Goal: Task Accomplishment & Management: Use online tool/utility

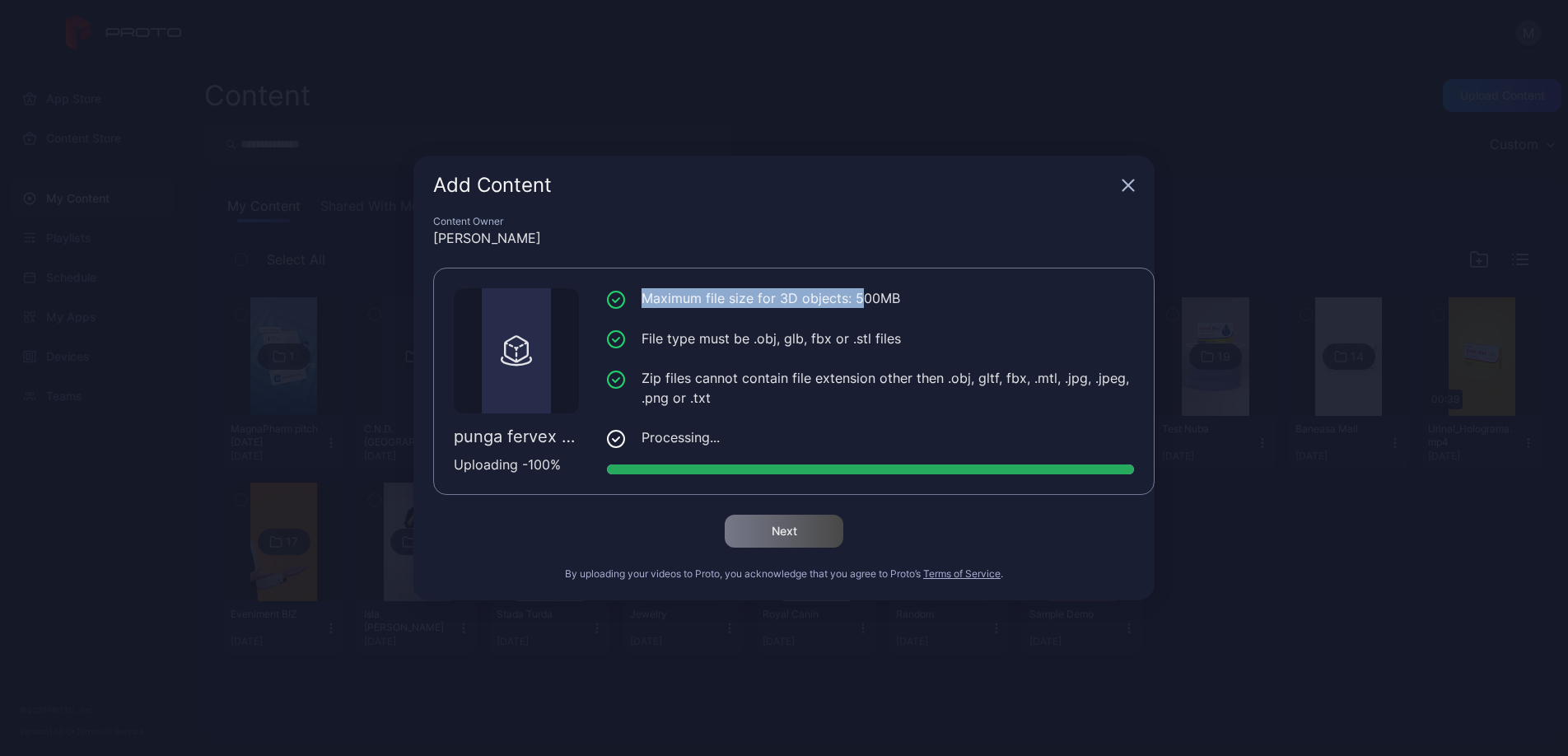
drag, startPoint x: 862, startPoint y: 302, endPoint x: 898, endPoint y: 300, distance: 36.1
click at [898, 300] on ul "Maximum file size for 3D objects: 500MB File type must be .obj, glb, fbx or .st…" at bounding box center [870, 367] width 527 height 160
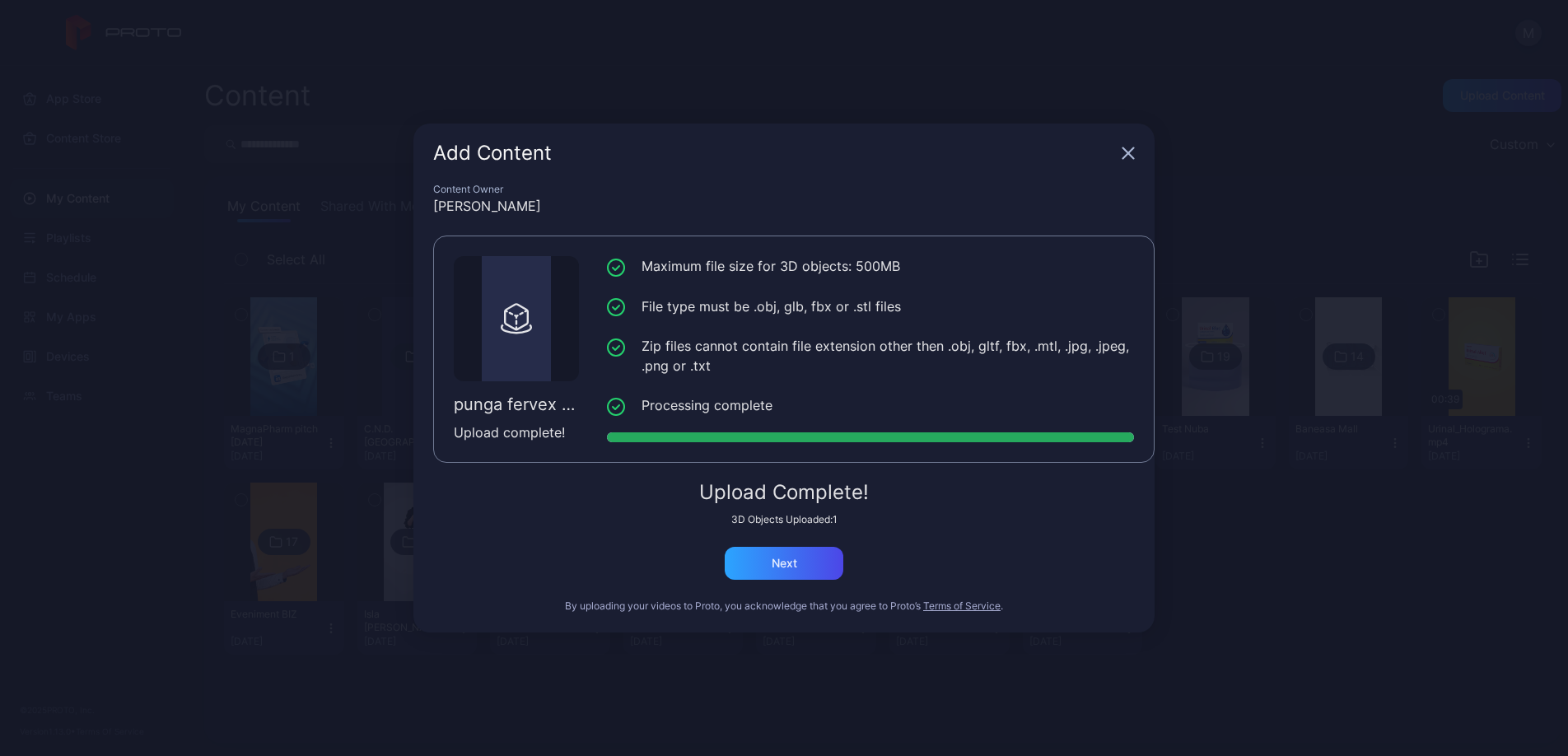
click at [880, 265] on li "Maximum file size for 3D objects: 500MB" at bounding box center [870, 266] width 527 height 20
click at [882, 271] on li "Maximum file size for 3D objects: 500MB" at bounding box center [870, 266] width 527 height 20
click at [869, 268] on li "Maximum file size for 3D objects: 500MB" at bounding box center [870, 266] width 527 height 20
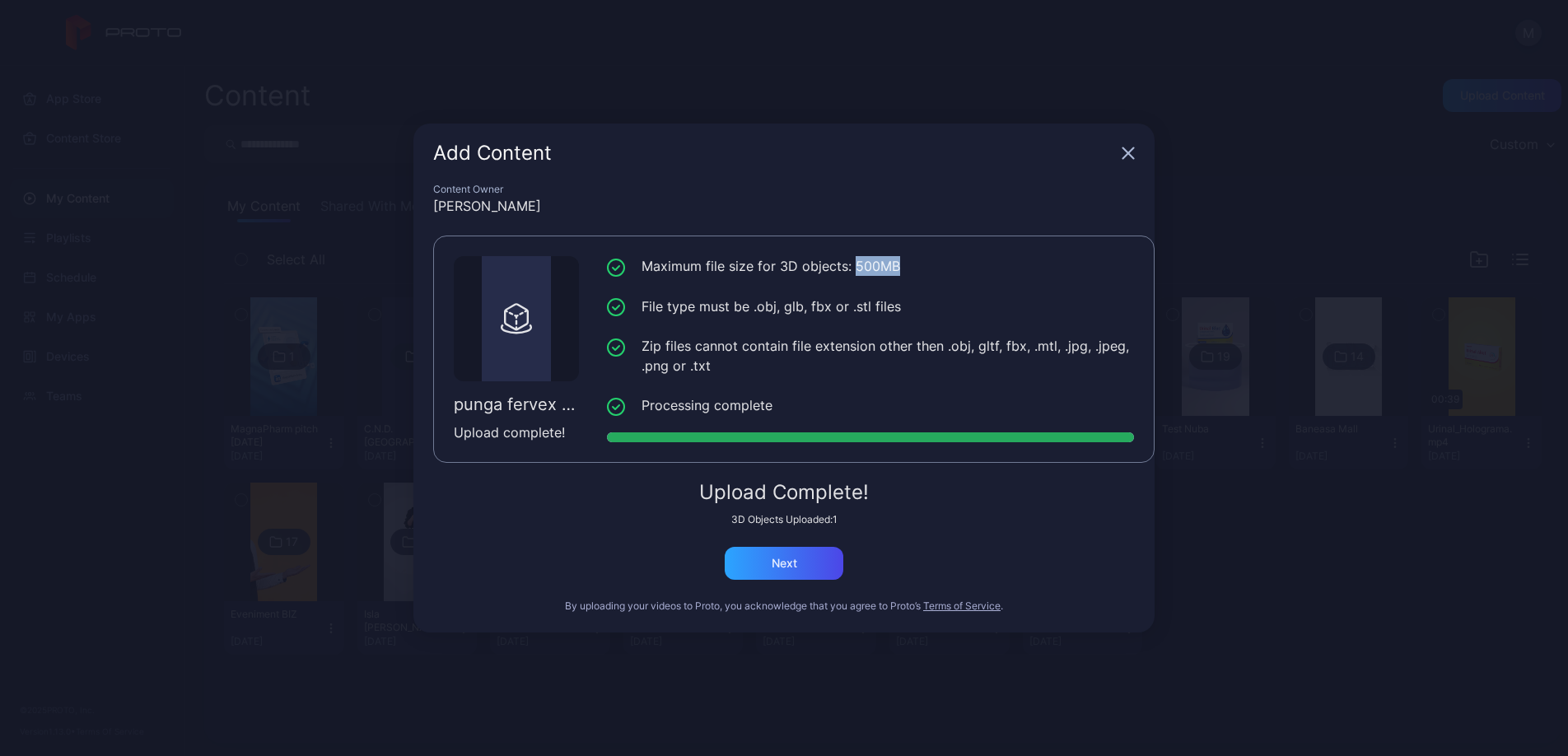
drag, startPoint x: 851, startPoint y: 268, endPoint x: 893, endPoint y: 267, distance: 42.0
click at [893, 267] on li "Maximum file size for 3D objects: 500MB" at bounding box center [870, 266] width 527 height 20
click at [806, 564] on div "Next" at bounding box center [784, 563] width 118 height 33
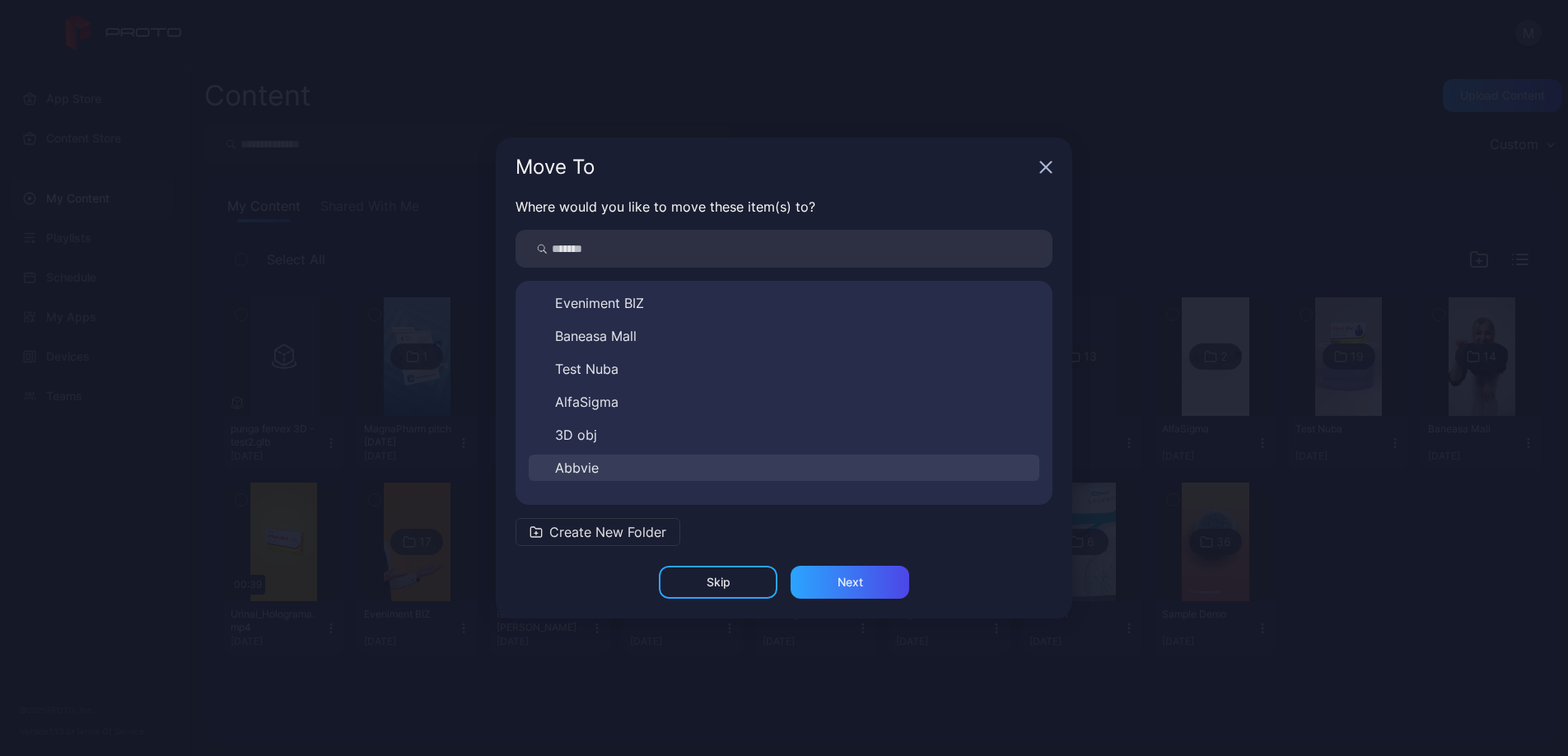
scroll to position [290, 0]
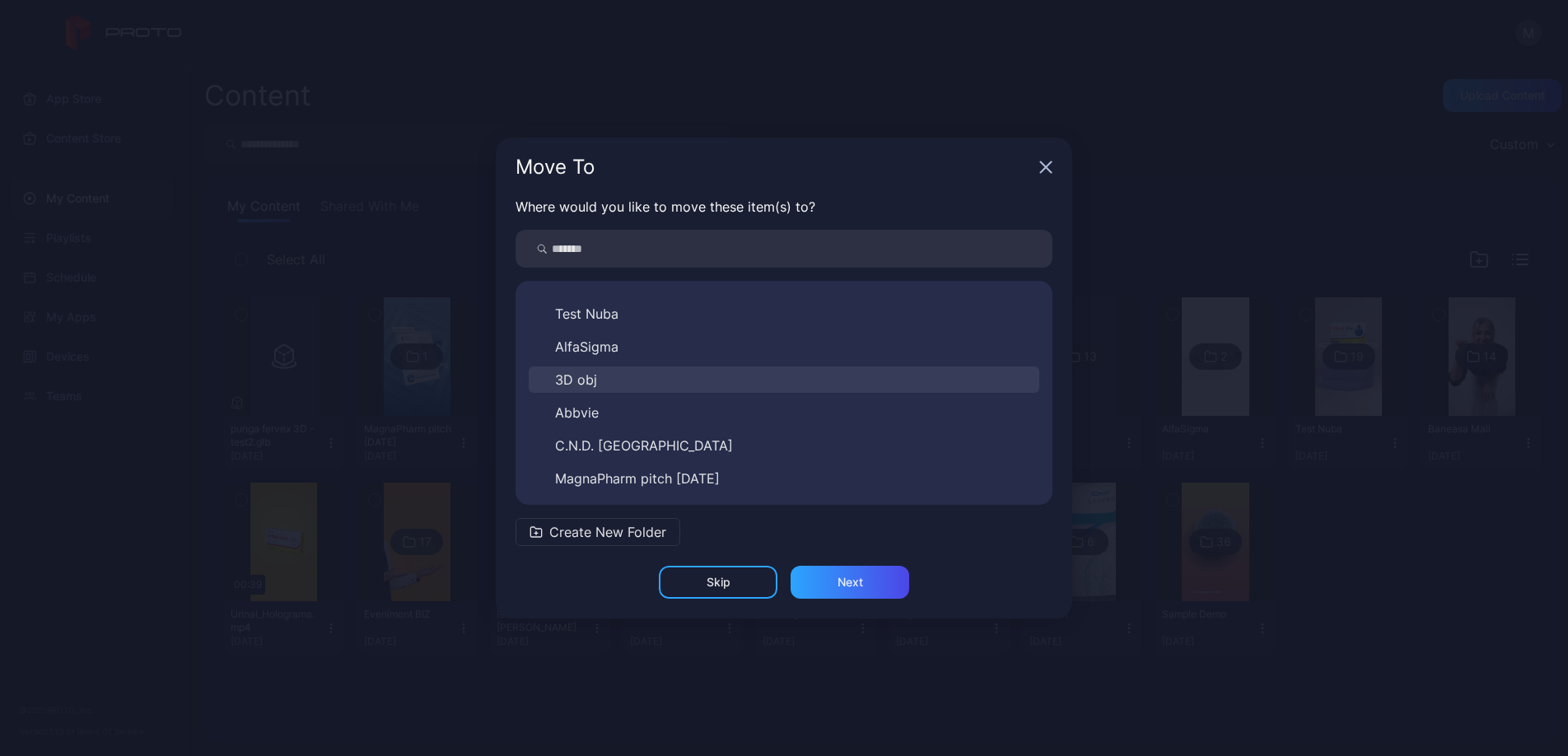
click at [731, 385] on button "3D obj" at bounding box center [784, 379] width 511 height 26
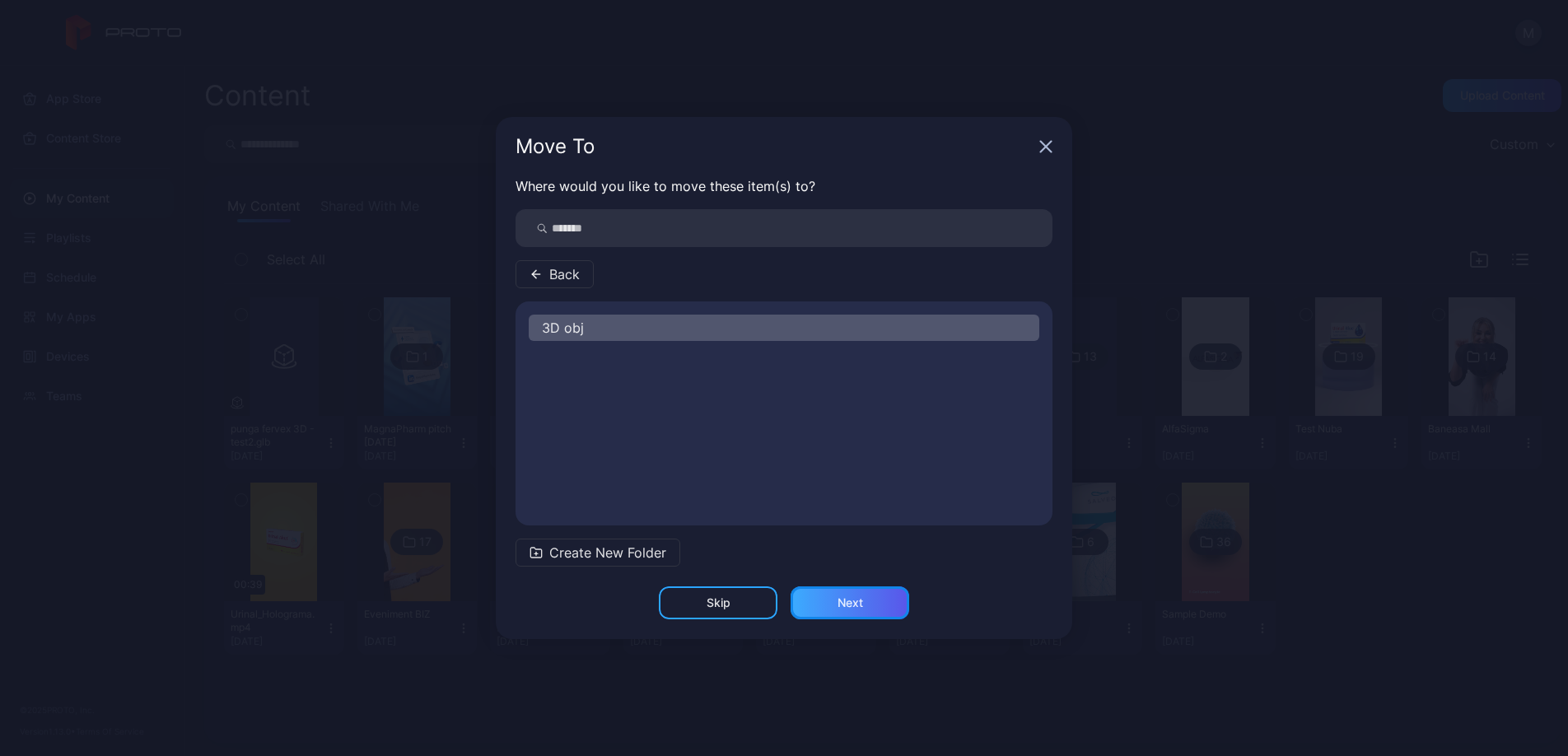
click at [883, 605] on div "Next" at bounding box center [849, 603] width 118 height 33
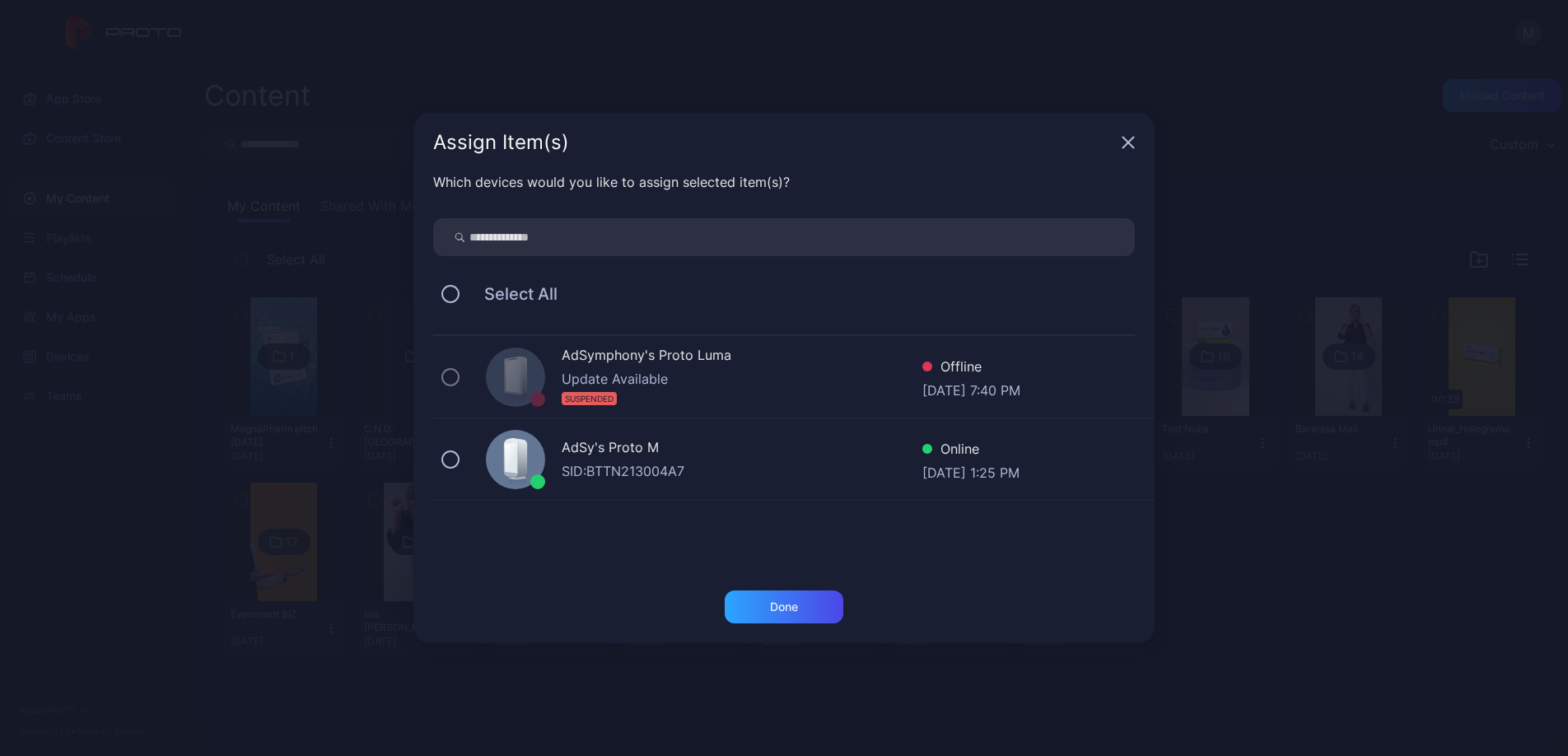
click at [667, 461] on div "SID: BTTN213004A7" at bounding box center [742, 471] width 361 height 19
click at [810, 618] on div "Done" at bounding box center [784, 607] width 118 height 33
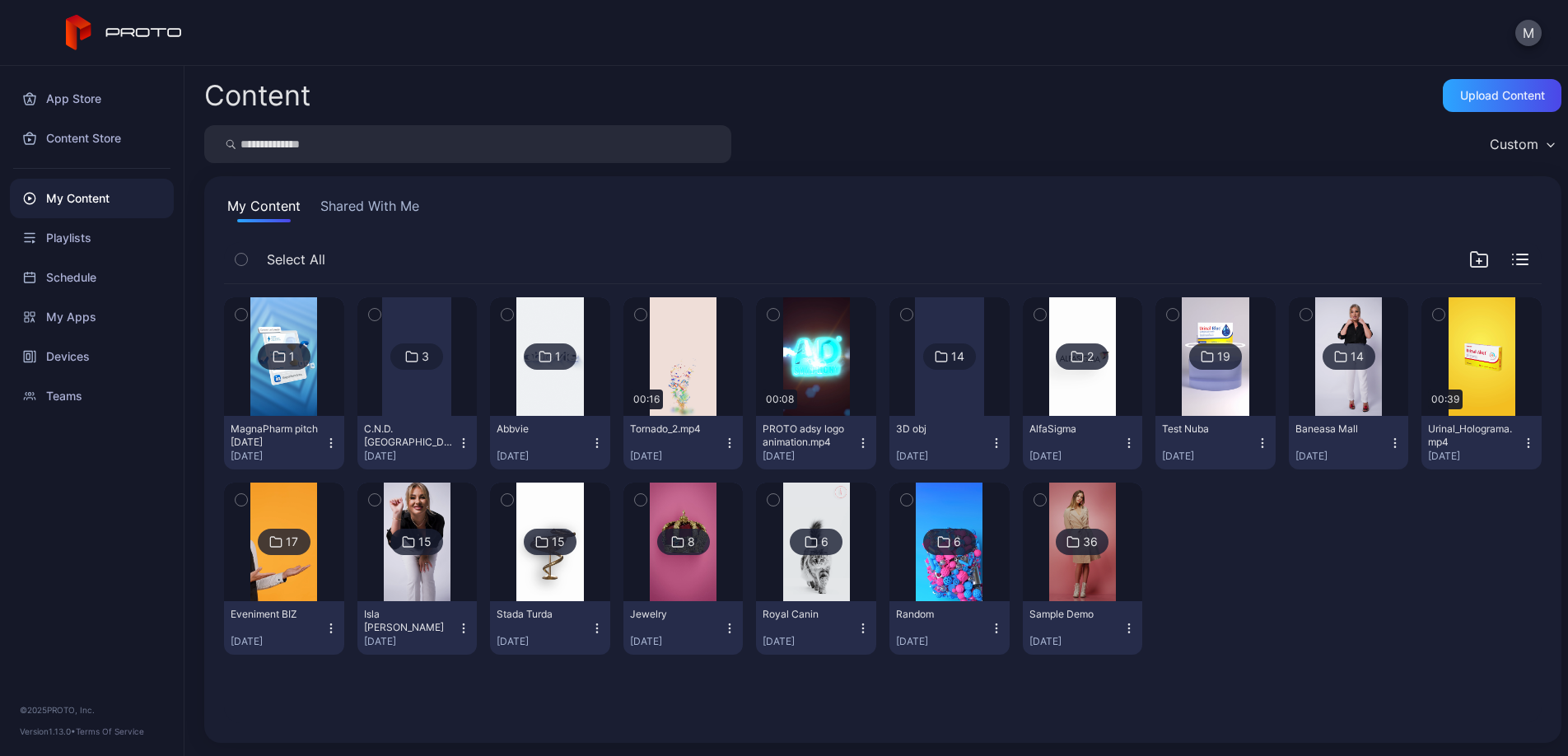
click at [976, 354] on div "14" at bounding box center [949, 356] width 52 height 26
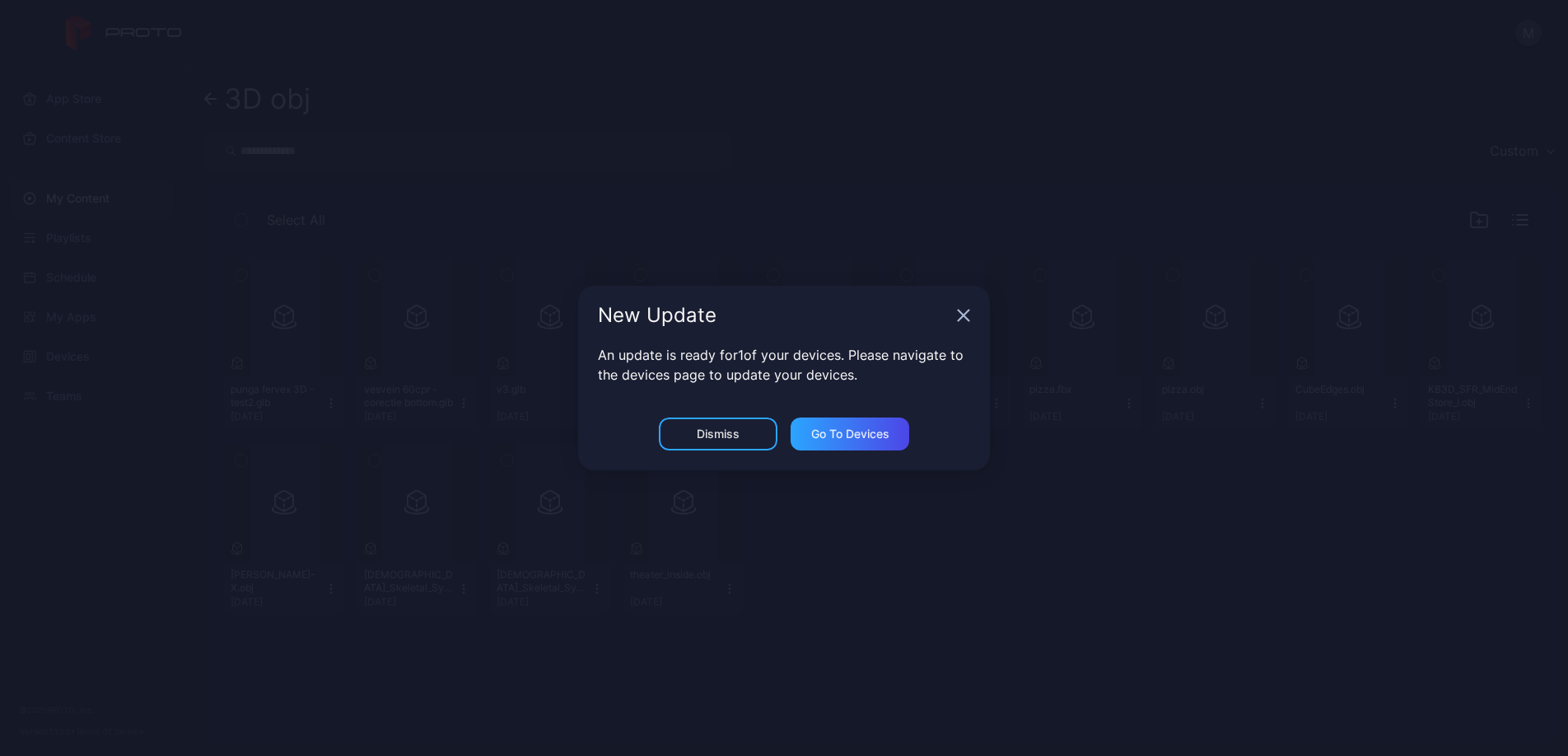
click at [968, 316] on icon "button" at bounding box center [964, 315] width 14 height 14
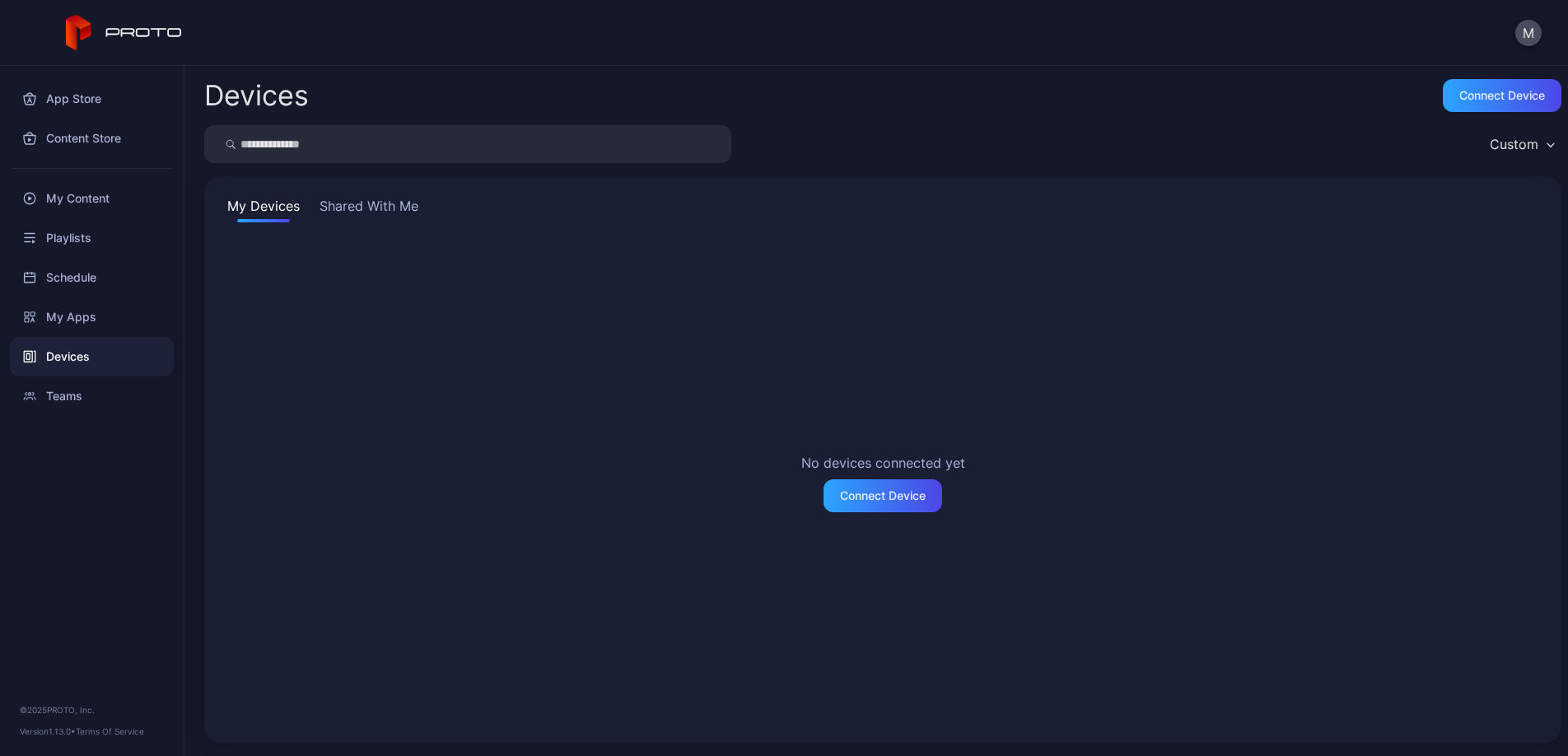
click at [385, 217] on button "Shared With Me" at bounding box center [368, 208] width 106 height 26
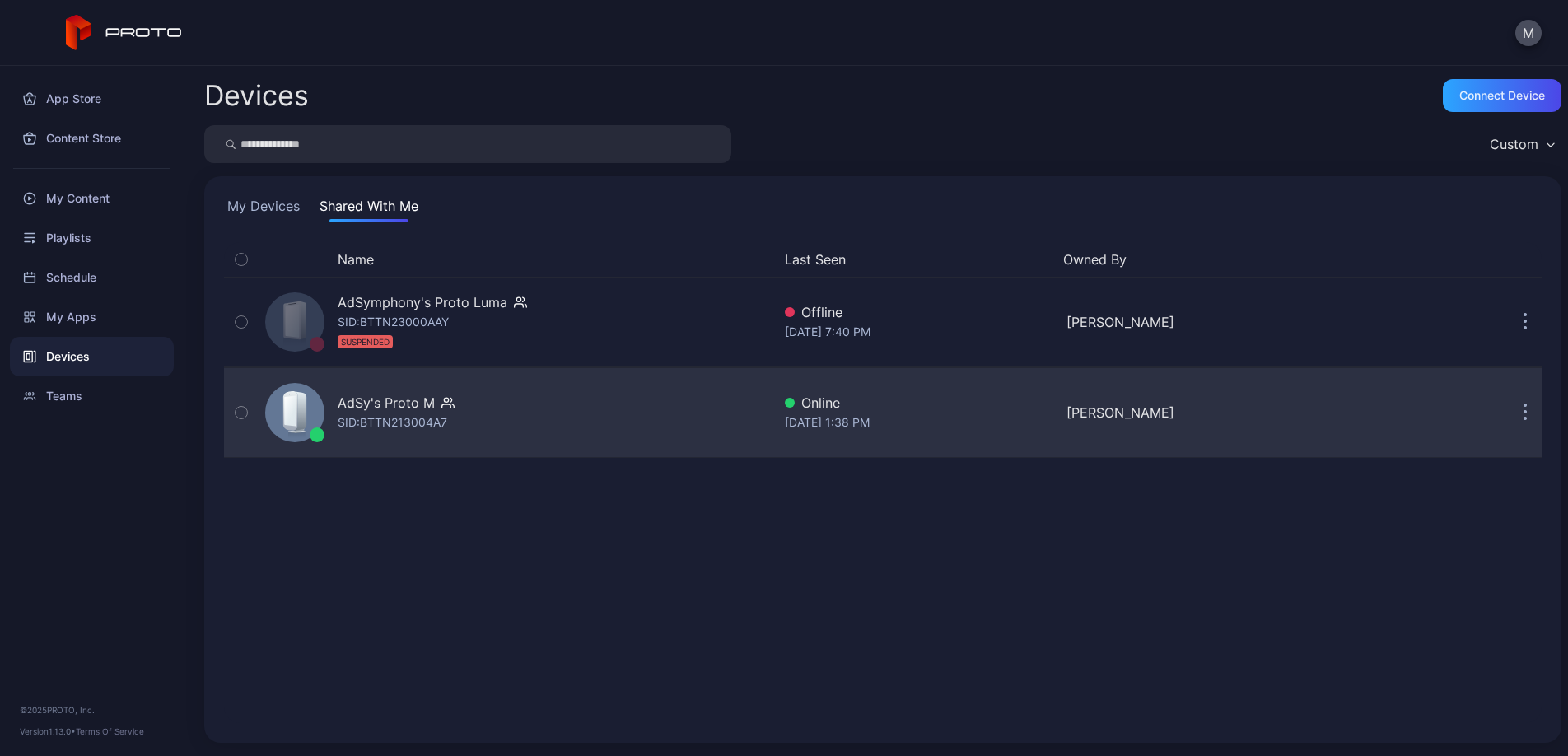
click at [1028, 439] on div "AdSy's Proto M SID: BTTN213004A7 Online [DATE] 1:38 PM [PERSON_NAME]" at bounding box center [882, 412] width 1318 height 82
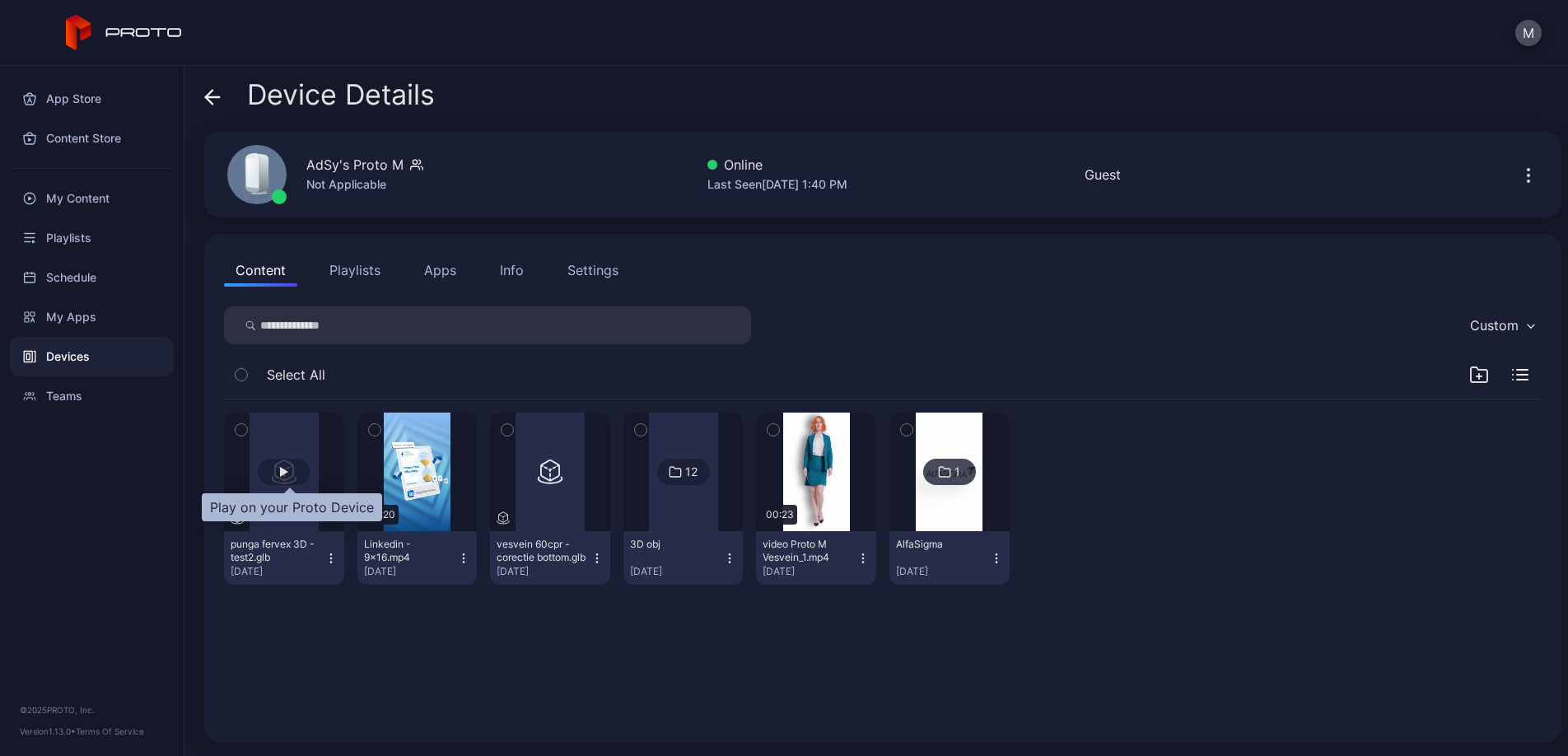
click at [303, 483] on div "button" at bounding box center [284, 471] width 52 height 26
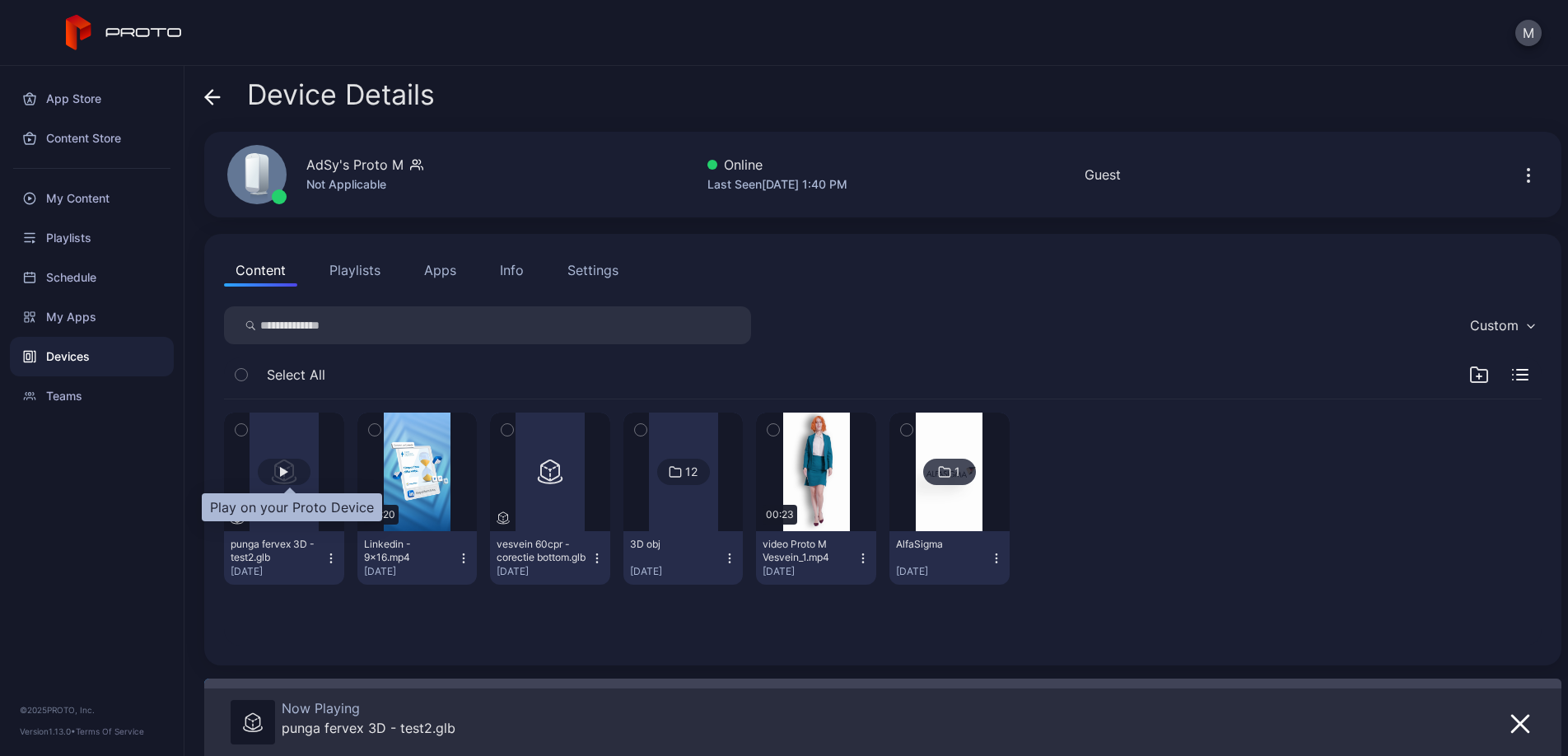
click at [286, 471] on div "button" at bounding box center [284, 472] width 8 height 10
click at [337, 563] on icon "button" at bounding box center [332, 558] width 14 height 14
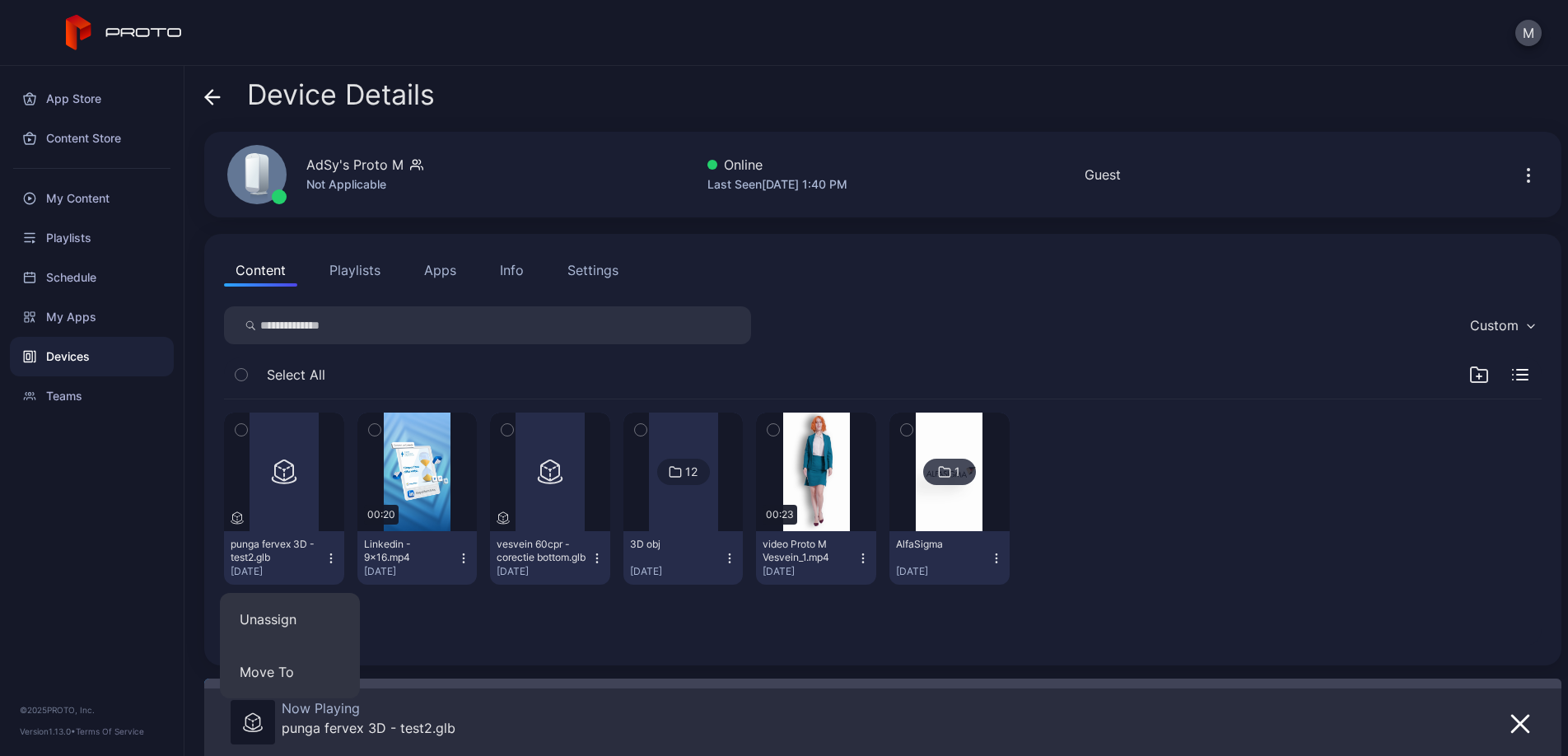
drag, startPoint x: 478, startPoint y: 735, endPoint x: 462, endPoint y: 734, distance: 16.0
click at [477, 735] on div "Now Playing punga fervex 3D - test2.glb" at bounding box center [804, 723] width 1147 height 47
click at [438, 730] on div "punga fervex 3D - test2.glb" at bounding box center [368, 727] width 174 height 16
click at [562, 439] on button "button" at bounding box center [550, 471] width 120 height 118
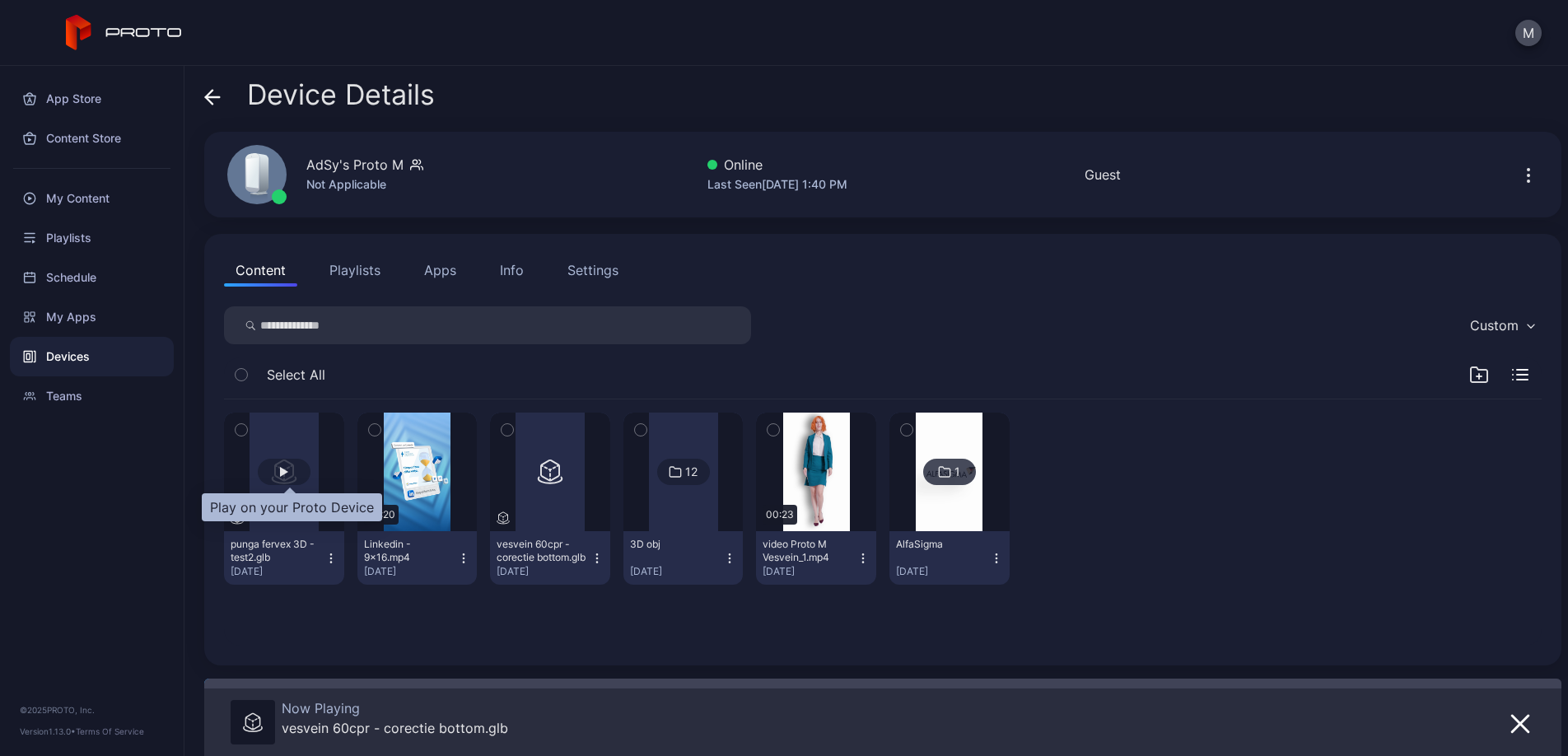
click at [288, 467] on div "button" at bounding box center [284, 472] width 8 height 10
click at [237, 521] on icon at bounding box center [237, 516] width 10 height 11
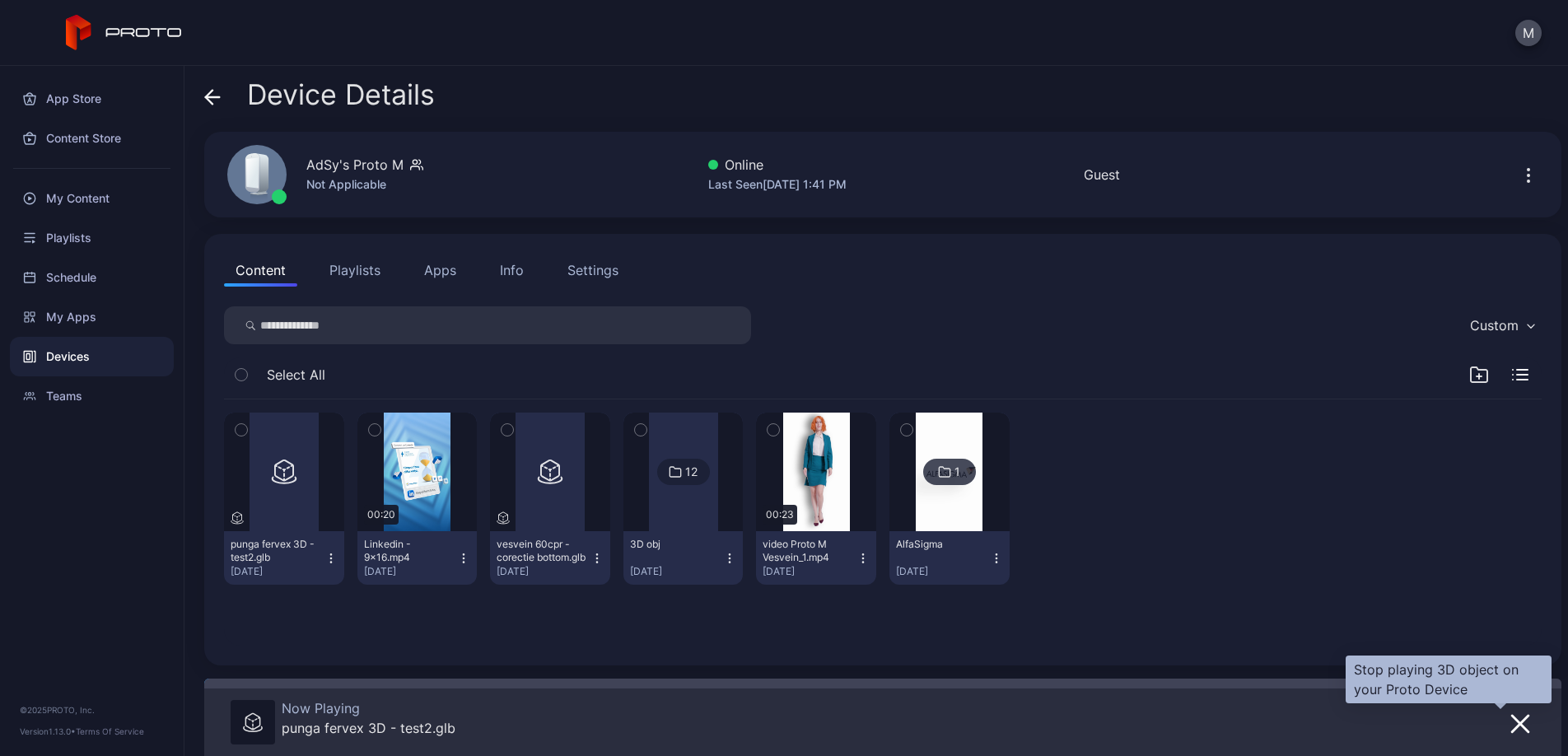
click at [1510, 722] on icon "button" at bounding box center [1520, 723] width 19 height 19
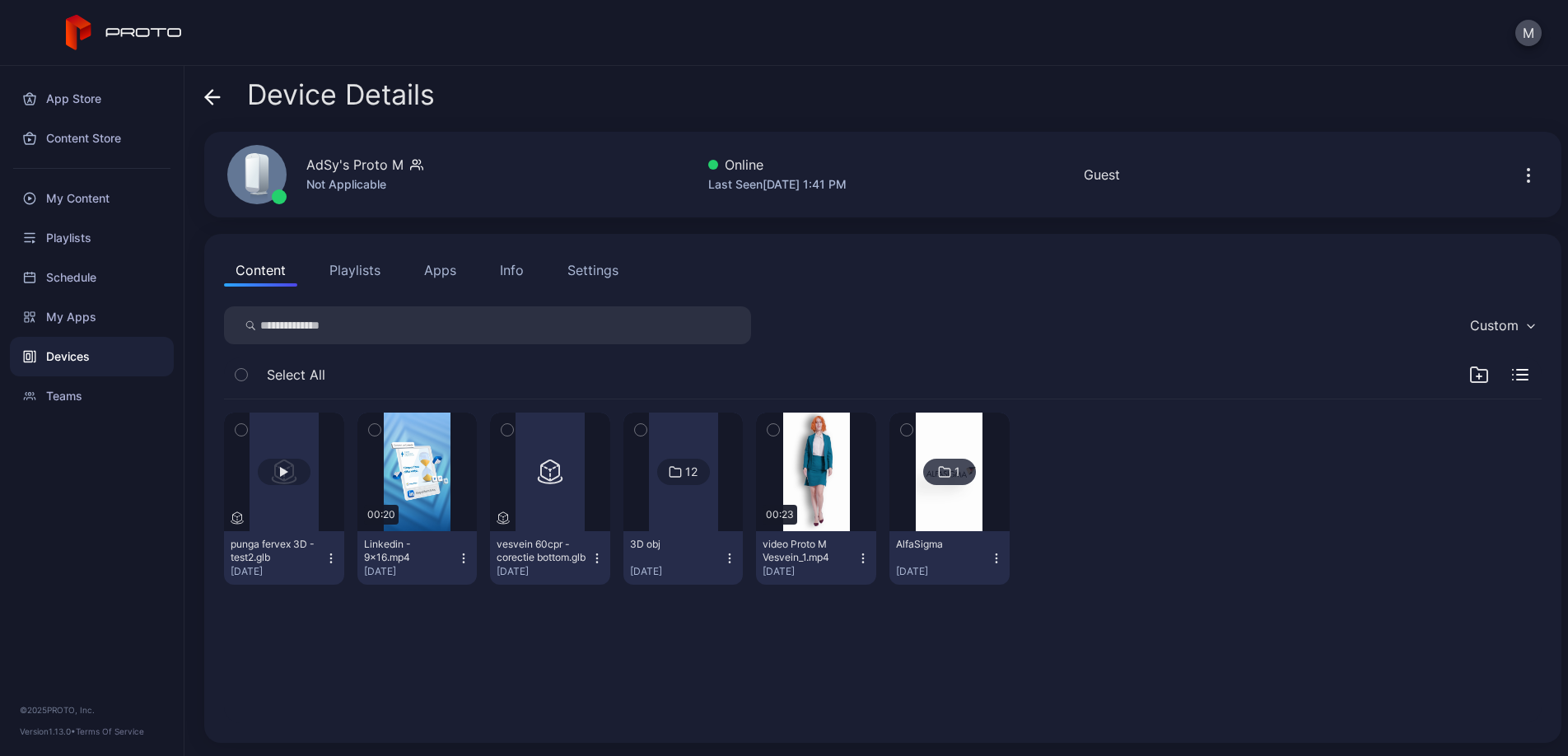
click at [291, 425] on button "button" at bounding box center [284, 471] width 120 height 118
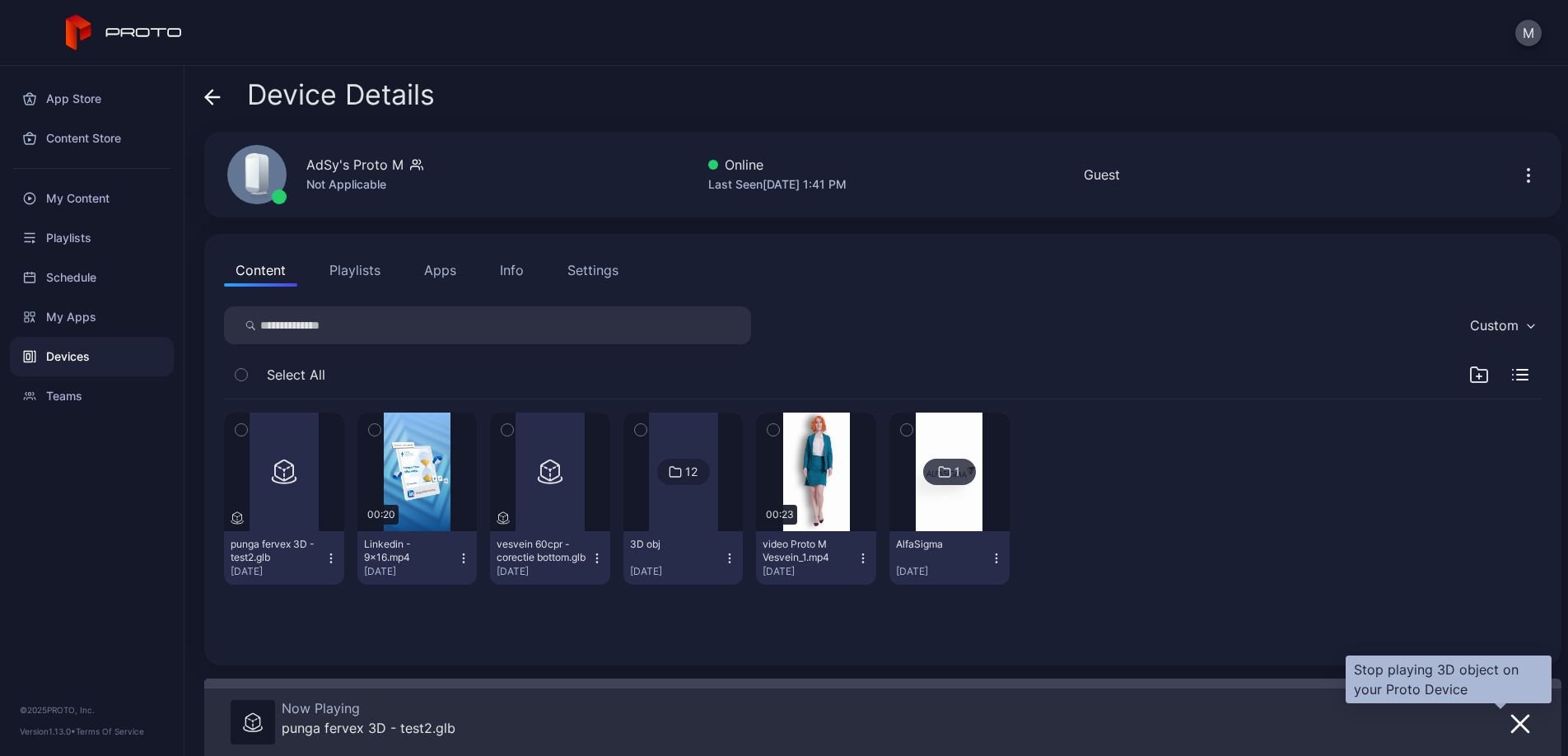
click at [1510, 725] on icon "button" at bounding box center [1520, 723] width 19 height 19
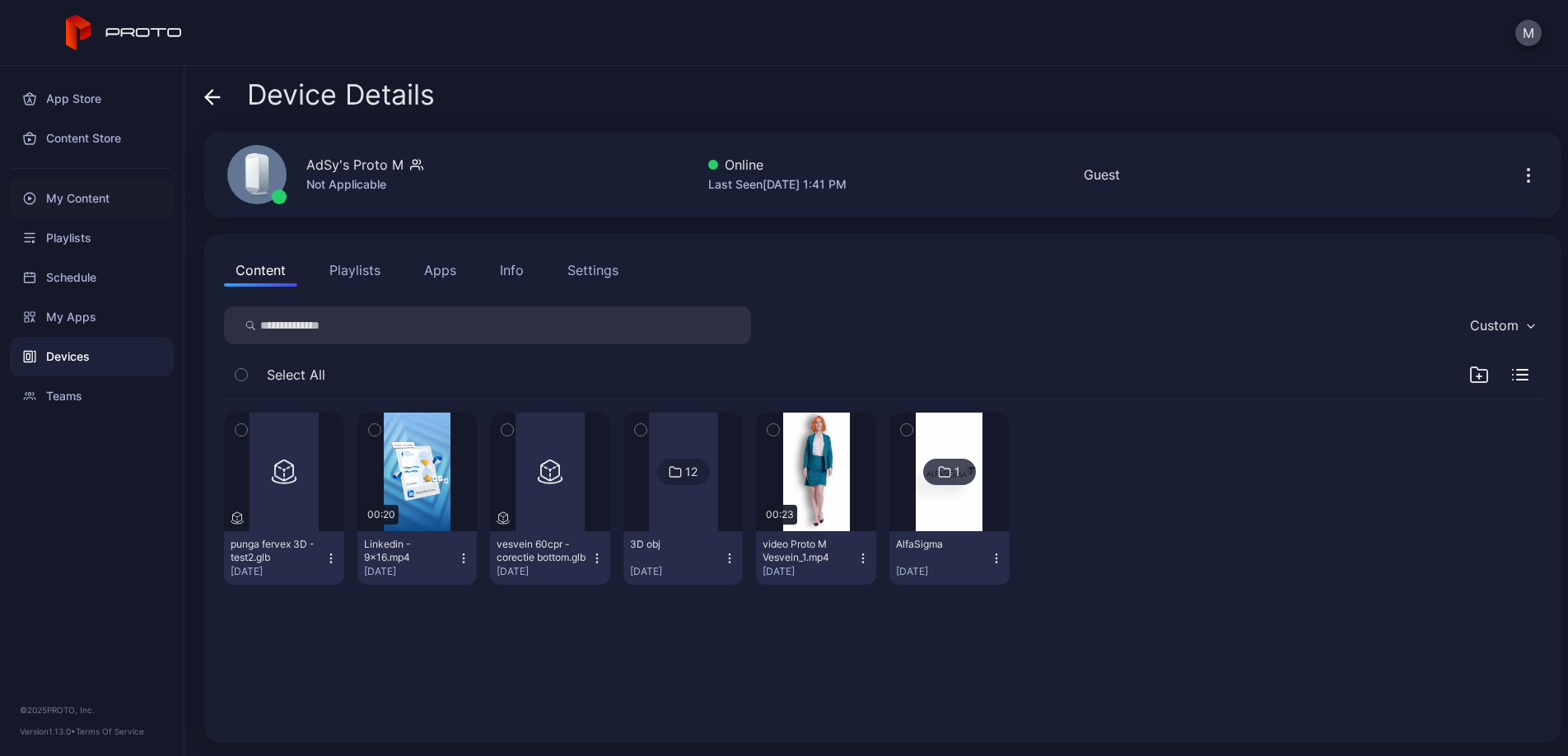
click at [96, 194] on div "My Content" at bounding box center [91, 198] width 164 height 40
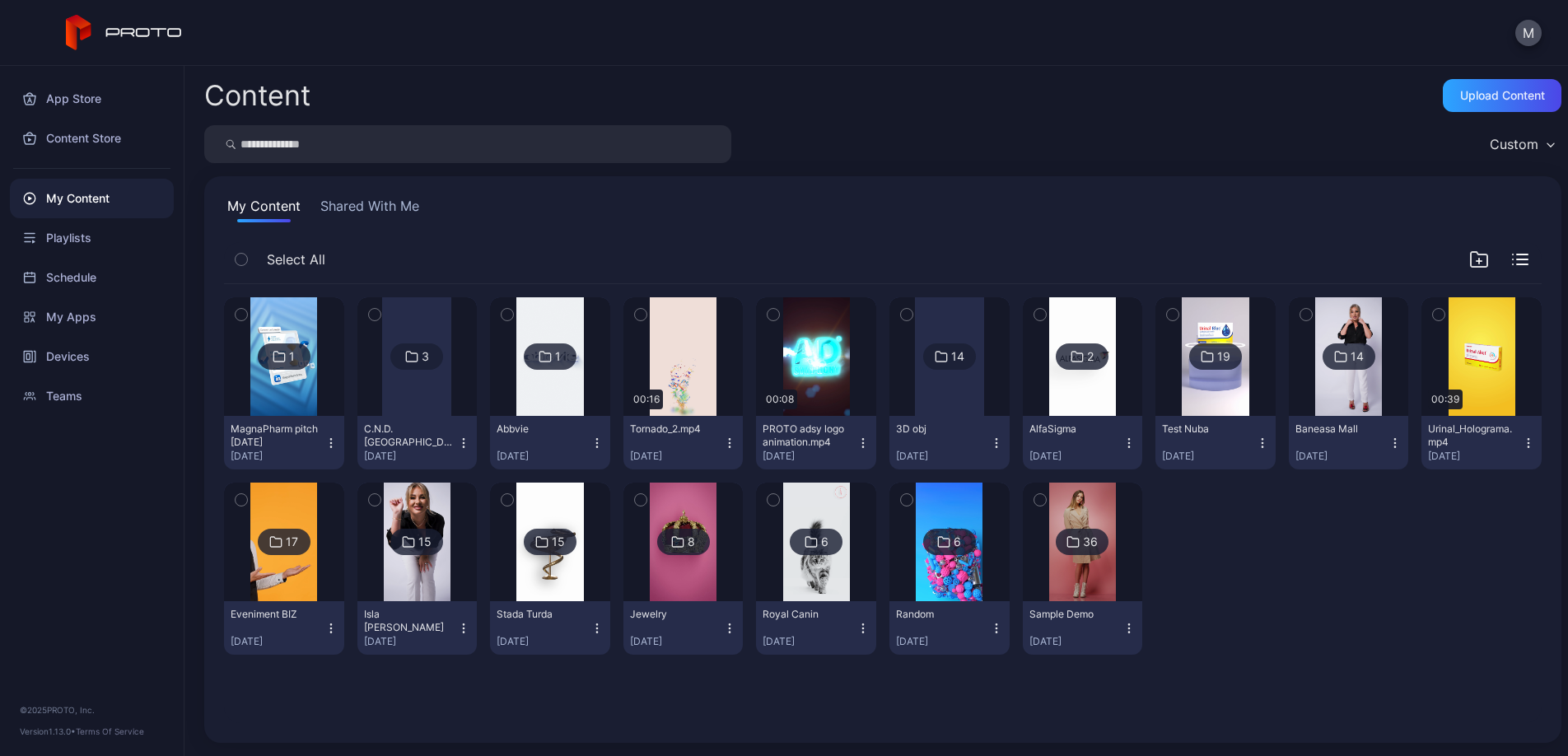
click at [976, 359] on div "14" at bounding box center [949, 356] width 52 height 26
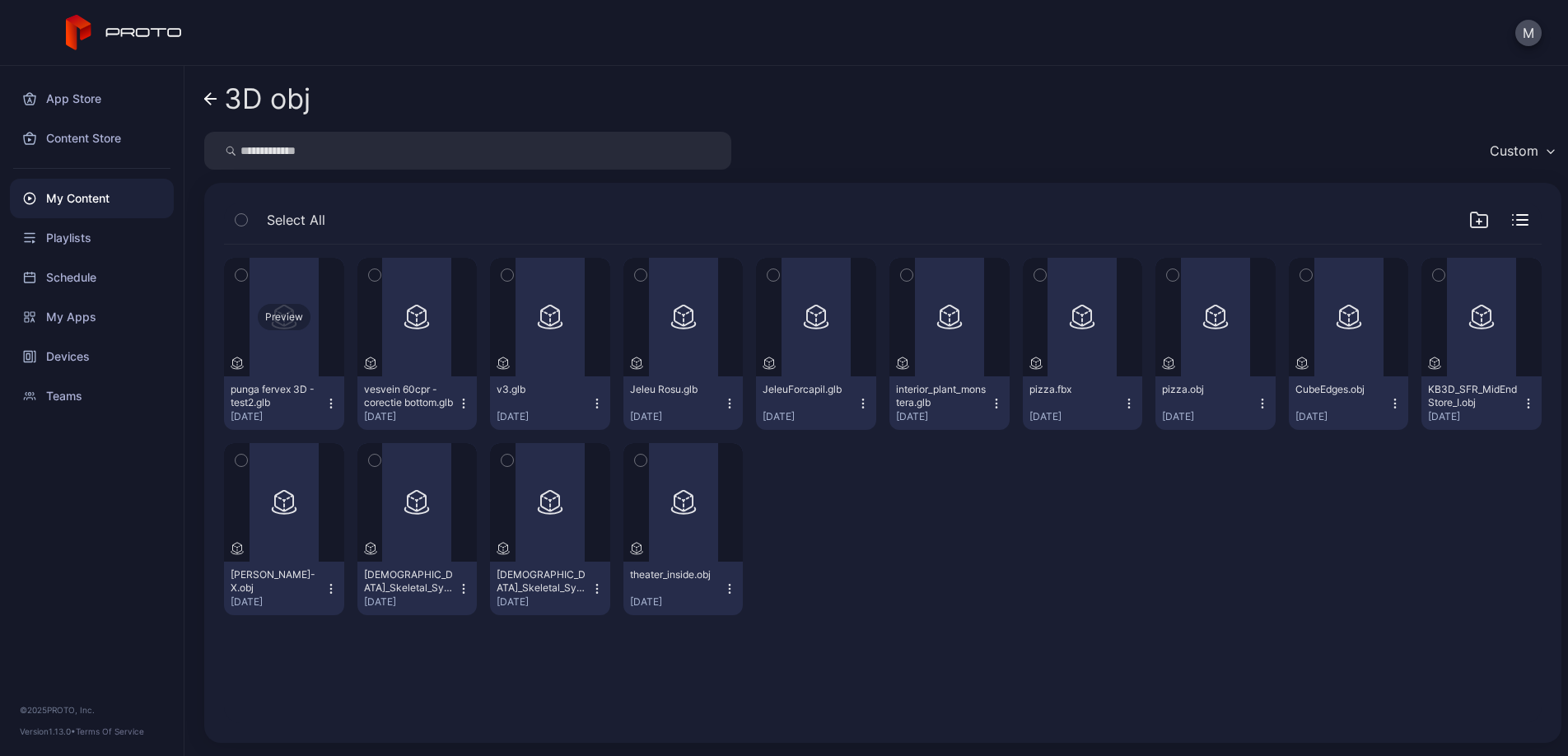
click at [292, 313] on div "Preview" at bounding box center [284, 316] width 52 height 26
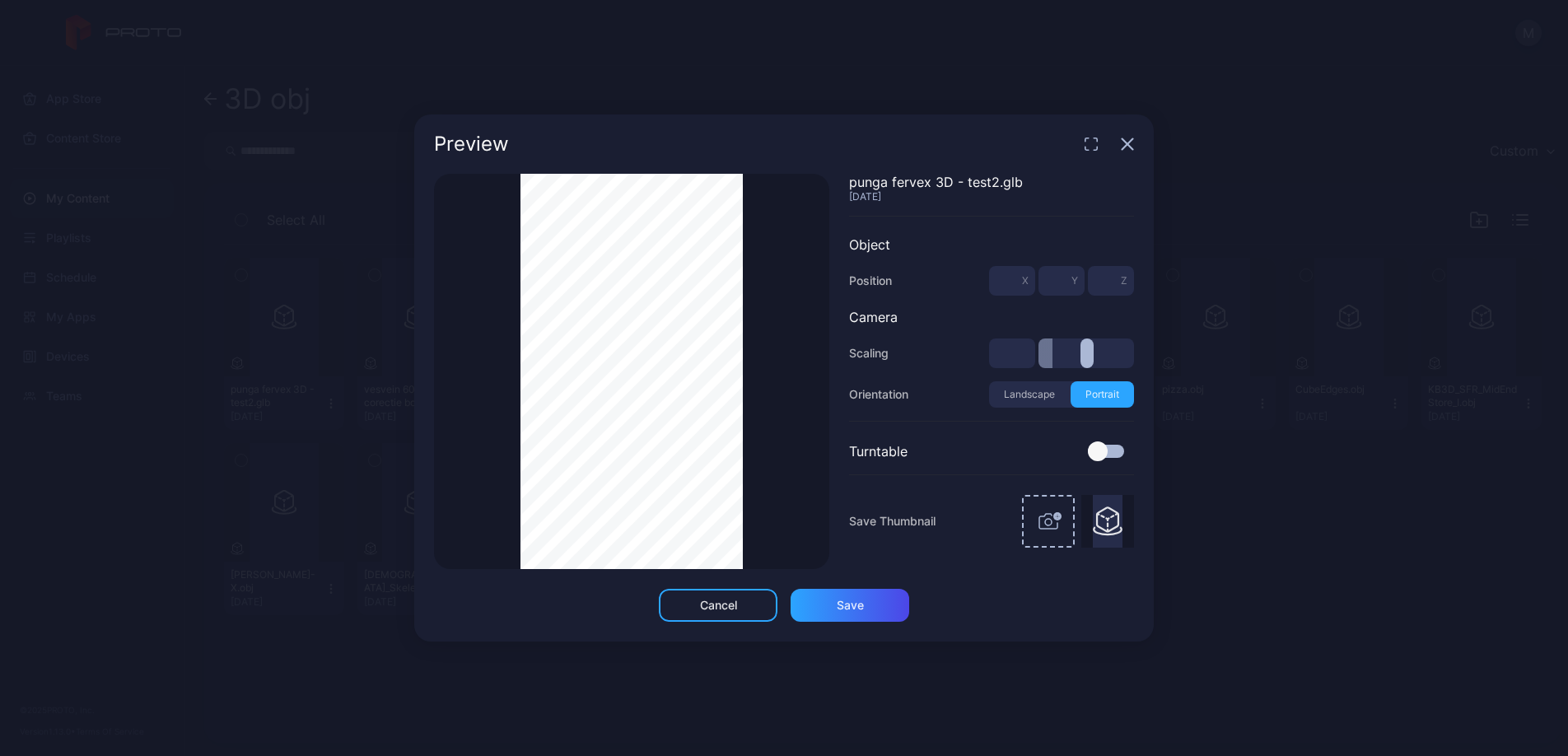
type input "***"
type input "*"
type input "***"
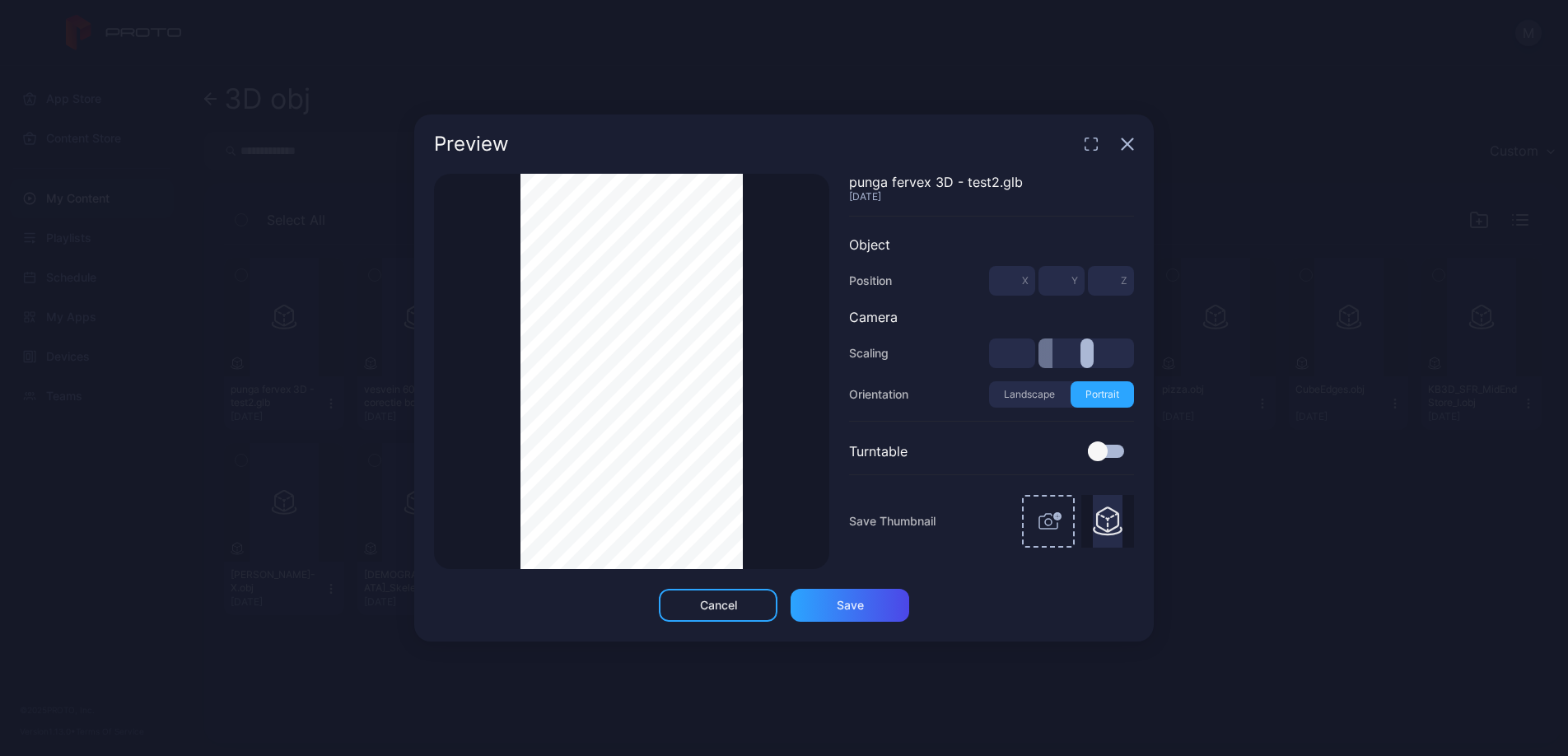
type input "***"
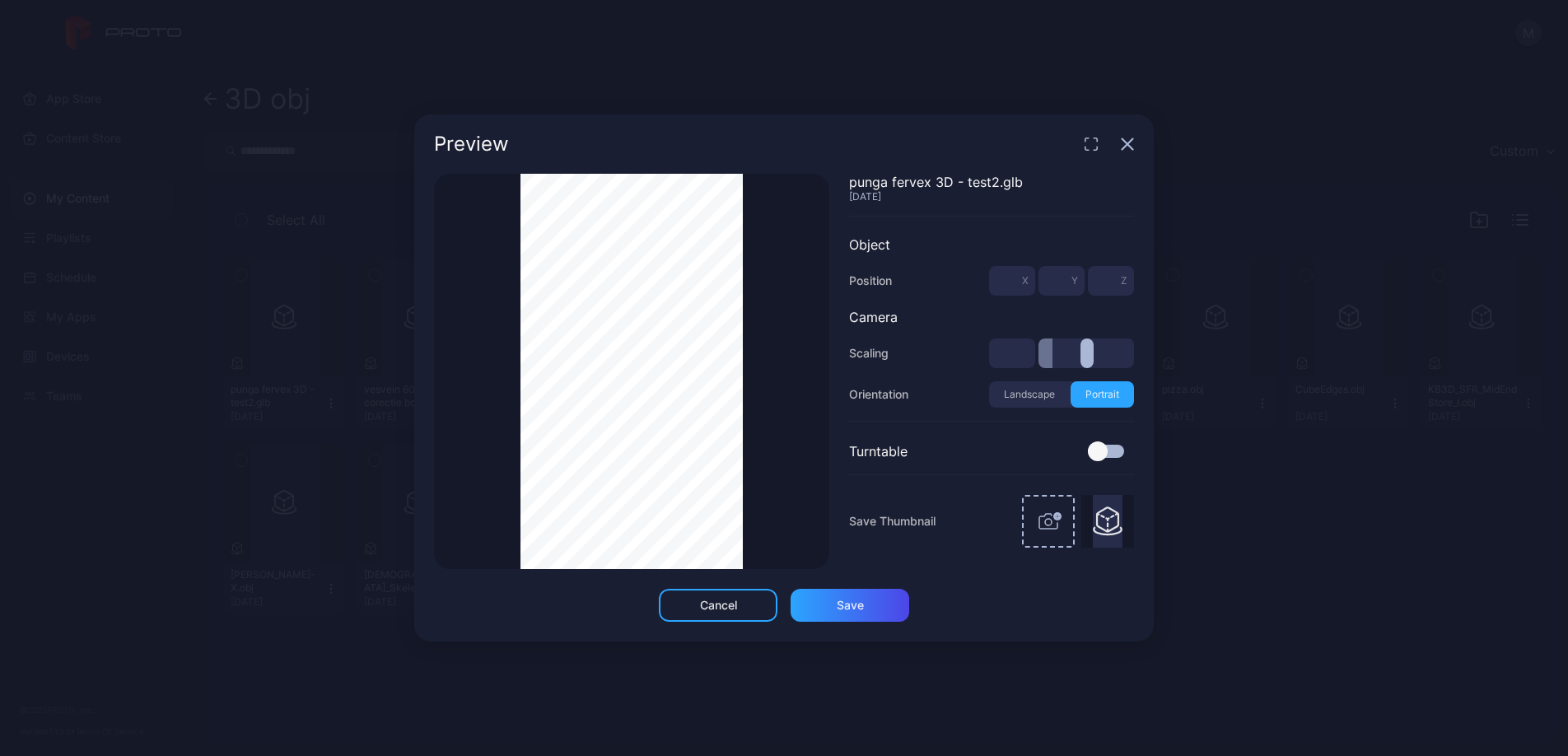
type input "***"
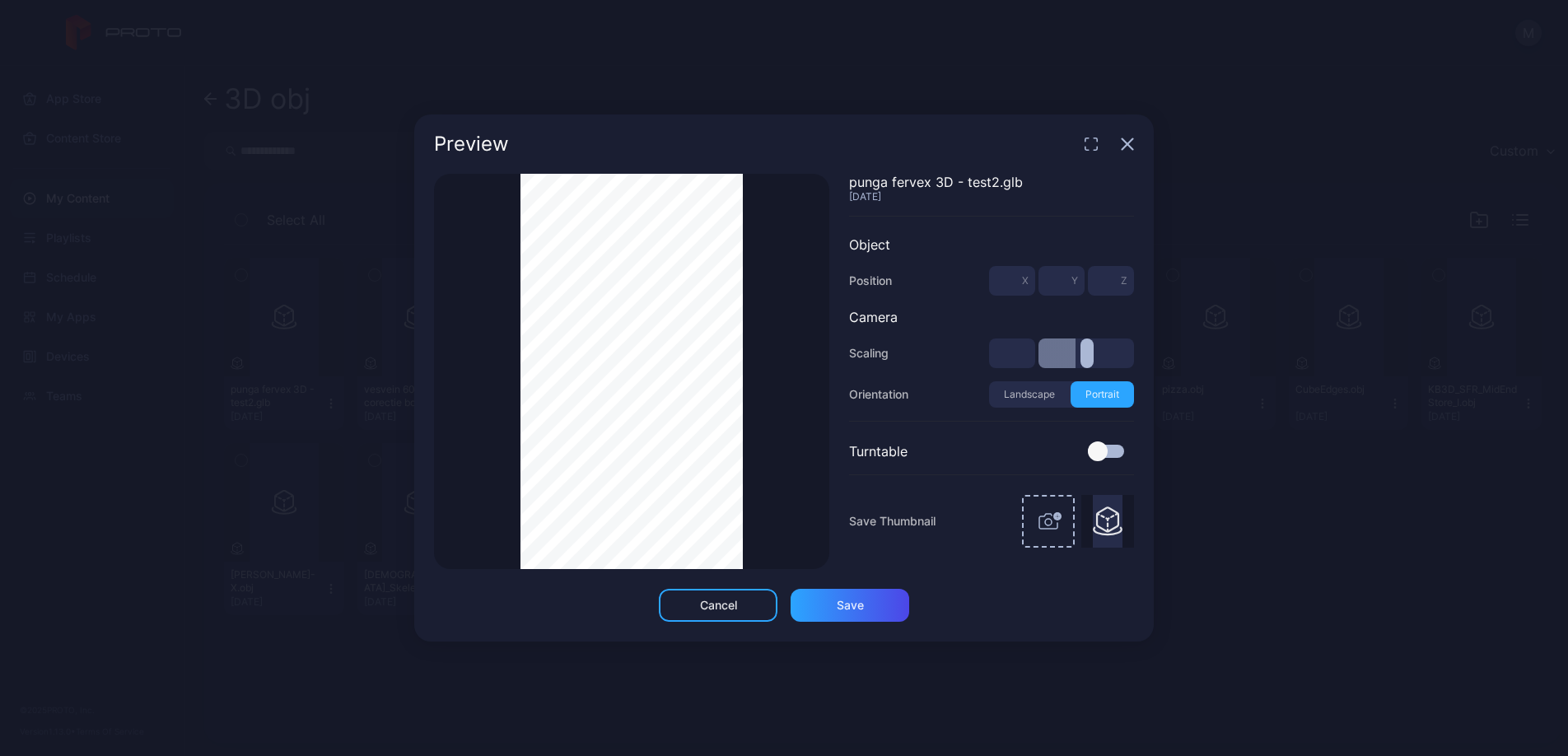
type input "***"
type input "**"
drag, startPoint x: 1050, startPoint y: 356, endPoint x: 1301, endPoint y: 362, distance: 251.1
type input "**"
click at [1134, 362] on input "range" at bounding box center [1086, 353] width 96 height 30
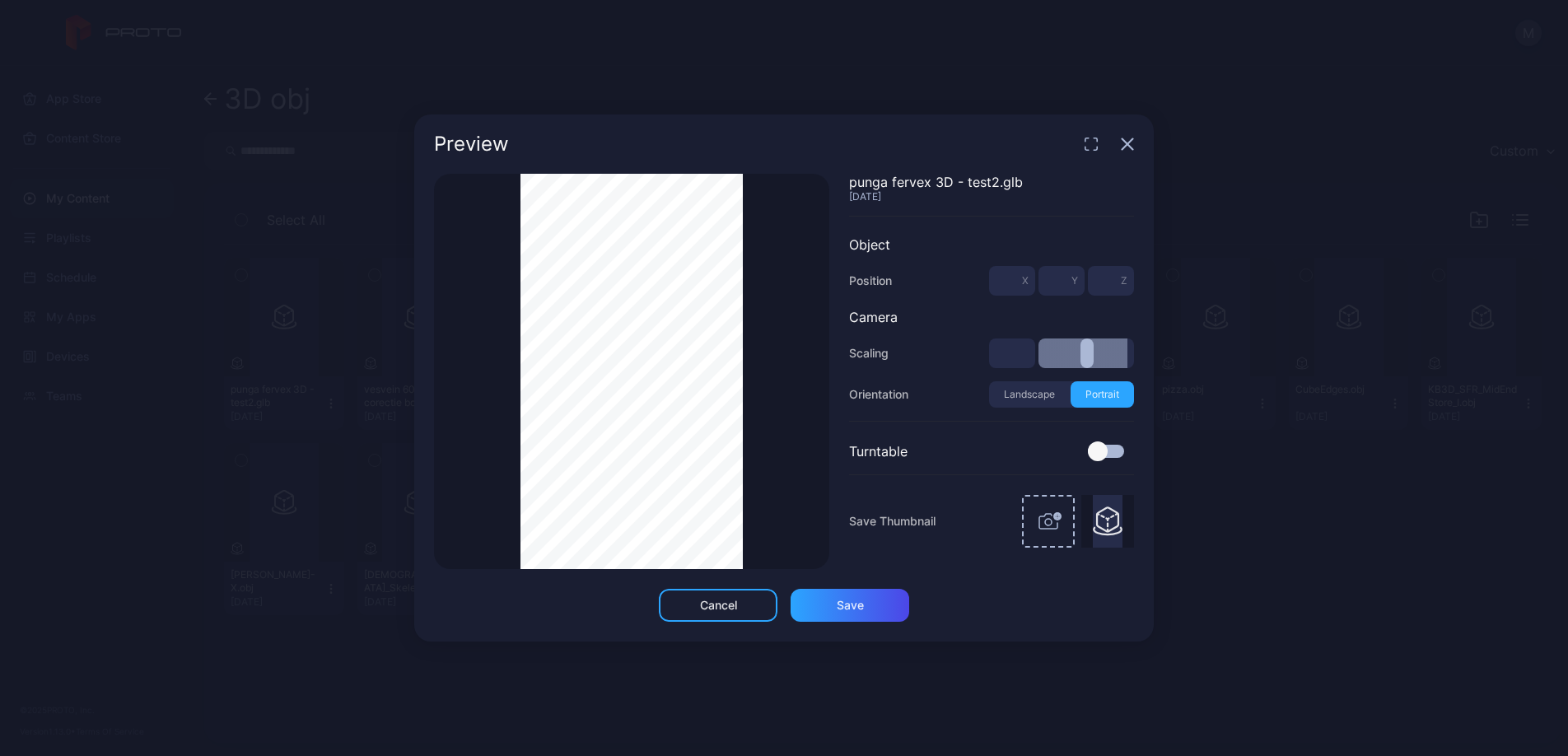
click at [1129, 150] on icon "button" at bounding box center [1128, 144] width 14 height 14
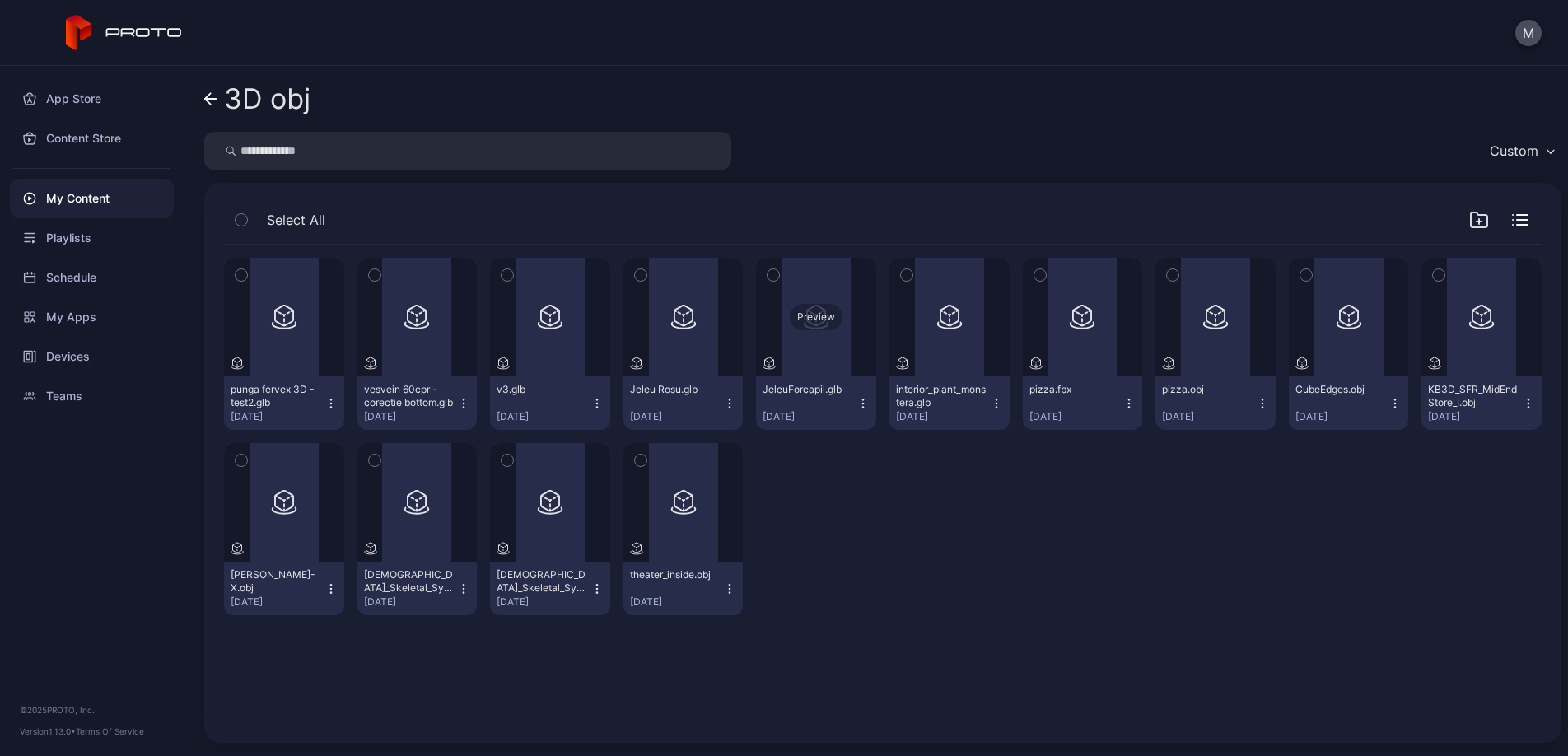
click at [843, 330] on div "Preview" at bounding box center [816, 316] width 52 height 26
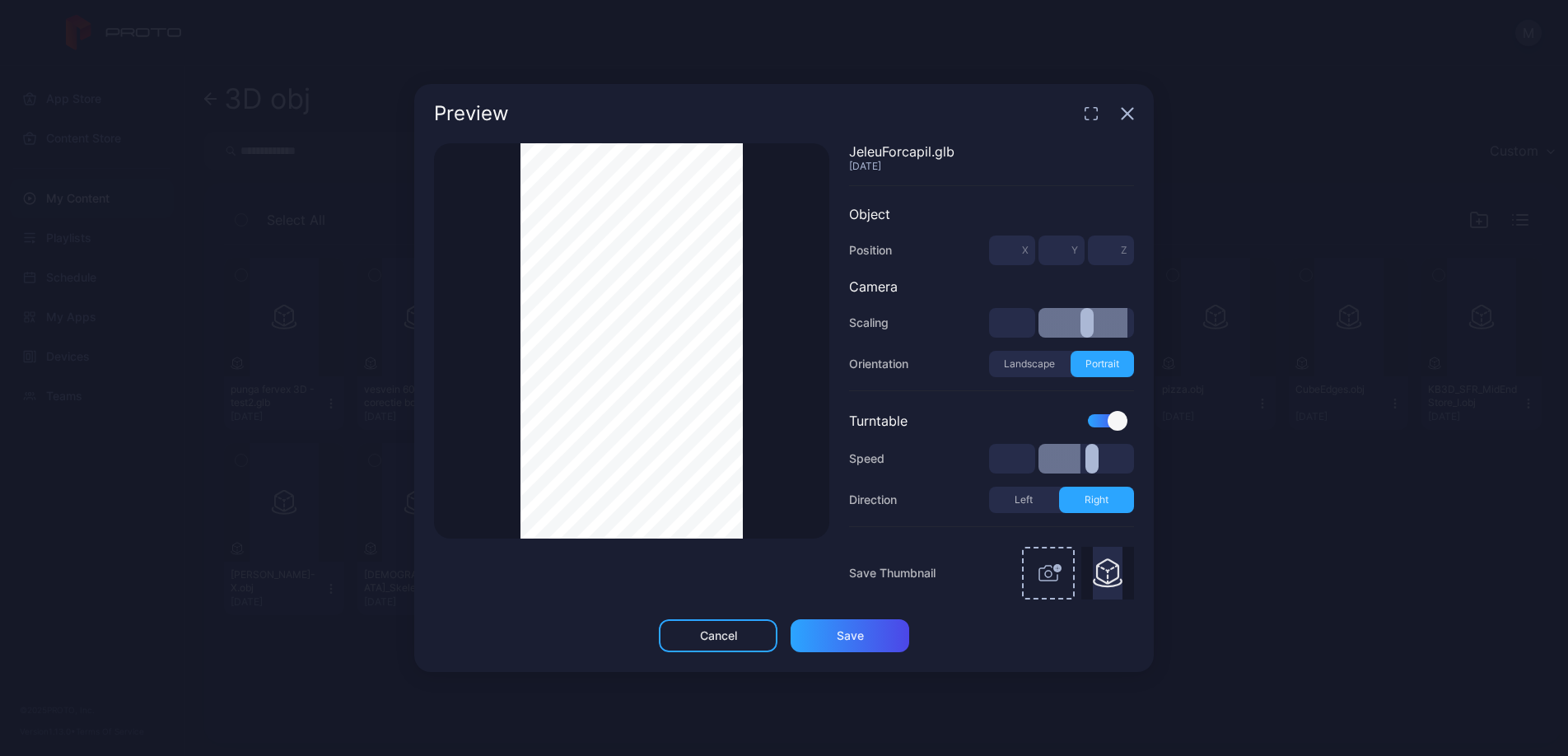
click at [748, 279] on div "Thumbnail Saved" at bounding box center [632, 341] width 396 height 395
click at [796, 408] on div "Thumbnail Saved" at bounding box center [632, 341] width 396 height 395
click at [1129, 114] on icon "button" at bounding box center [1127, 113] width 11 height 11
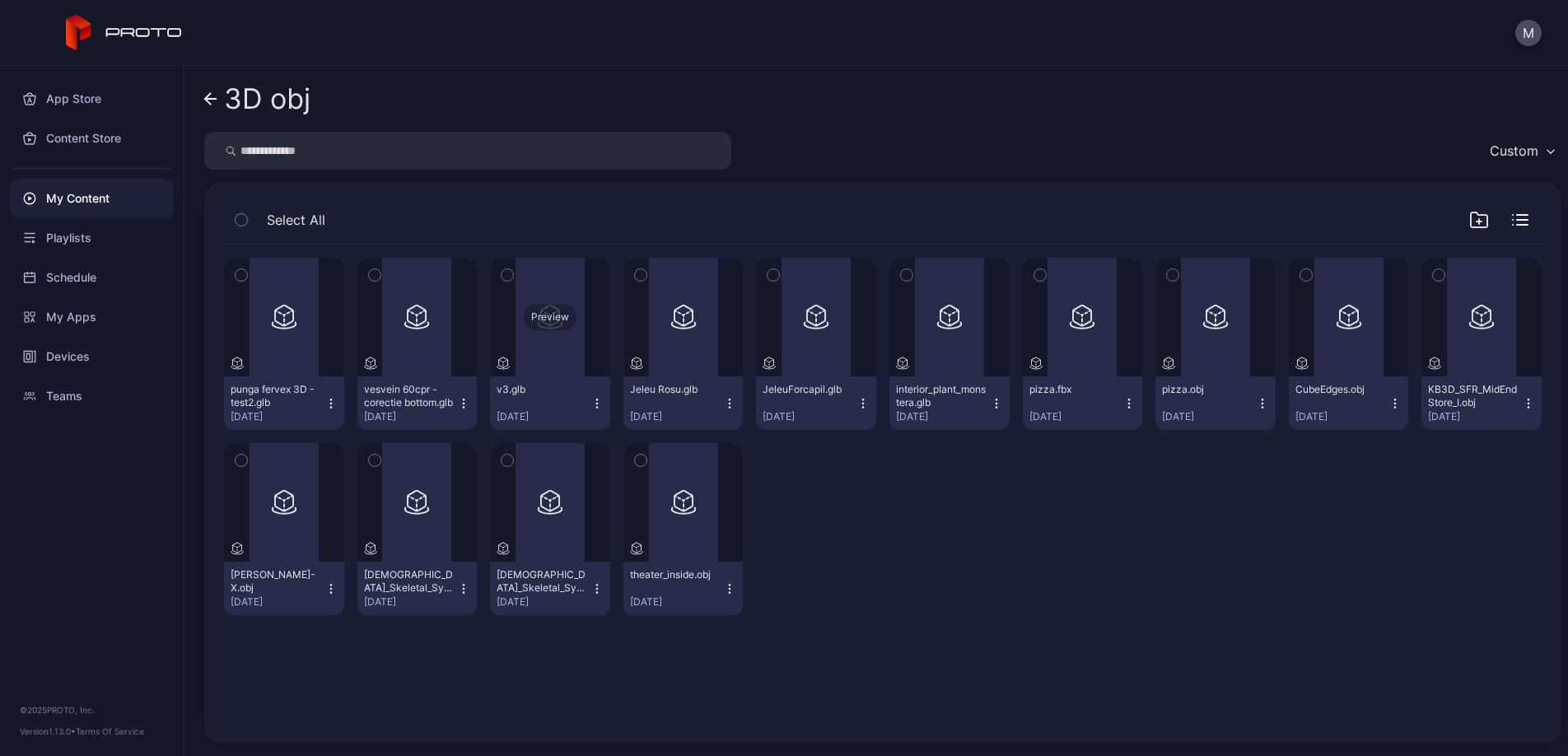
click at [576, 322] on div "Preview" at bounding box center [550, 316] width 52 height 26
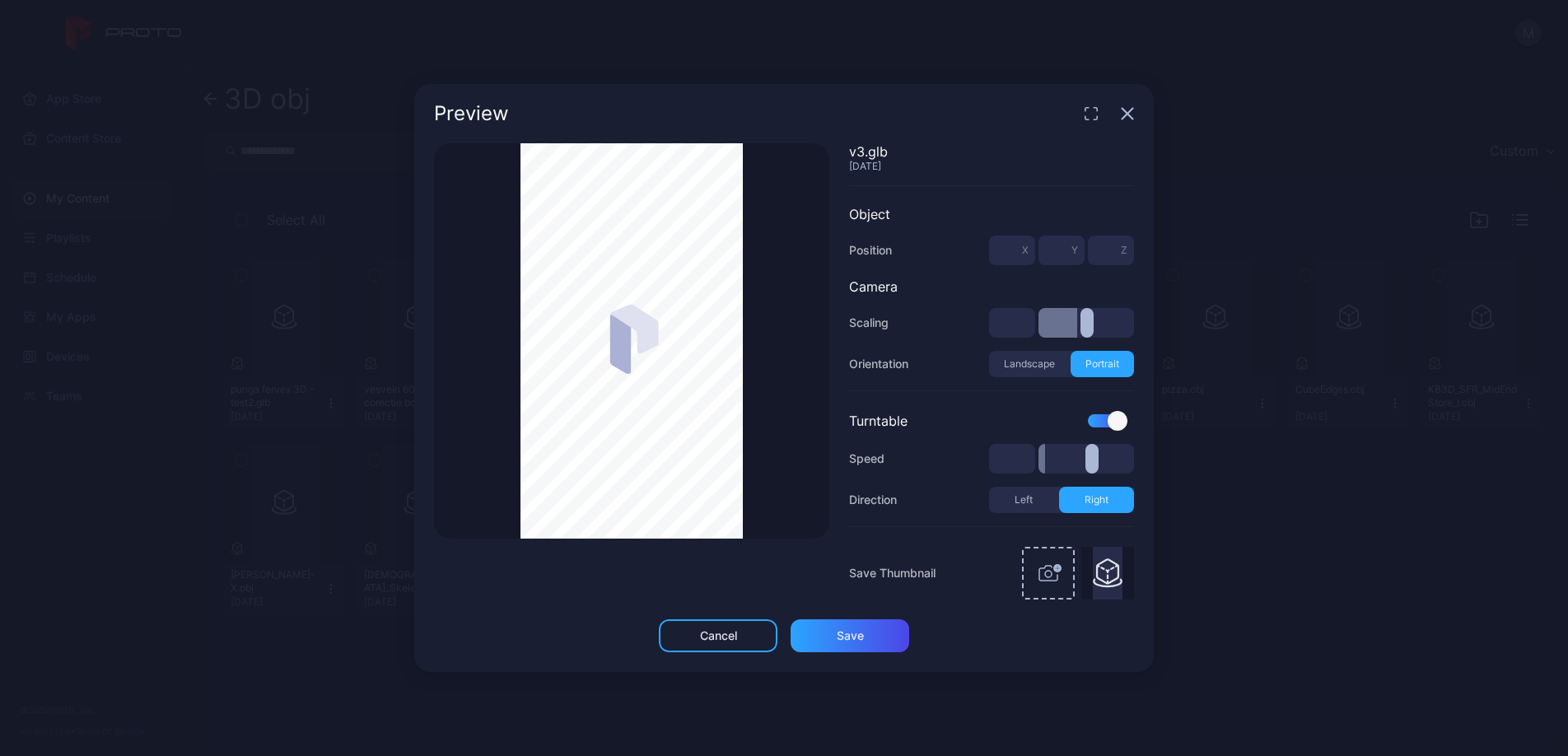
type input "***"
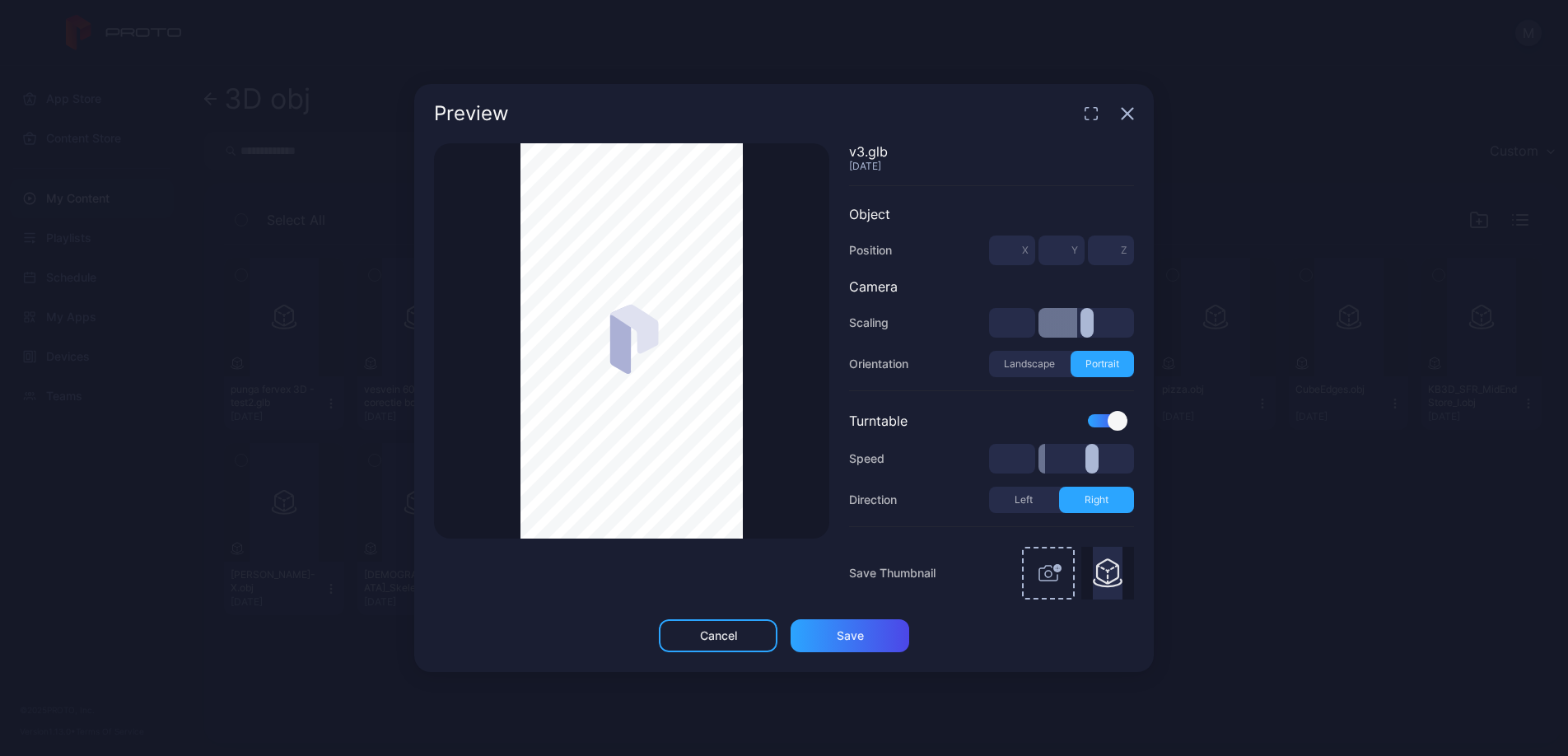
type input "***"
type input "*"
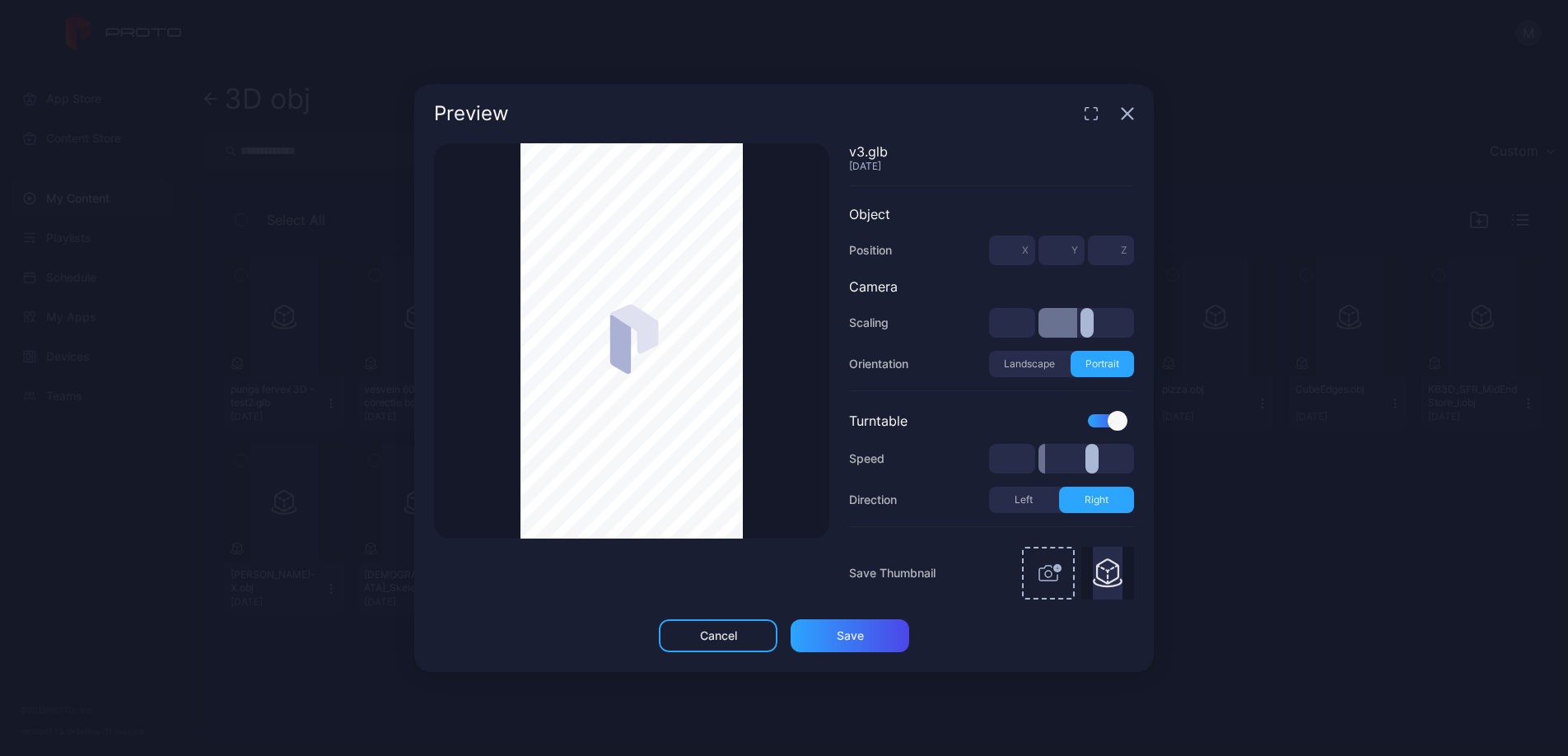
type input "***"
type input "**"
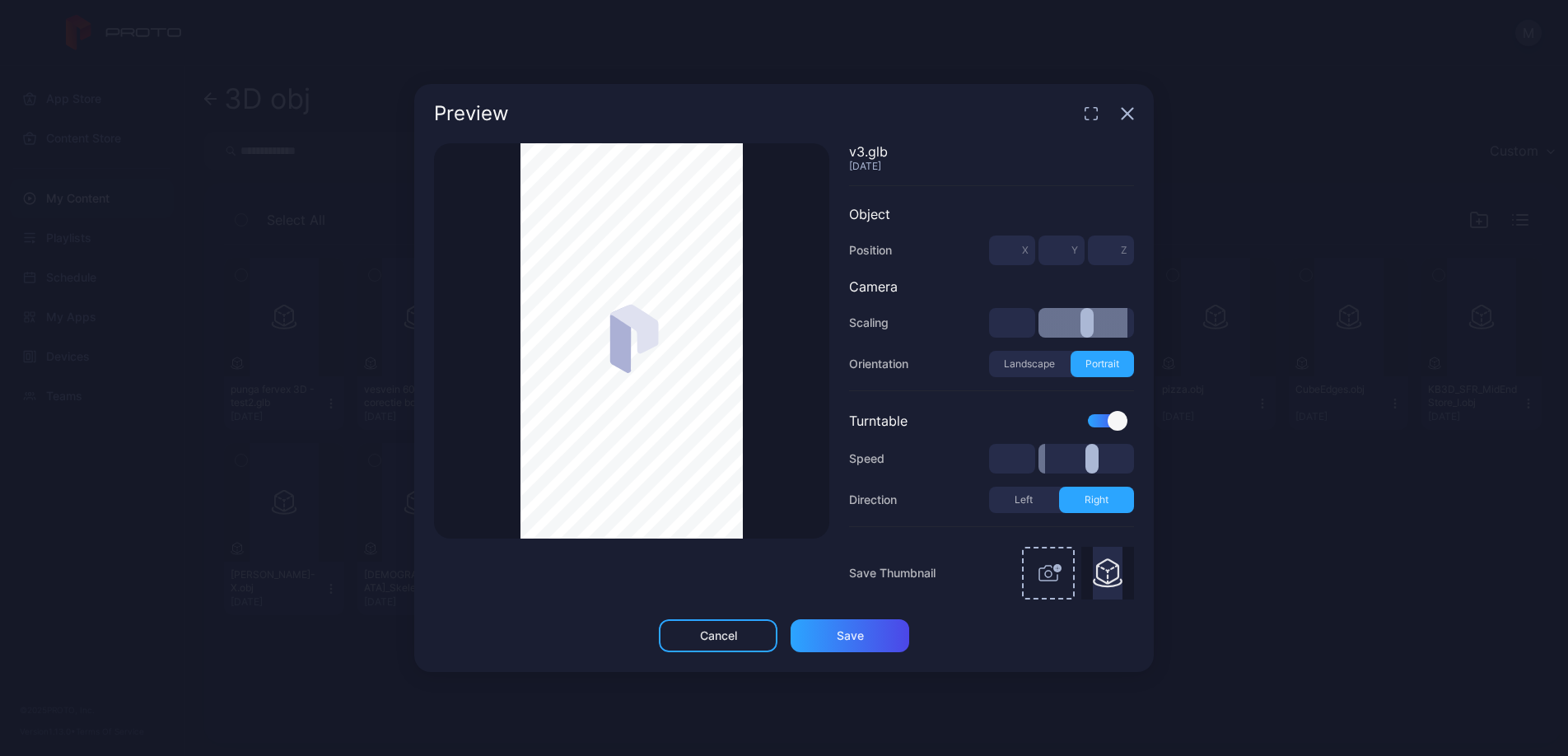
type input "**"
click at [1134, 330] on input "range" at bounding box center [1086, 323] width 96 height 30
click at [518, 368] on div "Thumbnail Saved" at bounding box center [632, 341] width 396 height 395
click at [723, 642] on div "Cancel" at bounding box center [718, 636] width 118 height 33
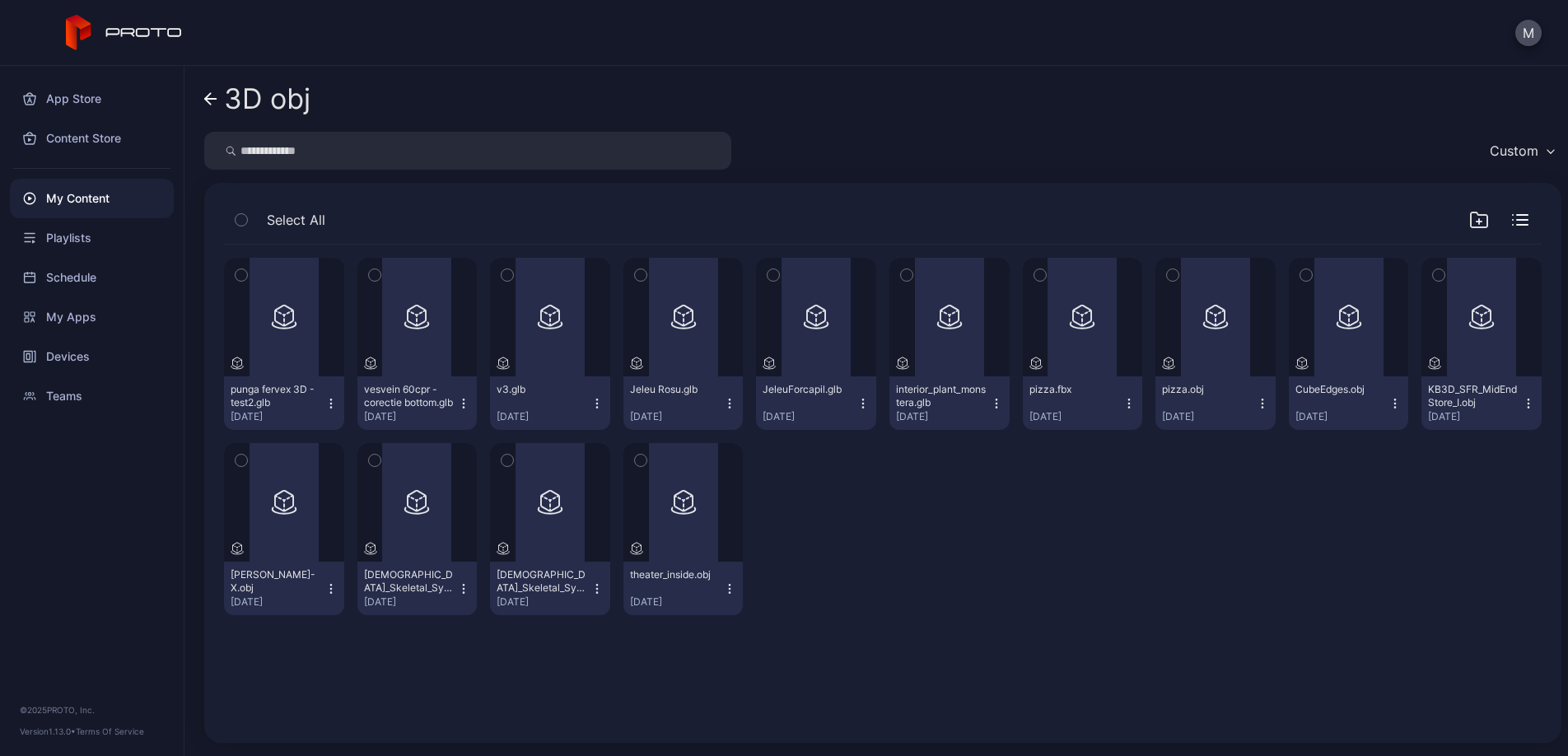
click at [242, 272] on icon "button" at bounding box center [241, 274] width 12 height 18
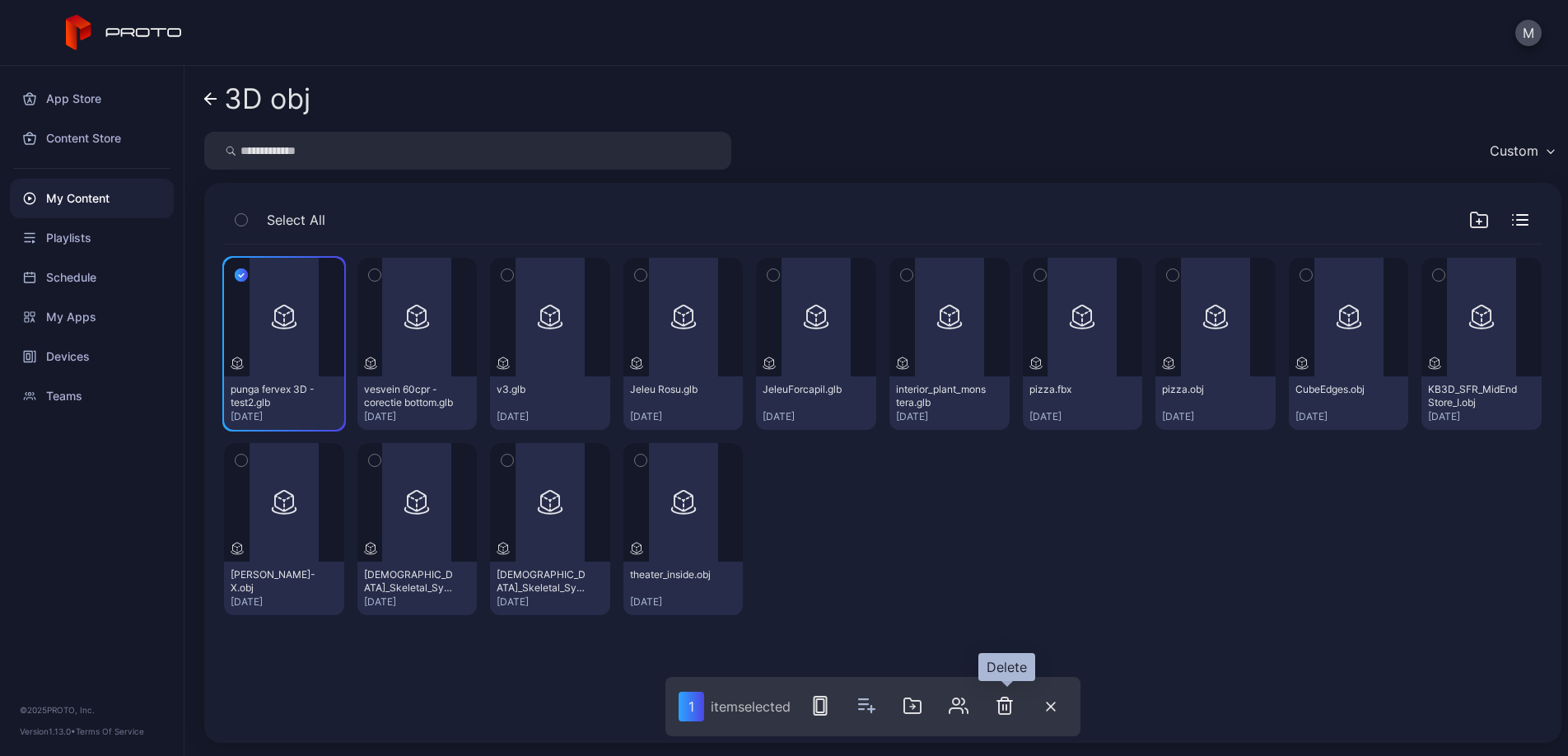
click at [1009, 705] on icon "button" at bounding box center [1005, 706] width 19 height 19
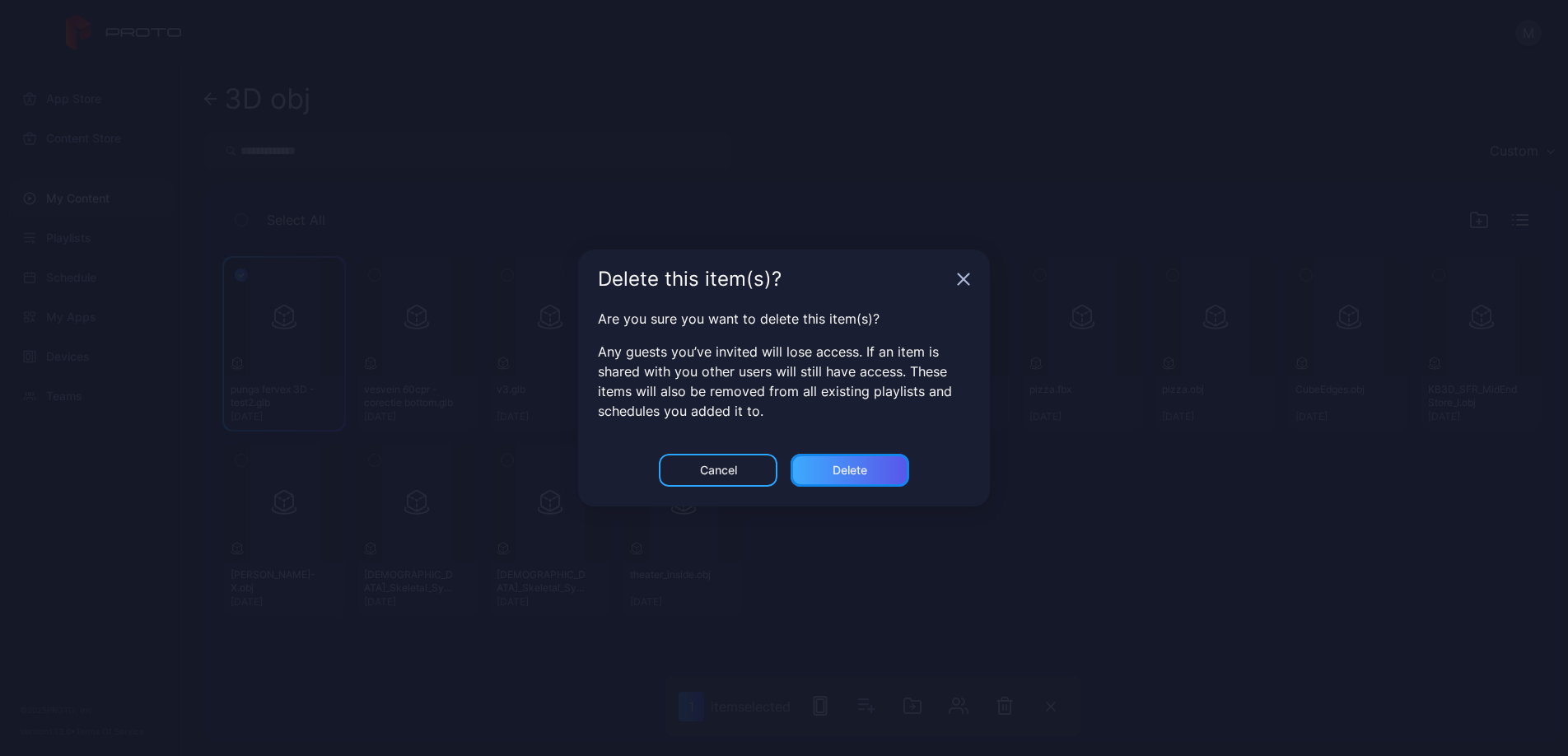
click at [849, 473] on div "Delete" at bounding box center [850, 470] width 35 height 14
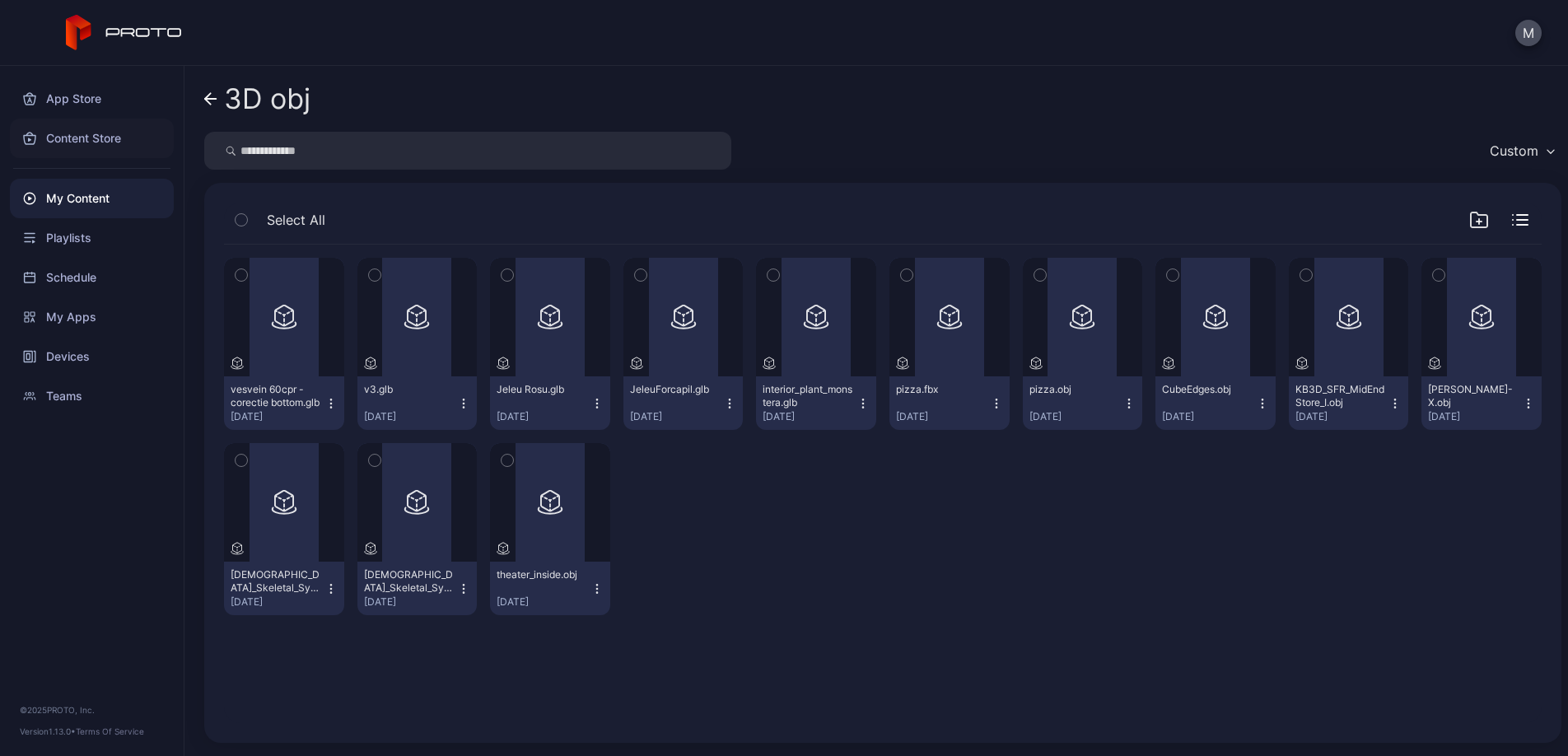
click at [107, 142] on div "Content Store" at bounding box center [91, 138] width 164 height 40
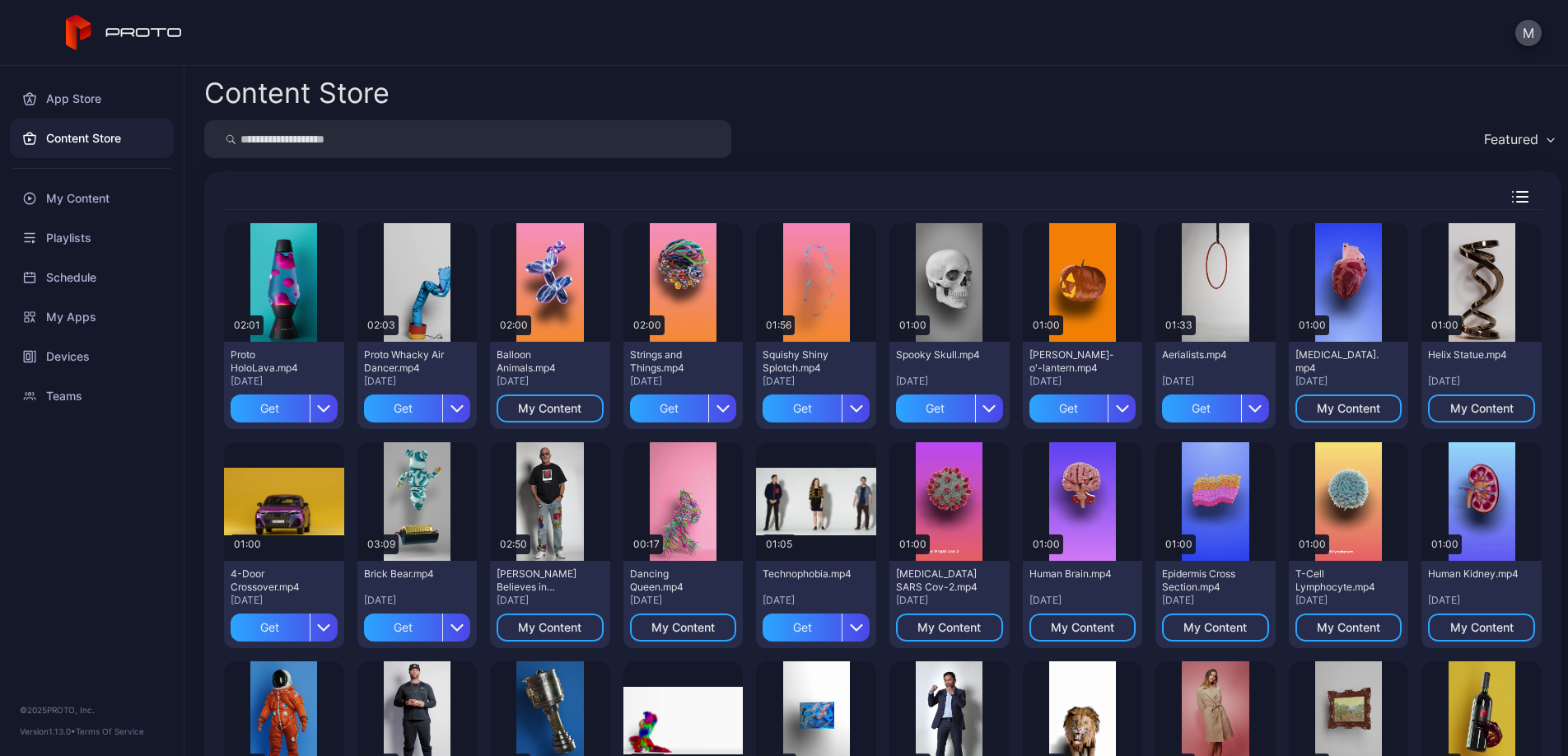
click at [1514, 144] on div "Featured" at bounding box center [1511, 139] width 54 height 16
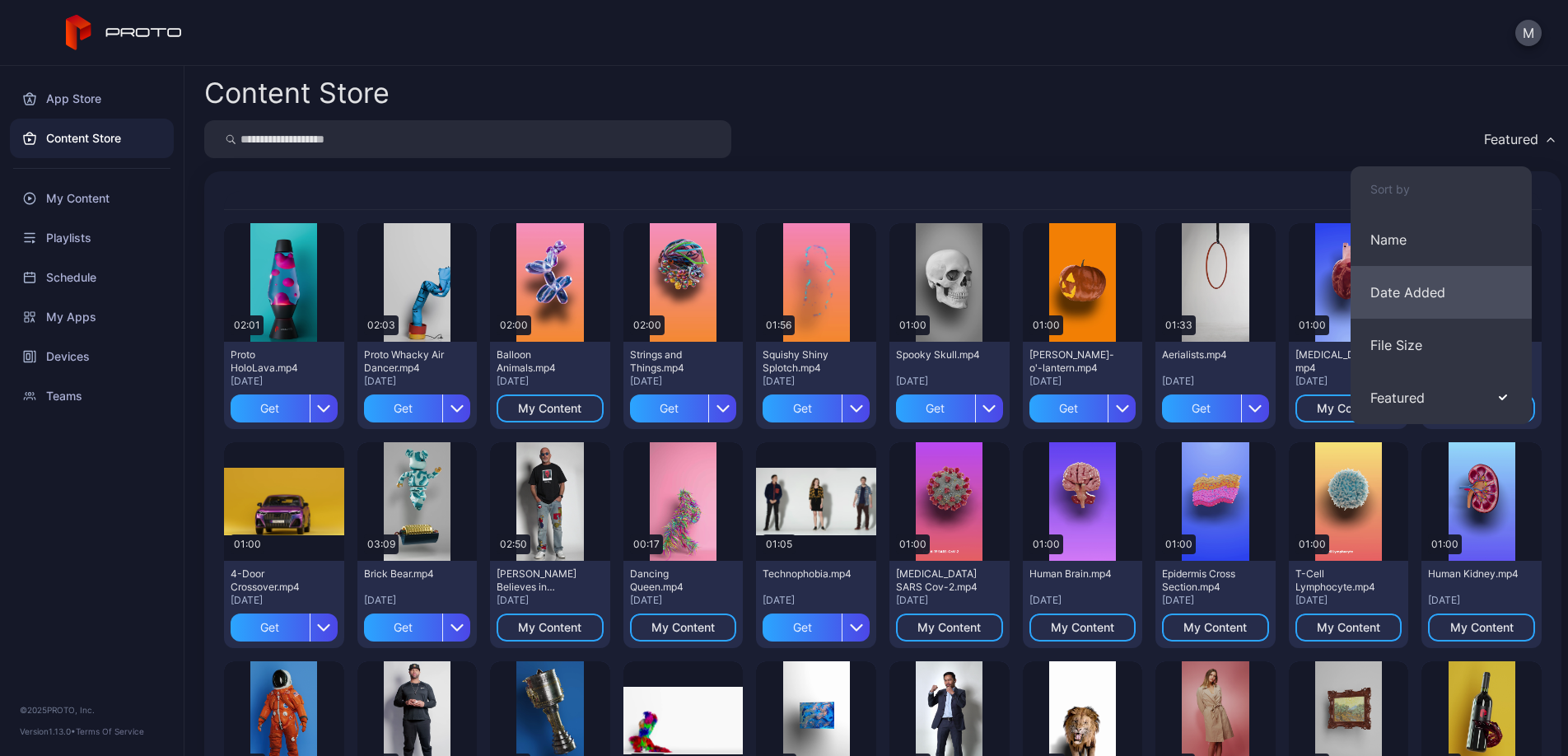
click at [1464, 286] on button "Date Added" at bounding box center [1441, 292] width 181 height 52
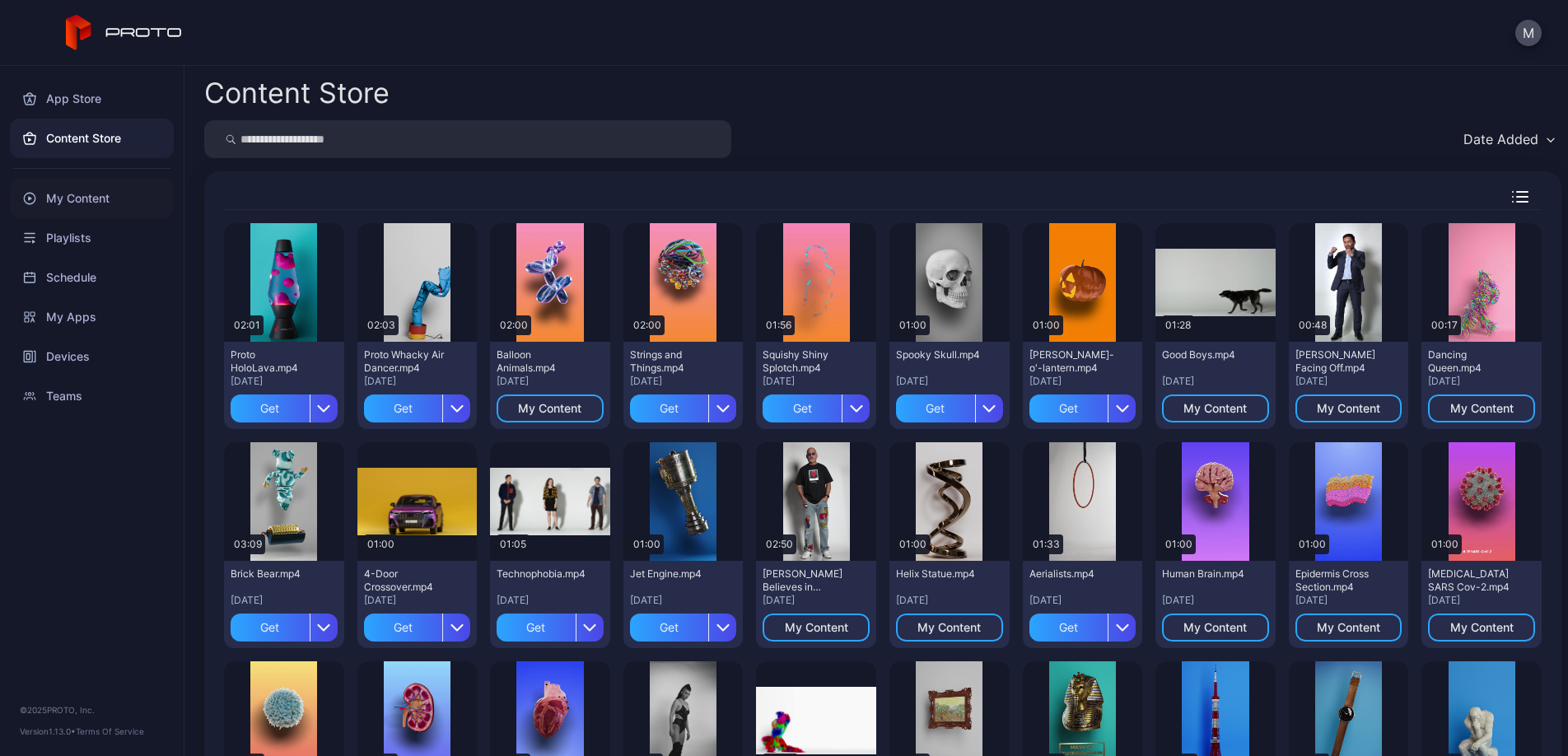
click at [100, 202] on div "My Content" at bounding box center [91, 198] width 164 height 40
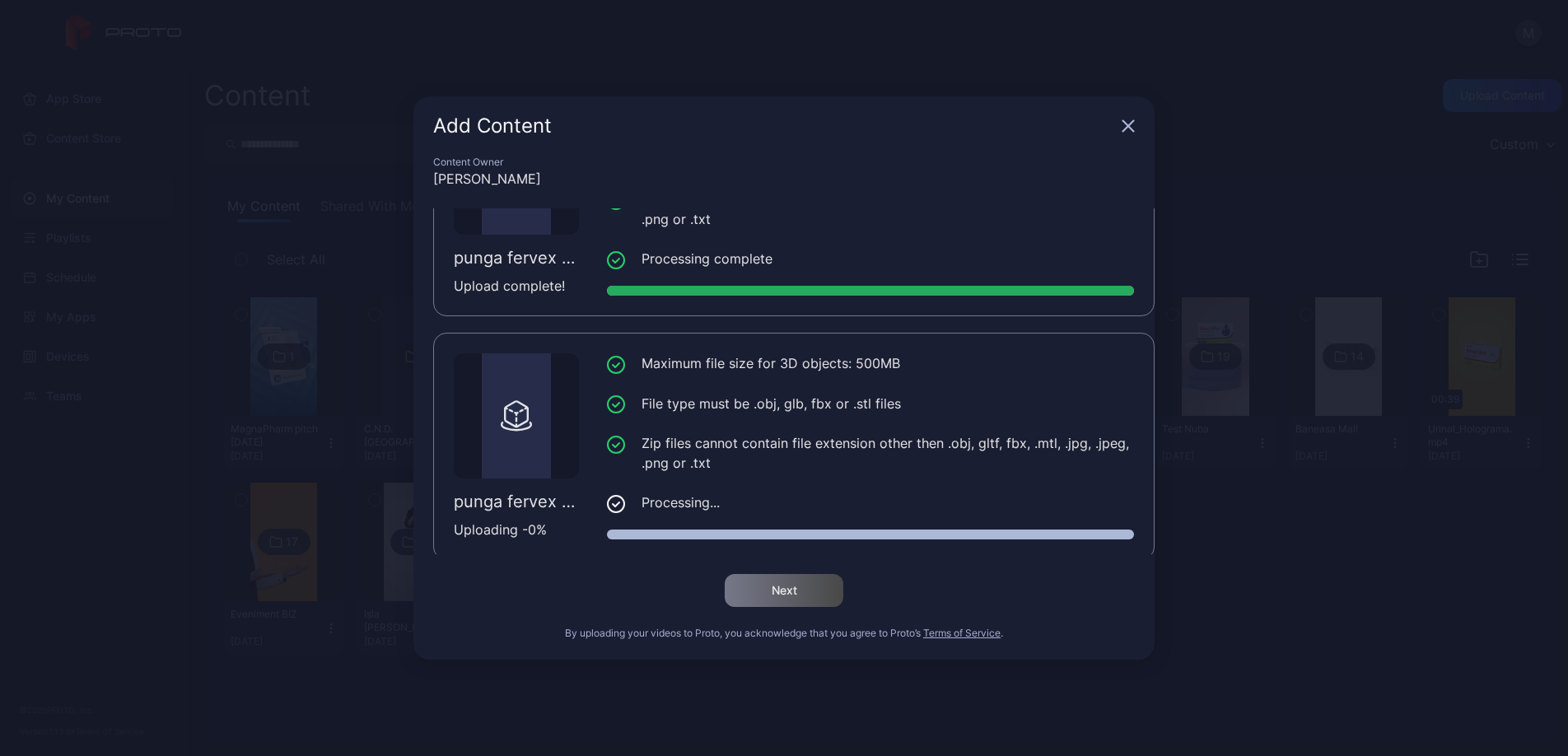
scroll to position [125, 0]
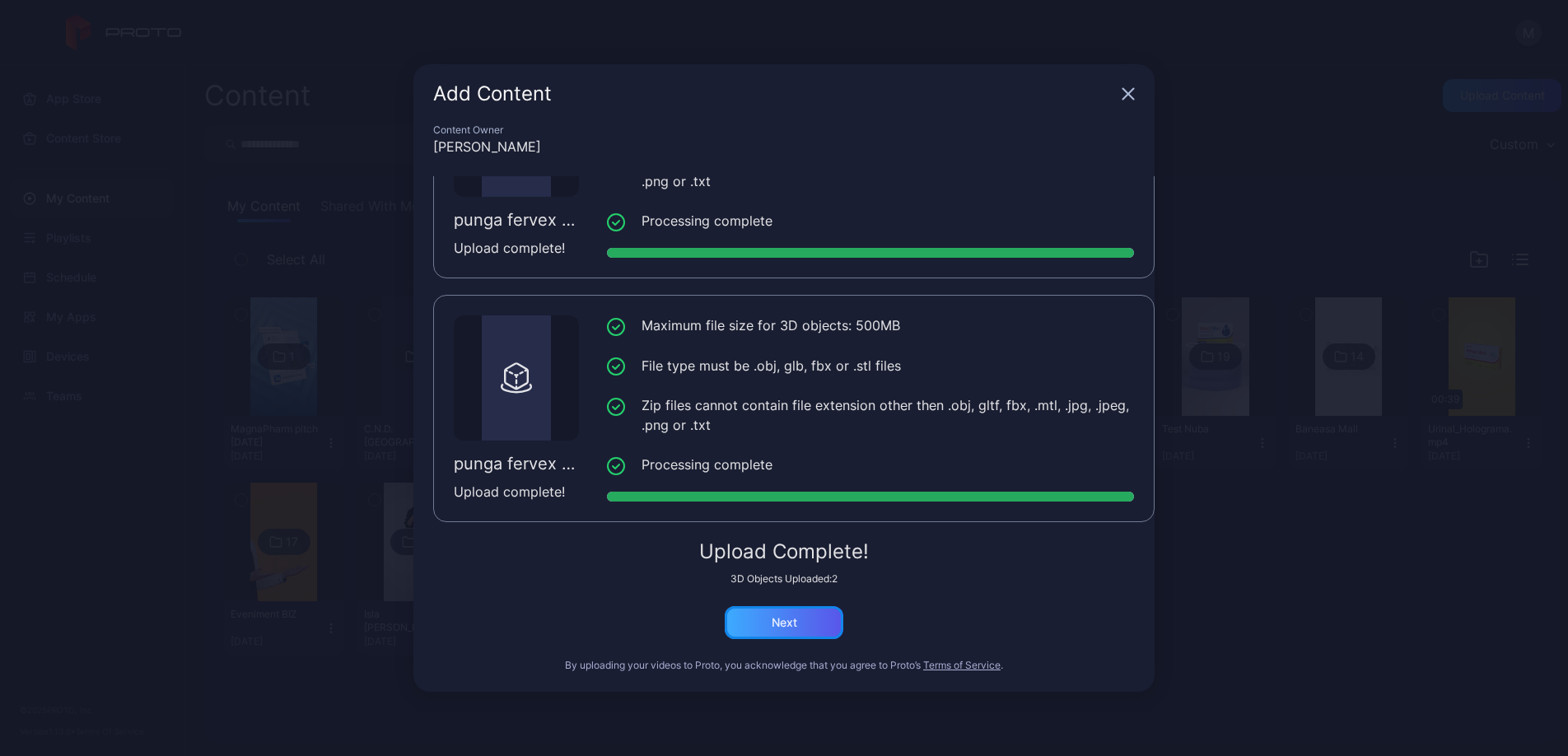
click at [809, 637] on div "Next" at bounding box center [784, 622] width 118 height 33
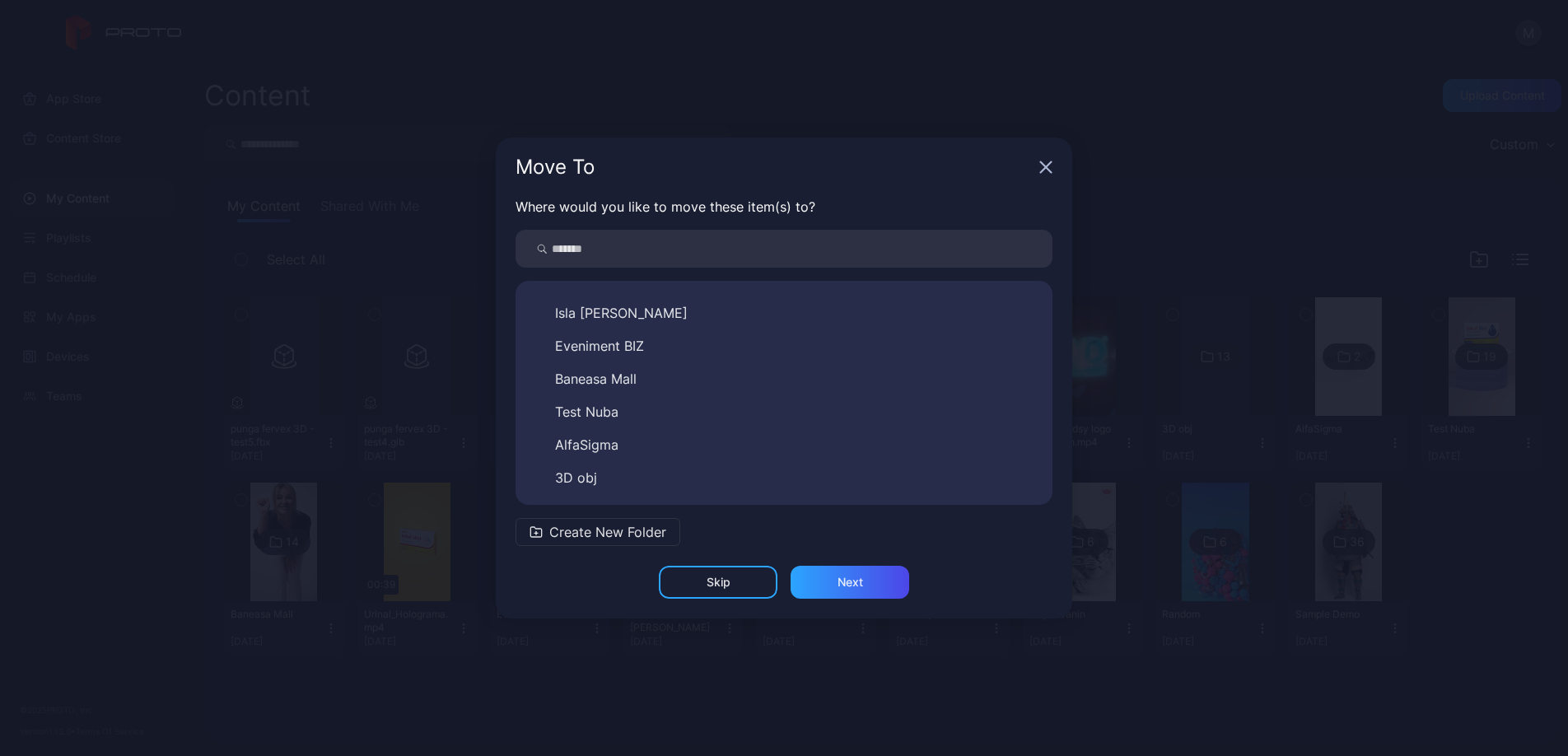
scroll to position [290, 0]
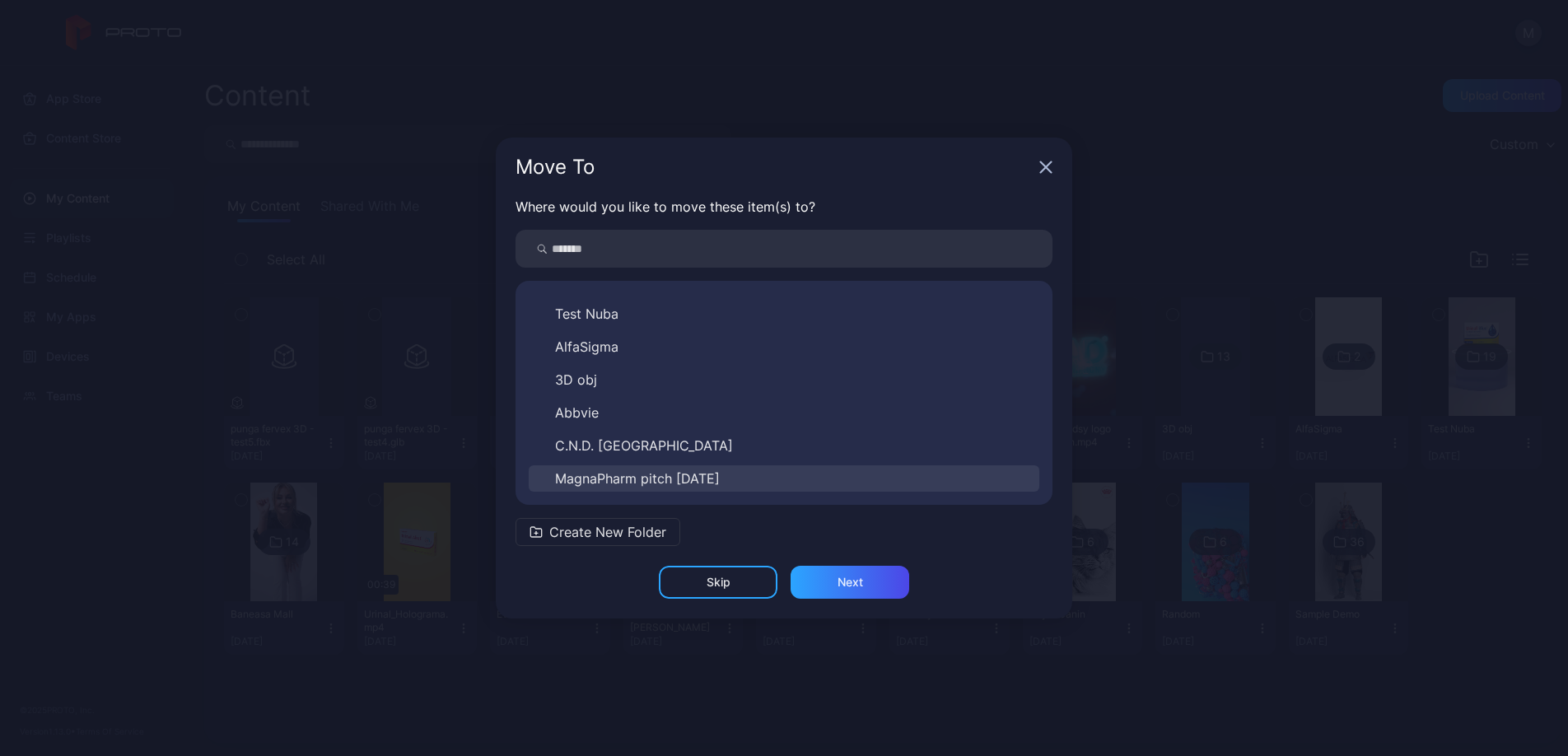
click at [755, 468] on button "MagnaPharm pitch [DATE]" at bounding box center [784, 478] width 511 height 26
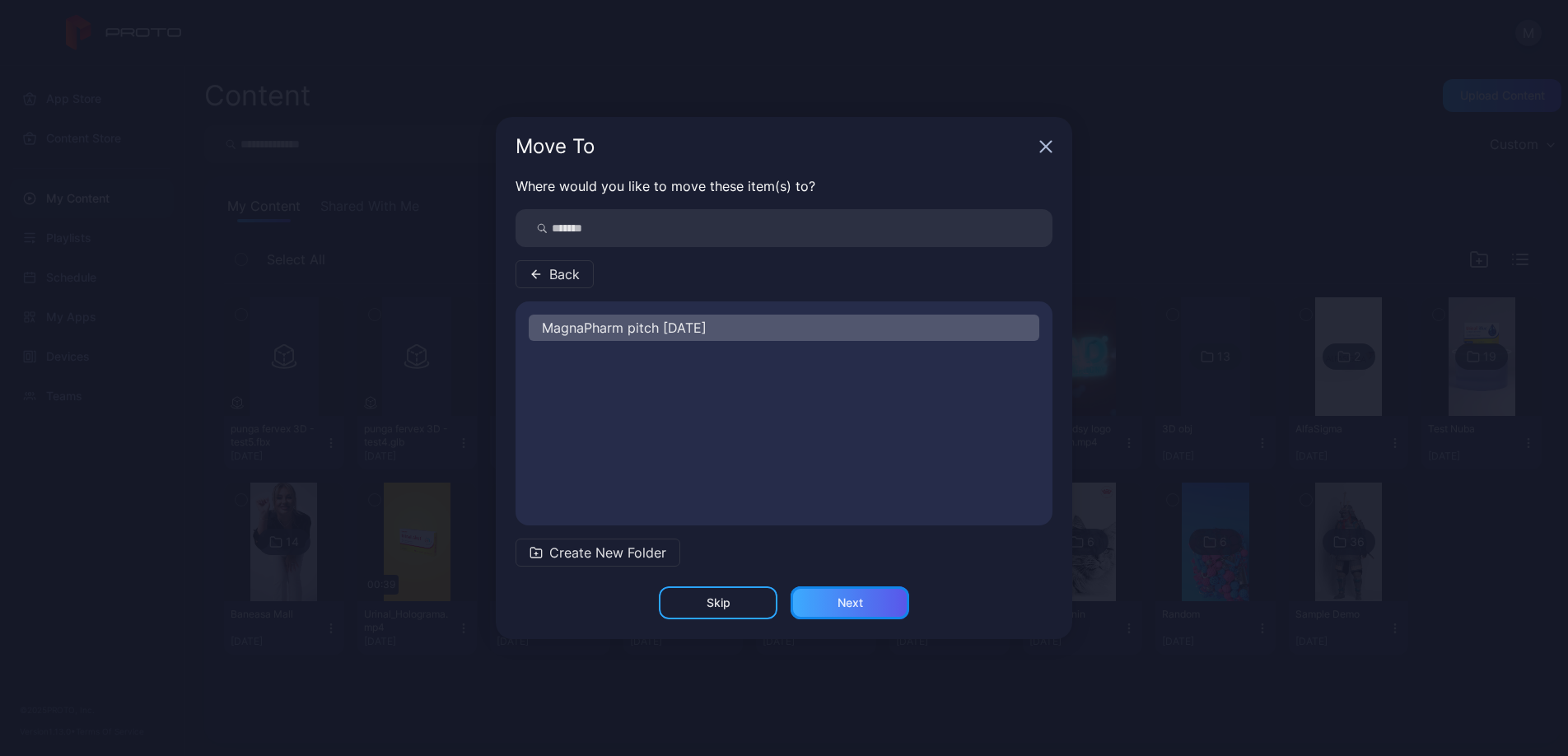
click at [846, 607] on div "Next" at bounding box center [850, 603] width 25 height 14
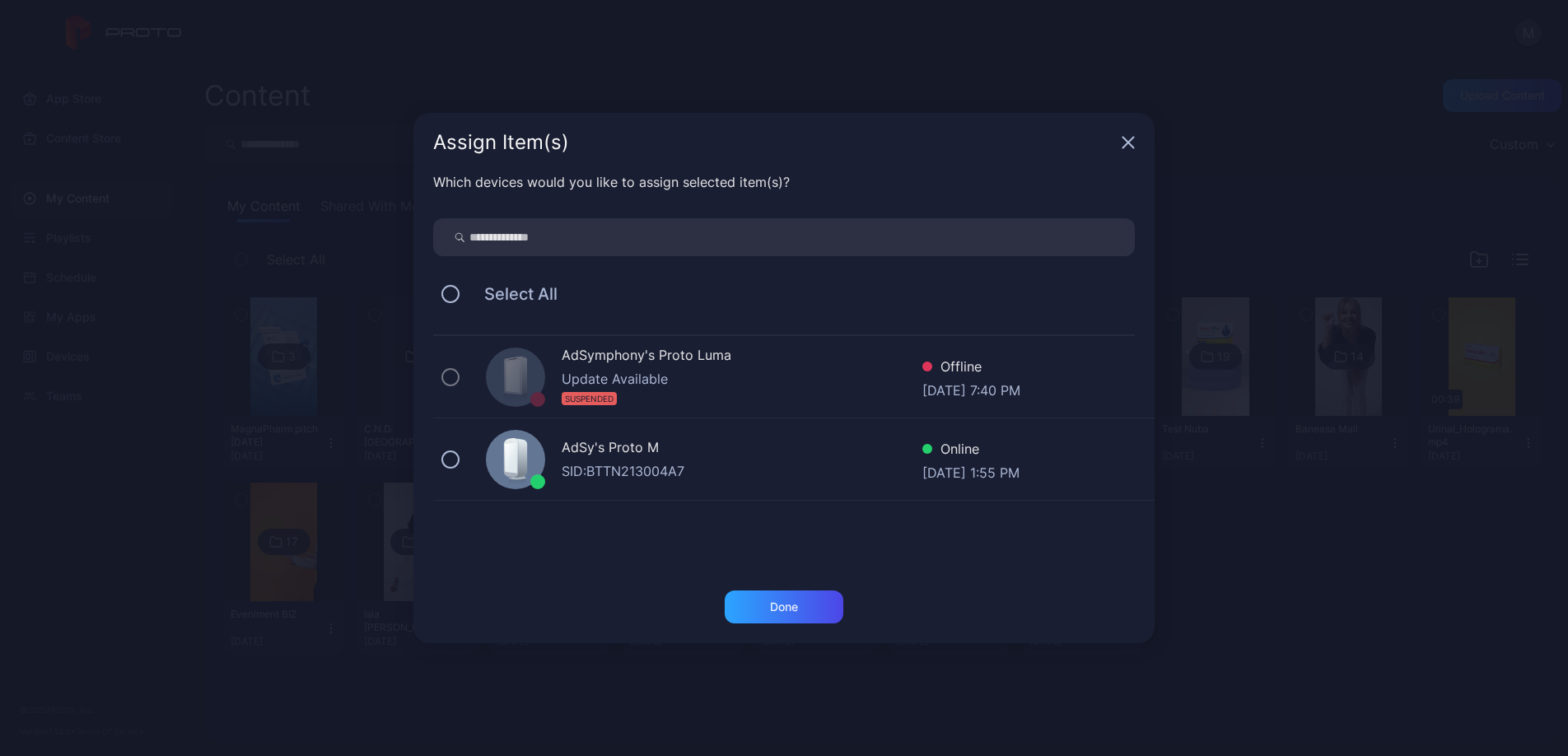
click at [652, 451] on div "AdSy's Proto M" at bounding box center [742, 449] width 361 height 24
click at [811, 618] on div "Done" at bounding box center [784, 607] width 118 height 33
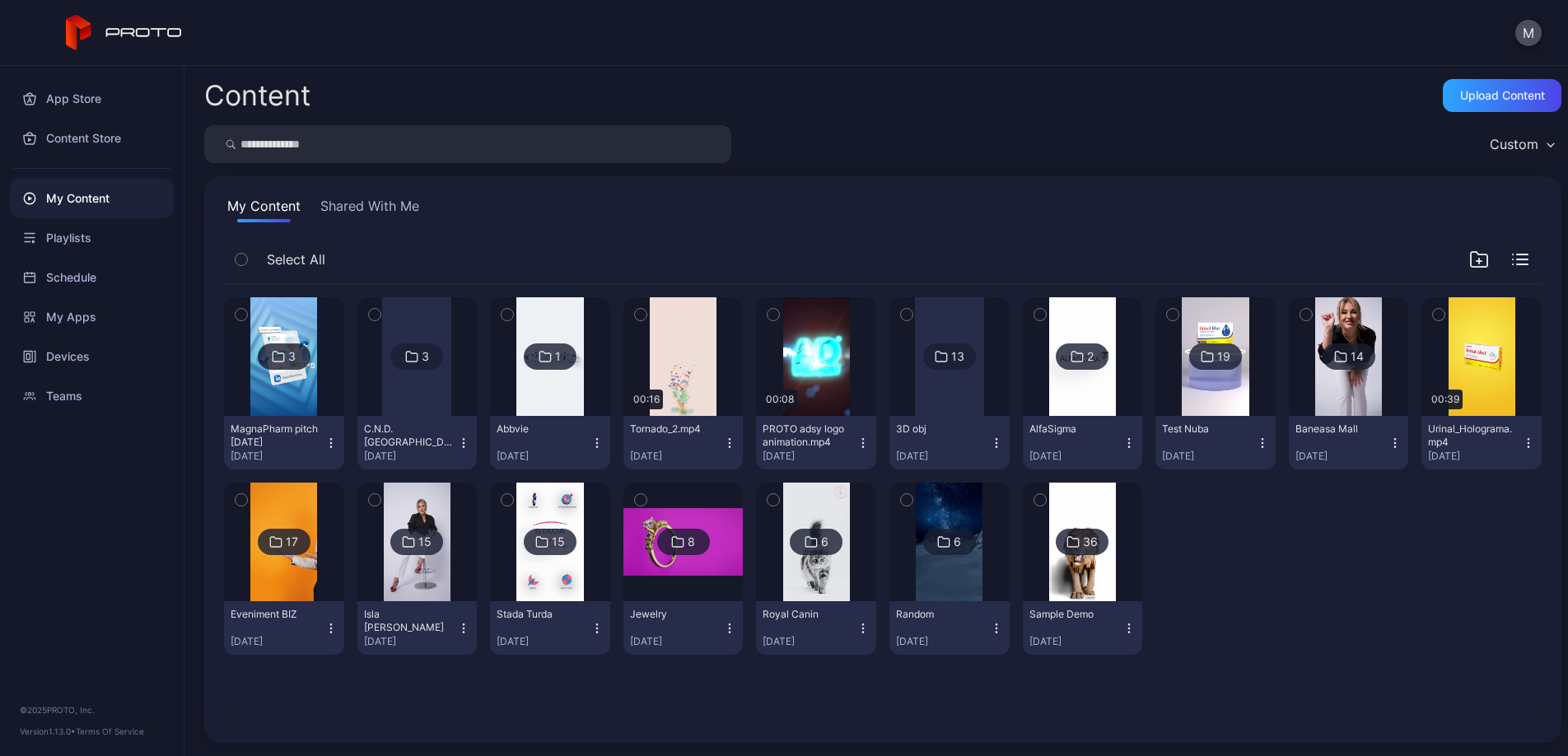
click at [304, 354] on div "3" at bounding box center [284, 356] width 52 height 26
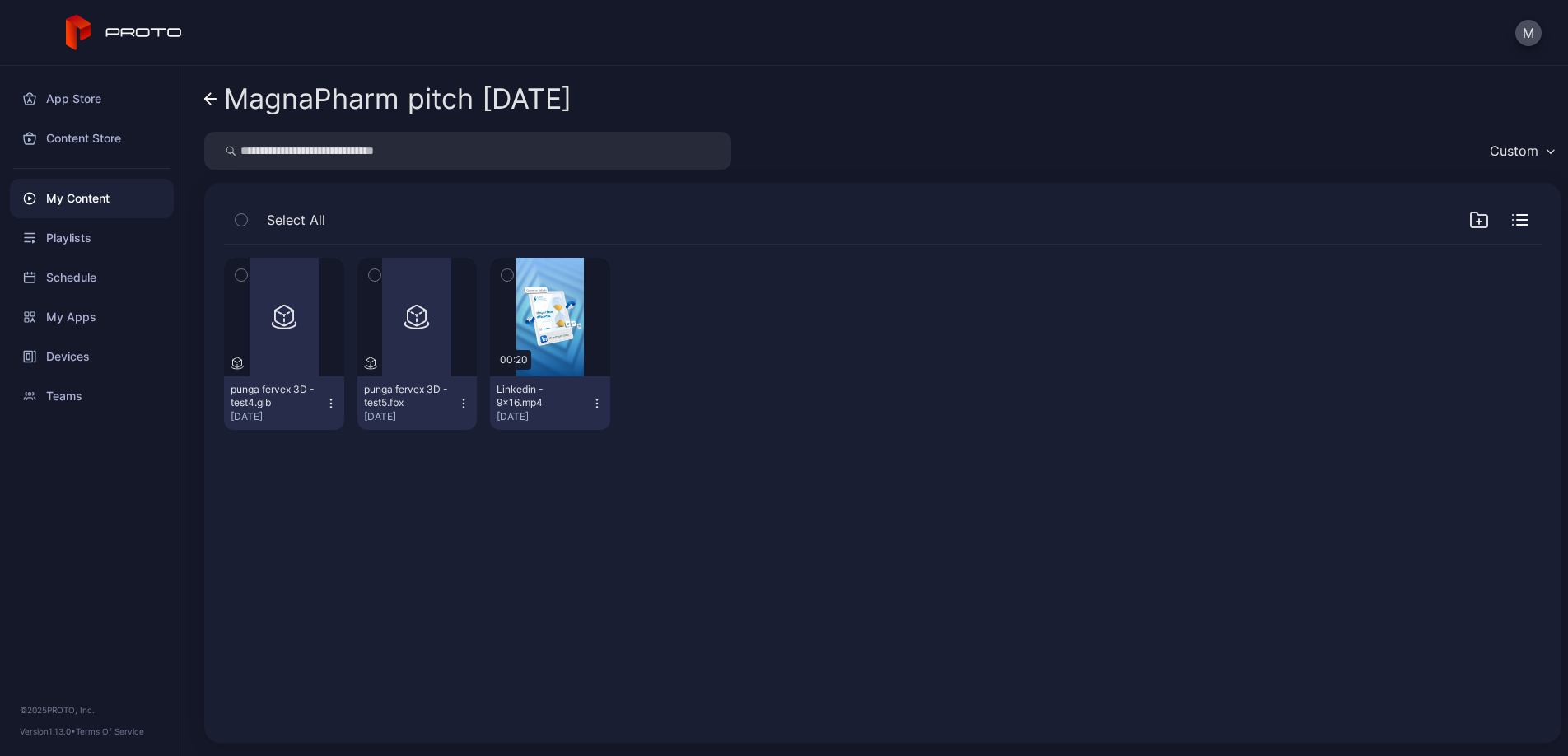
click at [610, 549] on div "Preview punga fervex 3D - test4.glb [DATE] Preview punga fervex 3D - test5.fbx …" at bounding box center [882, 484] width 1344 height 505
click at [241, 274] on icon "button" at bounding box center [241, 274] width 12 height 18
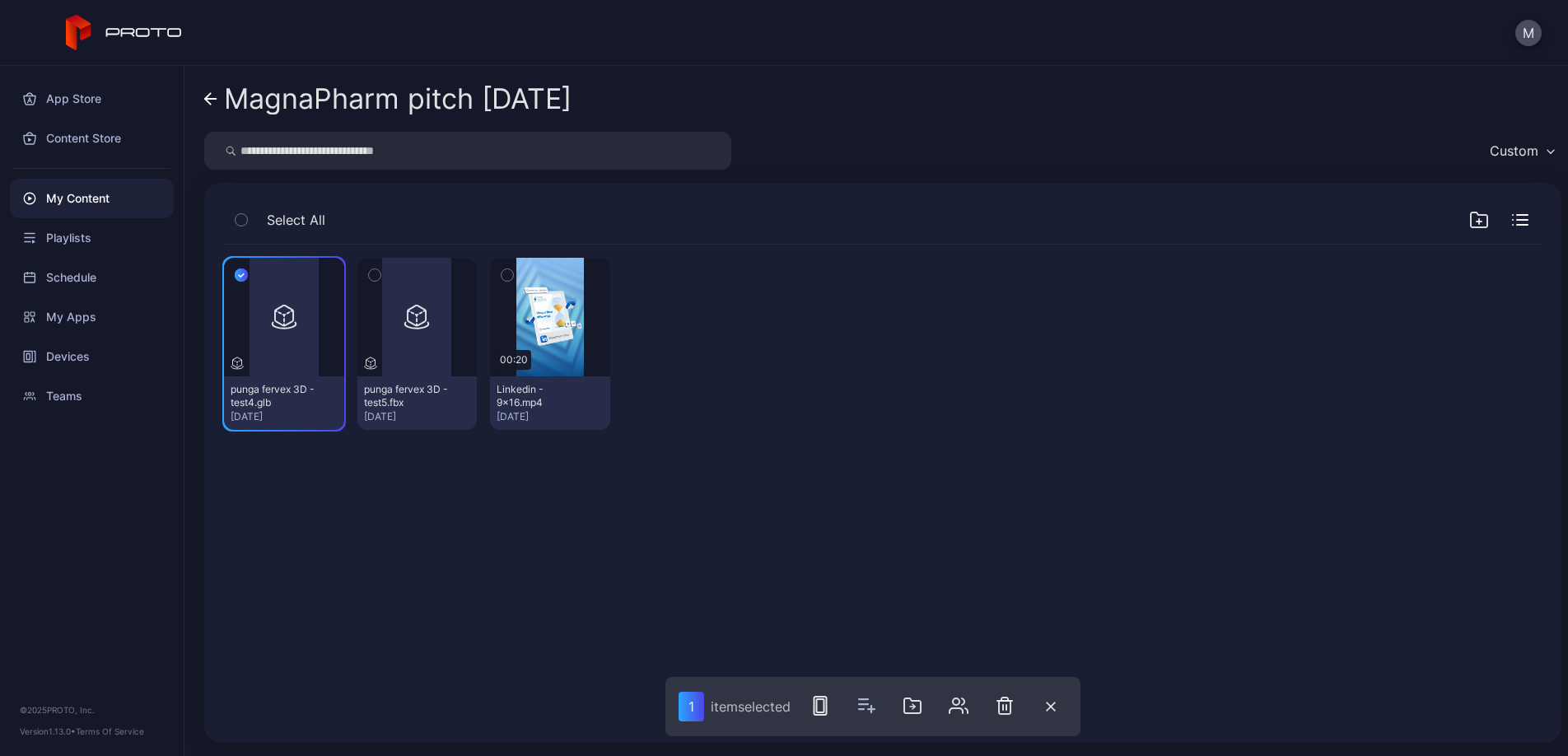
click at [376, 274] on icon "button" at bounding box center [374, 275] width 4 height 3
click at [1008, 702] on icon "button" at bounding box center [1009, 706] width 19 height 19
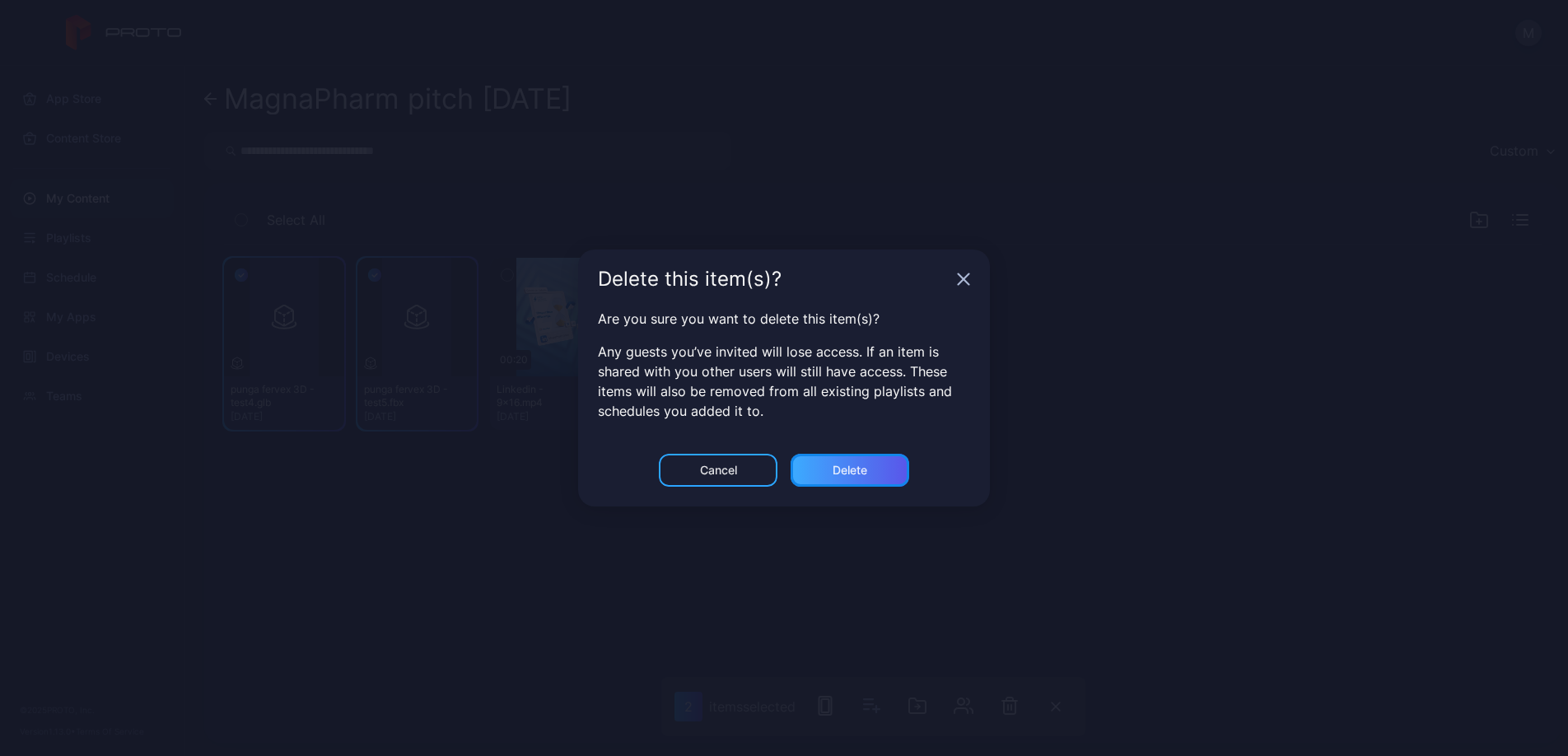
click at [818, 465] on div "Delete" at bounding box center [849, 470] width 118 height 33
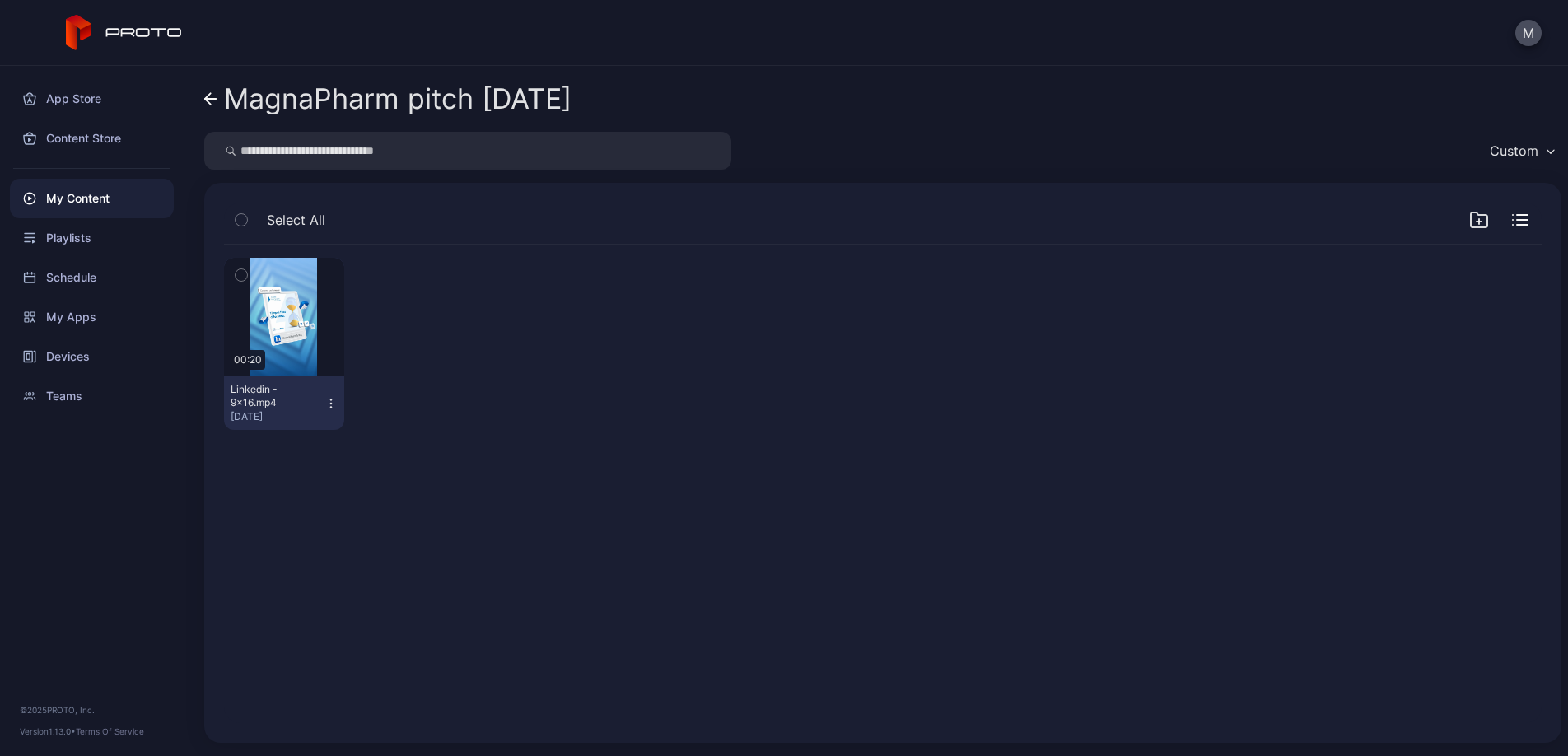
click at [830, 418] on div "Preview 00:20 Linkedin - 9x16.mp4 [DATE]" at bounding box center [882, 343] width 1318 height 199
click at [601, 479] on div "Preview 00:20 Linkedin - 9x16.mp4 [DATE]" at bounding box center [882, 484] width 1344 height 505
click at [214, 104] on icon at bounding box center [211, 99] width 14 height 14
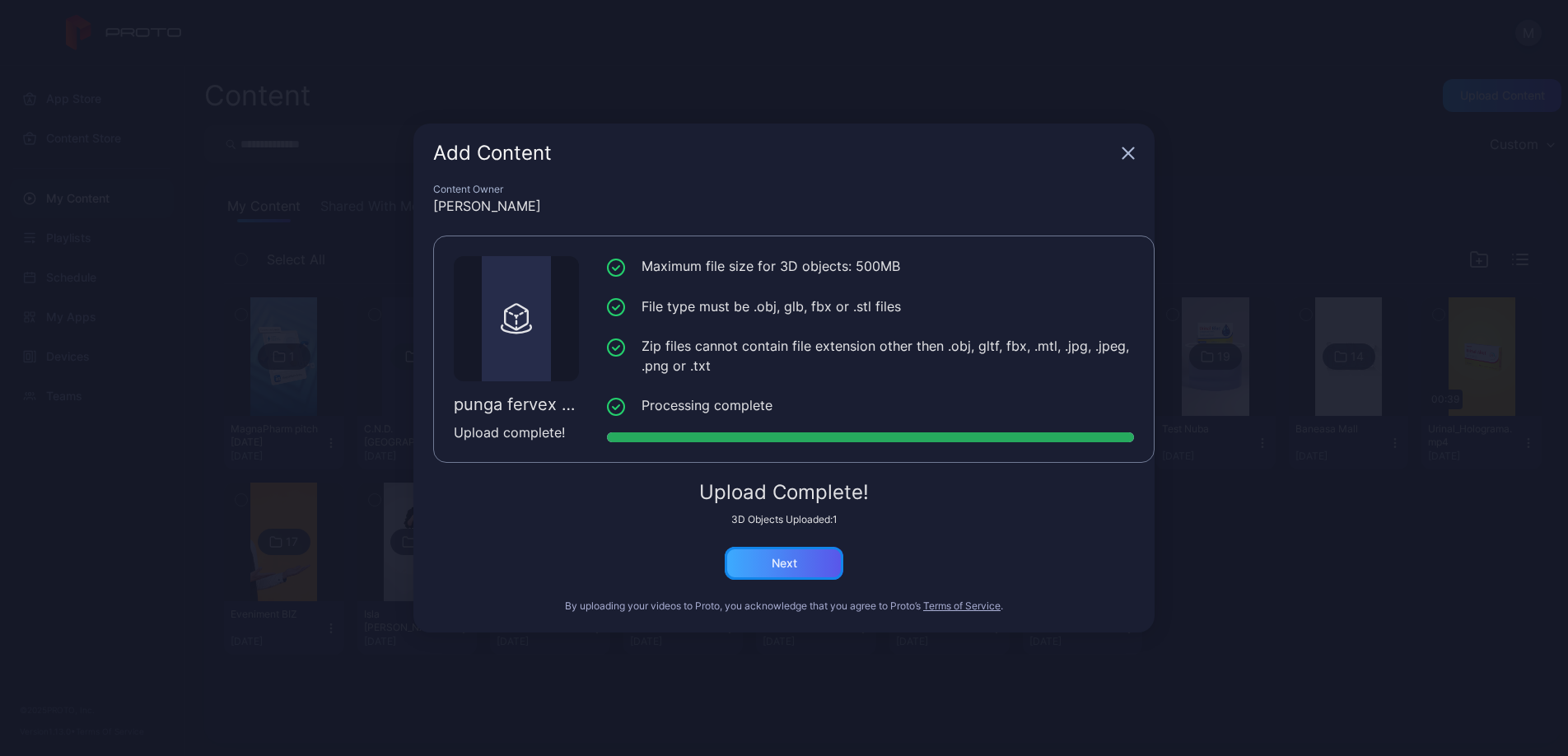
click at [794, 557] on div "Next" at bounding box center [784, 563] width 25 height 14
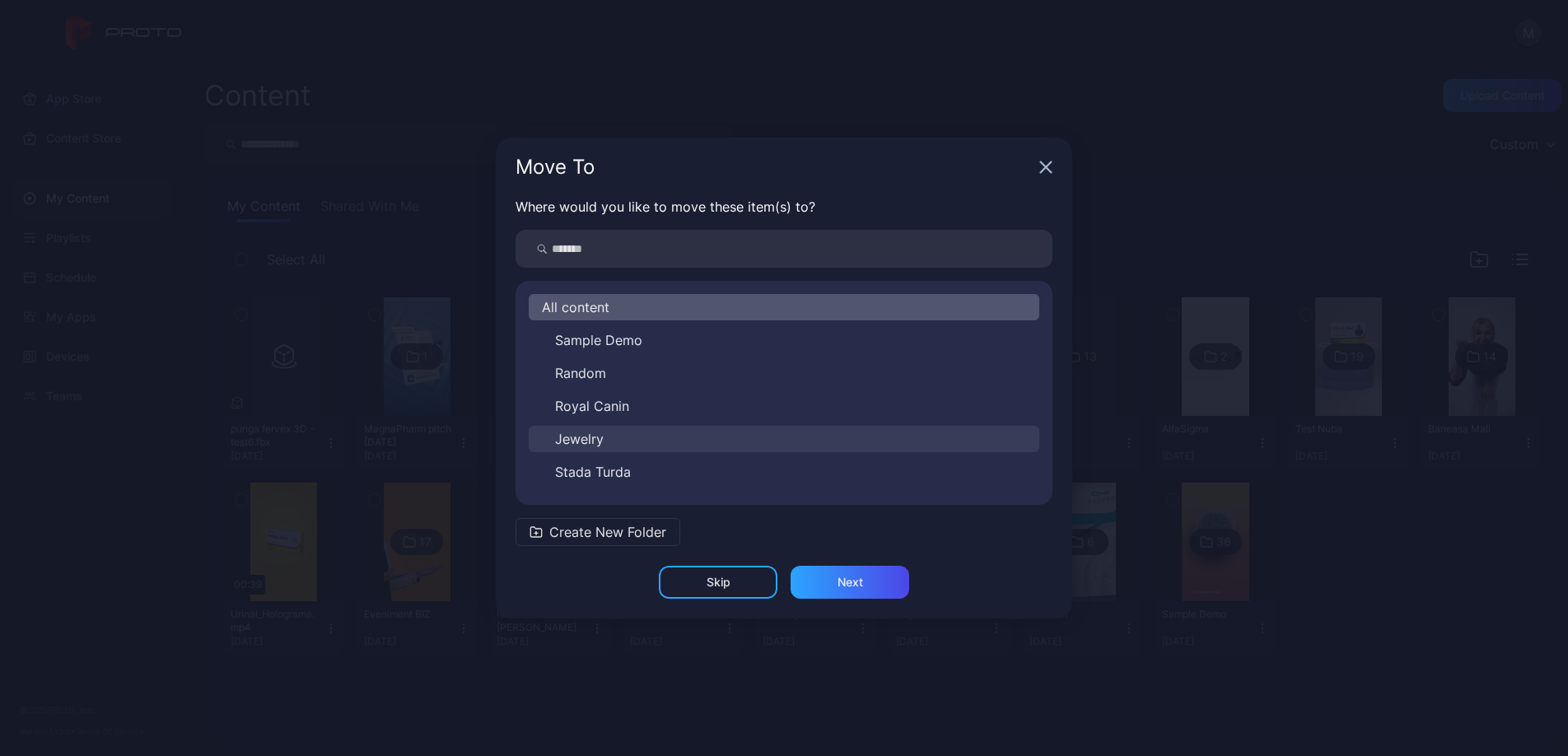
scroll to position [290, 0]
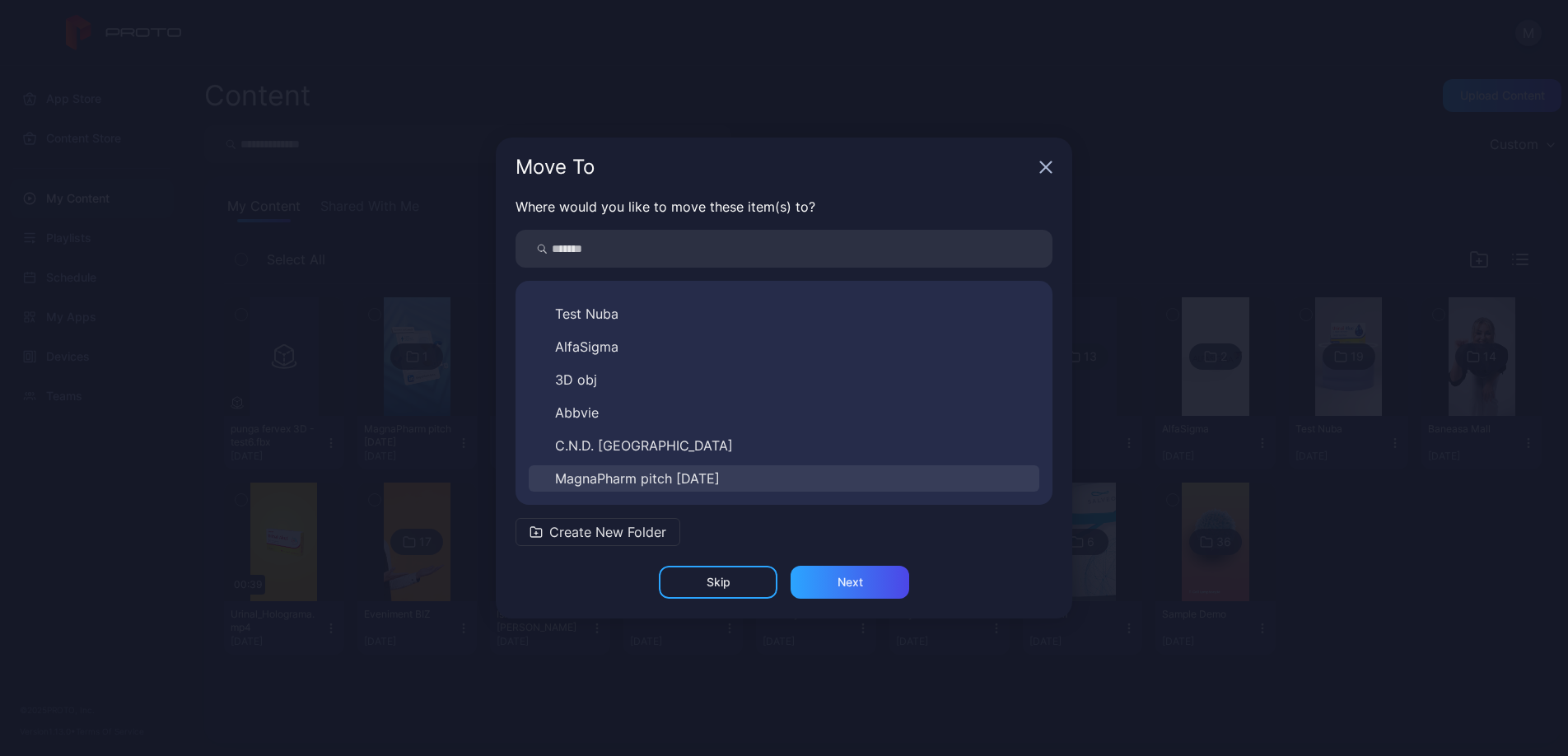
click at [711, 478] on span "MagnaPharm pitch [DATE]" at bounding box center [637, 478] width 165 height 19
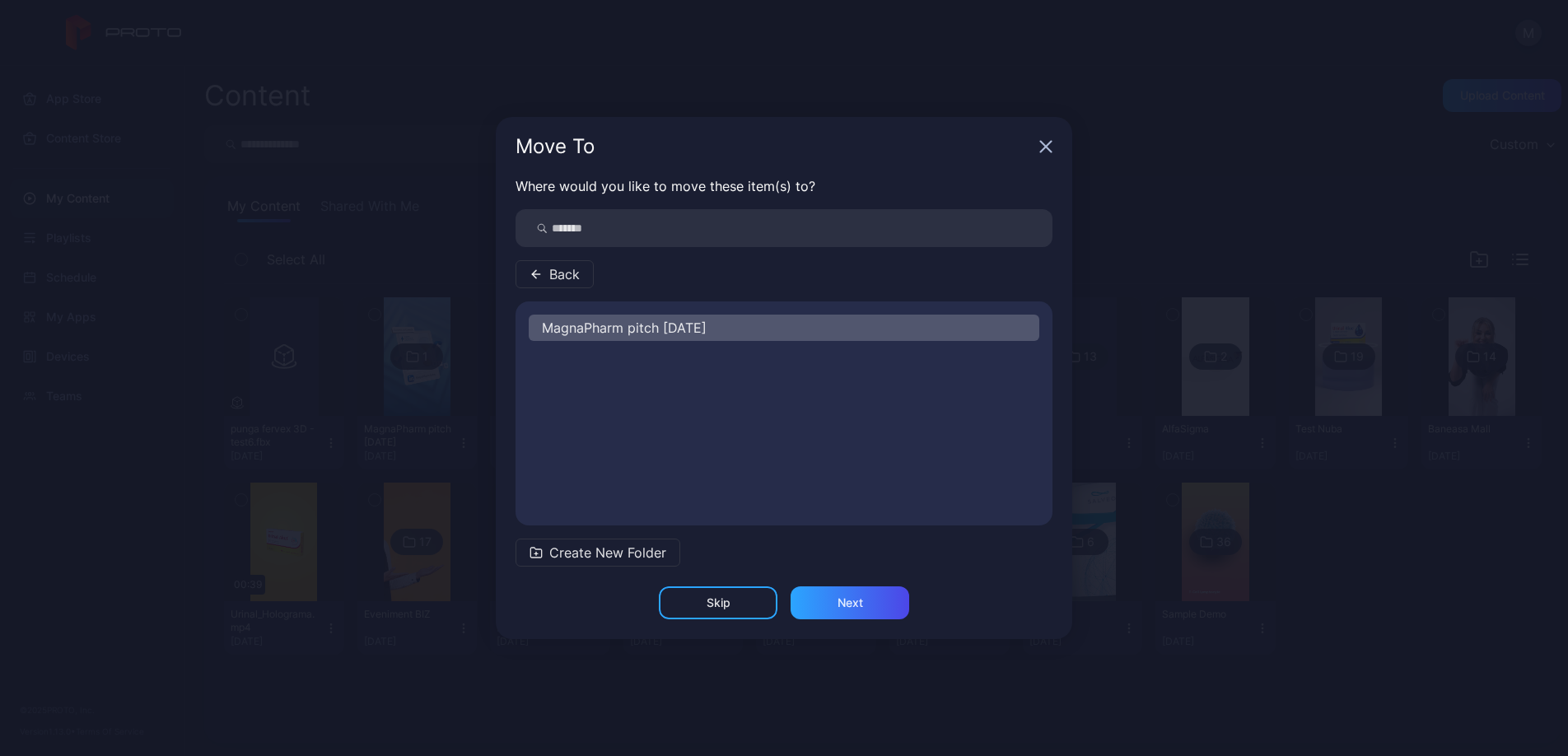
scroll to position [0, 0]
click at [851, 598] on div "Next" at bounding box center [850, 603] width 25 height 14
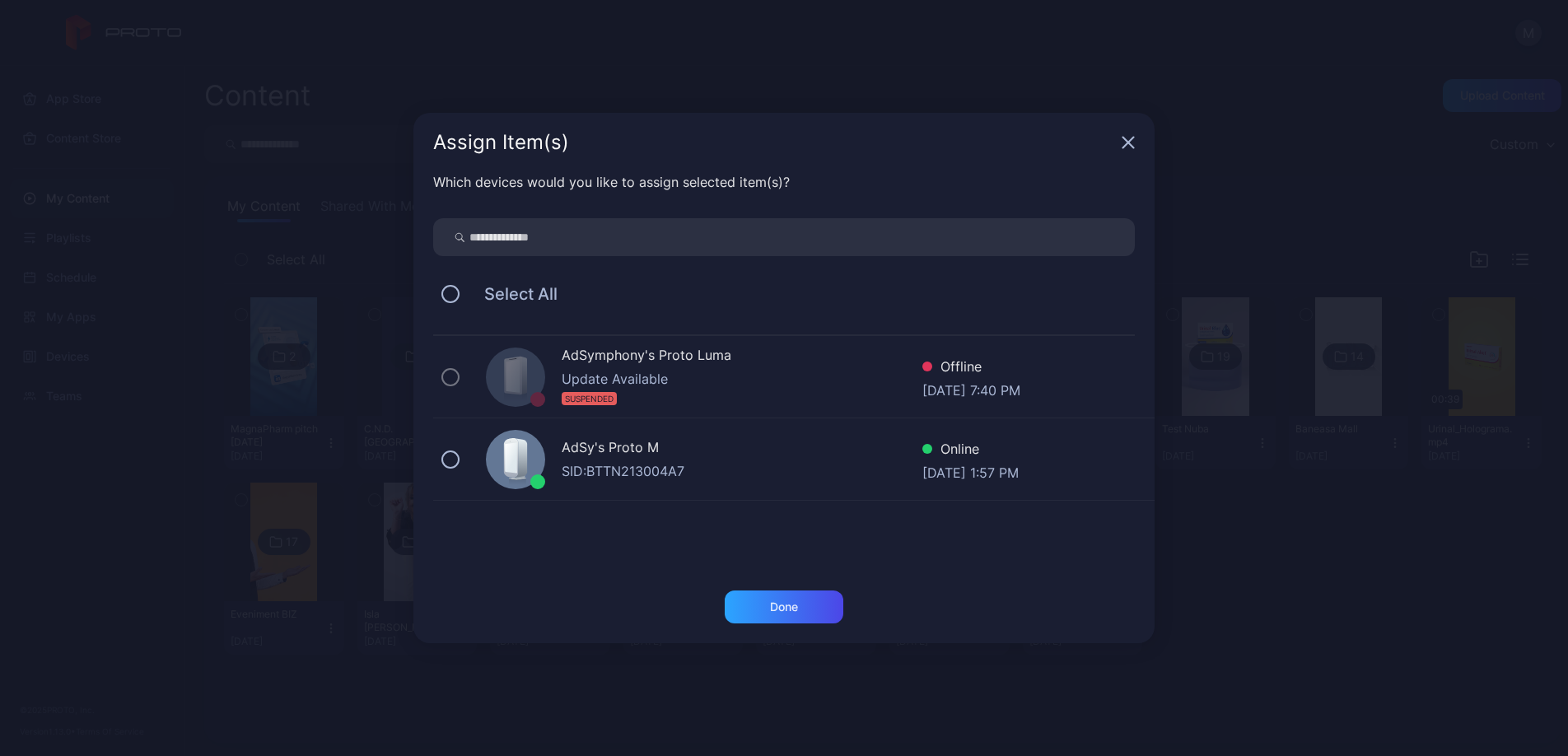
click at [653, 446] on div "AdSy's Proto M" at bounding box center [742, 449] width 361 height 24
click at [812, 606] on div "Done" at bounding box center [784, 607] width 118 height 33
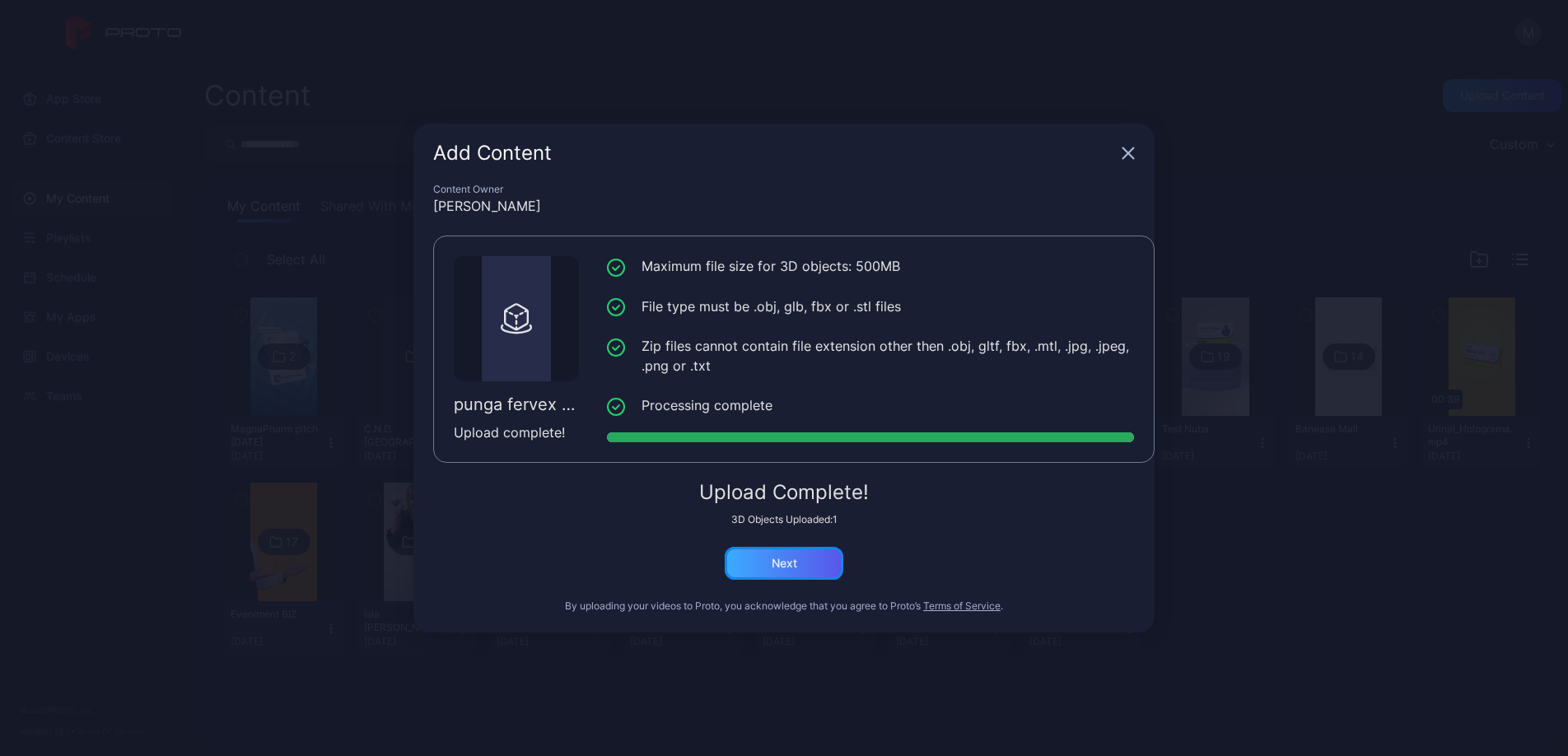
click at [787, 560] on div "Next" at bounding box center [784, 563] width 25 height 14
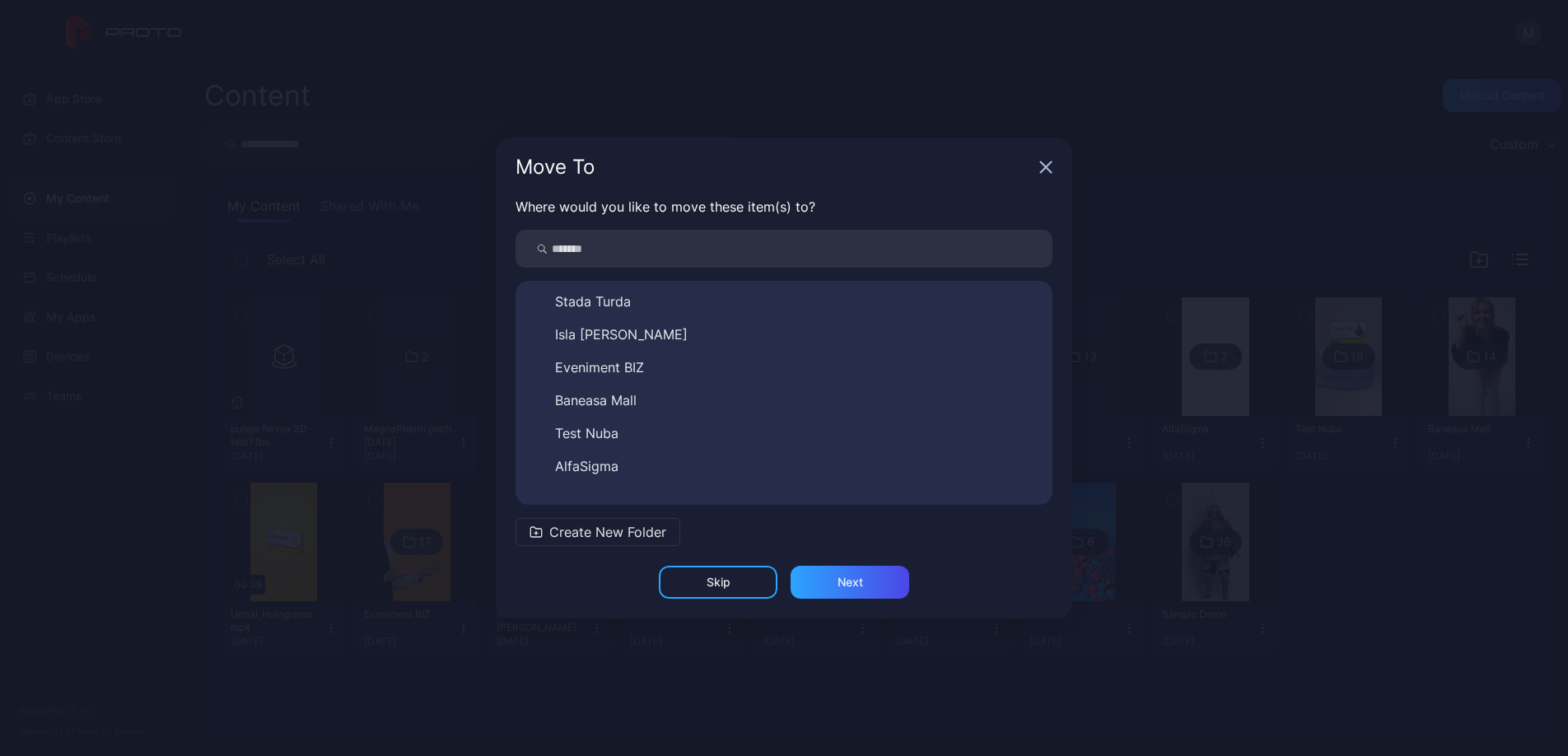
scroll to position [290, 0]
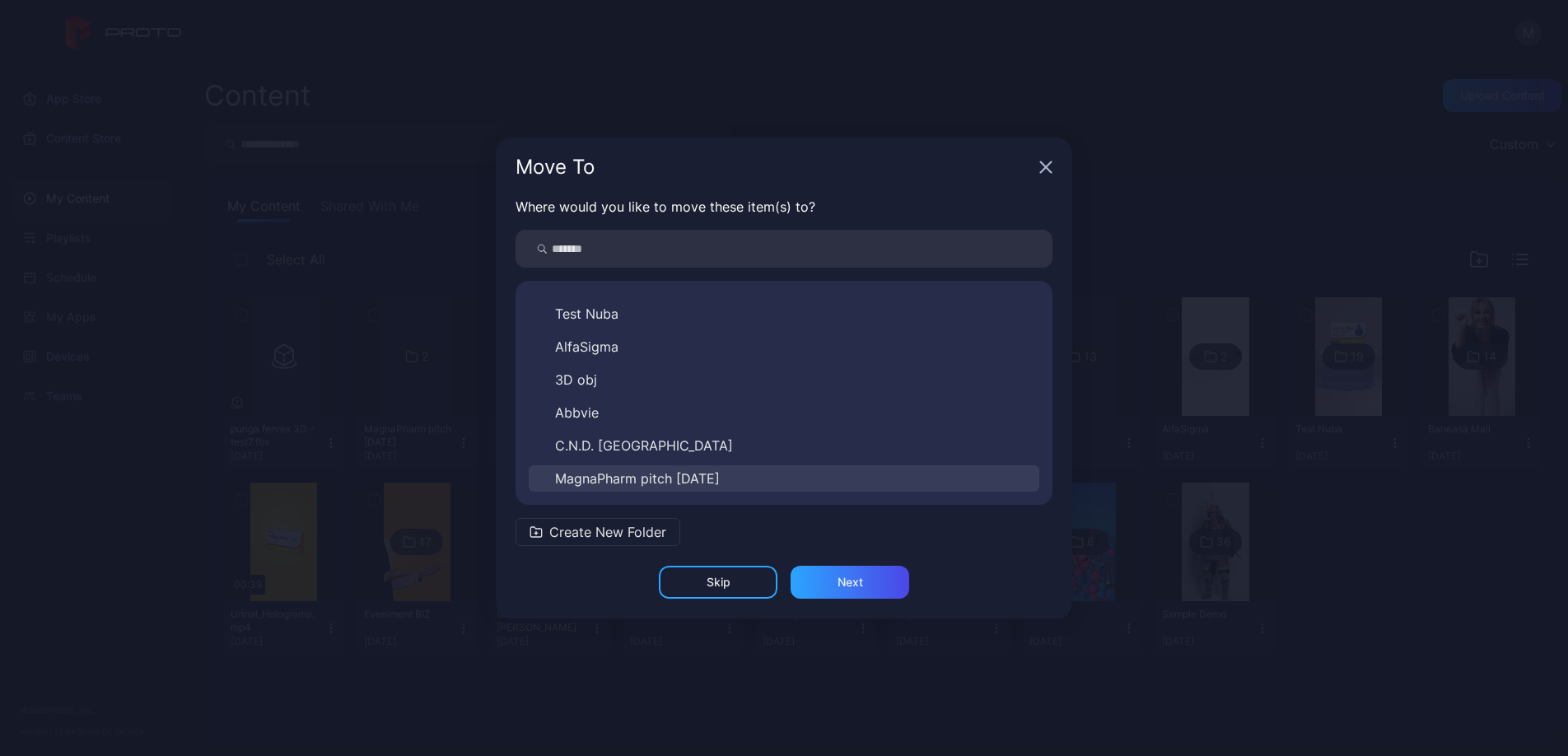
click at [697, 473] on span "MagnaPharm pitch [DATE]" at bounding box center [637, 478] width 165 height 19
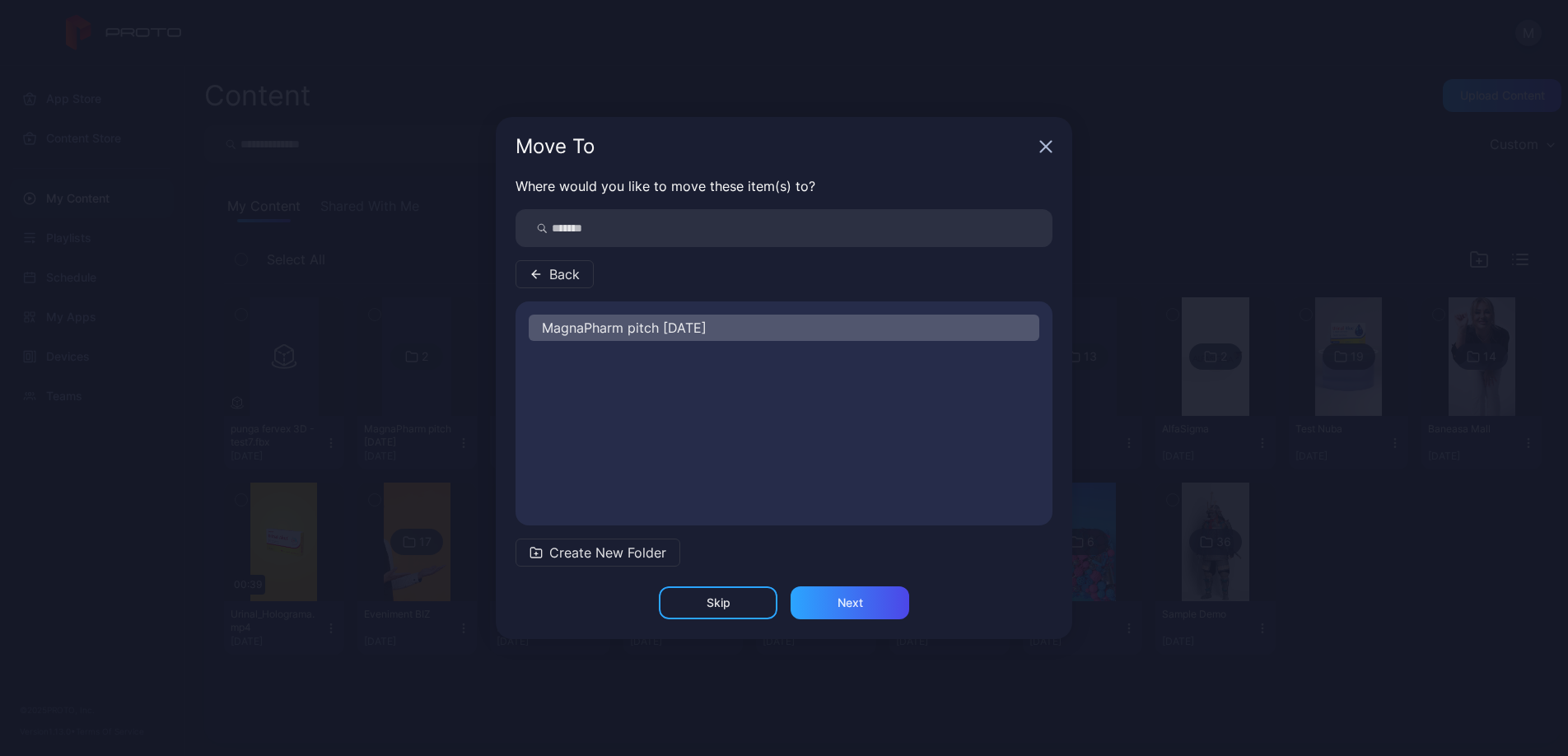
scroll to position [0, 0]
click at [845, 603] on div "Next" at bounding box center [850, 603] width 25 height 14
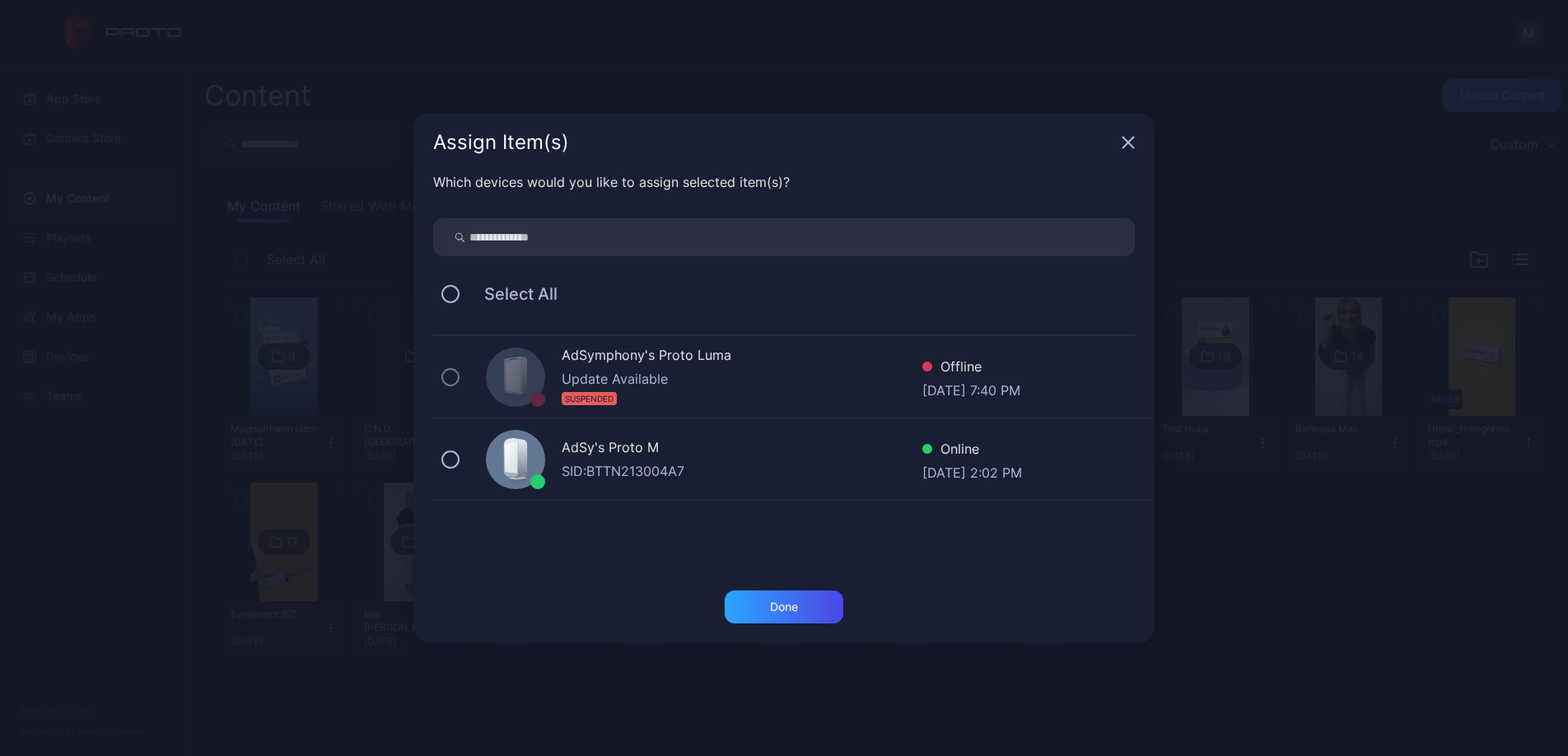
click at [757, 451] on div "AdSy's Proto M" at bounding box center [742, 449] width 361 height 24
click at [817, 606] on div "Done" at bounding box center [784, 607] width 118 height 33
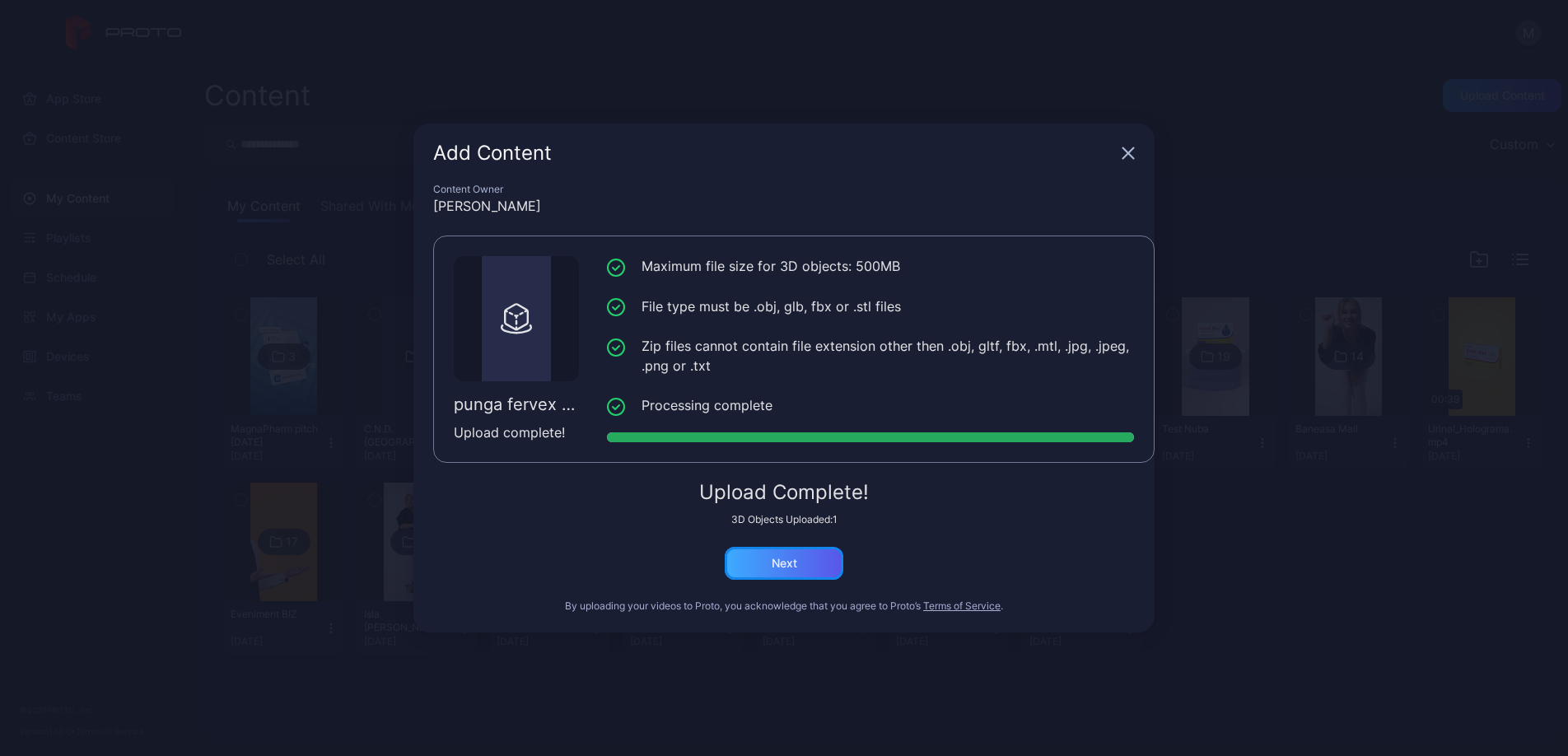
click at [794, 562] on div "Next" at bounding box center [784, 563] width 25 height 14
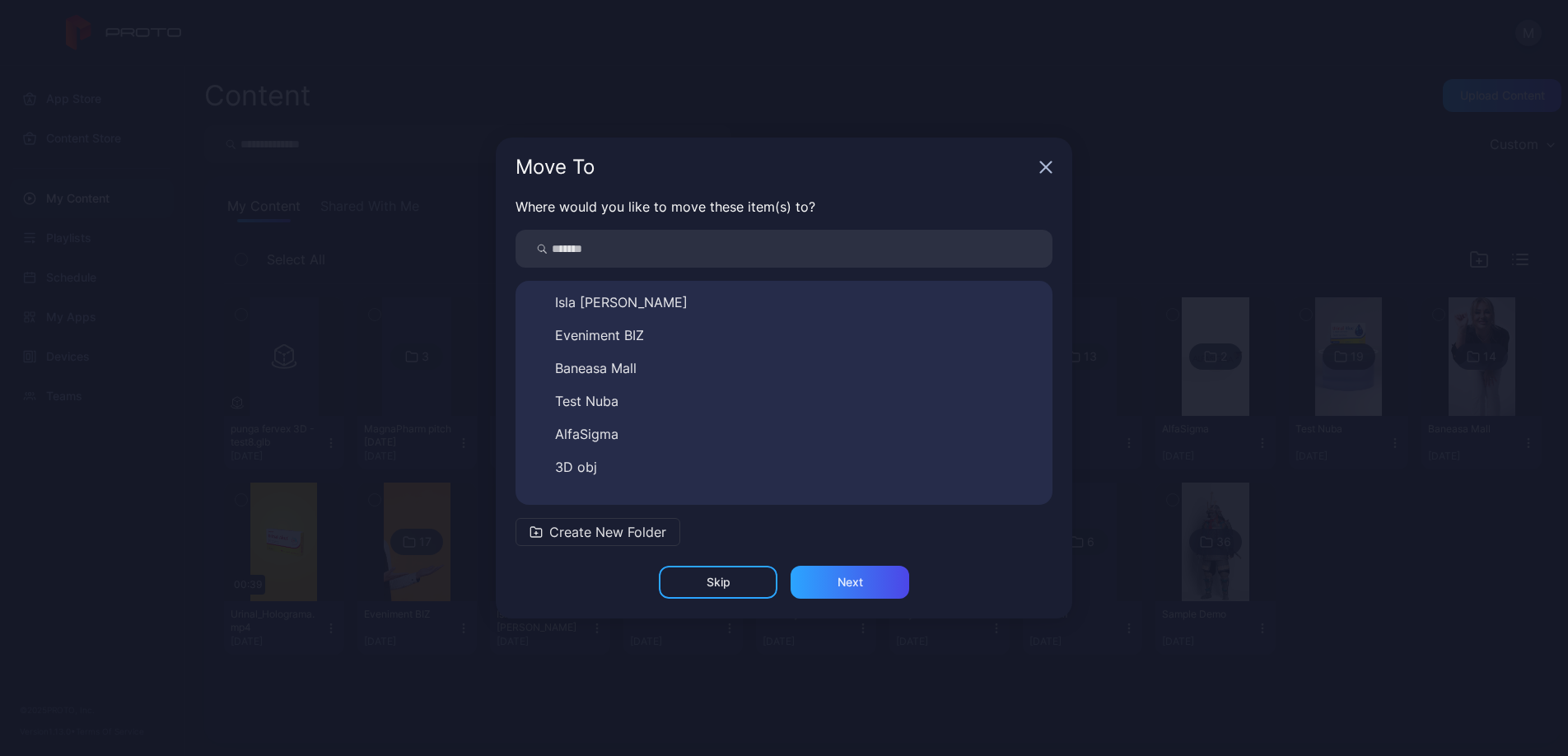
scroll to position [290, 0]
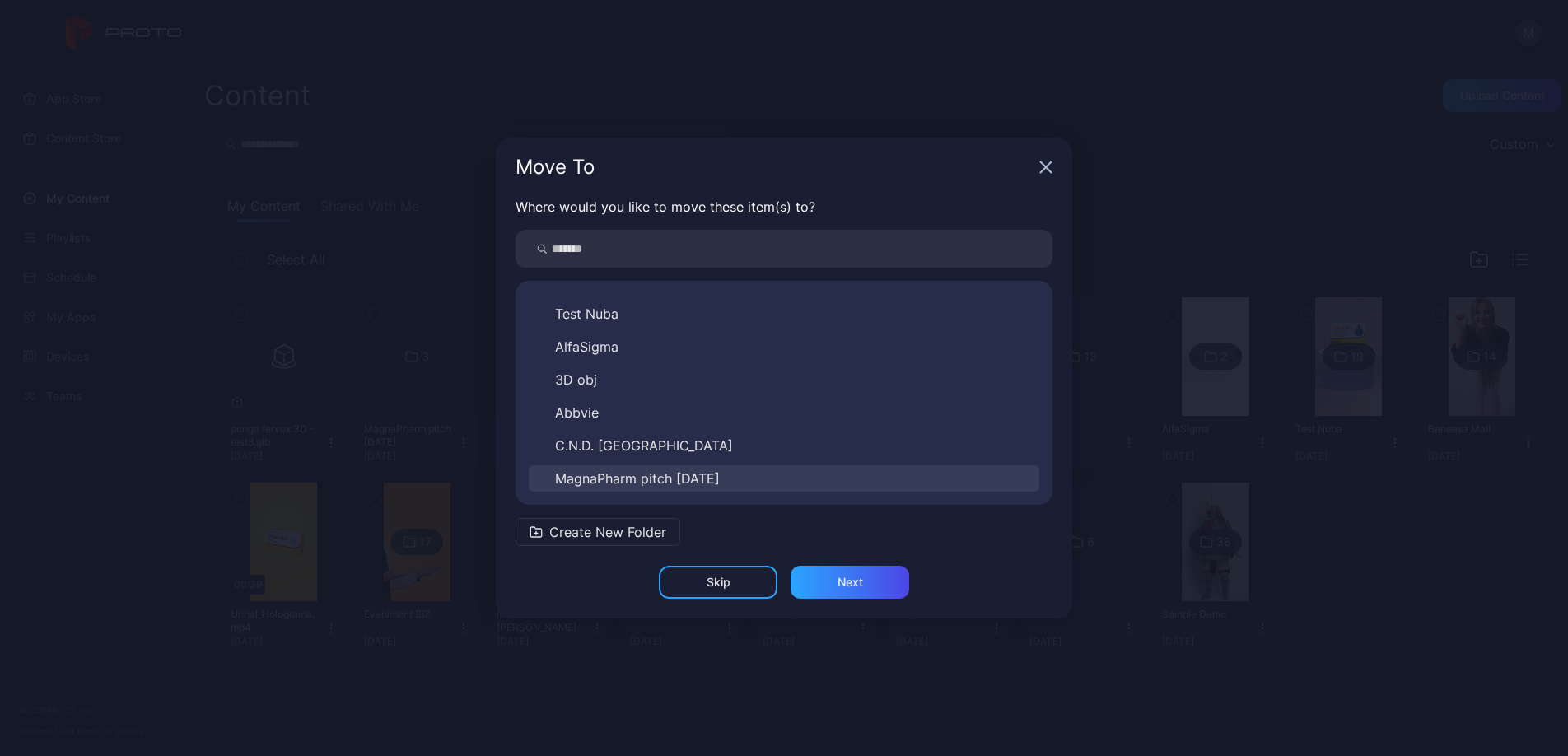
click at [707, 475] on span "MagnaPharm pitch [DATE]" at bounding box center [637, 478] width 165 height 19
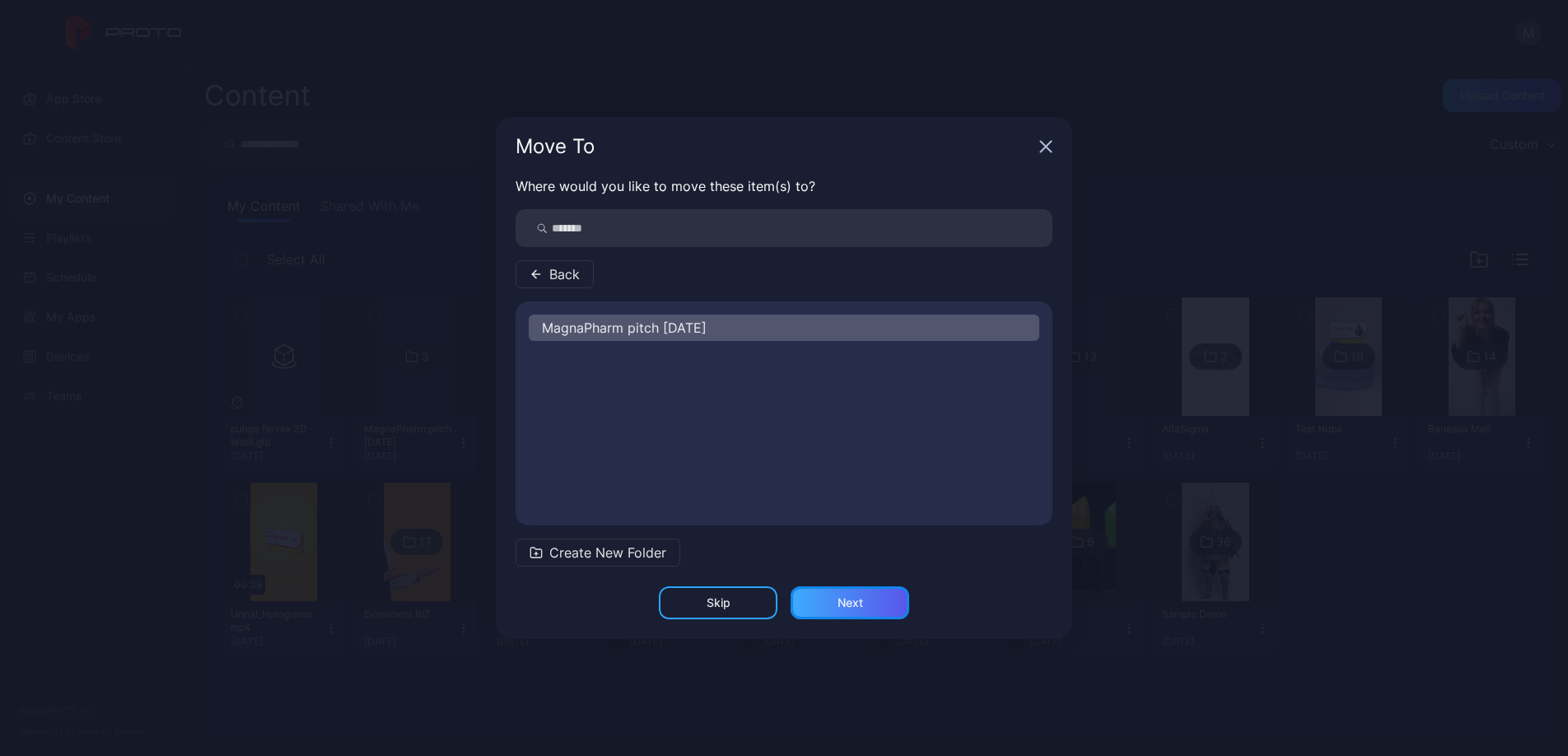
click at [844, 601] on div "Next" at bounding box center [850, 603] width 25 height 14
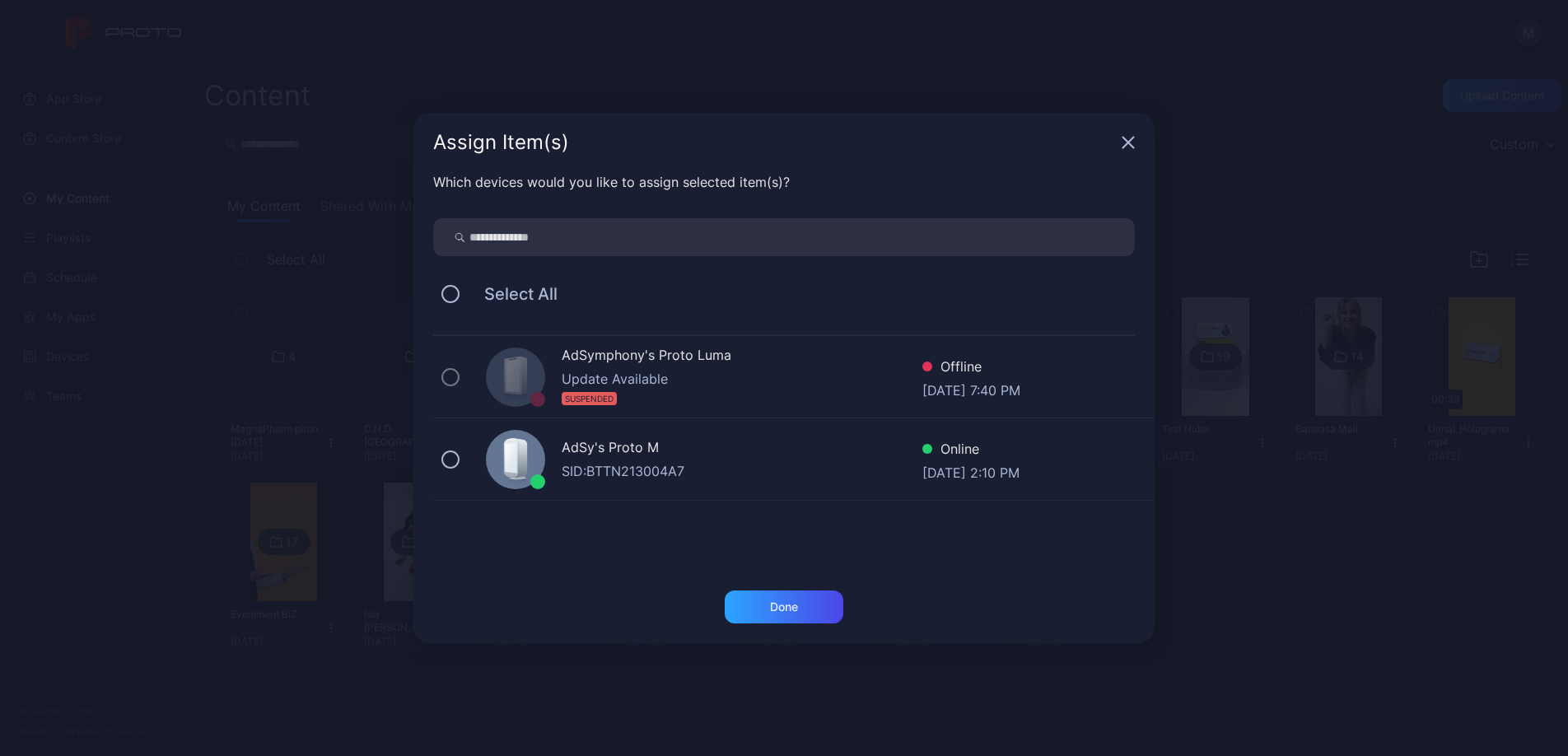
click at [619, 445] on div "AdSy's Proto M" at bounding box center [742, 449] width 361 height 24
click at [808, 598] on div "Done" at bounding box center [784, 607] width 118 height 33
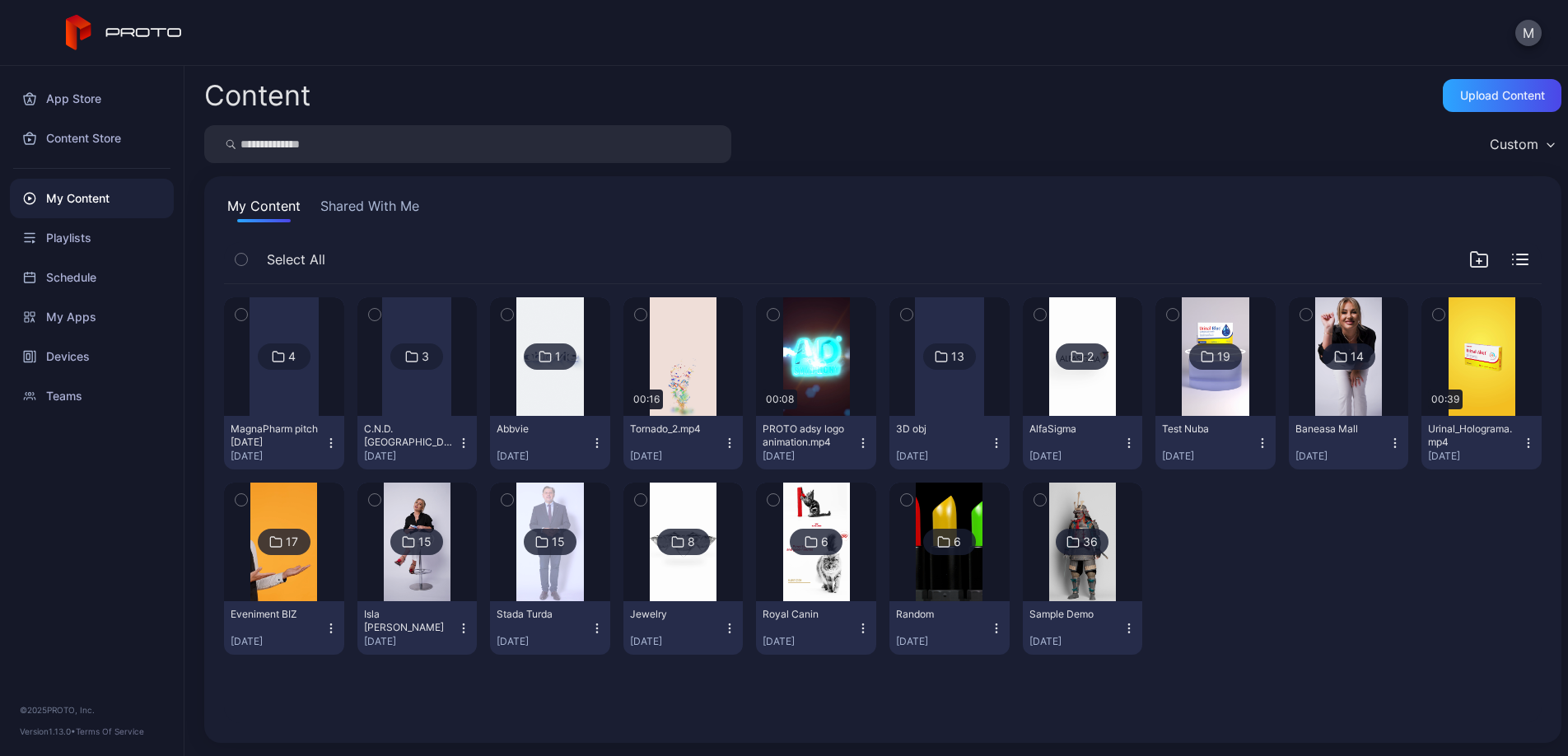
click at [296, 357] on div "4" at bounding box center [292, 356] width 8 height 15
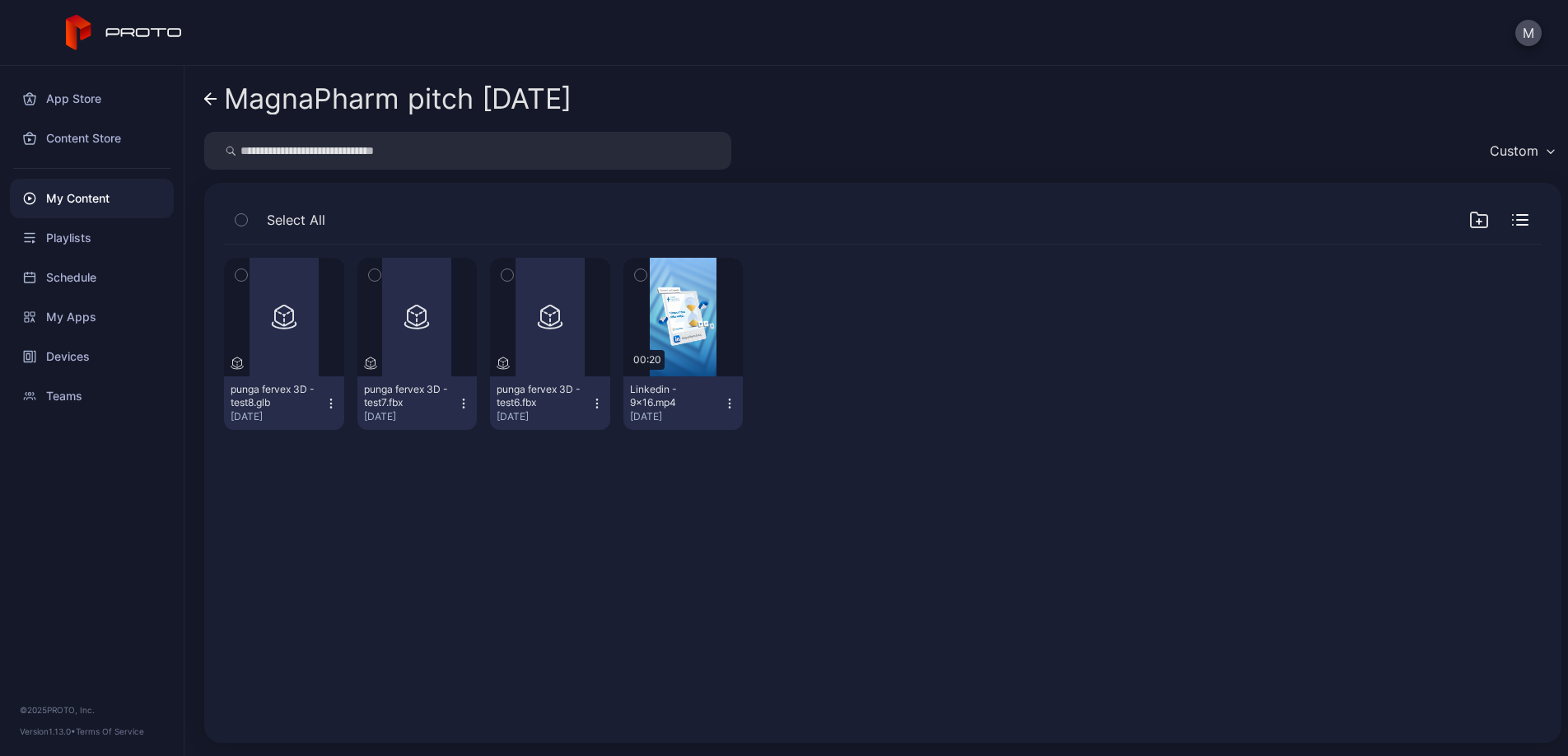
click at [513, 270] on icon "button" at bounding box center [507, 274] width 12 height 18
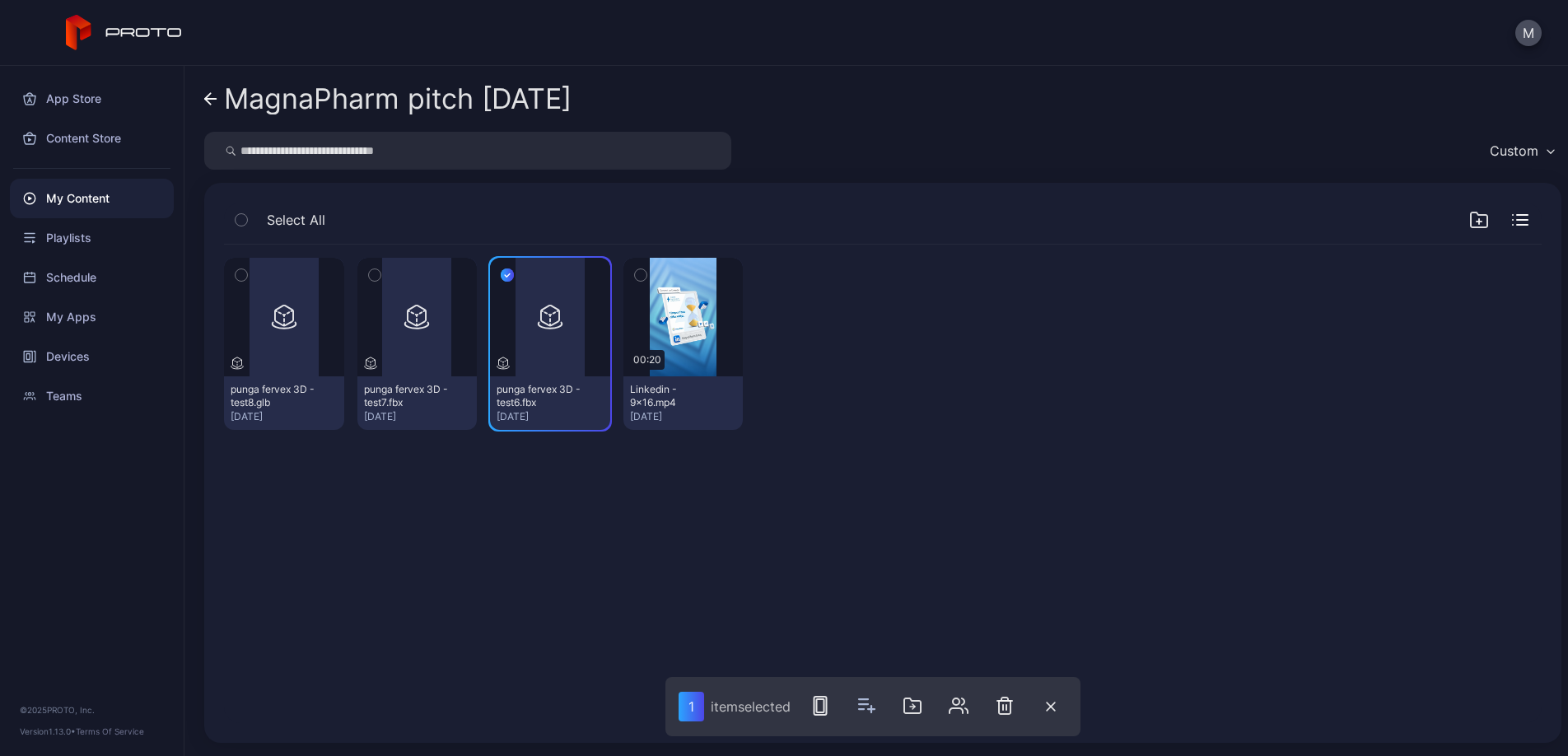
drag, startPoint x: 388, startPoint y: 271, endPoint x: 748, endPoint y: 483, distance: 417.8
click at [380, 271] on icon "button" at bounding box center [374, 274] width 12 height 18
click at [1008, 703] on icon "button" at bounding box center [1009, 706] width 19 height 19
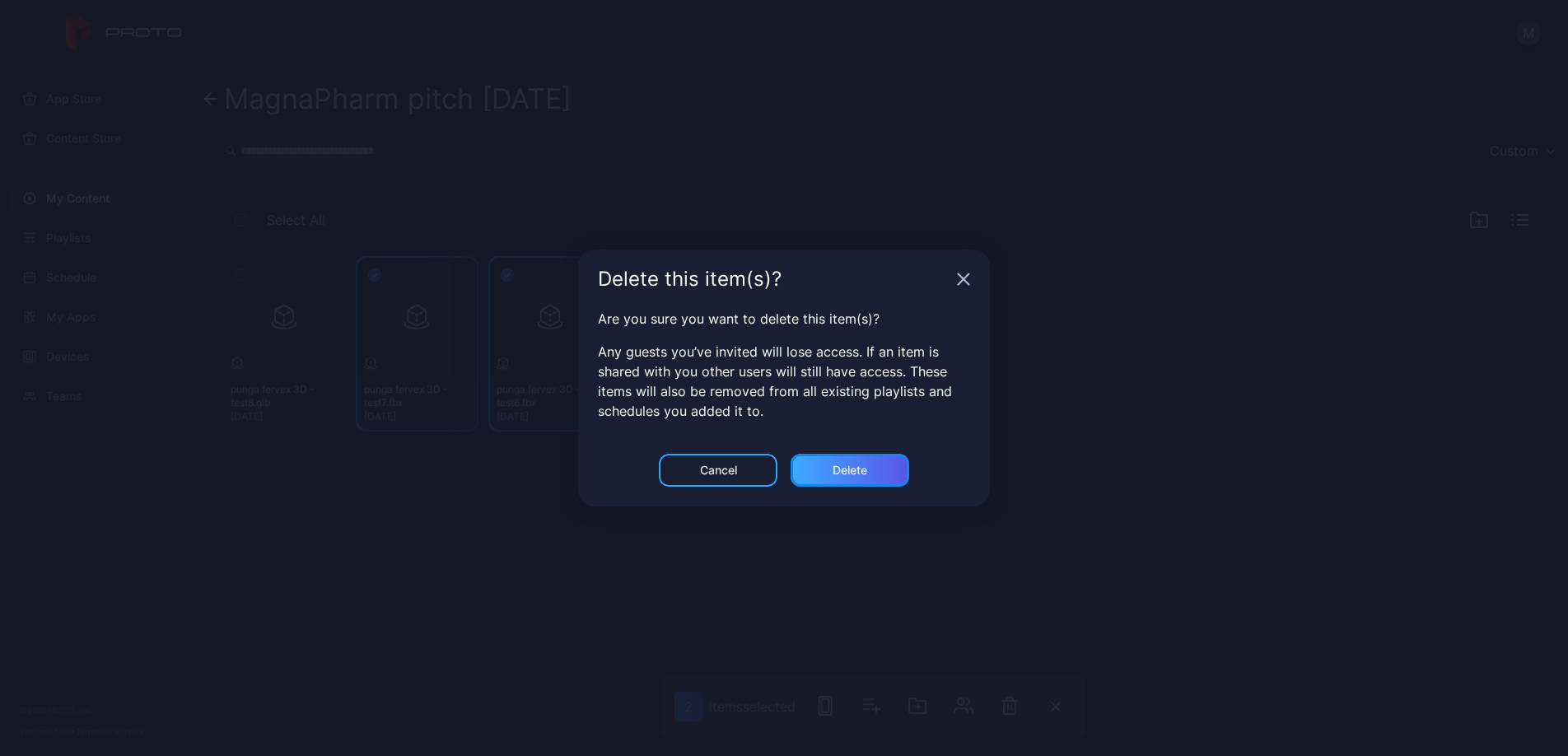
click at [882, 472] on div "Delete" at bounding box center [849, 470] width 118 height 33
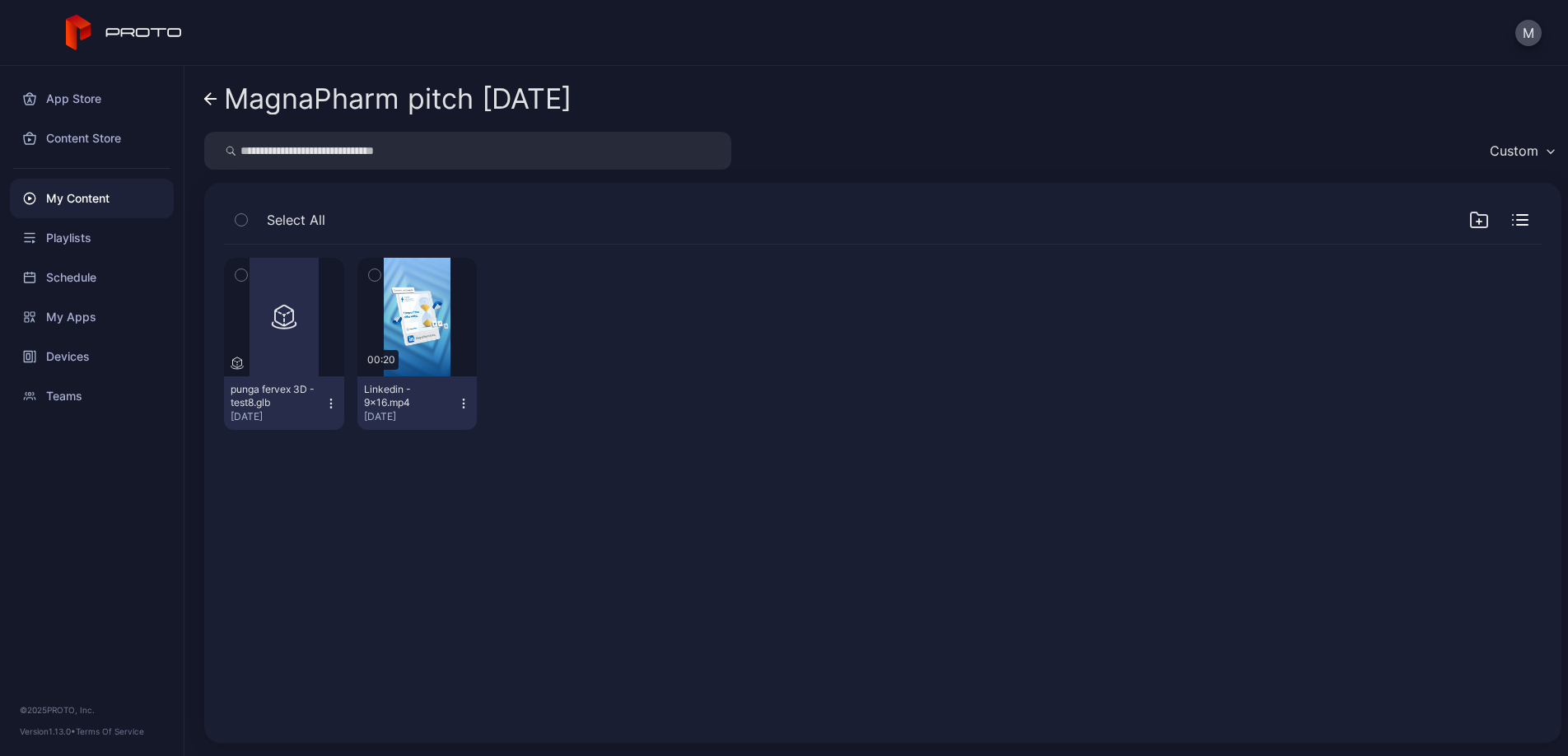
click at [552, 537] on div "Preview punga fervex 3D - test8.glb [DATE] Preview 00:20 Linkedin - 9x16.mp4 [D…" at bounding box center [882, 484] width 1344 height 505
click at [99, 353] on div "Devices" at bounding box center [91, 356] width 164 height 40
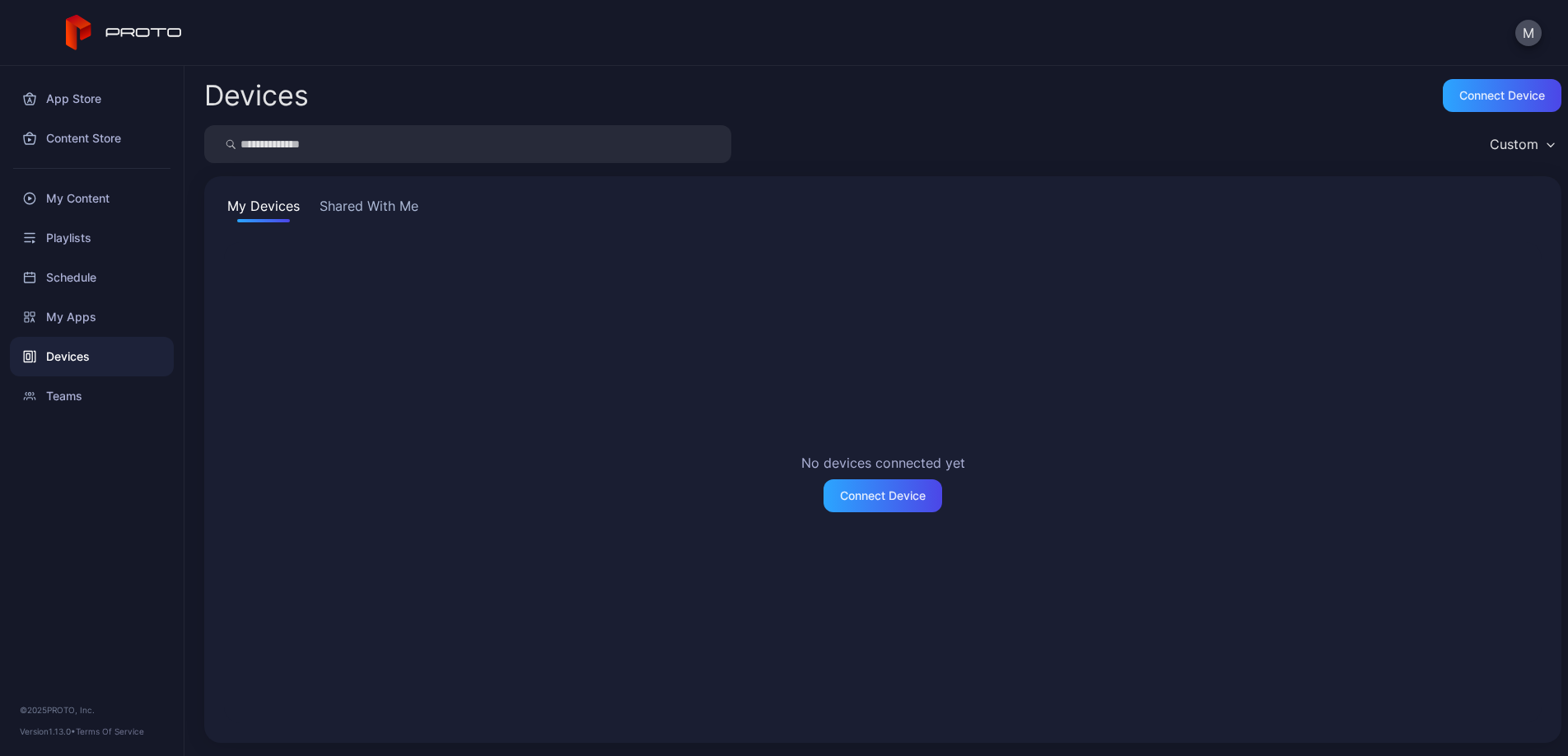
click at [371, 208] on button "Shared With Me" at bounding box center [368, 208] width 106 height 26
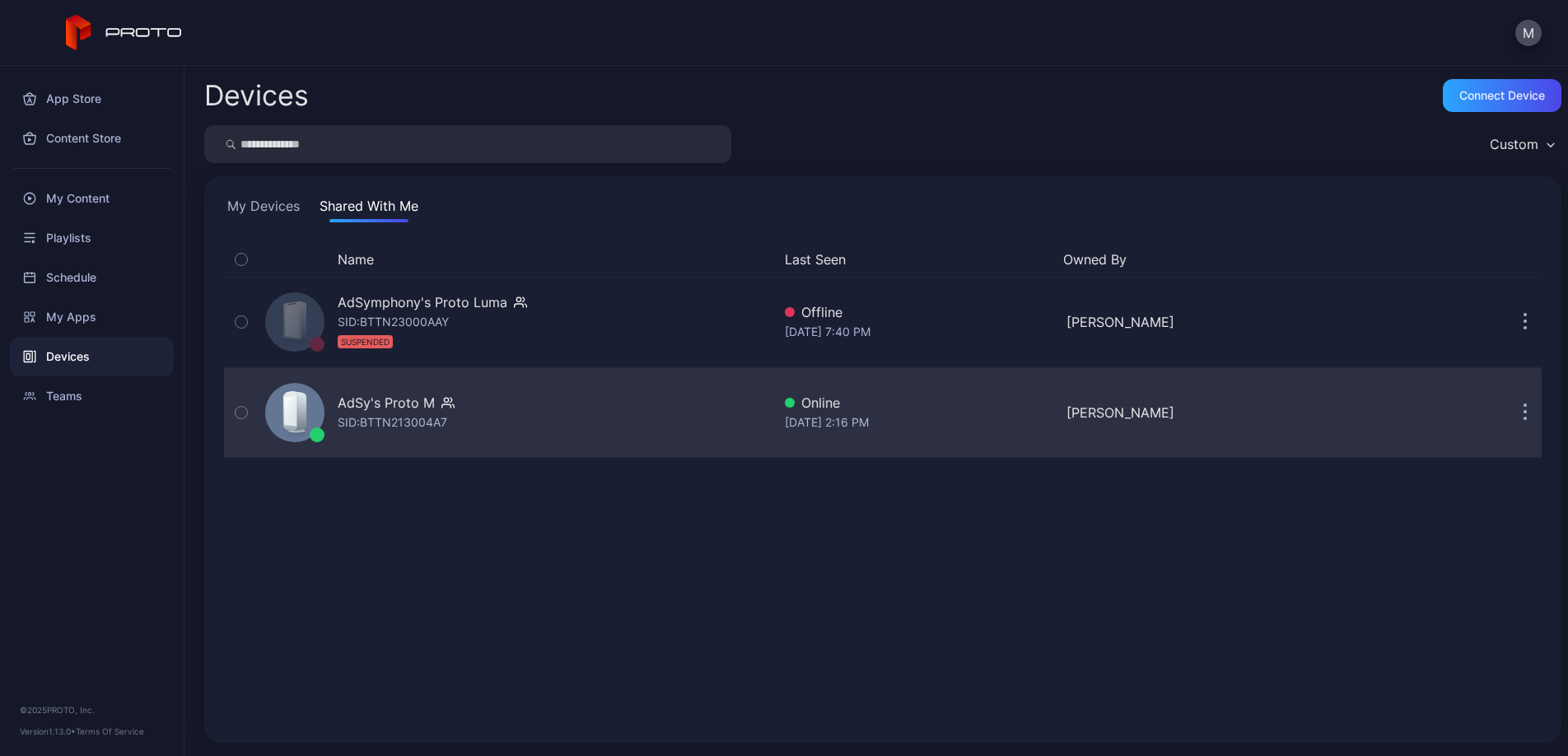
click at [473, 414] on div "AdSy's Proto M SID: BTTN213004A7" at bounding box center [515, 412] width 513 height 82
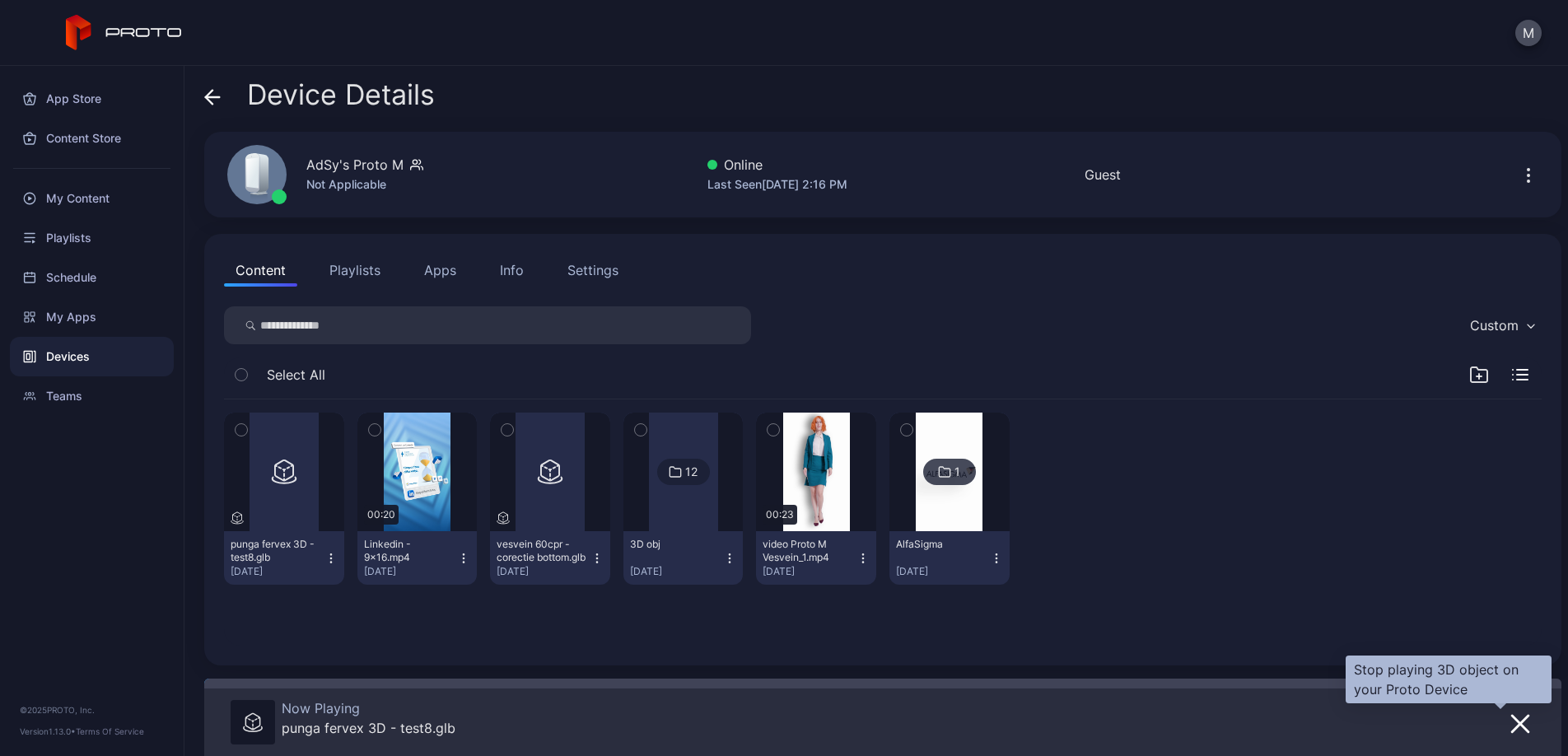
click at [1512, 720] on icon "button" at bounding box center [1520, 723] width 16 height 16
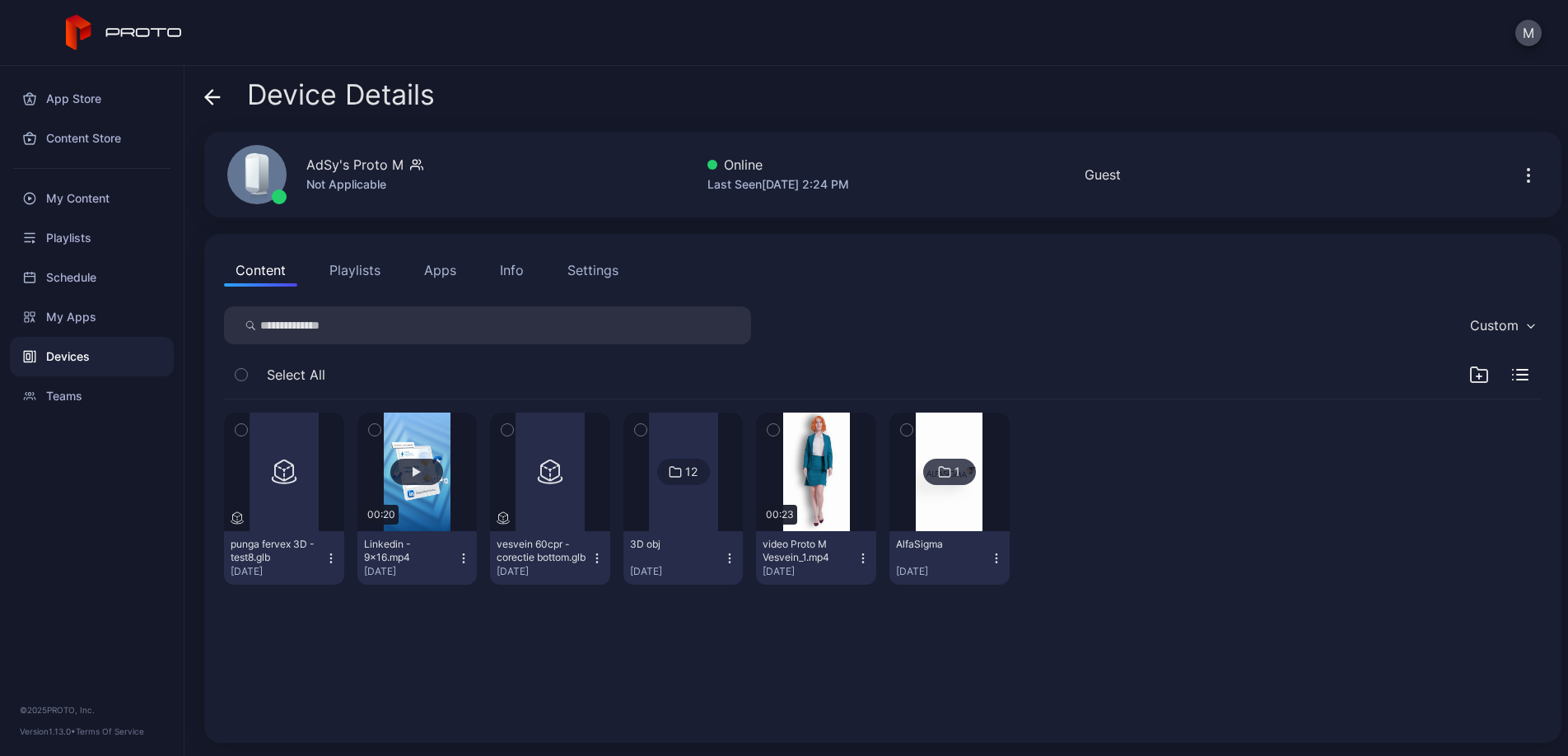
click at [463, 499] on button "button" at bounding box center [418, 471] width 120 height 118
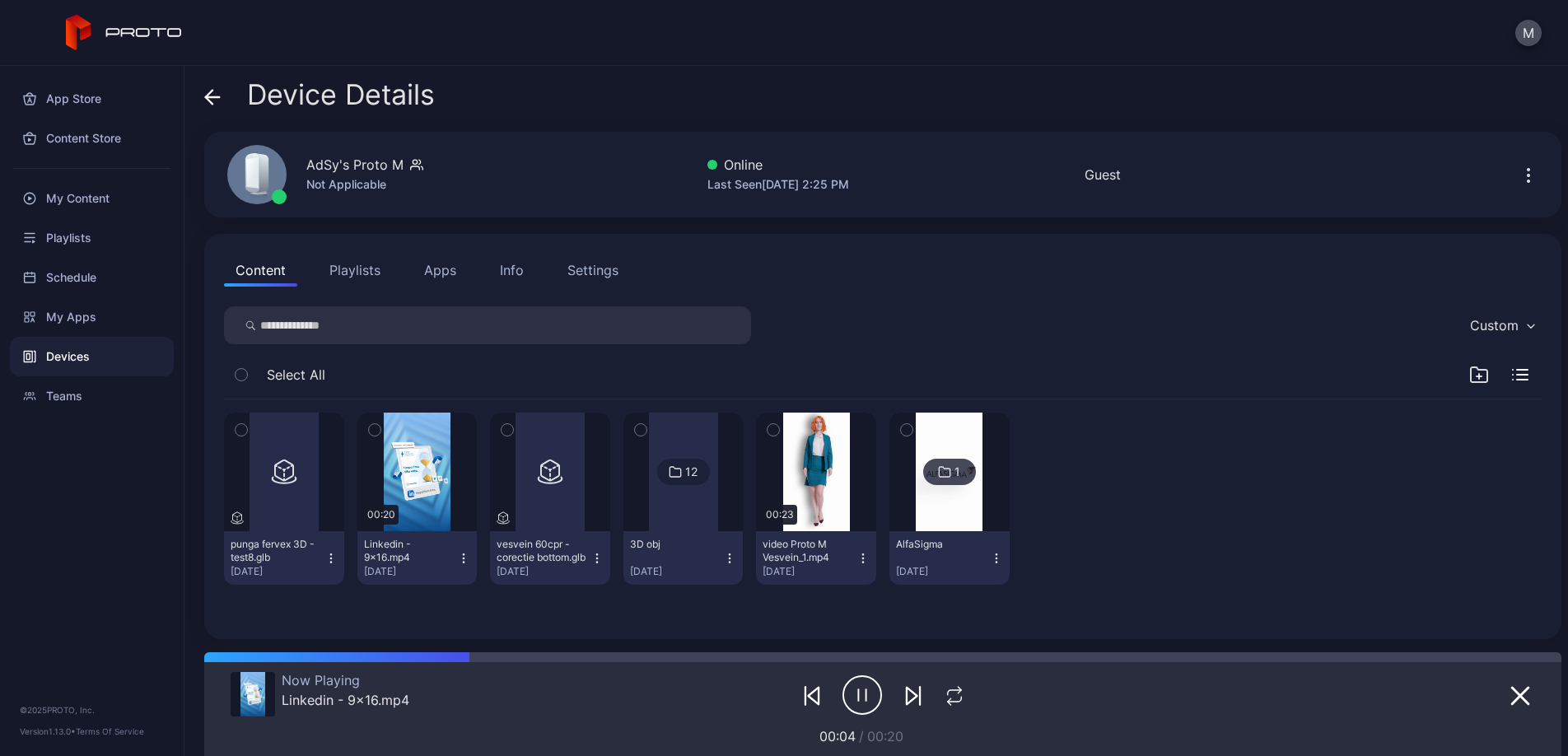
drag, startPoint x: 387, startPoint y: 428, endPoint x: 473, endPoint y: 439, distance: 86.7
click at [380, 428] on icon "button" at bounding box center [374, 429] width 12 height 18
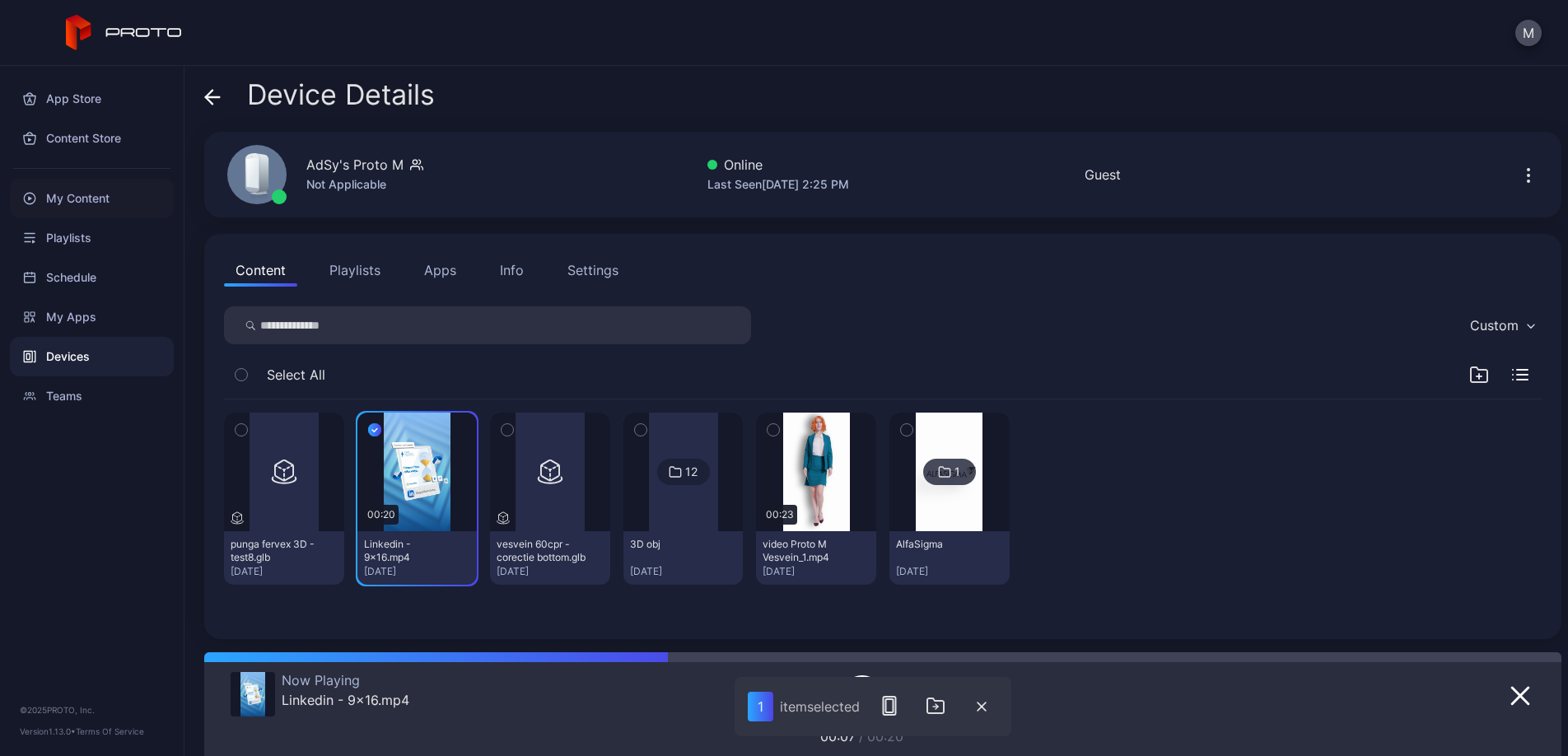
click at [120, 201] on div "My Content" at bounding box center [91, 198] width 164 height 40
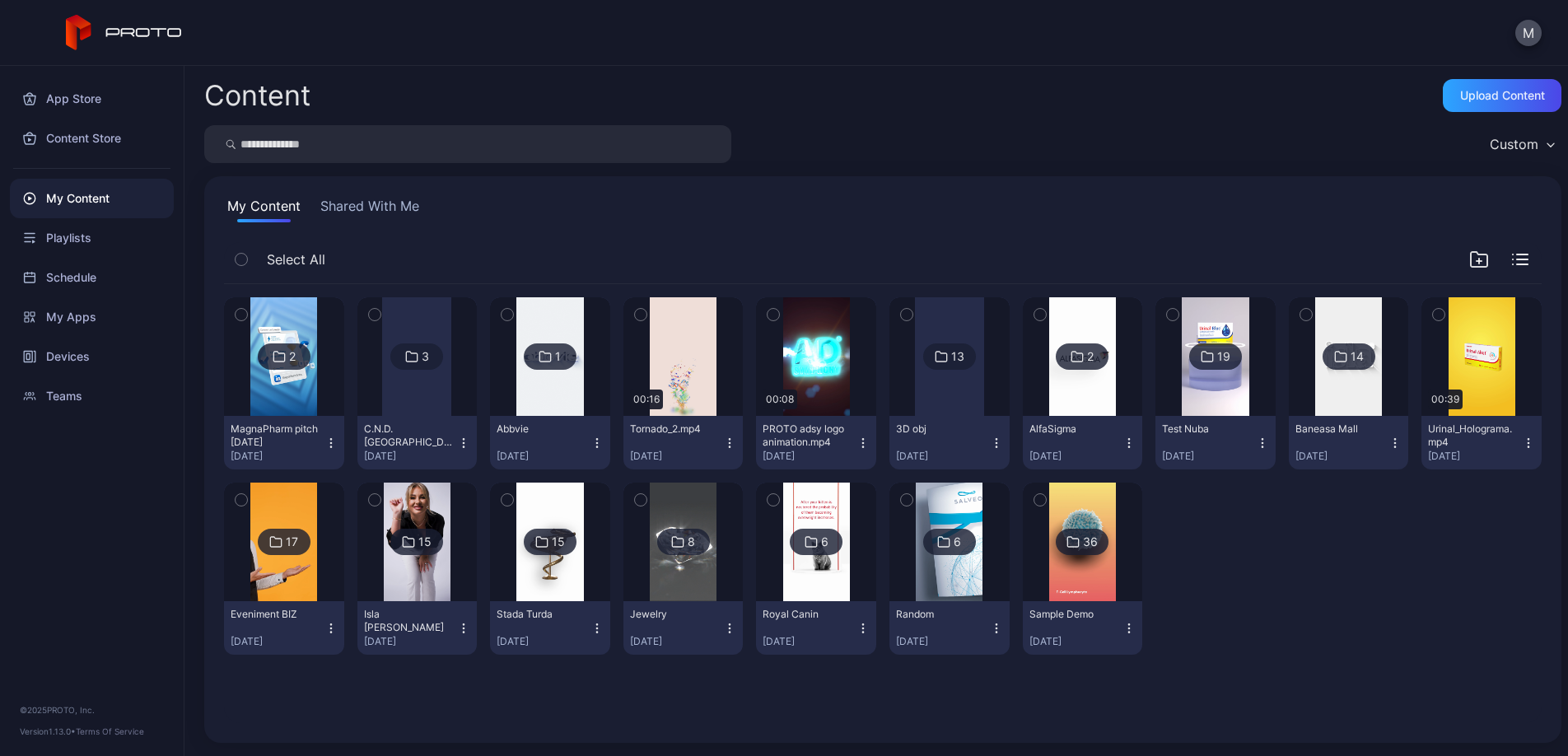
click at [304, 349] on div "2" at bounding box center [284, 356] width 52 height 26
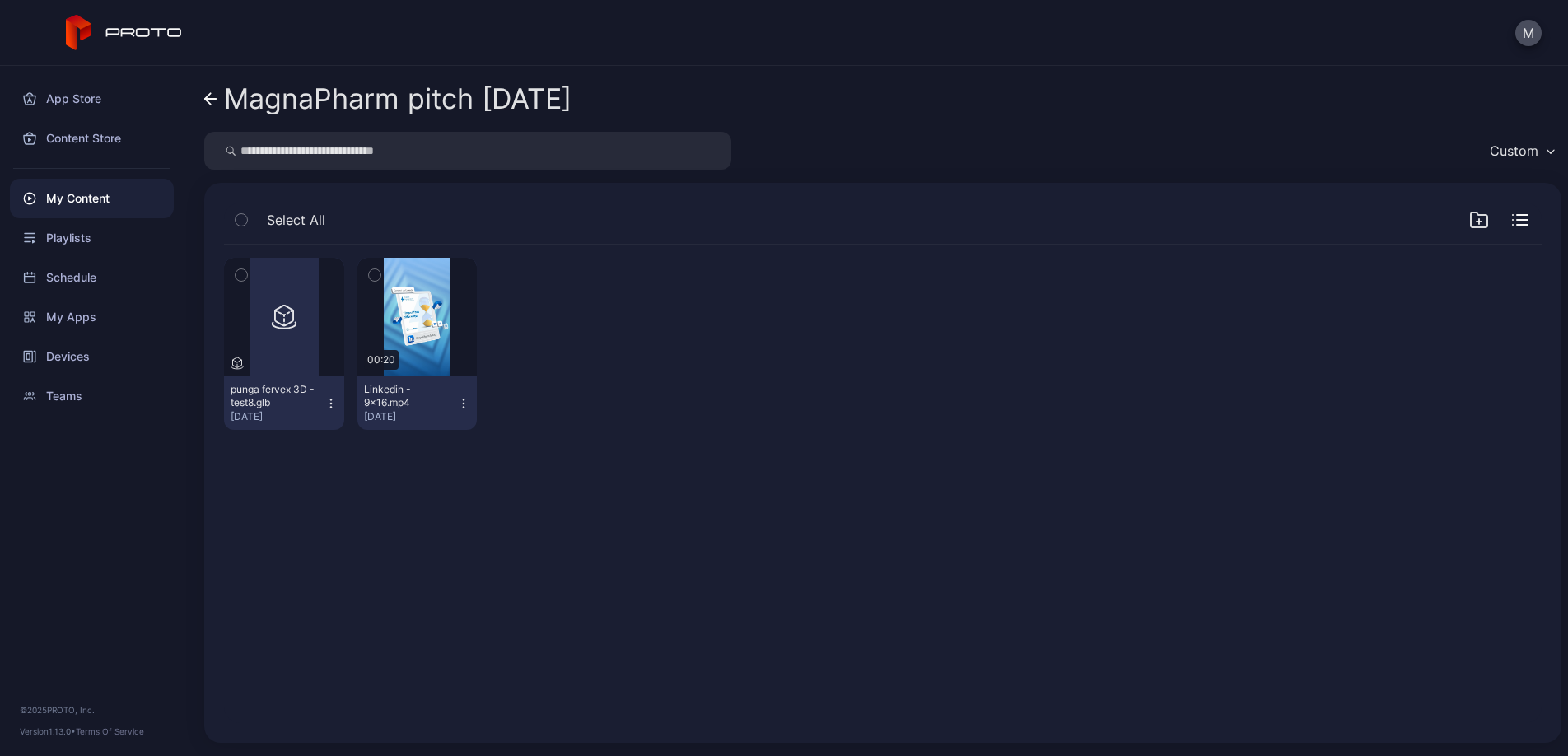
click at [380, 273] on icon "button" at bounding box center [374, 274] width 12 height 18
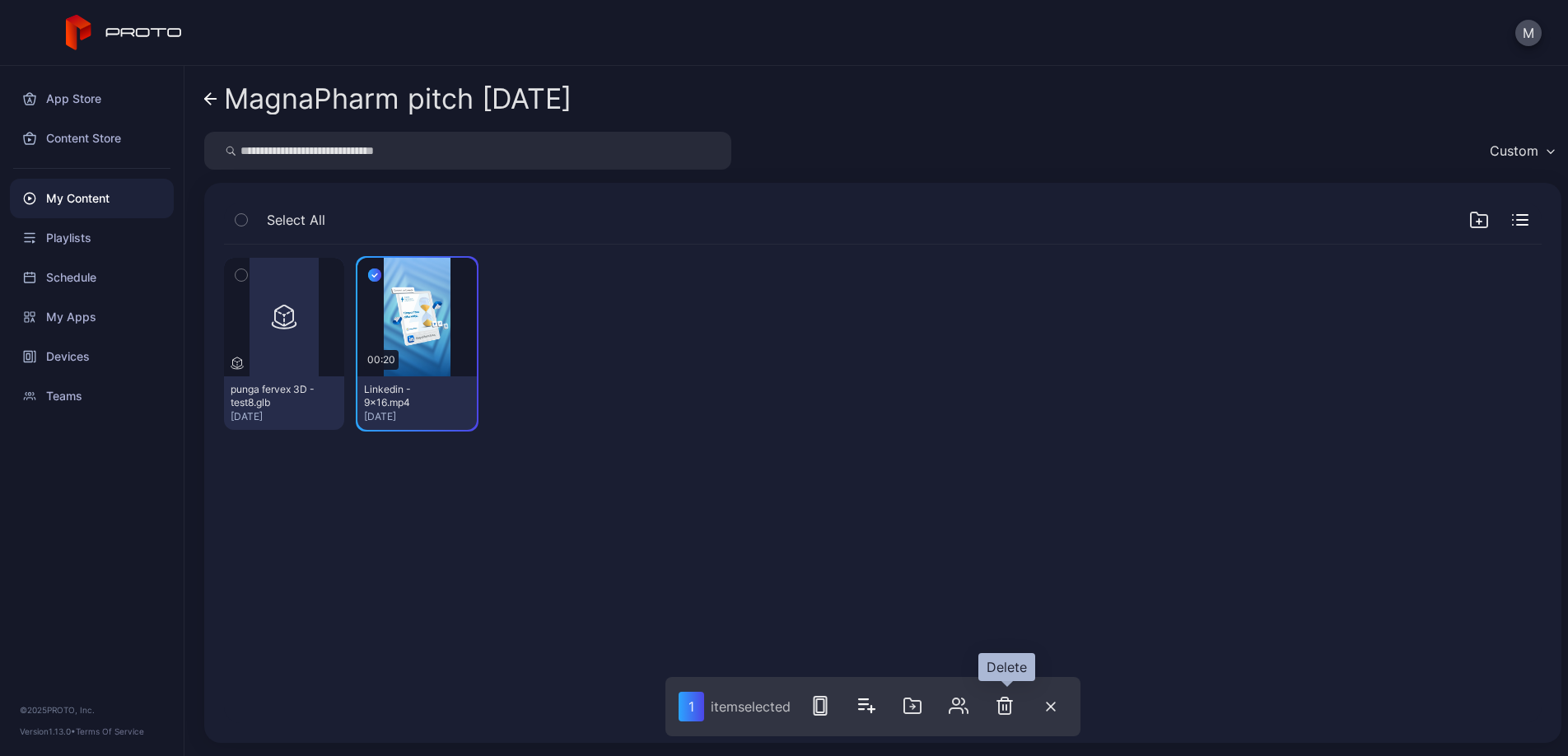
click at [1004, 702] on icon "button" at bounding box center [1005, 706] width 19 height 19
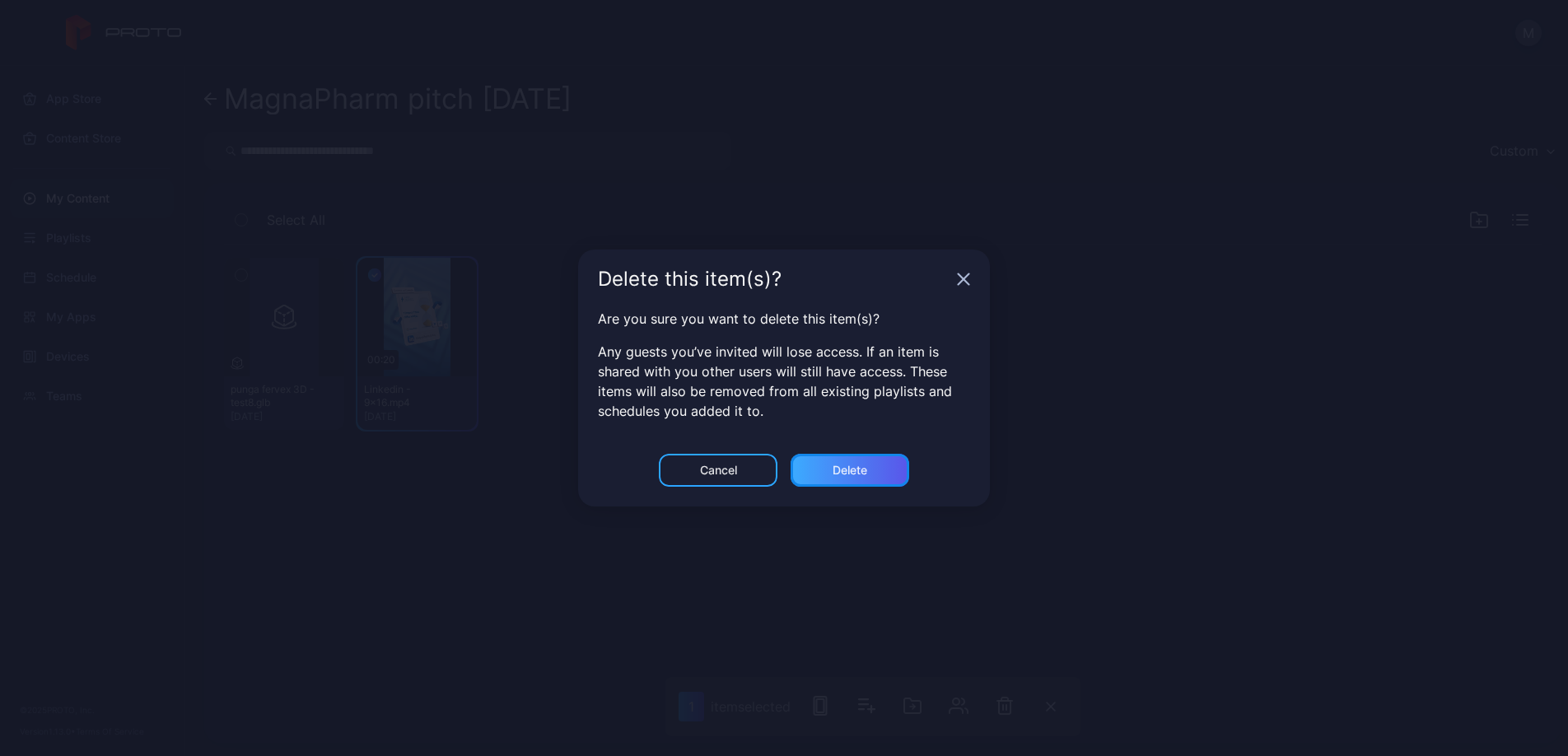
click at [855, 472] on div "Delete" at bounding box center [850, 470] width 35 height 14
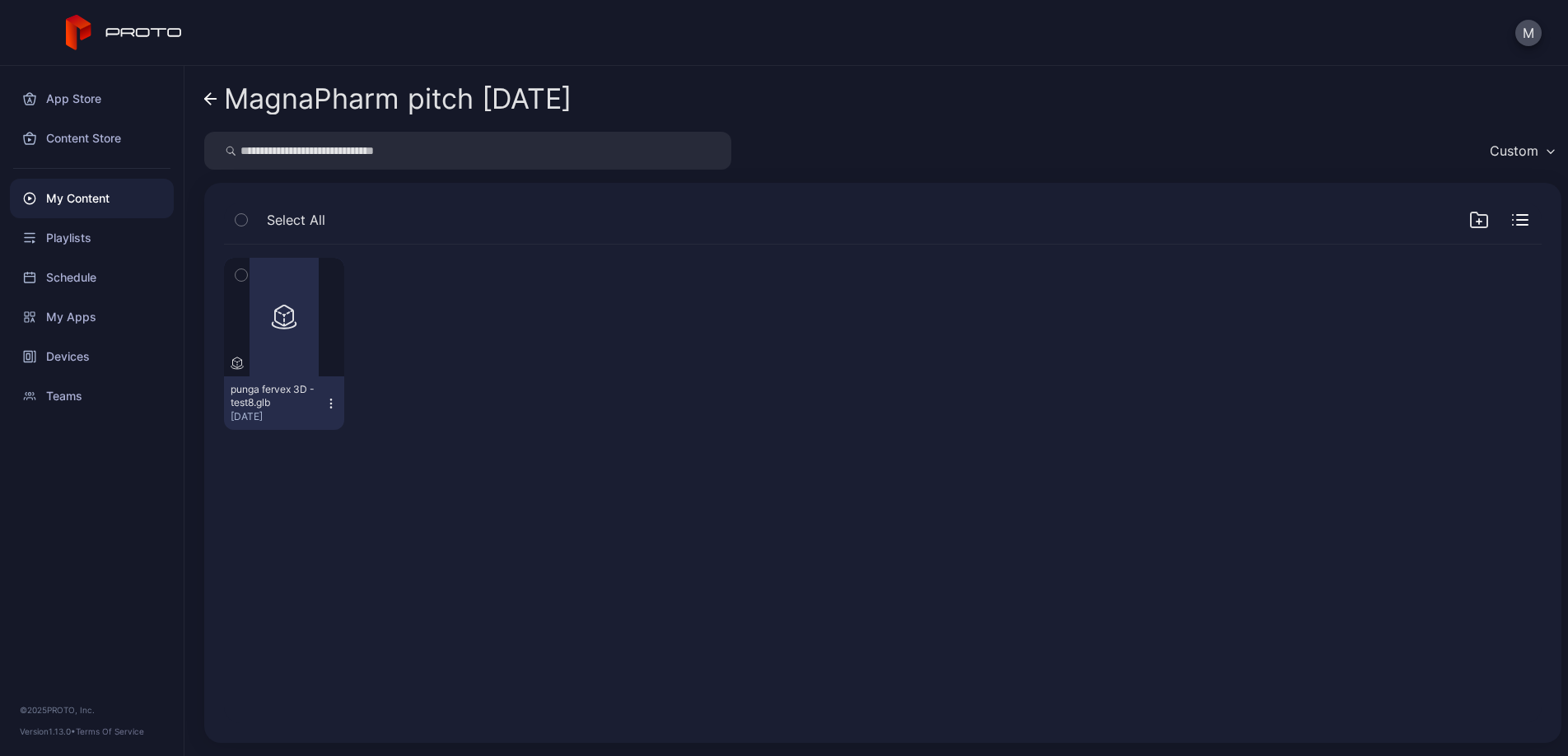
click at [218, 100] on link "MagnaPharm pitch [DATE]" at bounding box center [388, 99] width 368 height 40
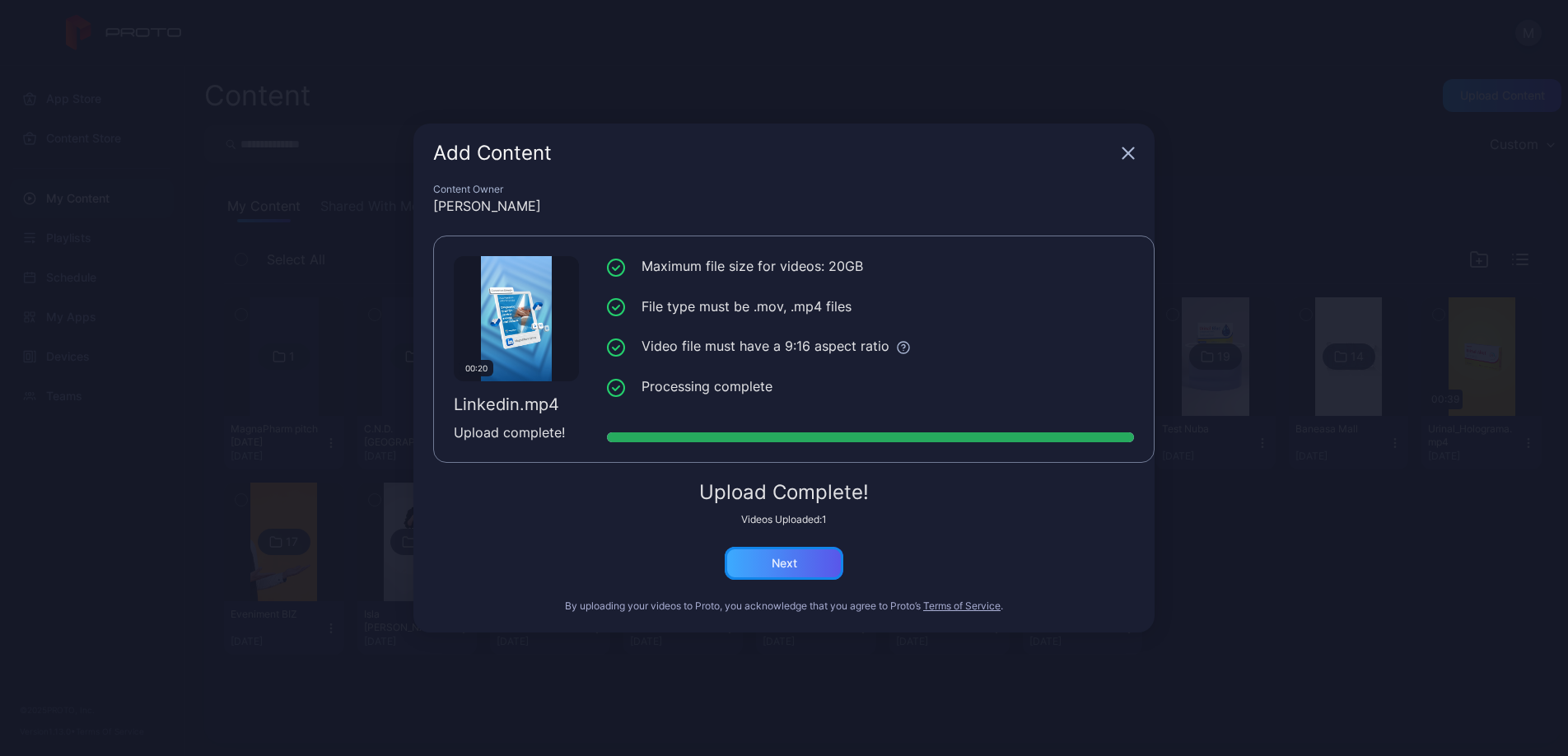
click at [816, 556] on div "Next" at bounding box center [784, 563] width 118 height 33
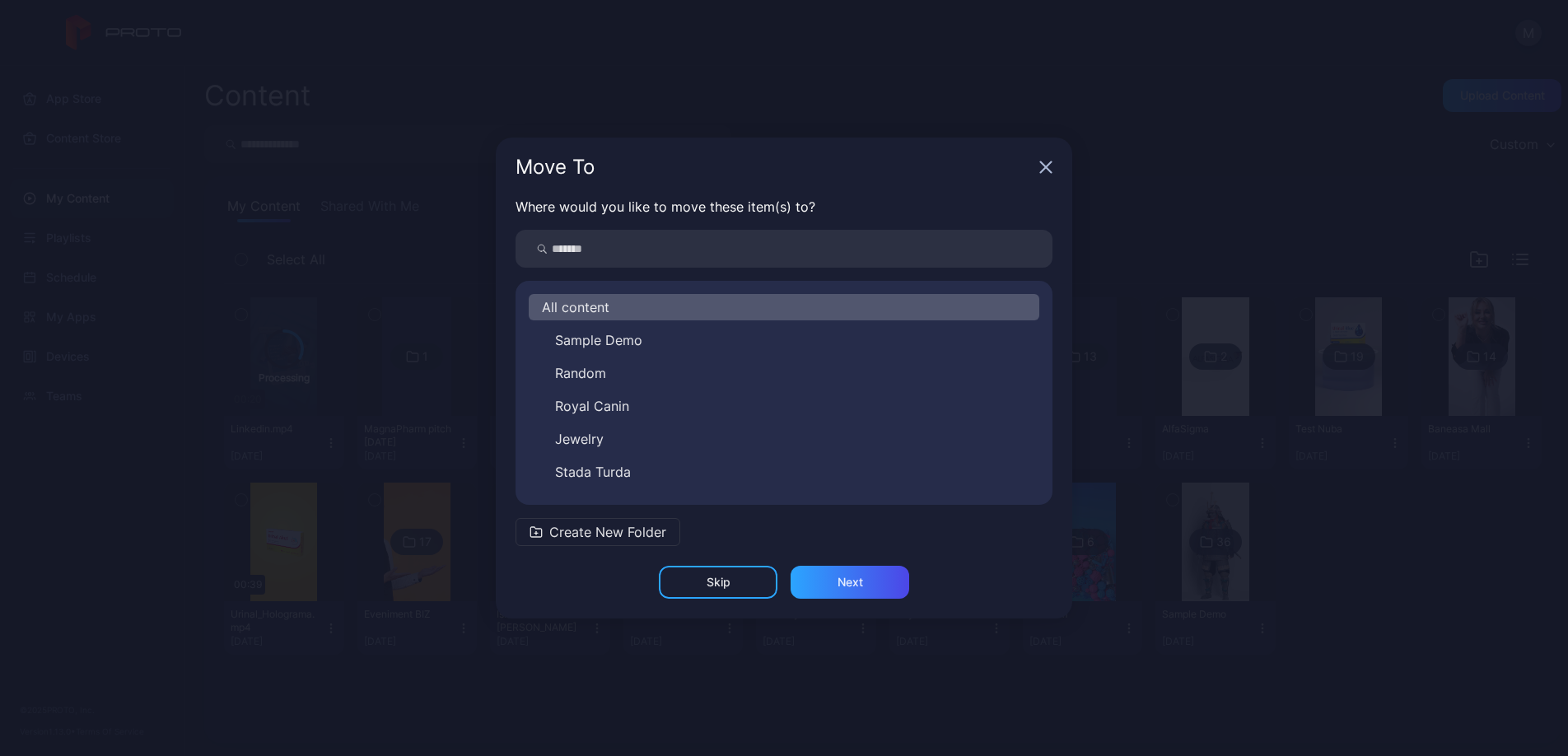
scroll to position [290, 0]
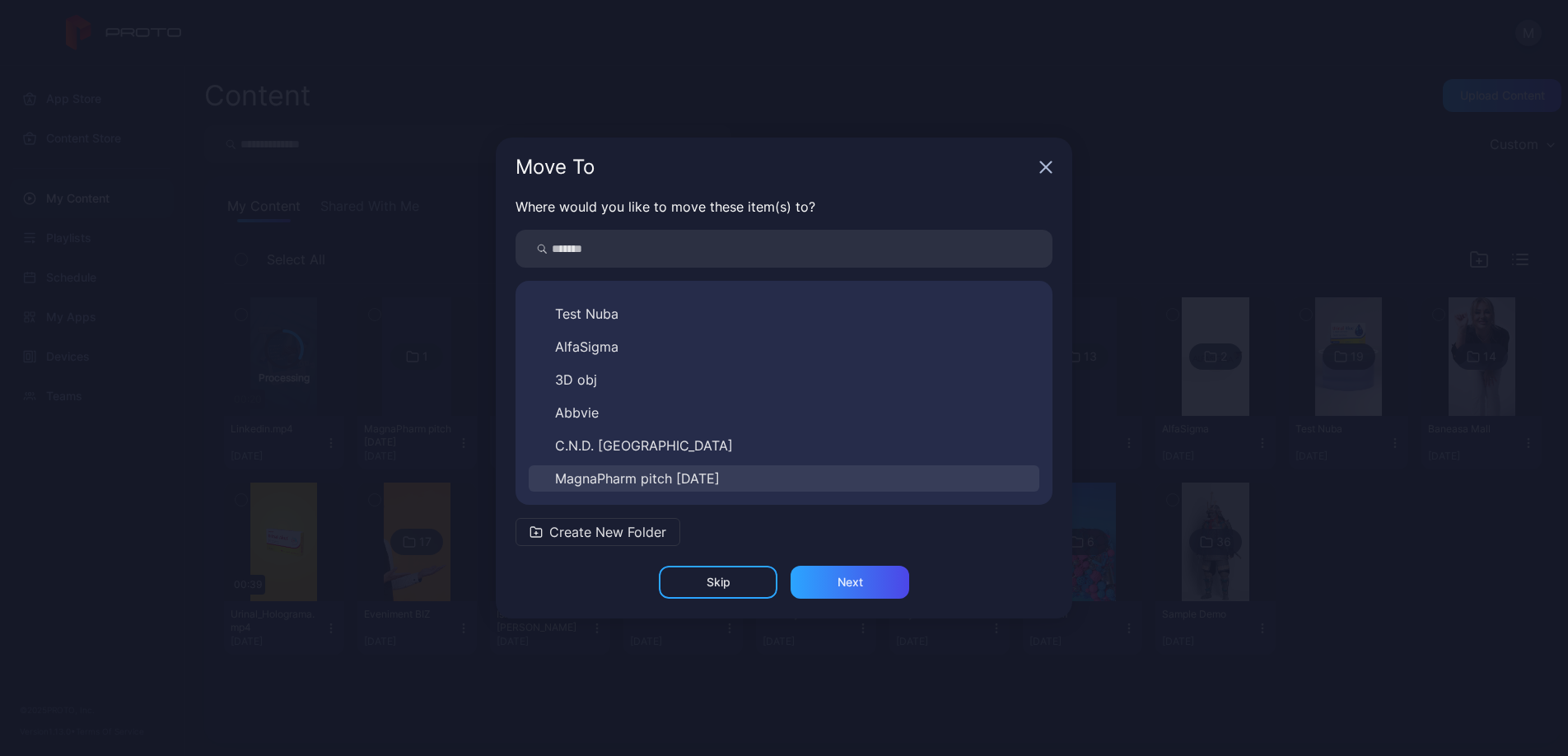
click at [720, 469] on span "MagnaPharm pitch [DATE]" at bounding box center [637, 478] width 165 height 19
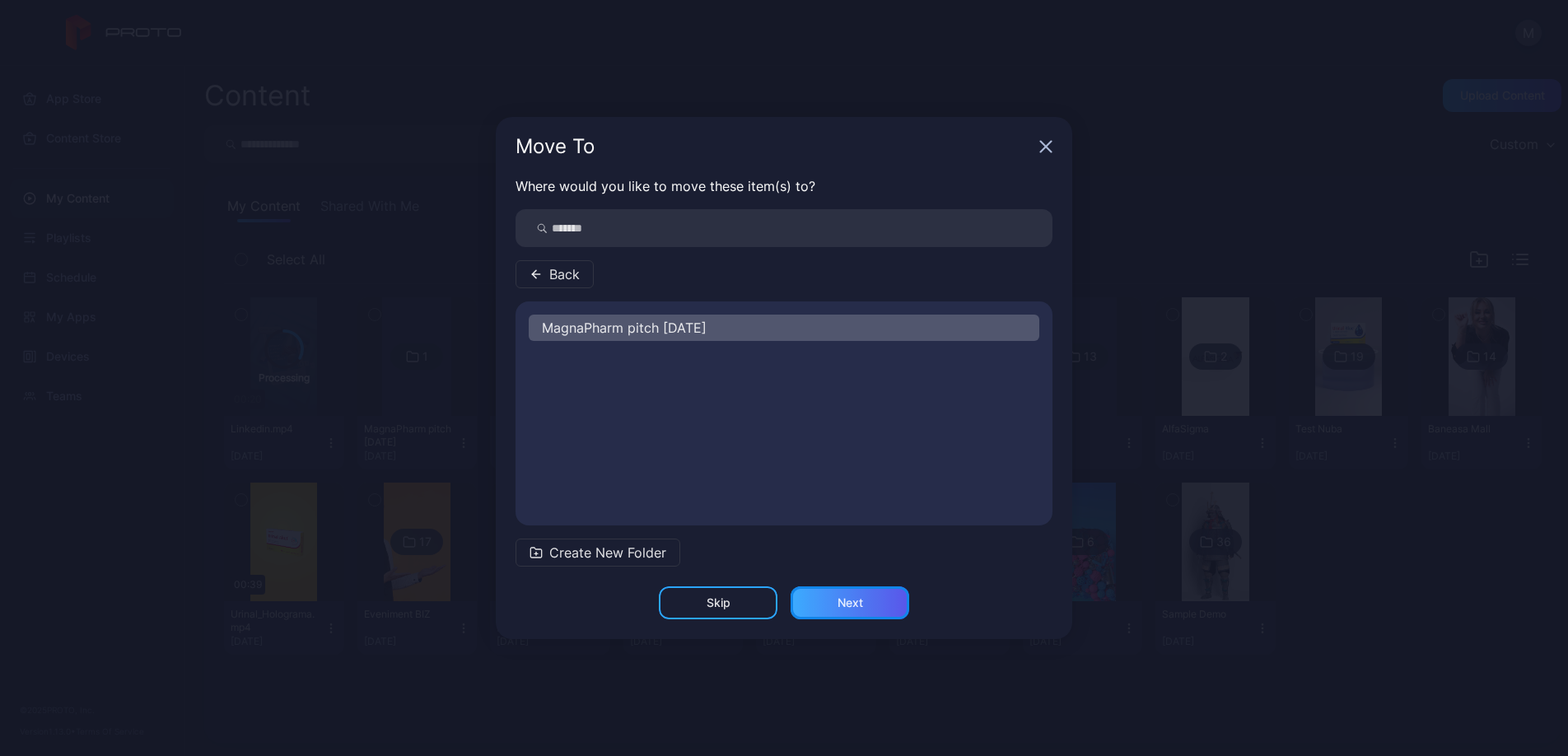
click at [864, 603] on div "Next" at bounding box center [849, 603] width 118 height 33
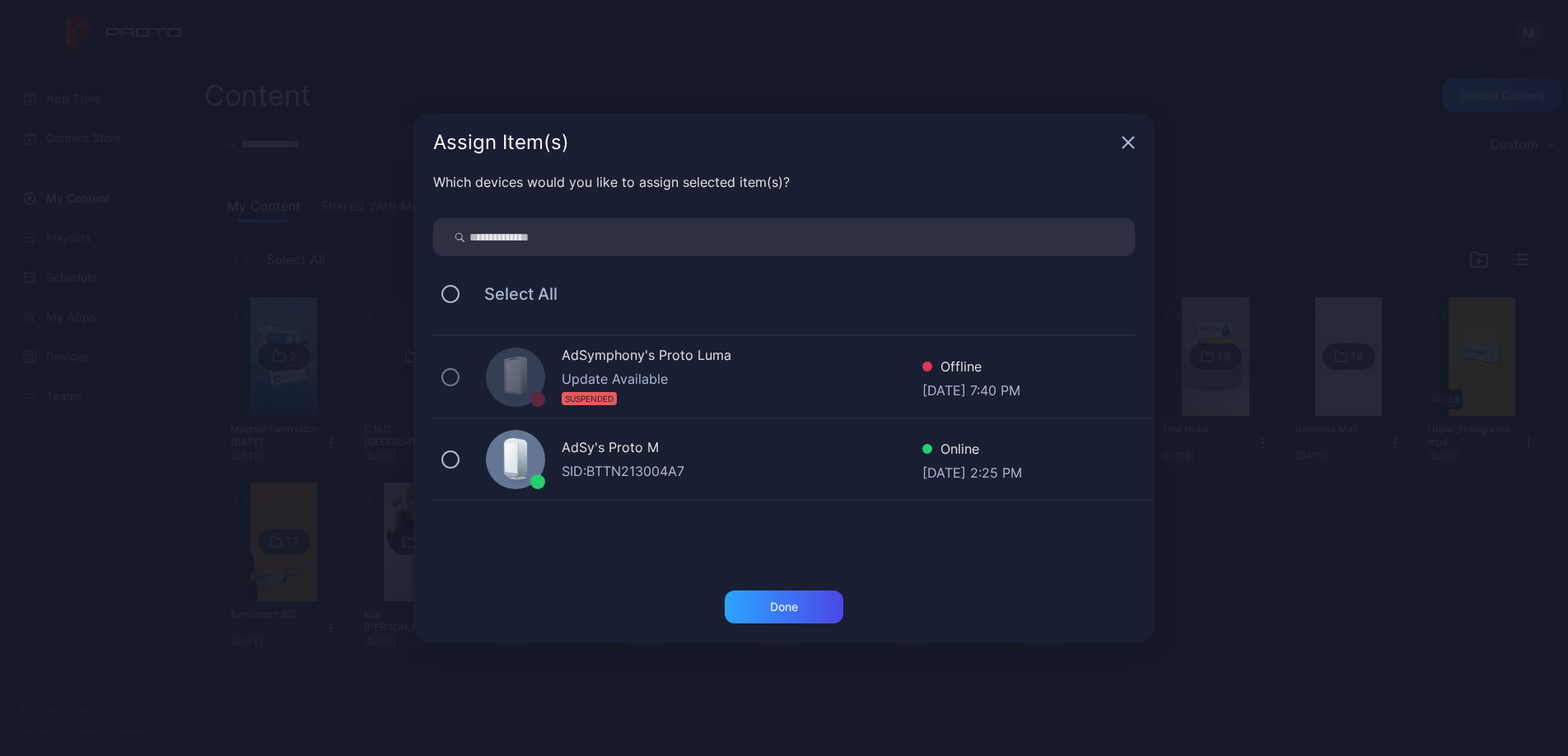
click at [692, 469] on div "SID: BTTN213004A7" at bounding box center [742, 471] width 361 height 19
click at [810, 604] on div "Done" at bounding box center [784, 607] width 118 height 33
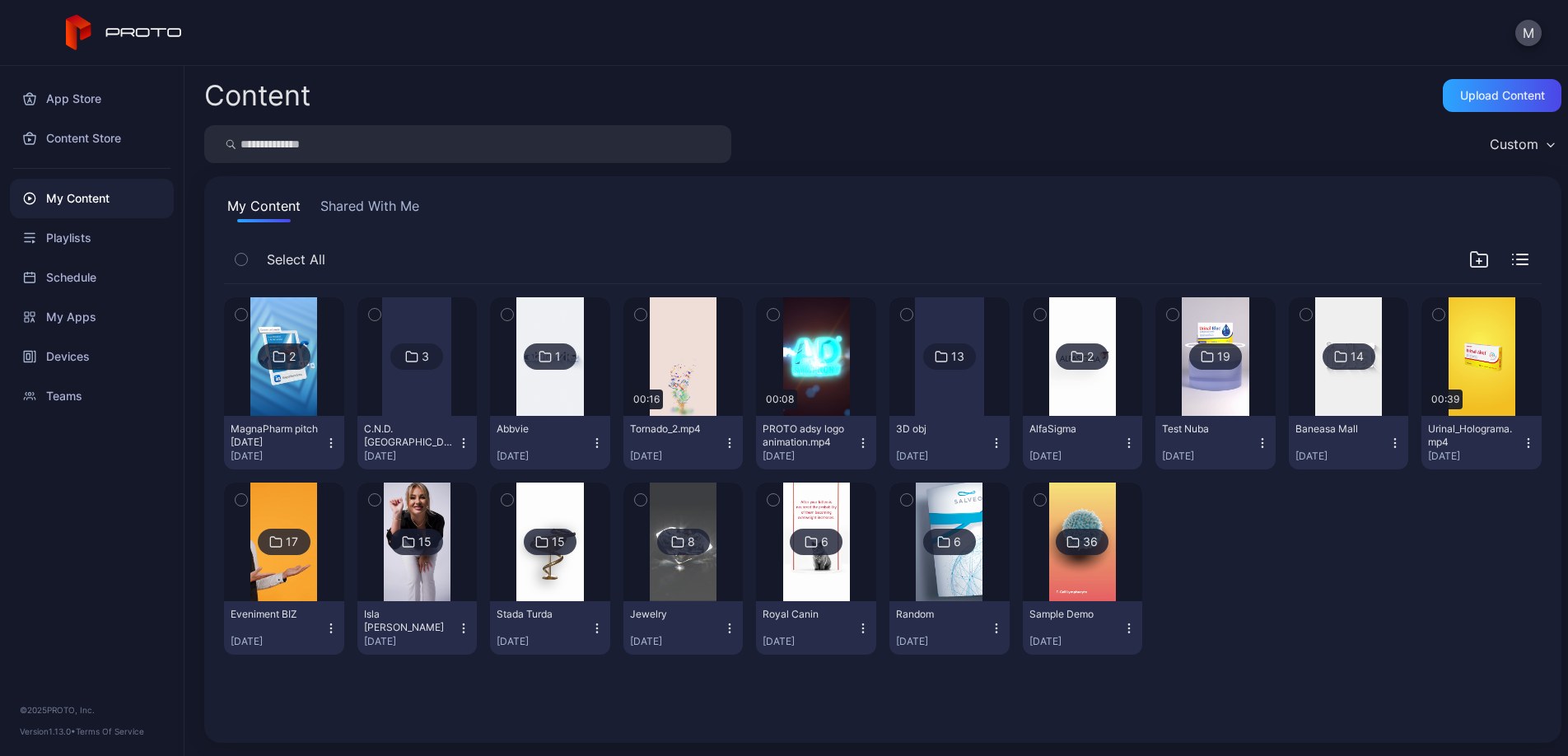
click at [296, 355] on div "2" at bounding box center [292, 356] width 7 height 15
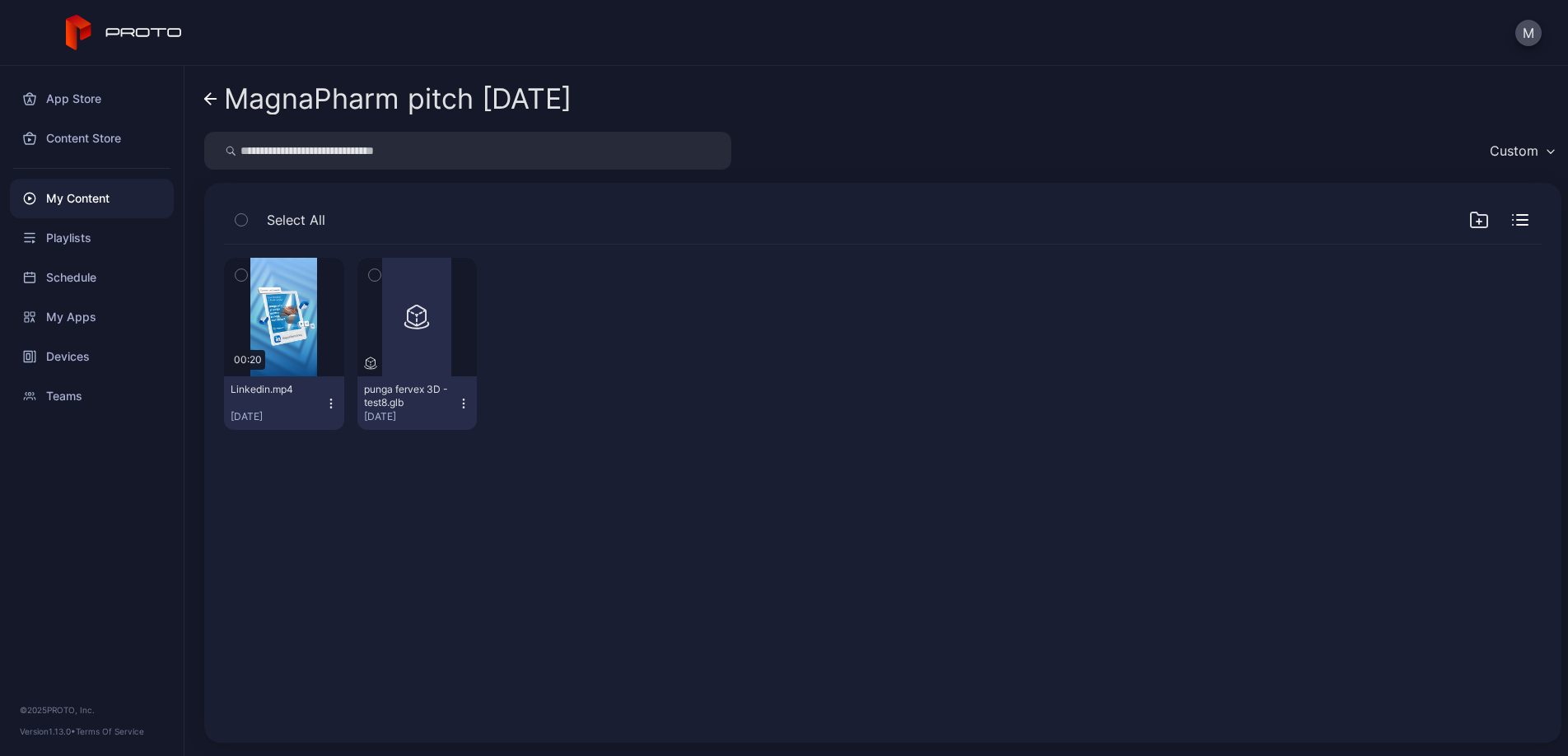
click at [210, 98] on icon at bounding box center [211, 99] width 14 height 14
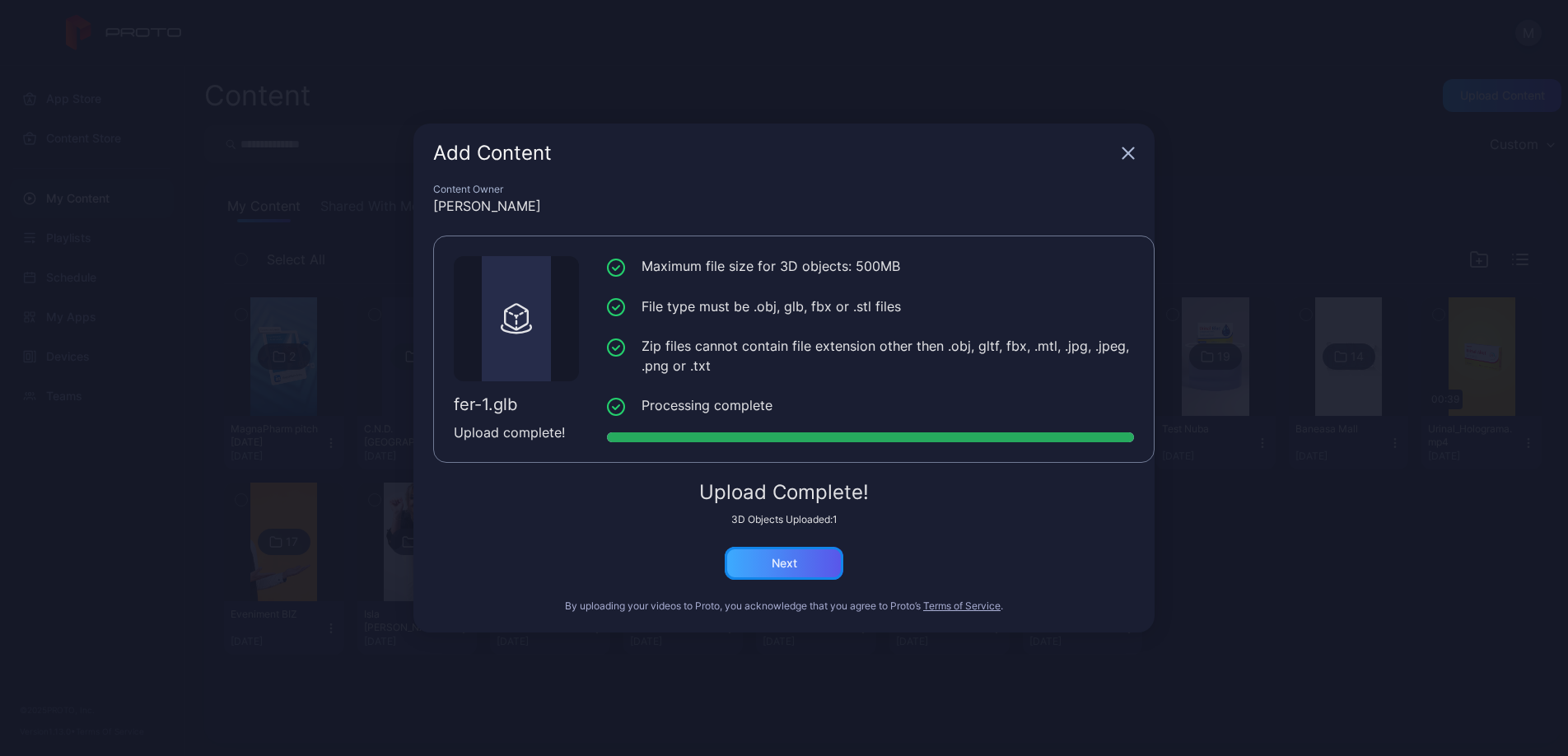
click at [812, 561] on div "Next" at bounding box center [784, 563] width 118 height 33
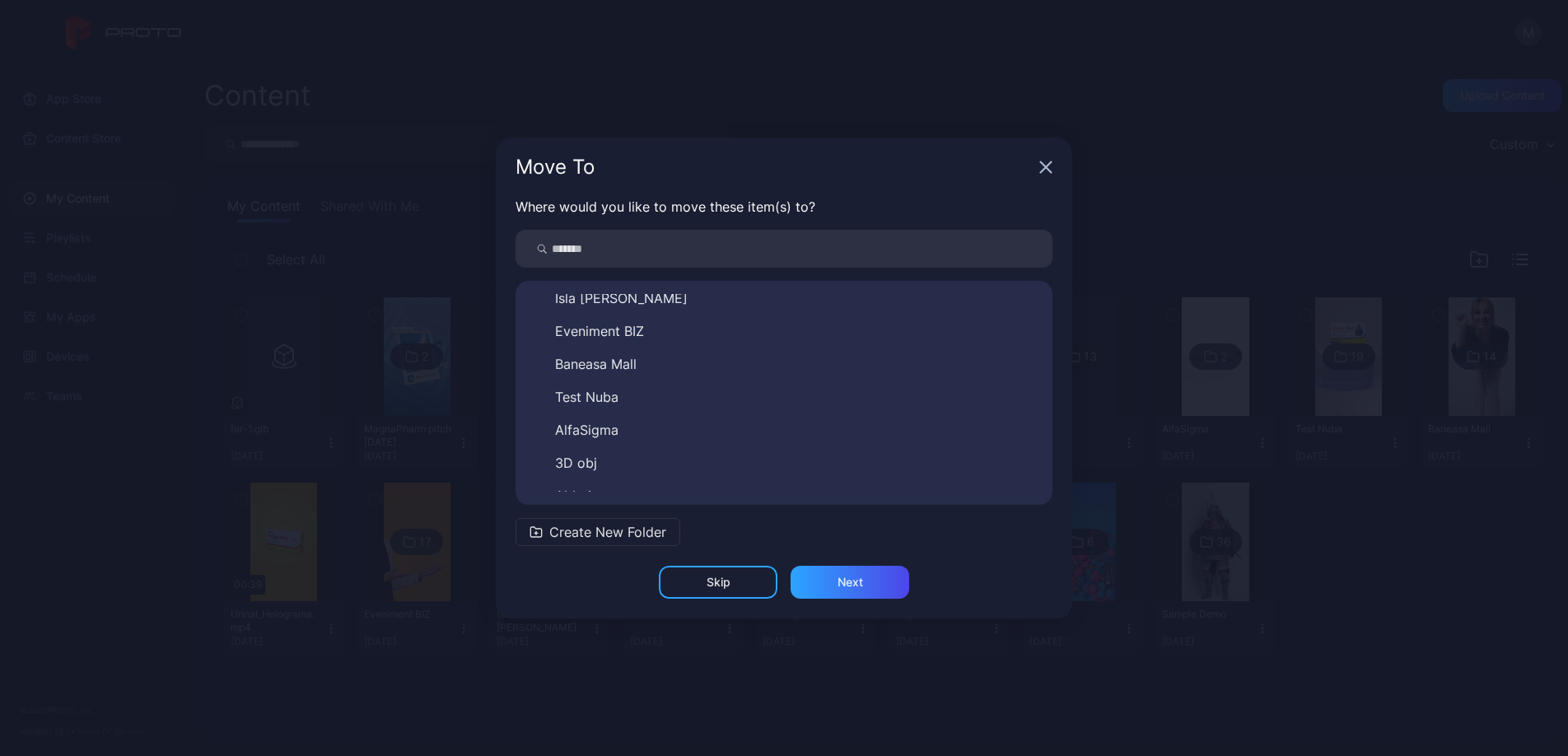
scroll to position [290, 0]
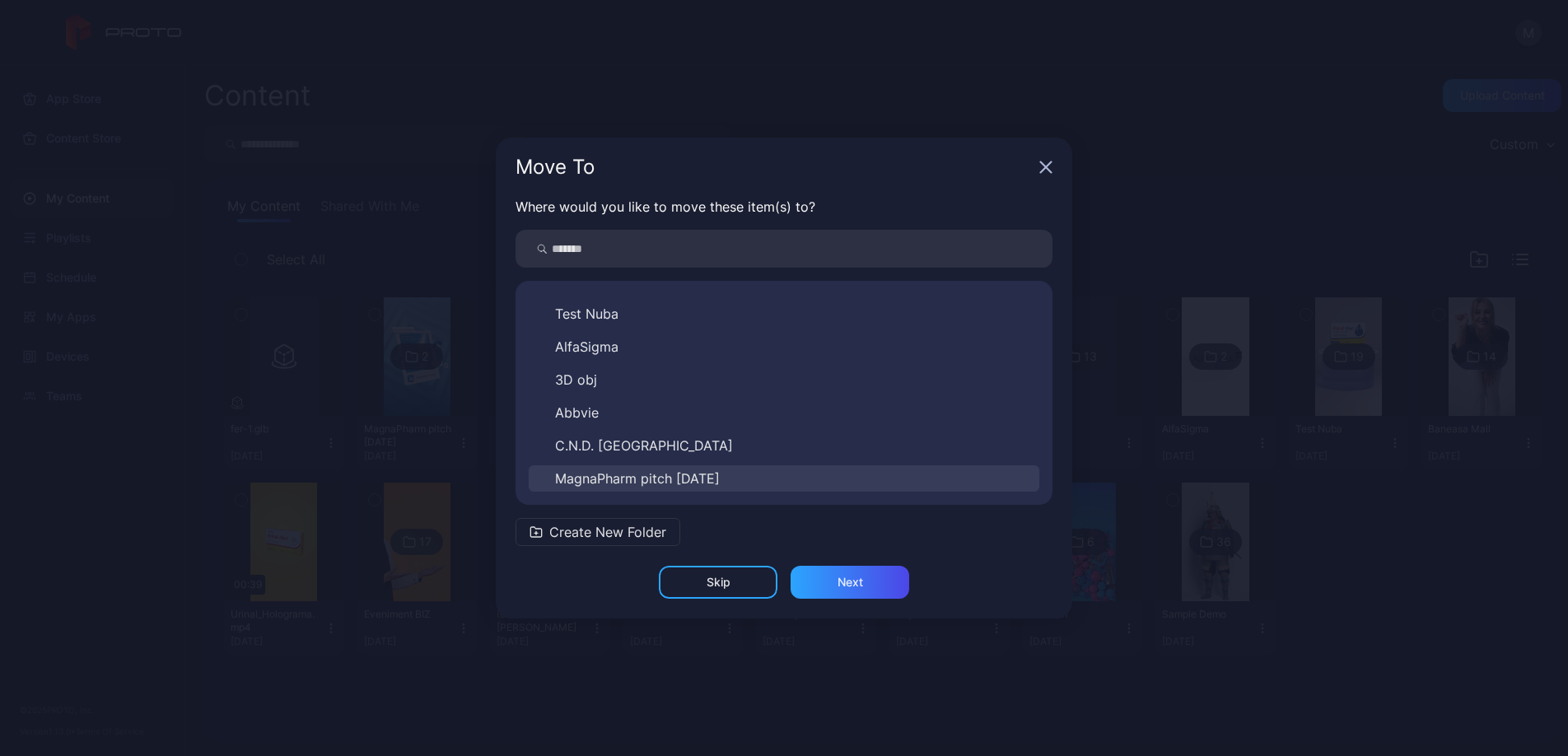
click at [795, 477] on button "MagnaPharm pitch [DATE]" at bounding box center [784, 478] width 511 height 26
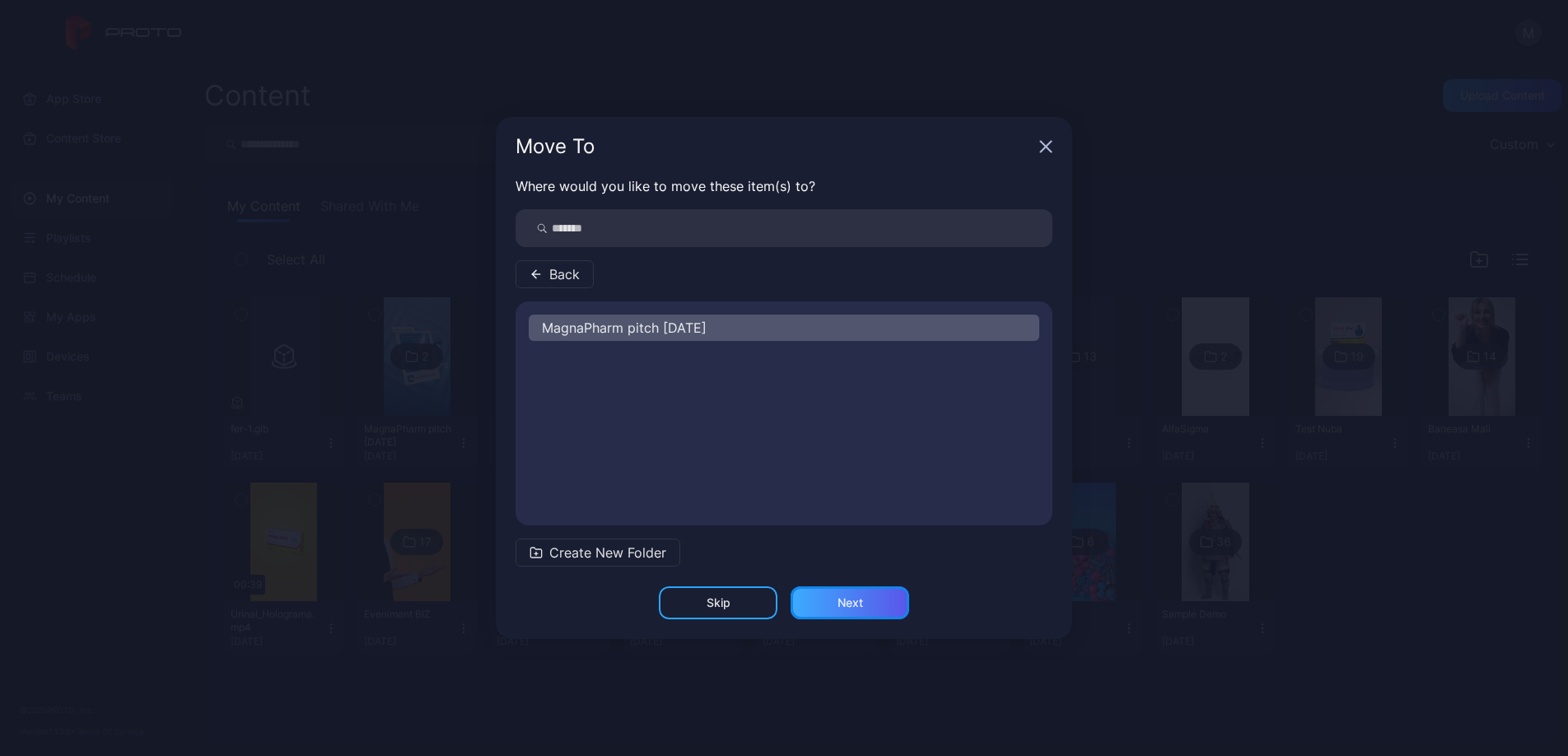
click at [863, 602] on div "Next" at bounding box center [849, 603] width 118 height 33
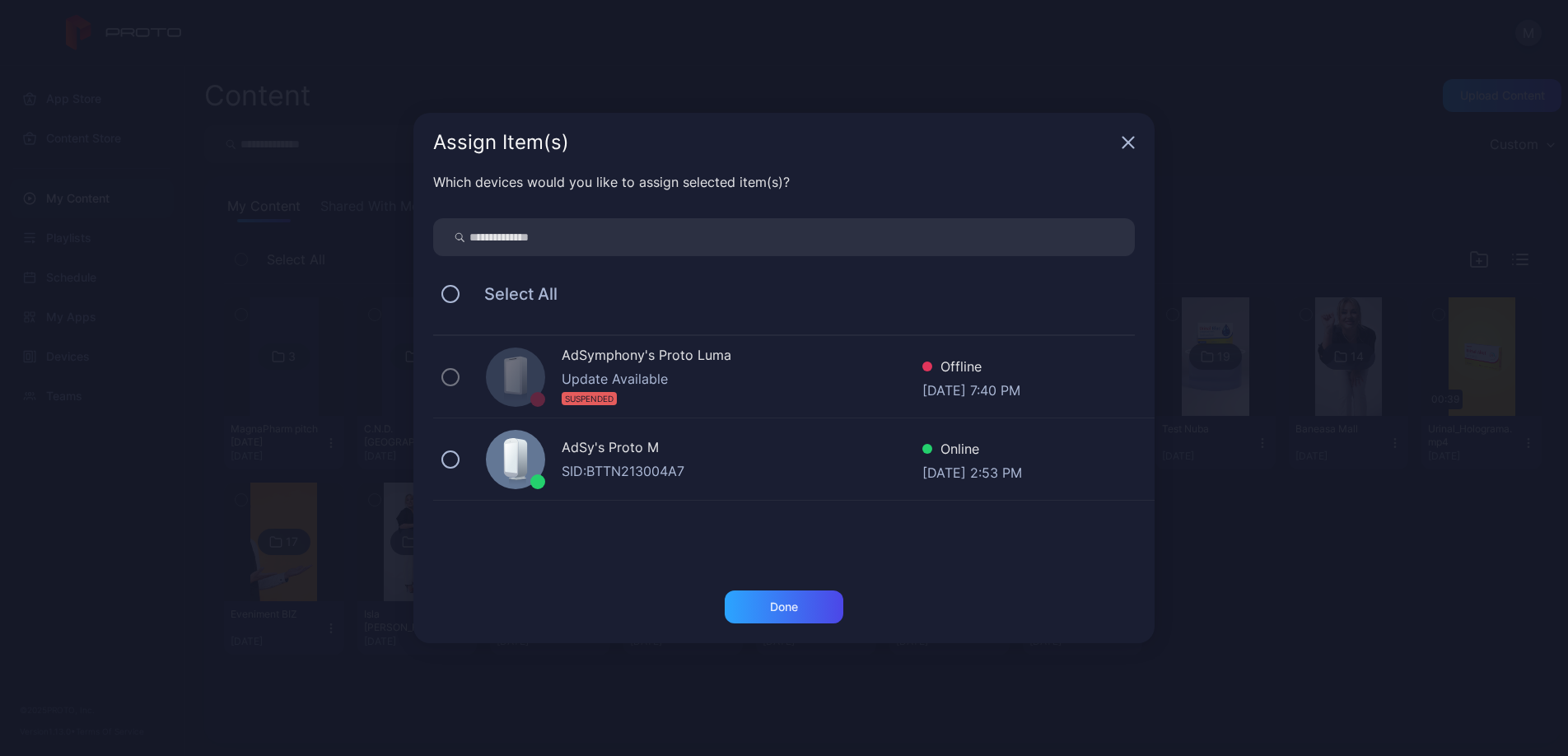
click at [688, 448] on div "AdSy's Proto M" at bounding box center [742, 449] width 361 height 24
click at [810, 603] on div "Done" at bounding box center [784, 607] width 118 height 33
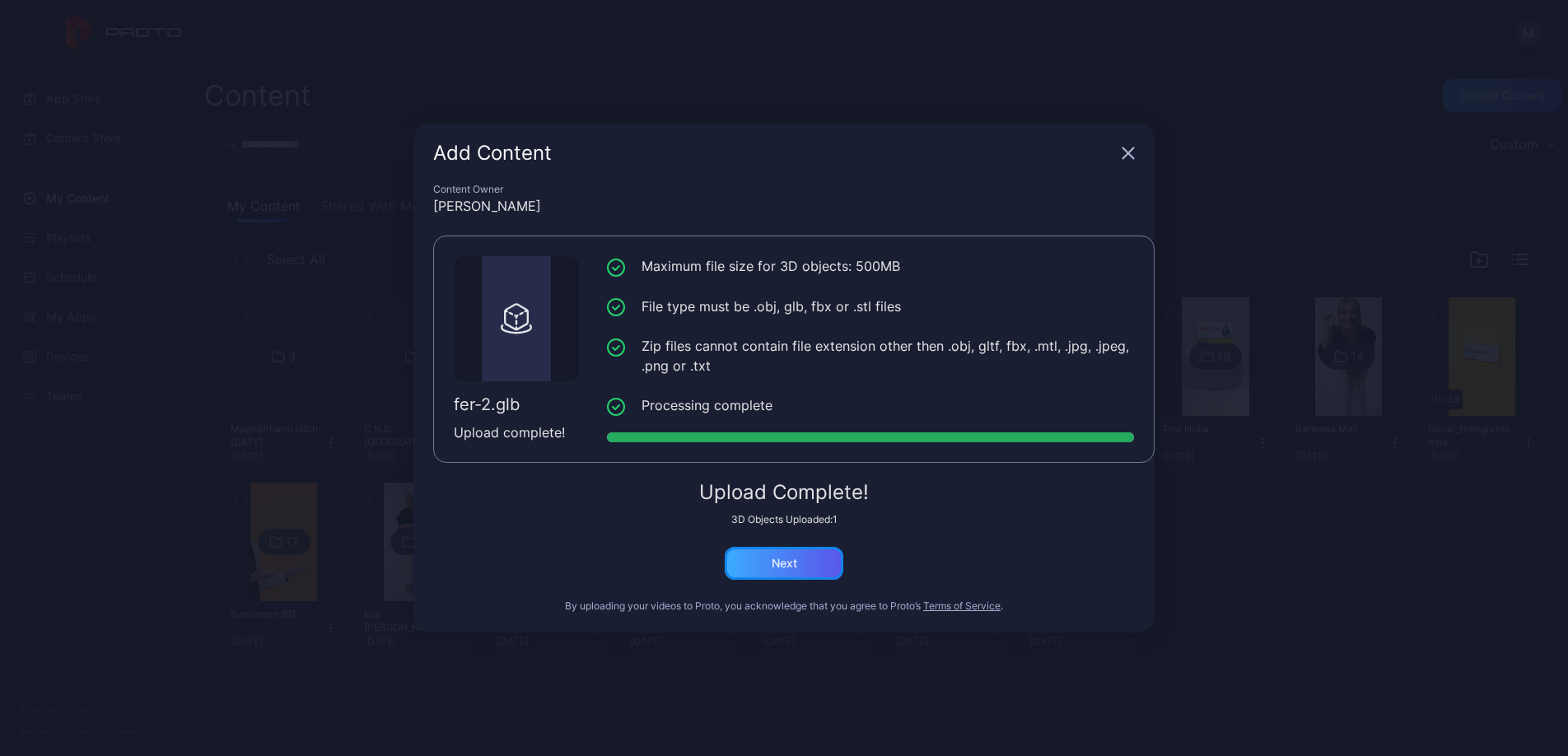
click at [802, 567] on div "Next" at bounding box center [784, 563] width 118 height 33
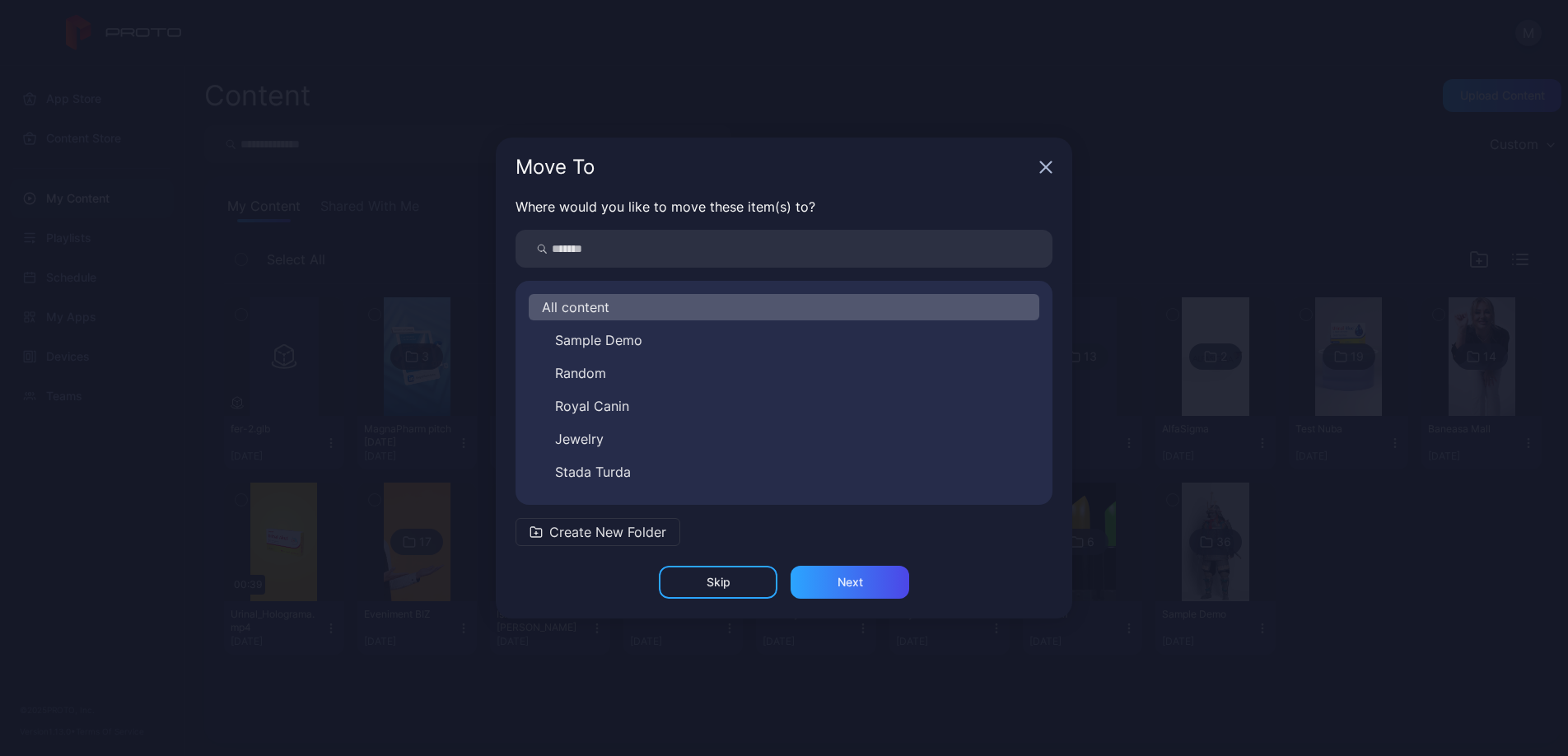
scroll to position [290, 0]
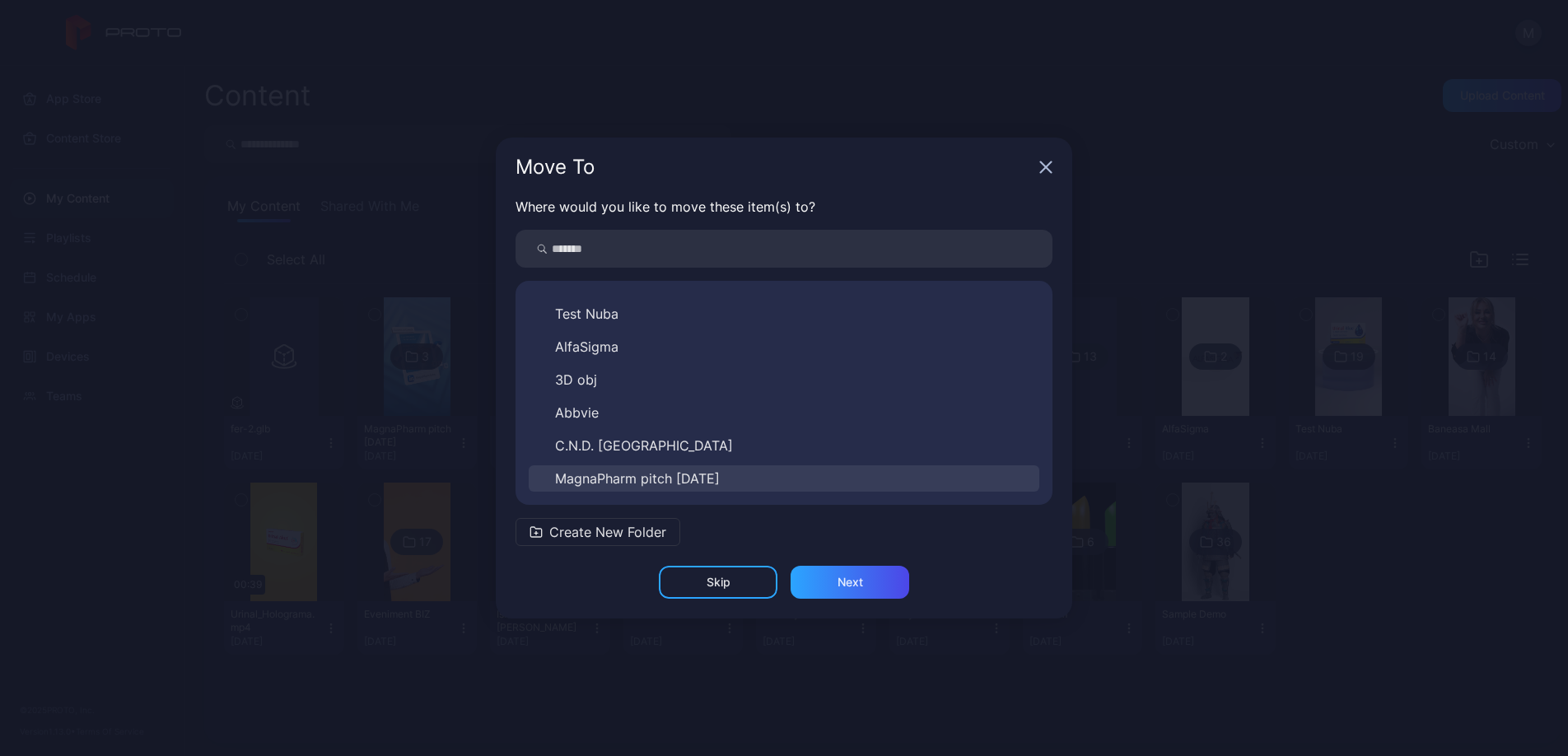
click at [715, 476] on span "MagnaPharm pitch [DATE]" at bounding box center [637, 478] width 165 height 19
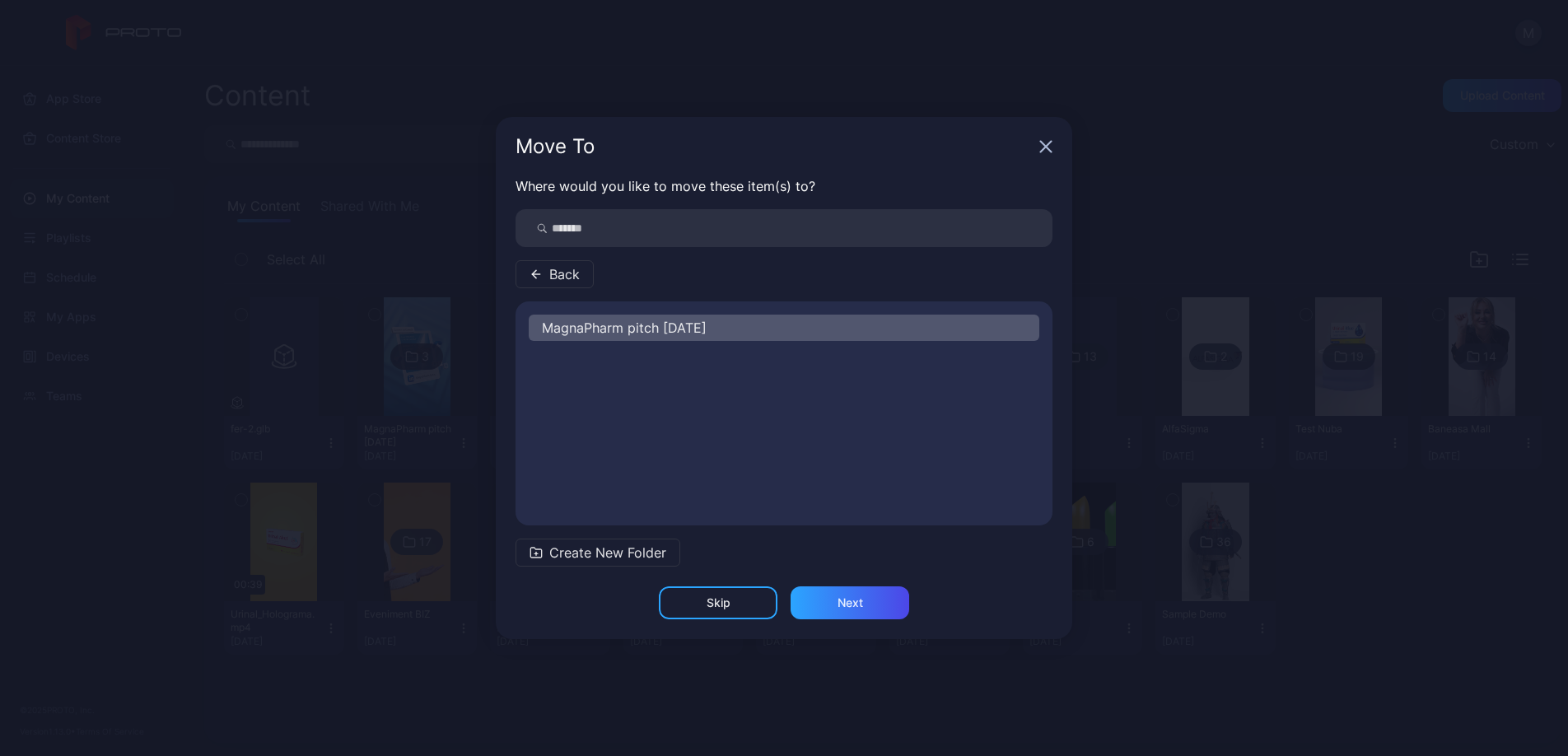
scroll to position [0, 0]
click at [871, 608] on div "Next" at bounding box center [849, 603] width 118 height 33
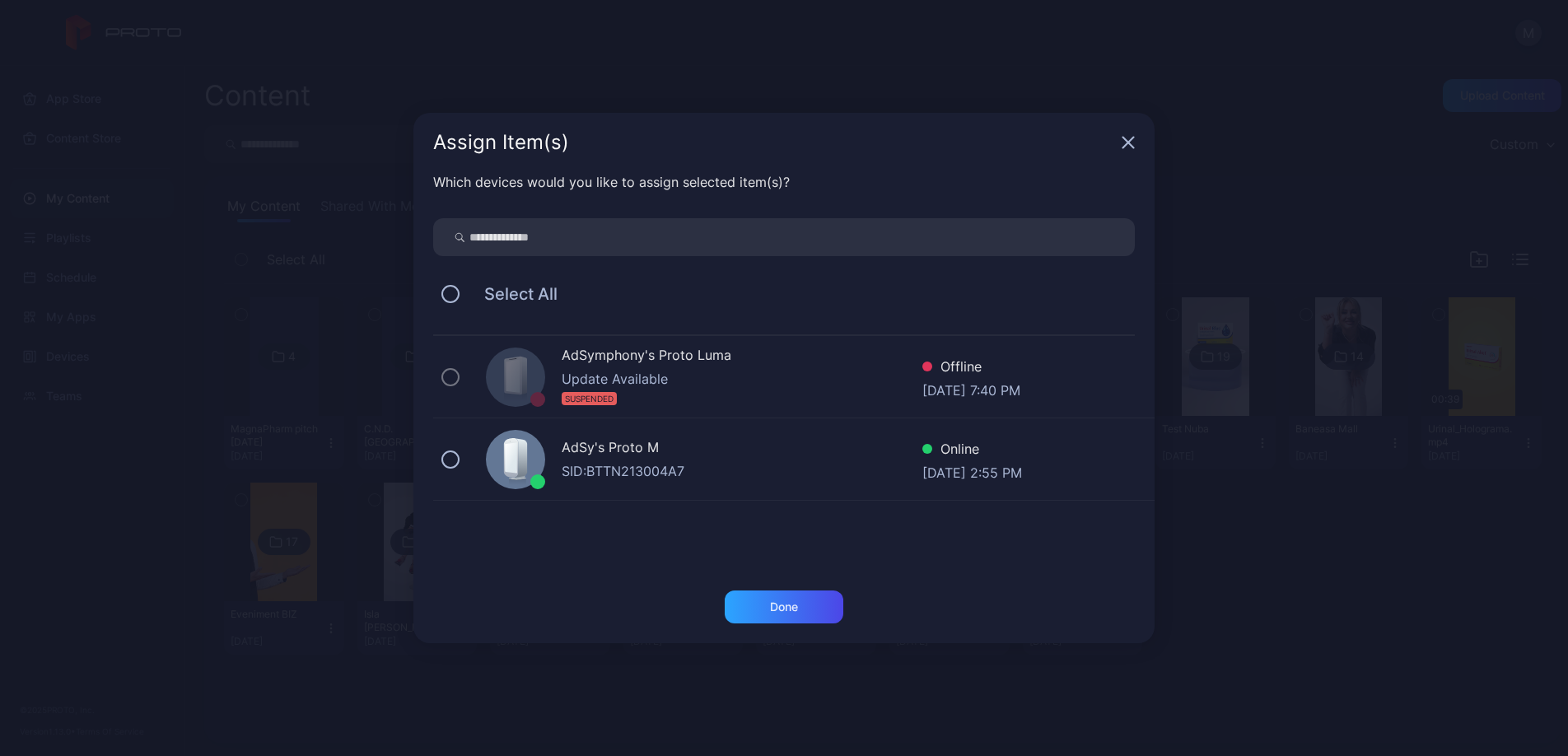
click at [581, 437] on div "AdSy's Proto M" at bounding box center [742, 449] width 361 height 24
click at [802, 604] on div "Done" at bounding box center [784, 607] width 118 height 33
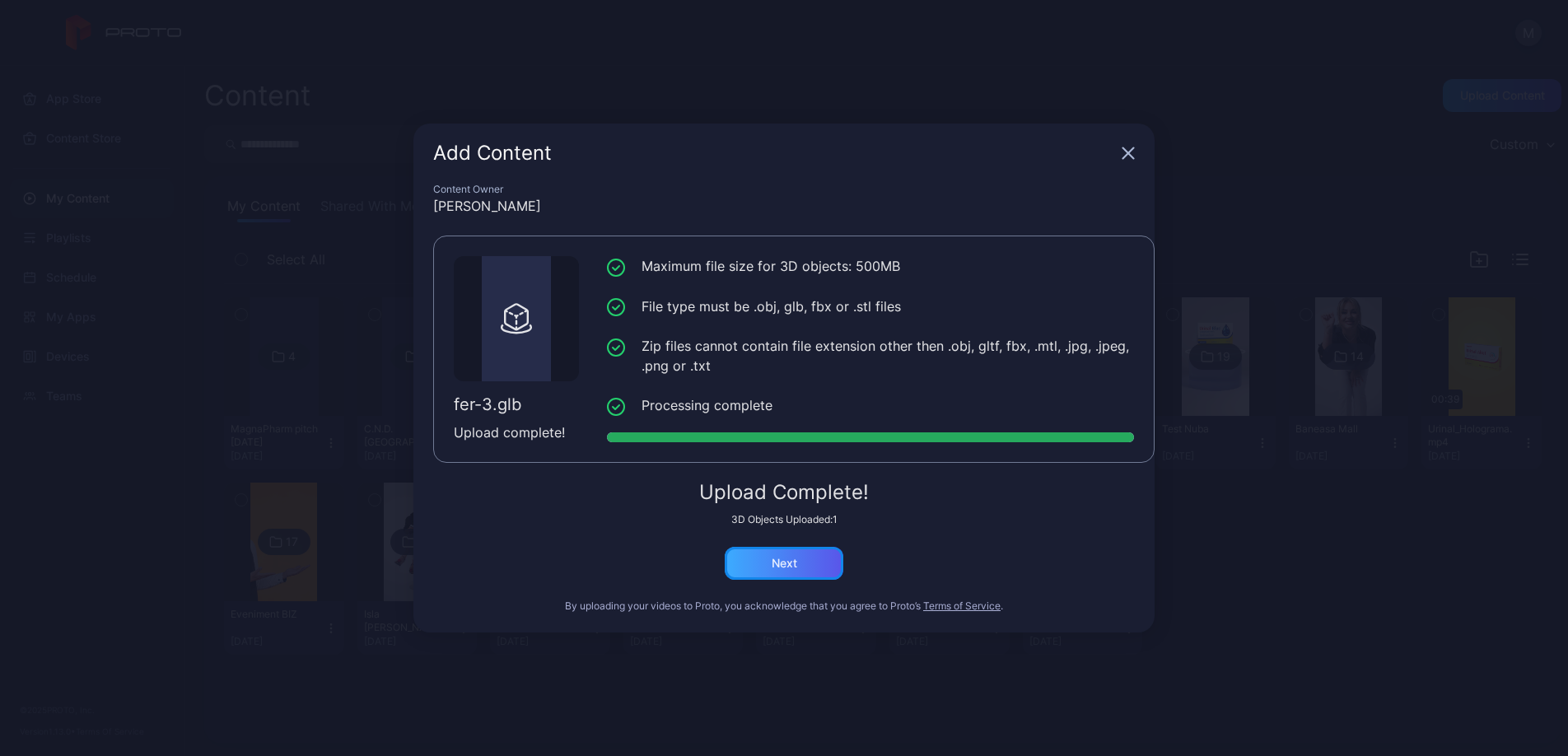
click at [800, 562] on div "Next" at bounding box center [784, 563] width 118 height 33
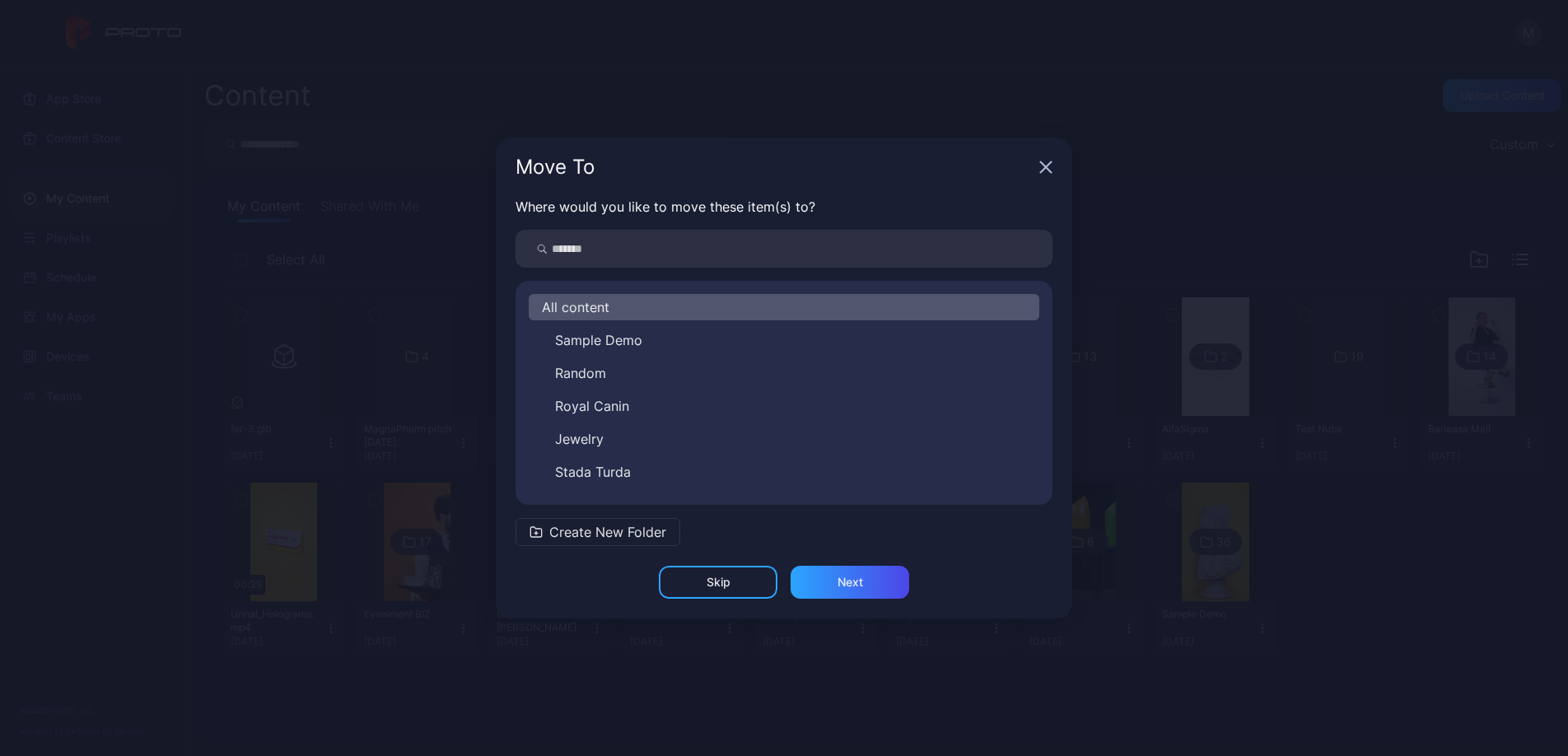
scroll to position [290, 0]
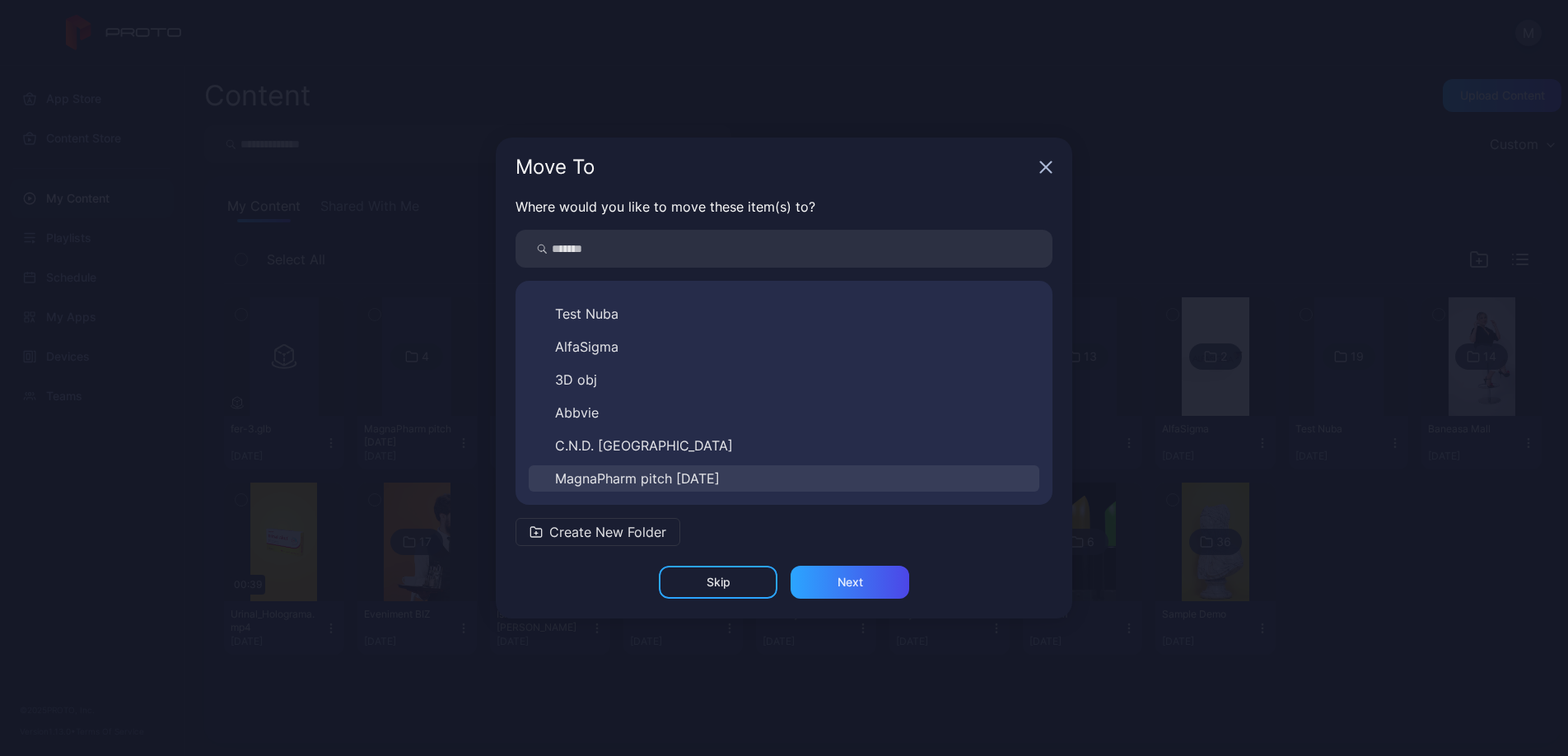
click at [720, 479] on span "MagnaPharm pitch [DATE]" at bounding box center [637, 478] width 165 height 19
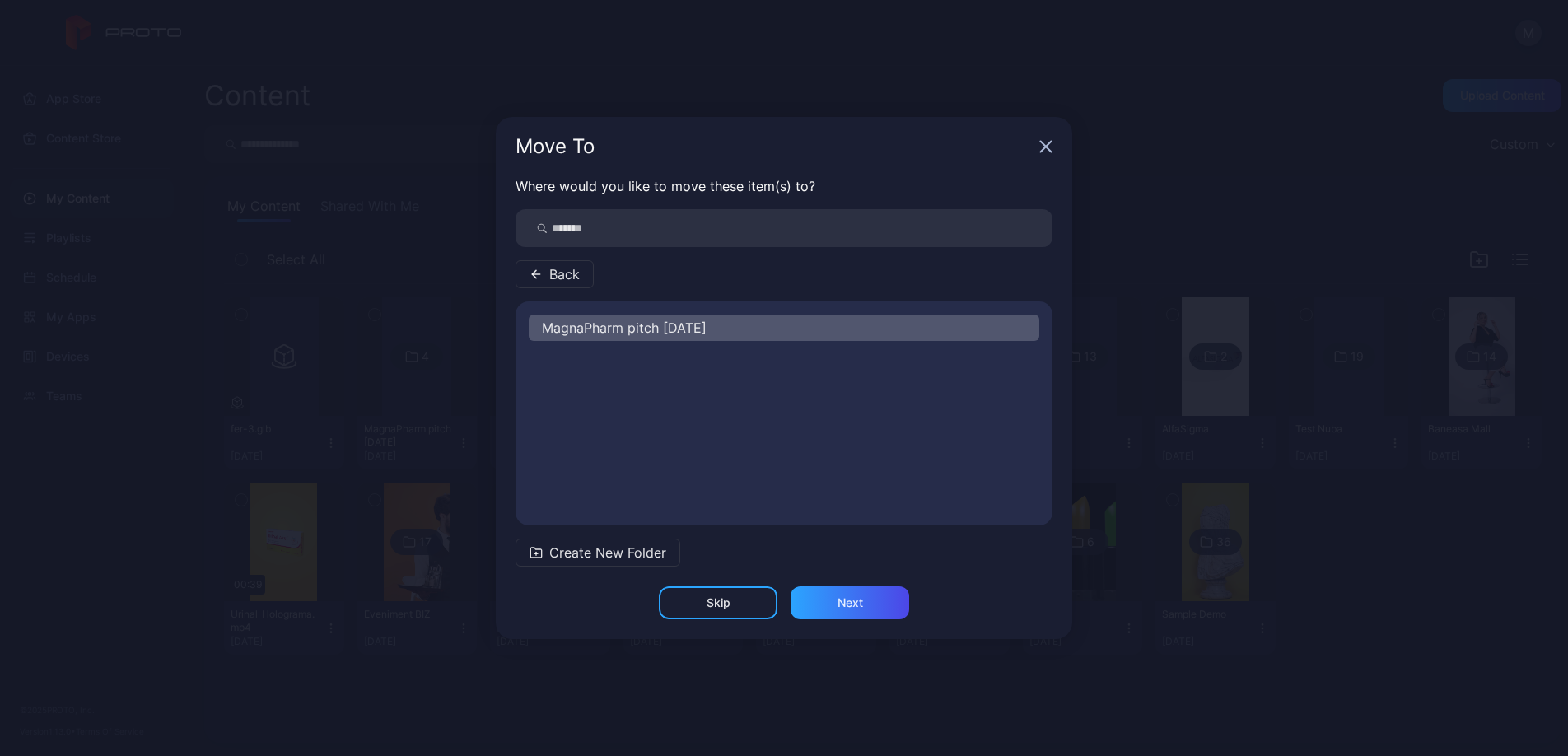
scroll to position [0, 0]
click at [862, 603] on div "Next" at bounding box center [850, 603] width 25 height 14
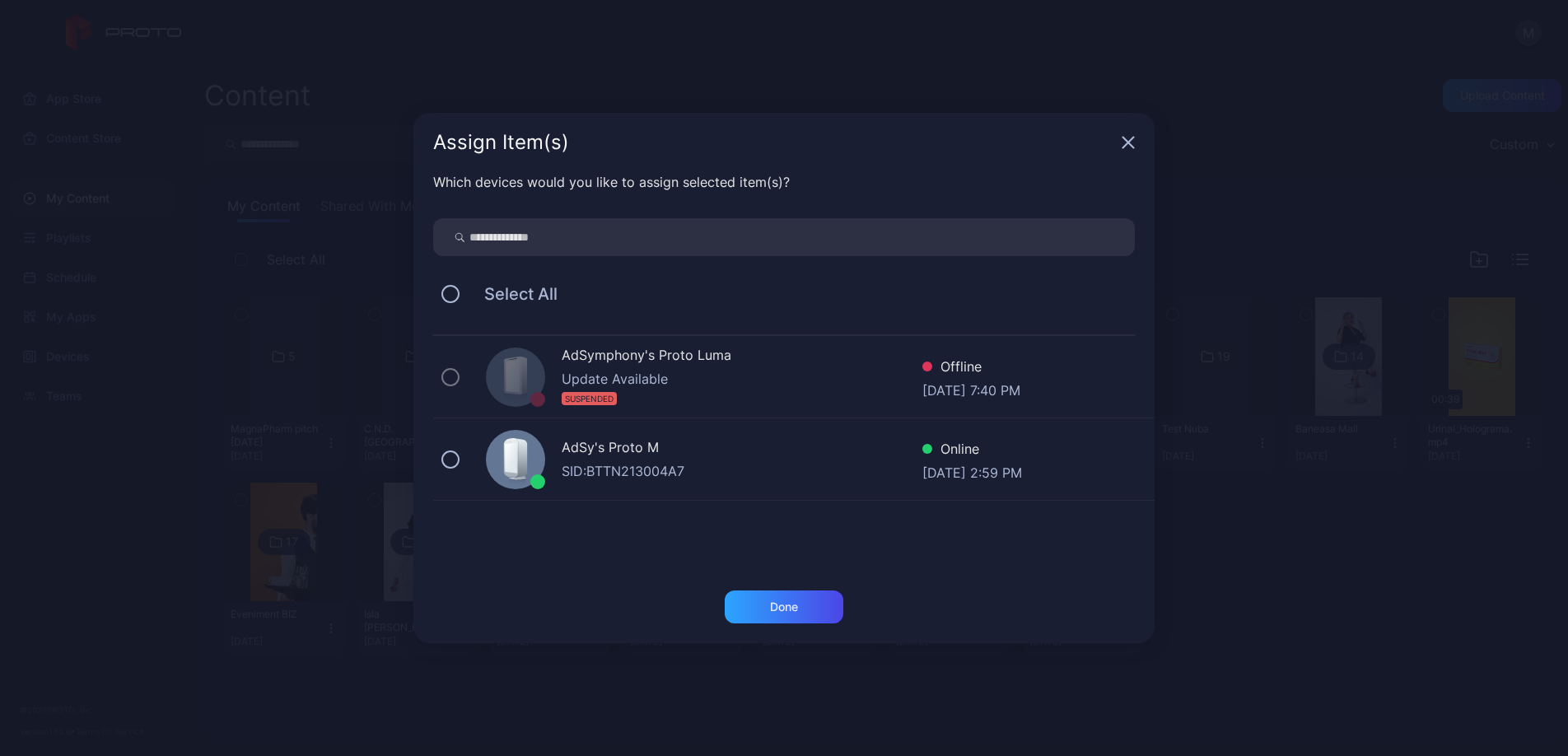
click at [658, 457] on div "AdSy's Proto M" at bounding box center [742, 449] width 361 height 24
click at [794, 604] on div "Done" at bounding box center [784, 607] width 28 height 14
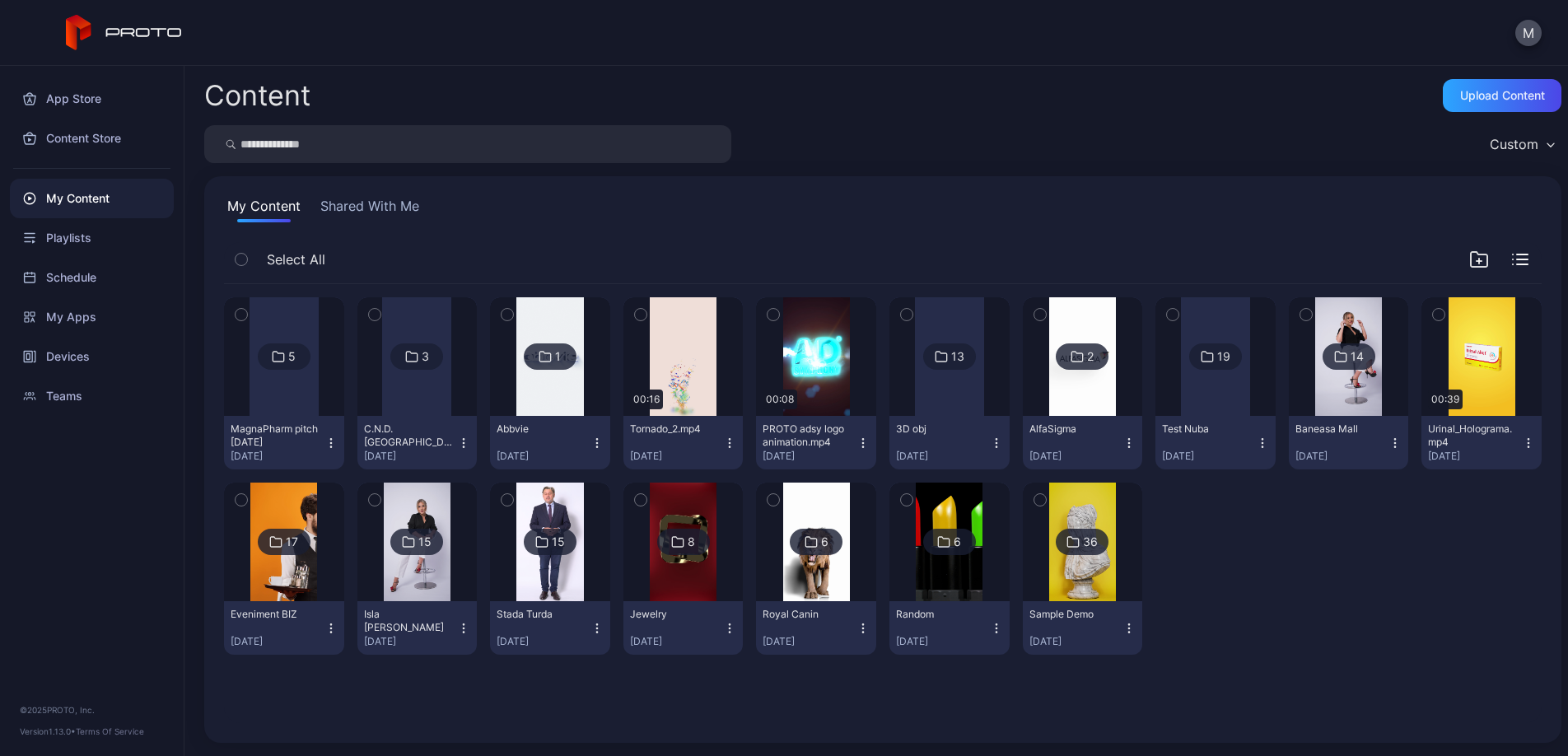
click at [285, 347] on icon at bounding box center [278, 357] width 14 height 19
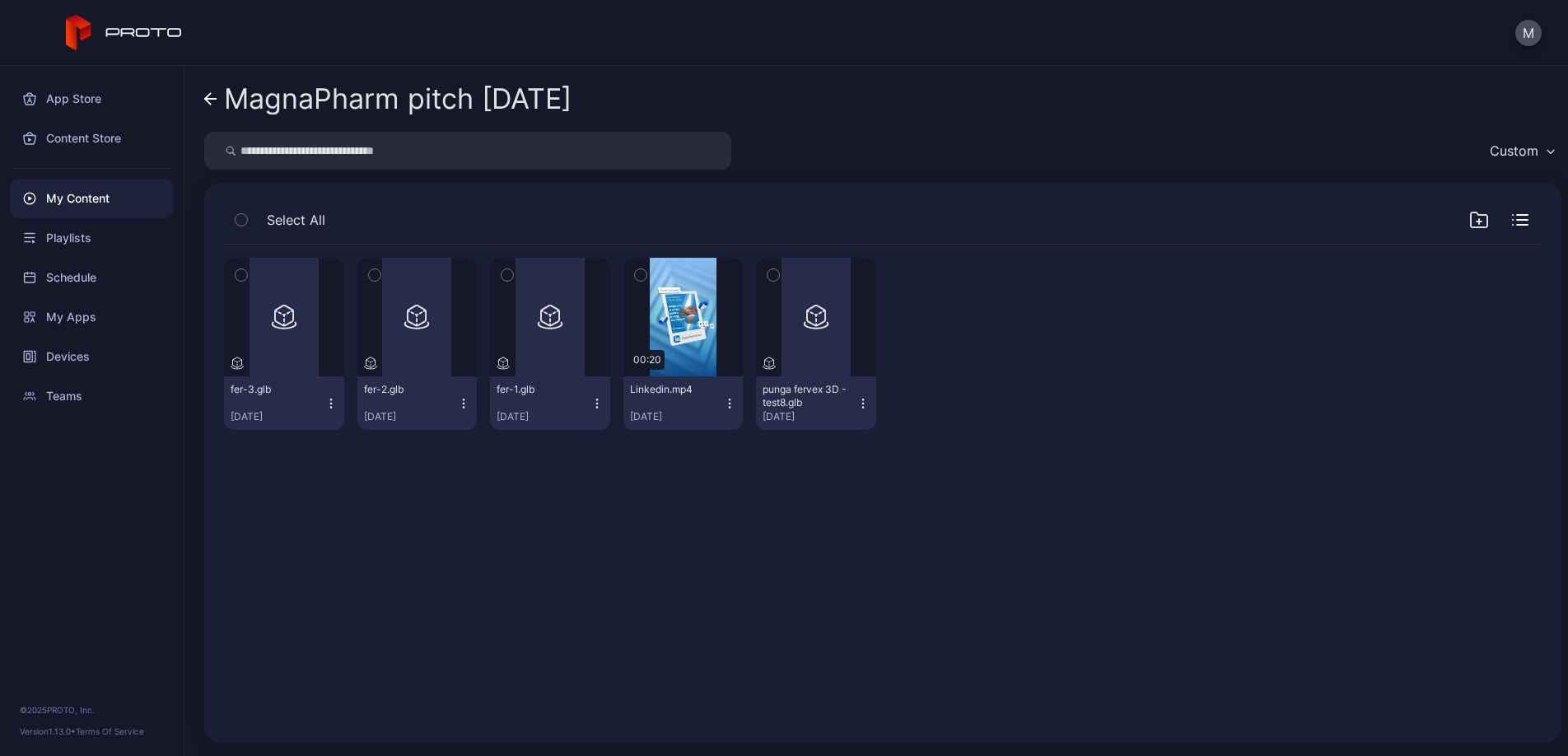
click at [776, 275] on icon "button" at bounding box center [774, 275] width 4 height 3
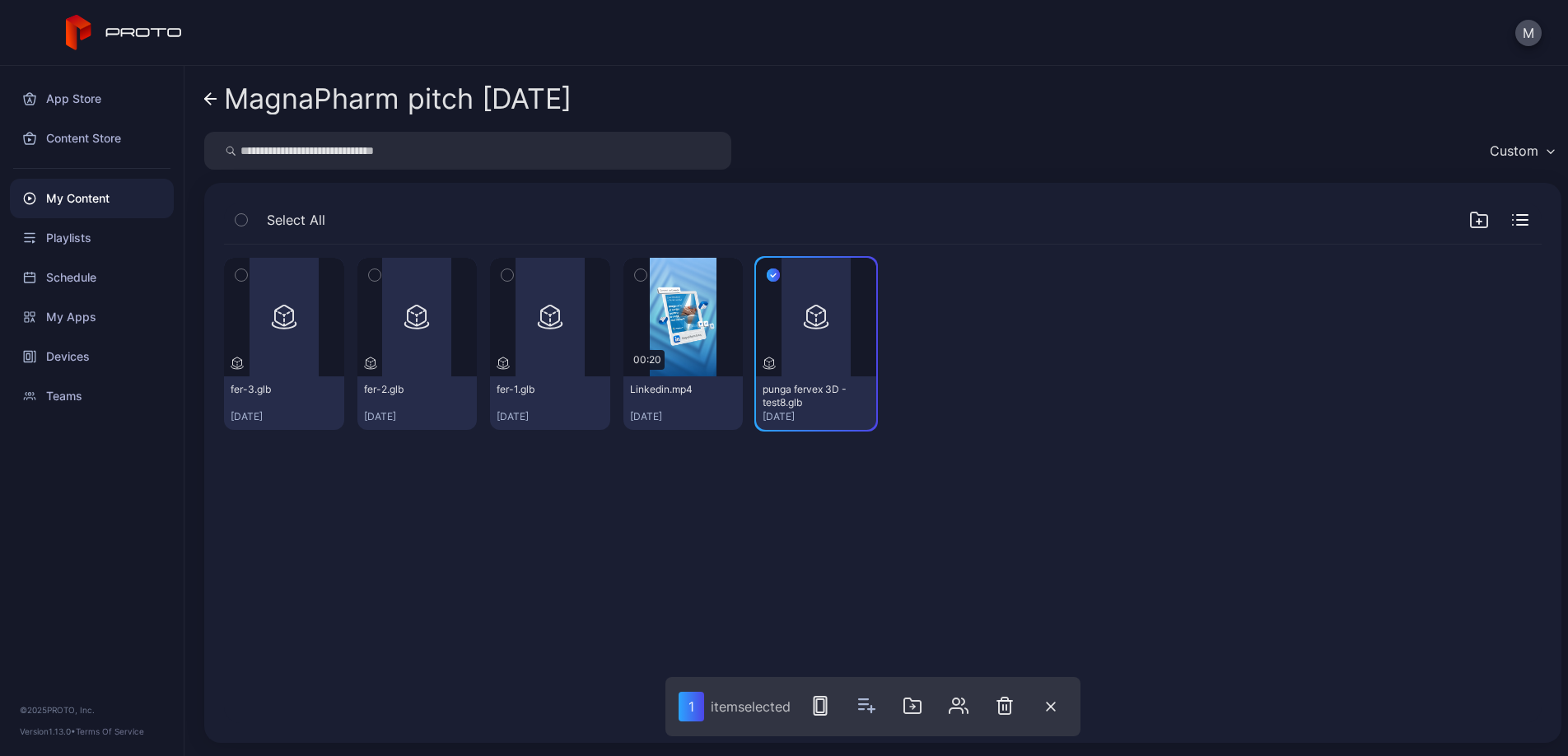
click at [513, 275] on icon "button" at bounding box center [507, 274] width 12 height 18
click at [380, 269] on icon "button" at bounding box center [374, 274] width 12 height 18
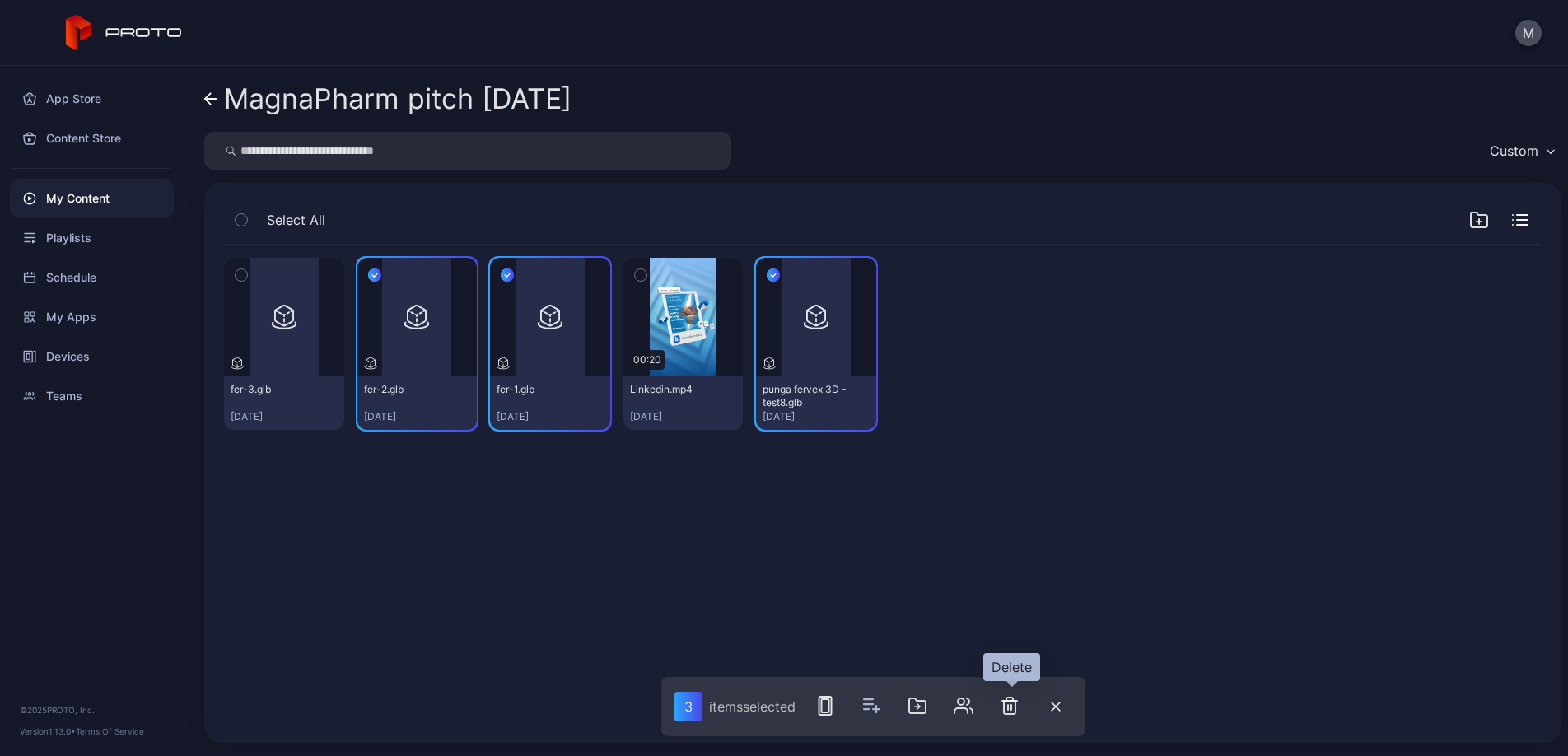
click at [1013, 710] on icon "button" at bounding box center [1009, 706] width 19 height 19
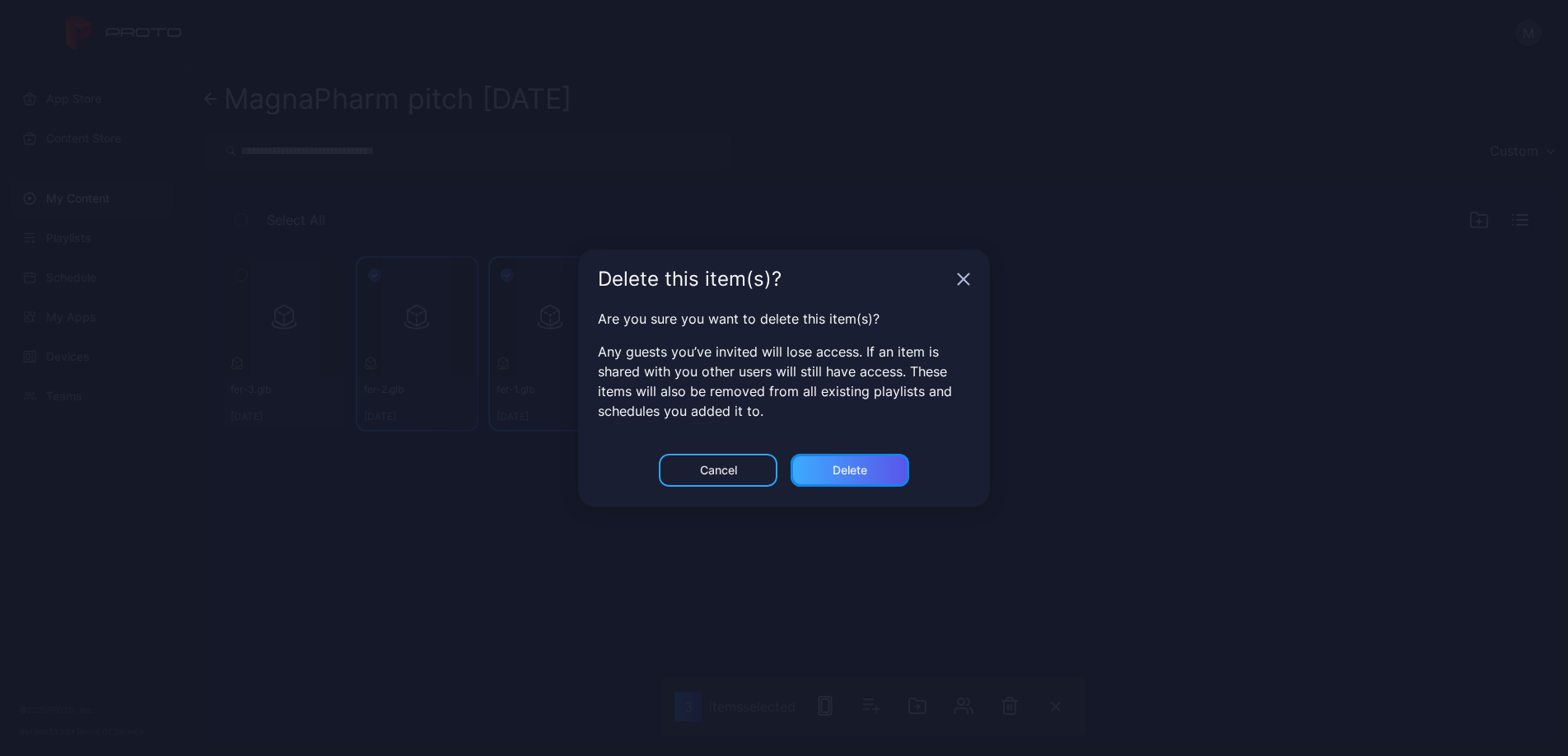
click at [859, 472] on div "Delete" at bounding box center [850, 470] width 35 height 14
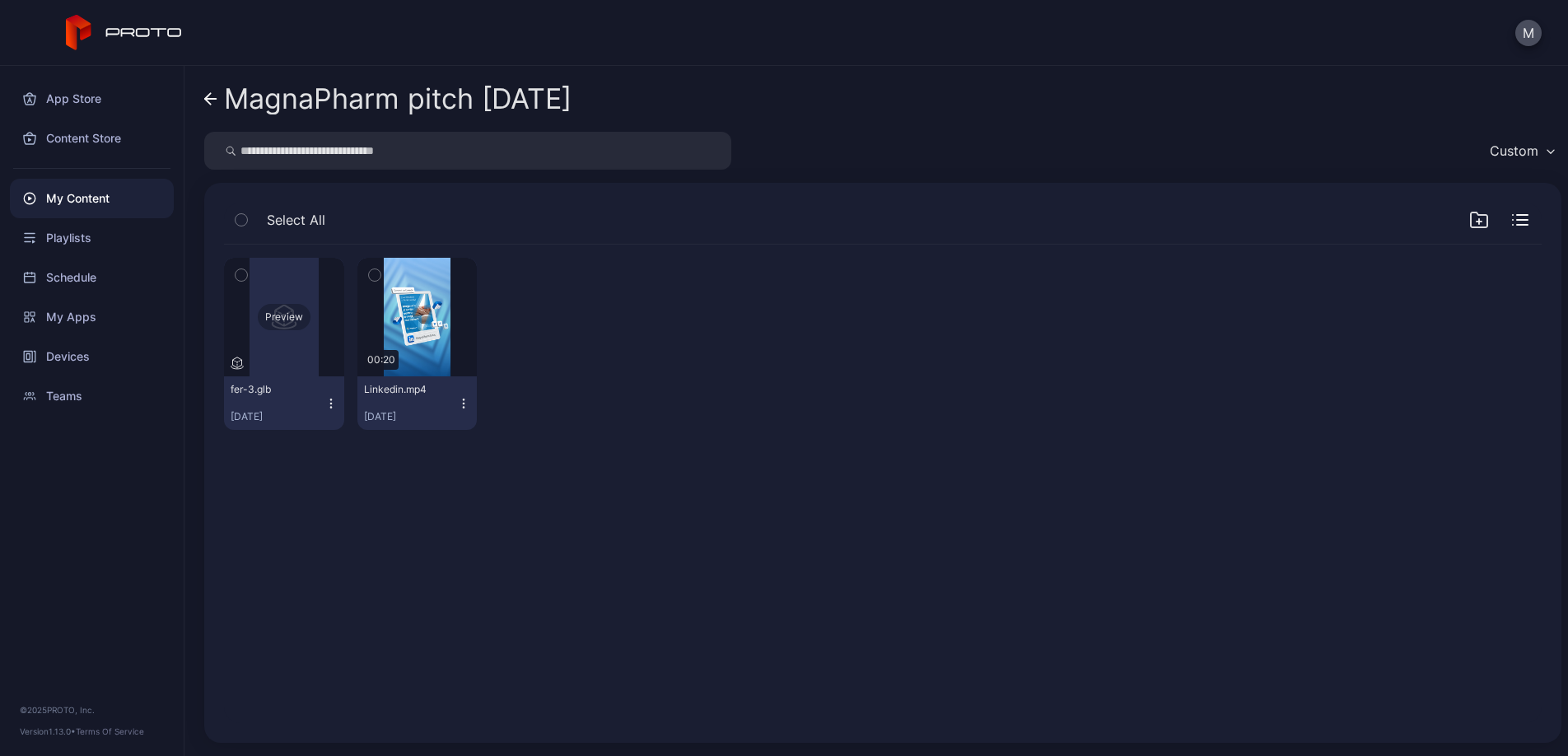
click at [305, 302] on div "Preview" at bounding box center [284, 317] width 120 height 118
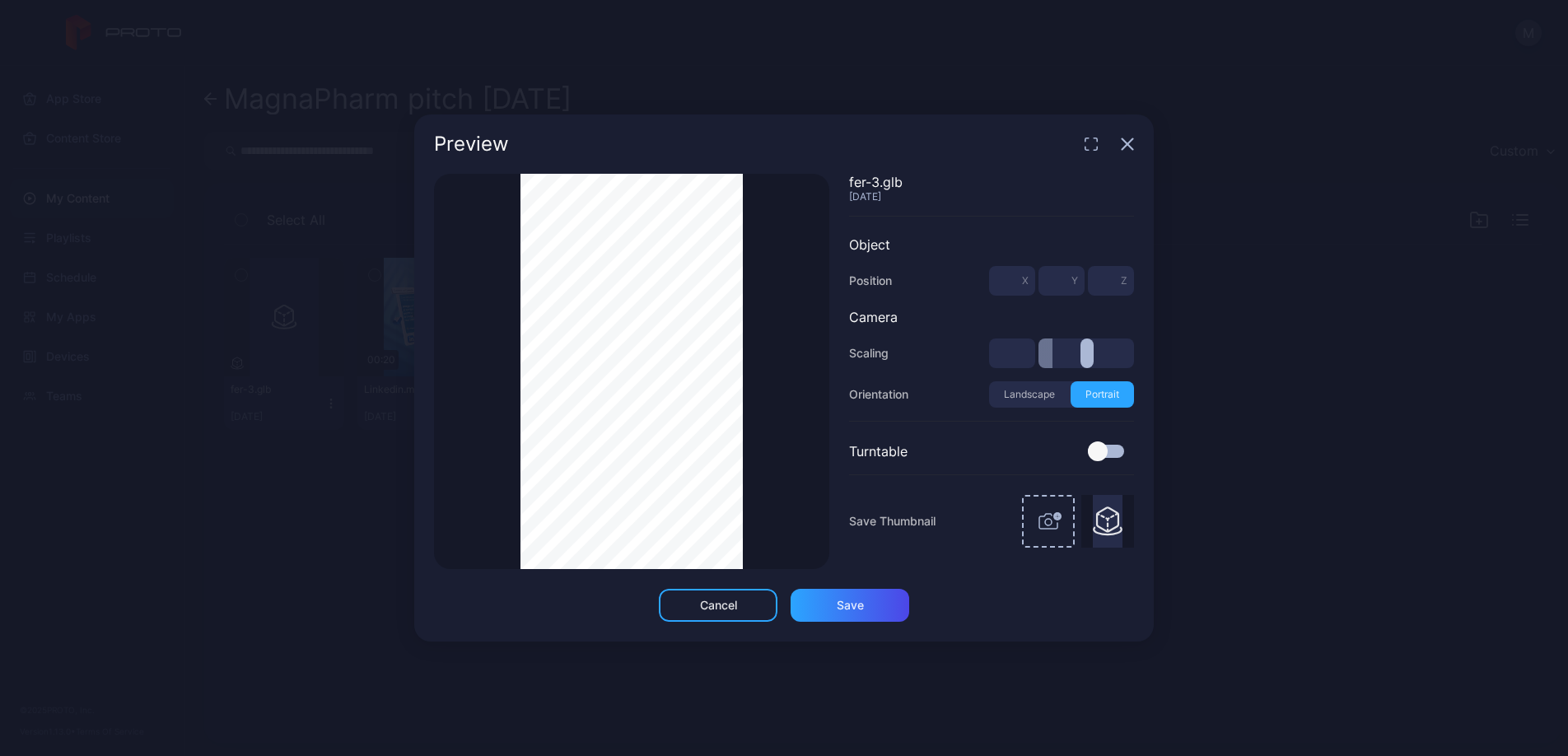
type input "***"
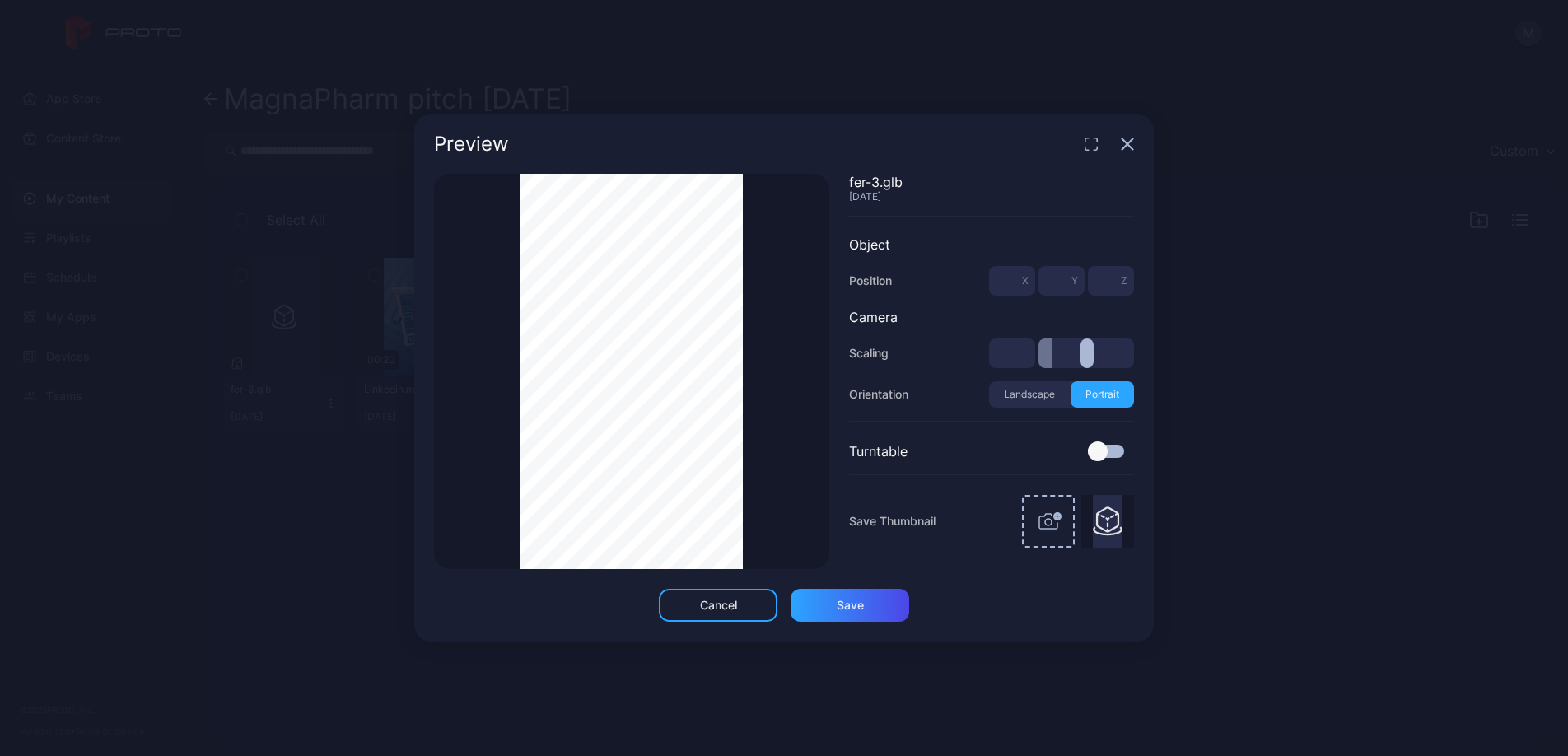
type input "***"
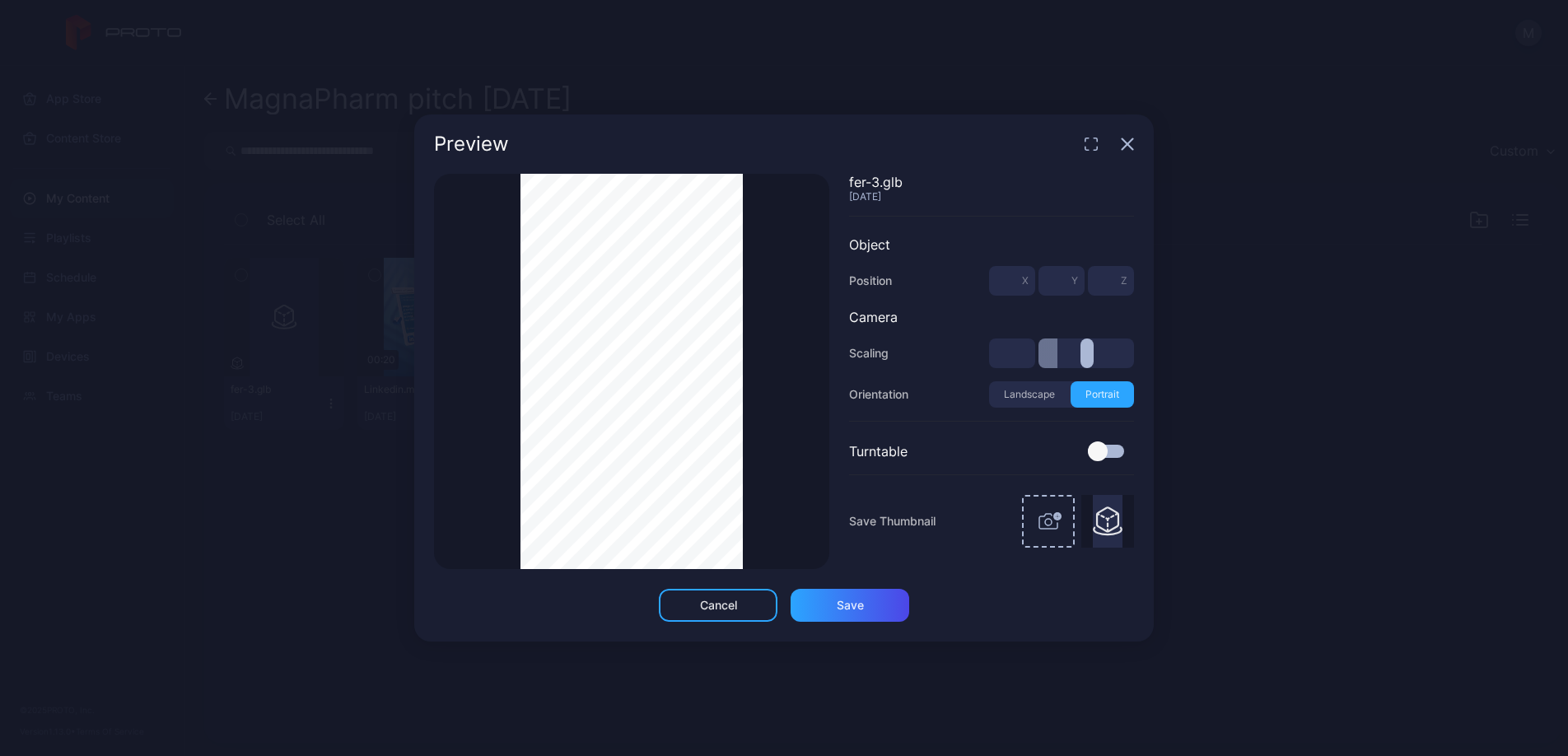
type input "***"
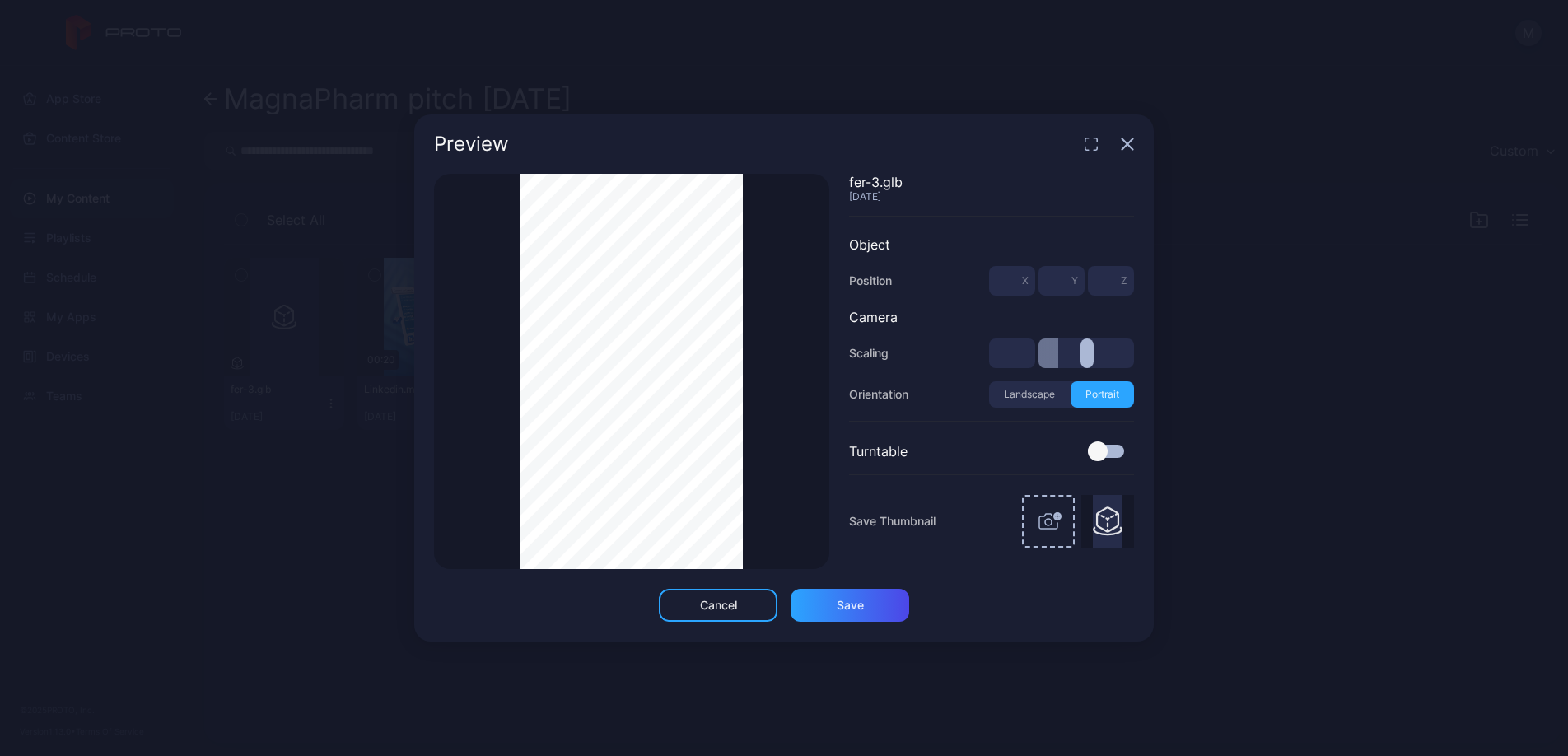
type input "***"
type input "*"
type input "***"
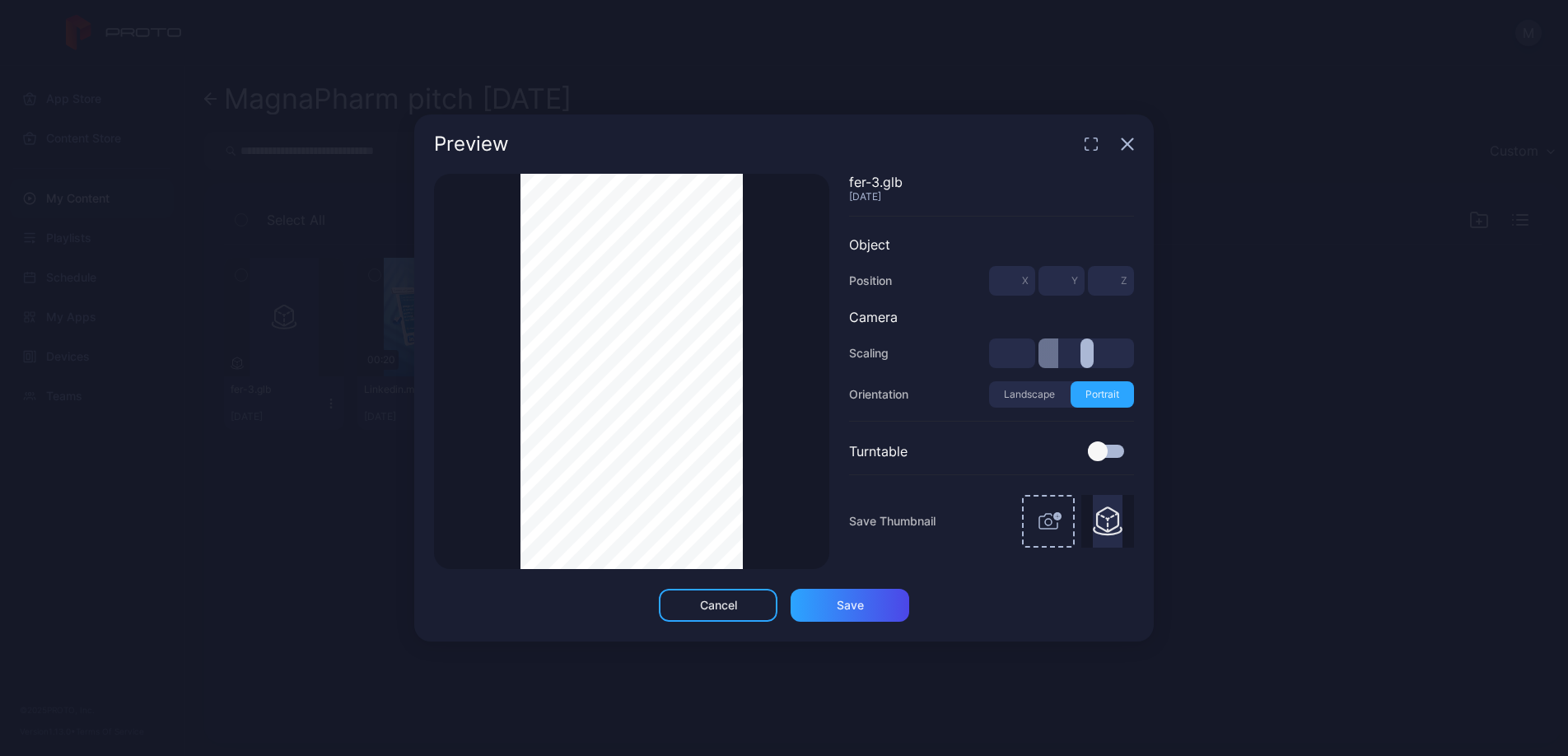
type input "***"
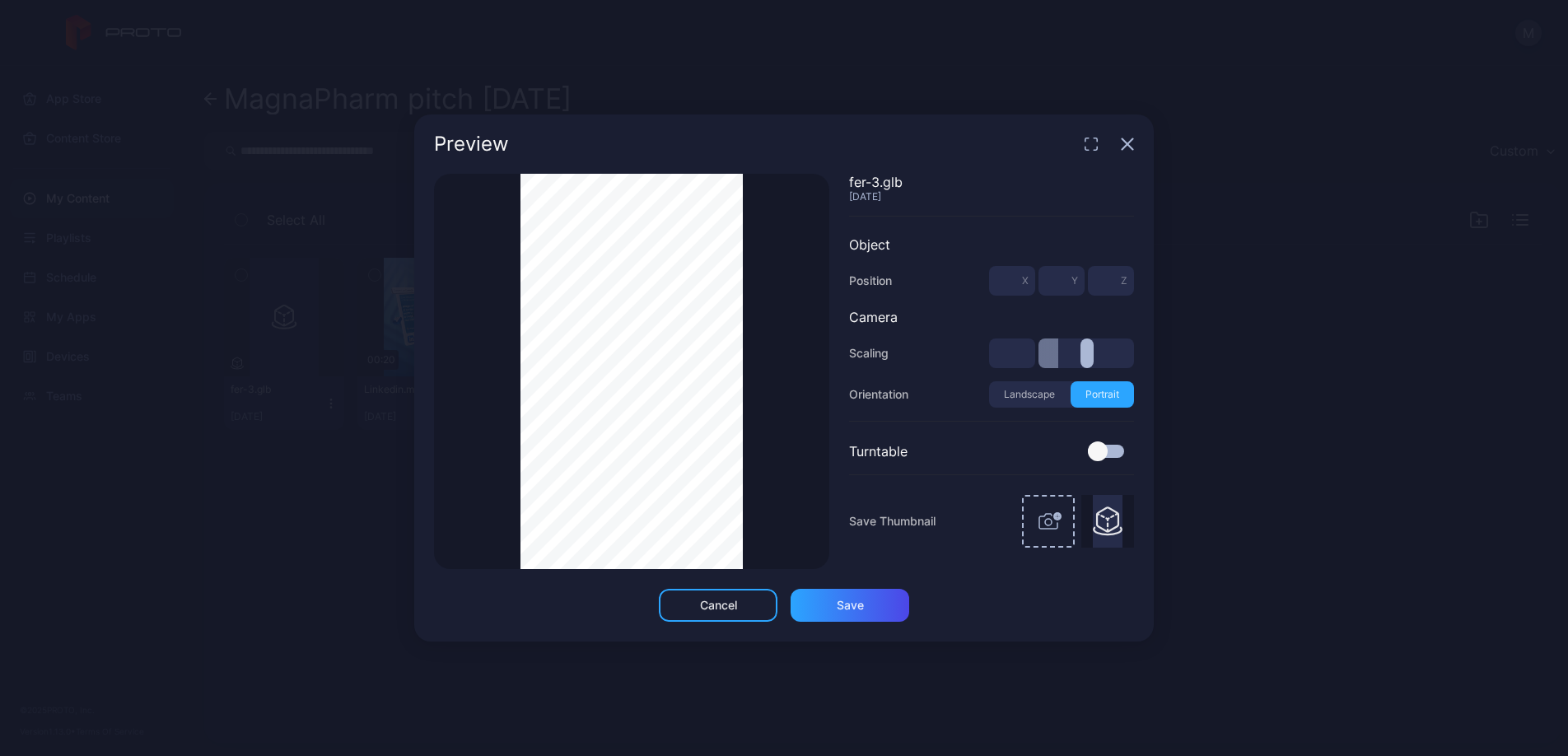
type input "***"
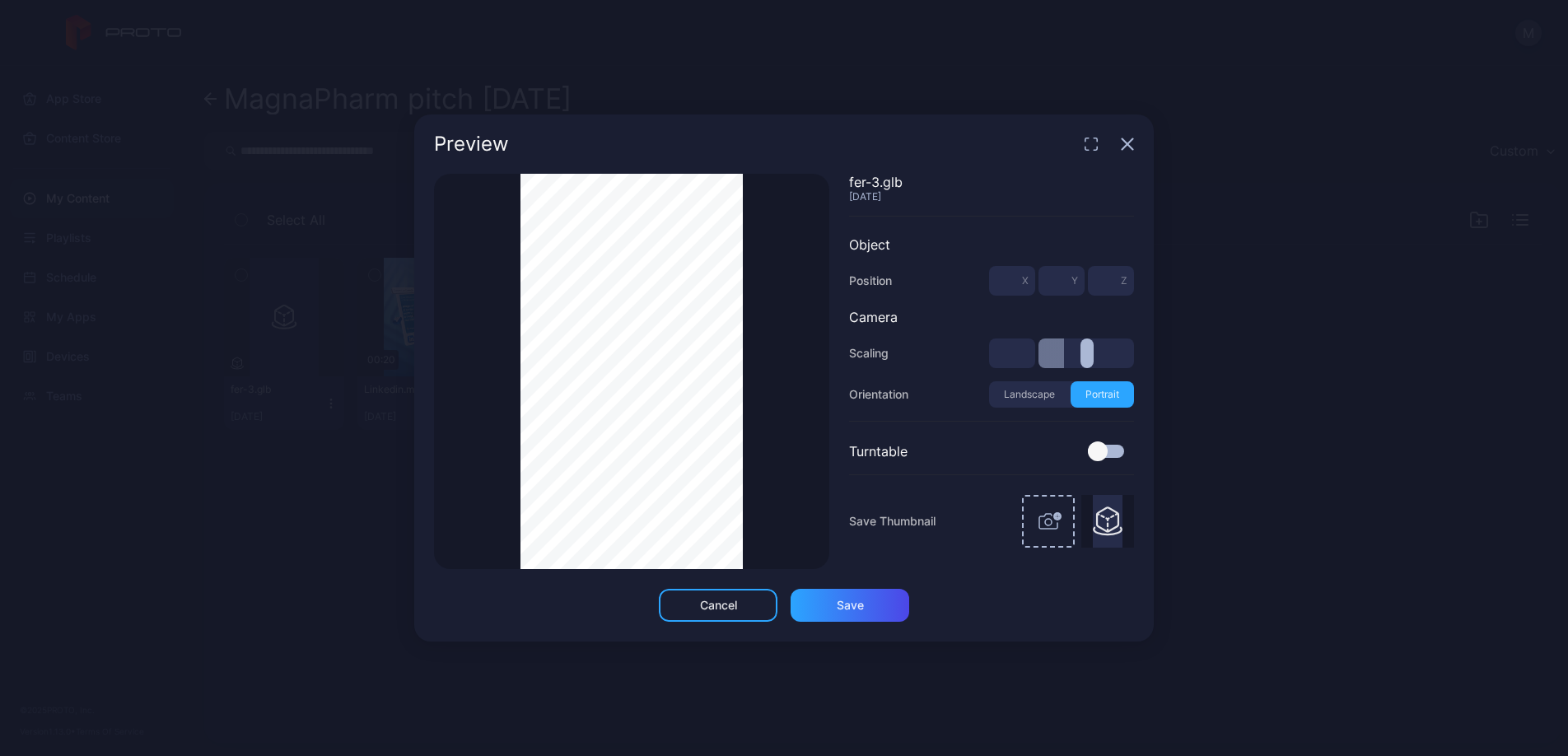
type input "***"
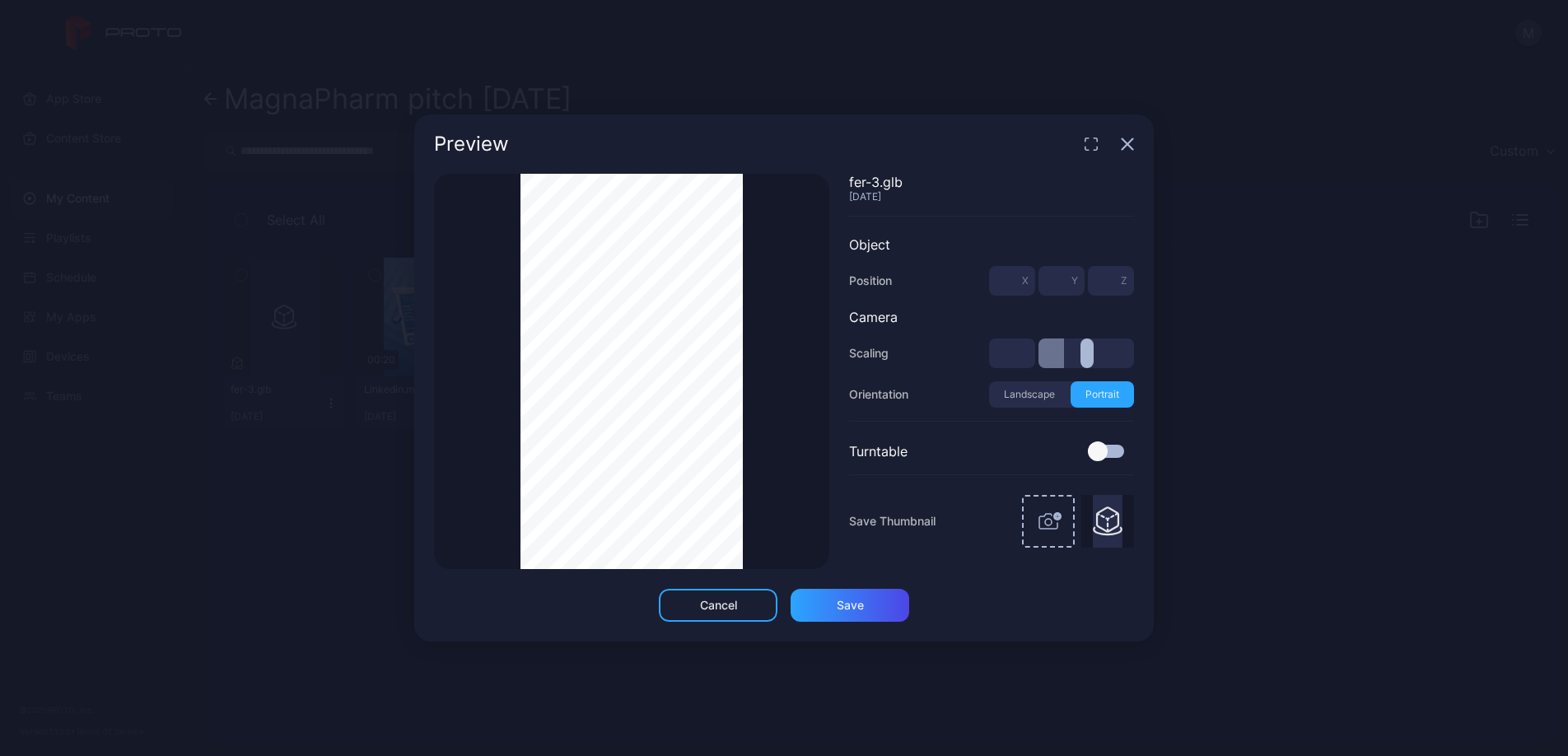
type input "***"
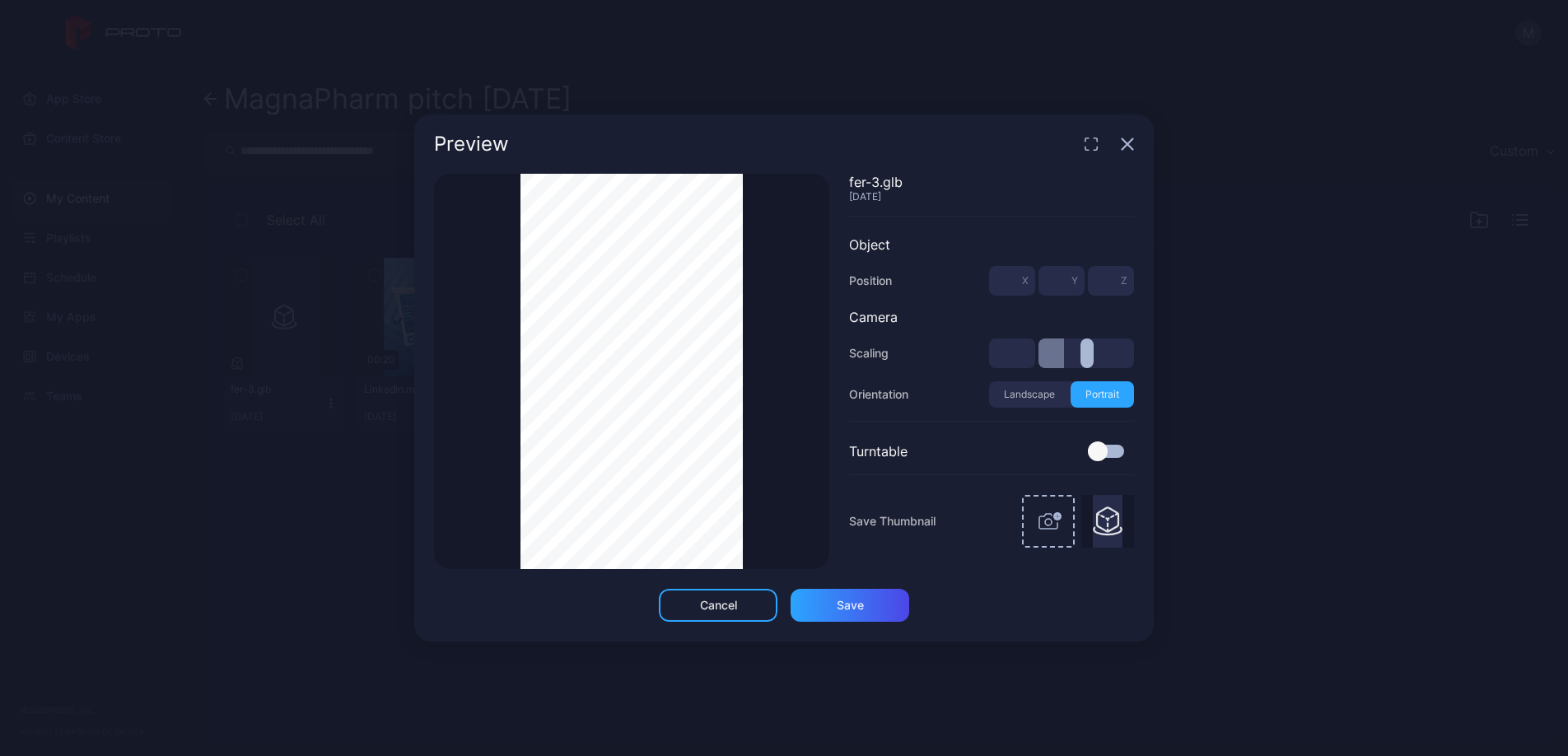
type input "***"
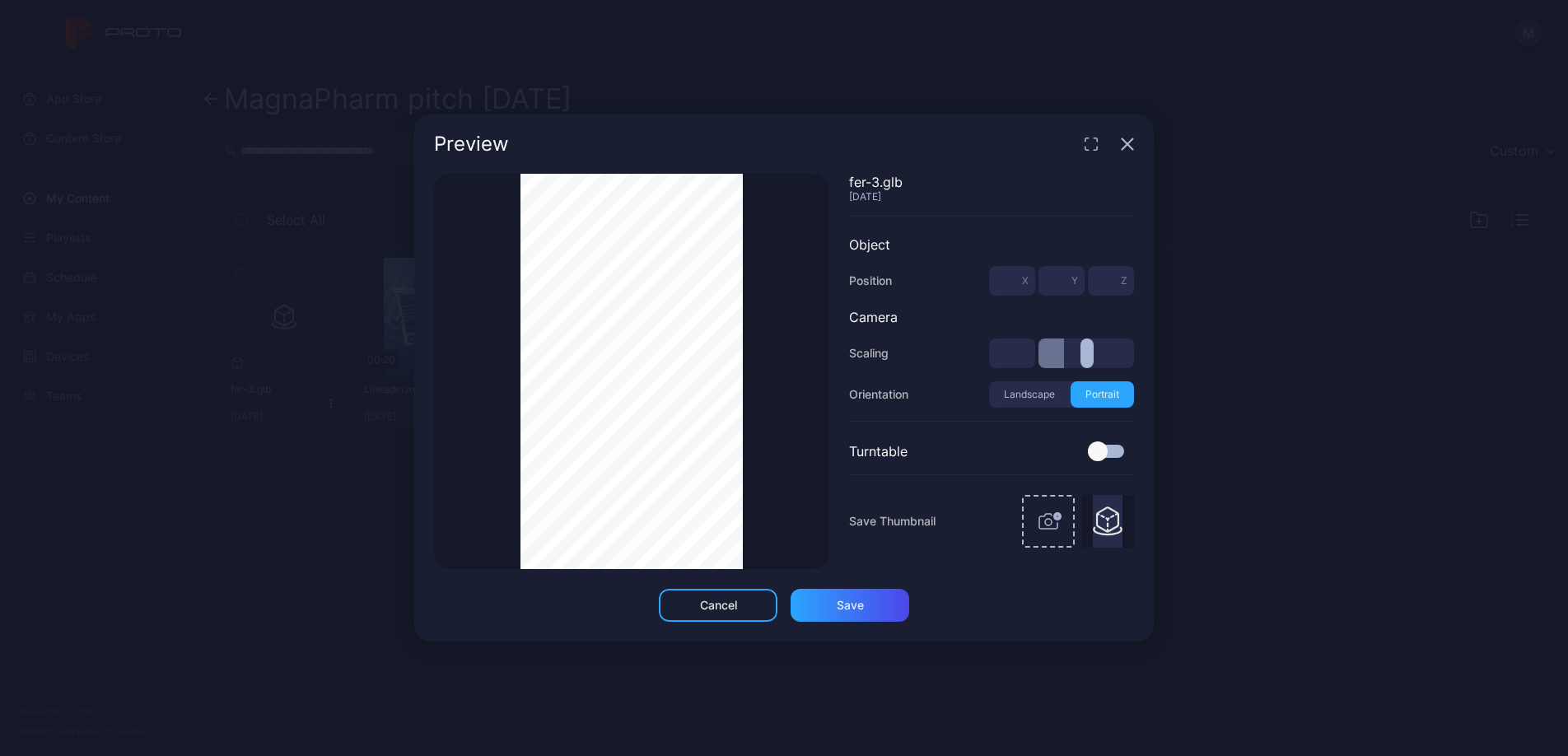
type input "***"
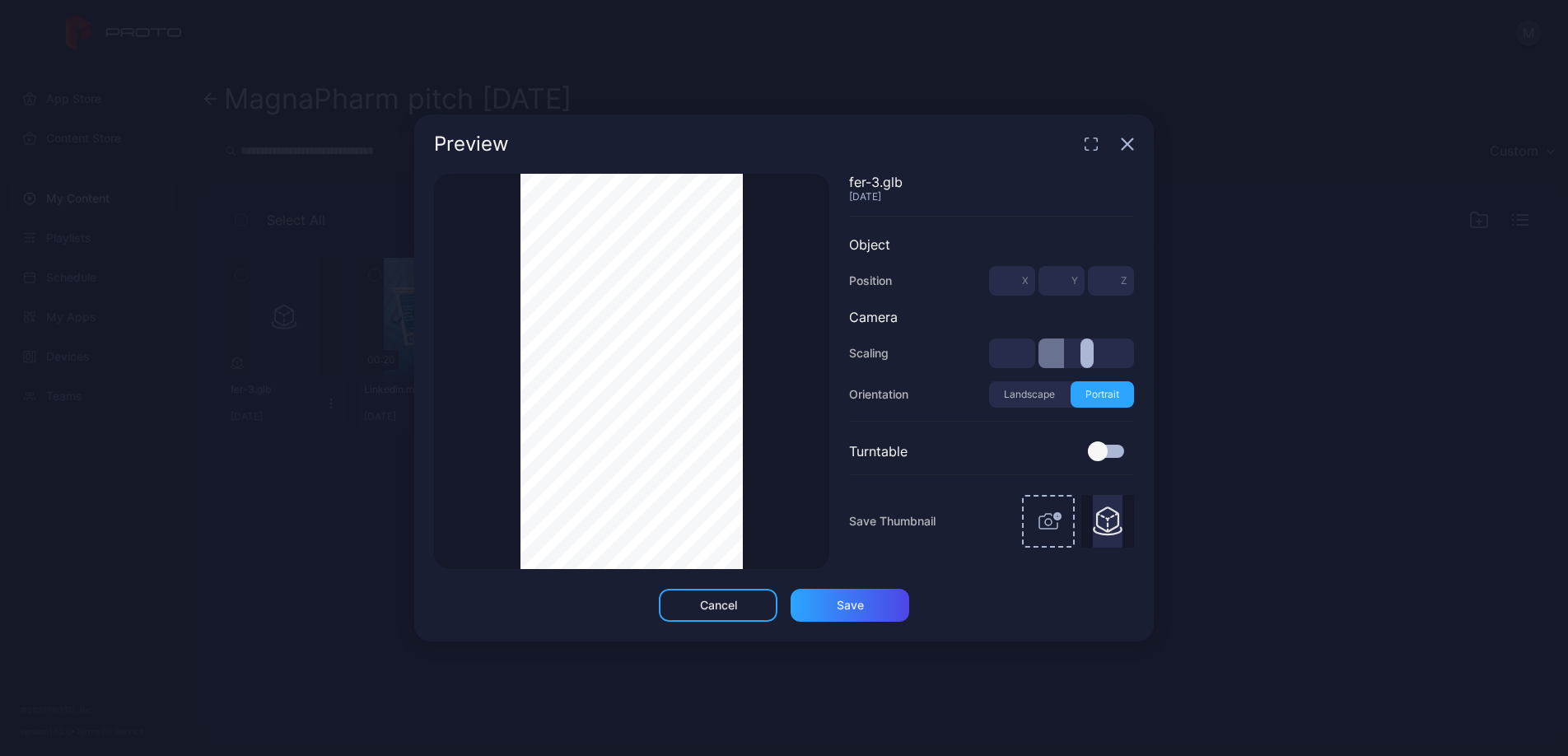
type input "***"
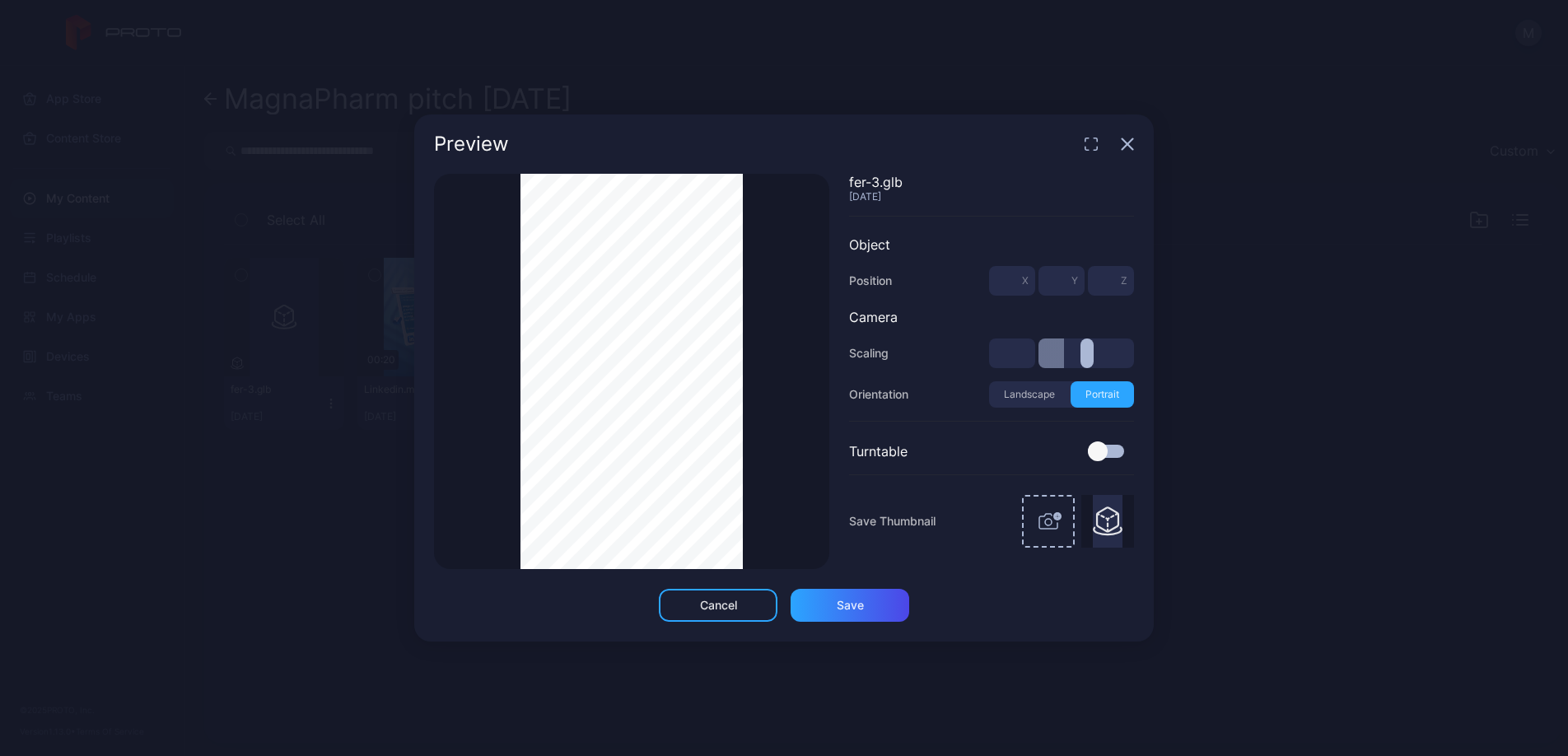
type input "***"
type input "*"
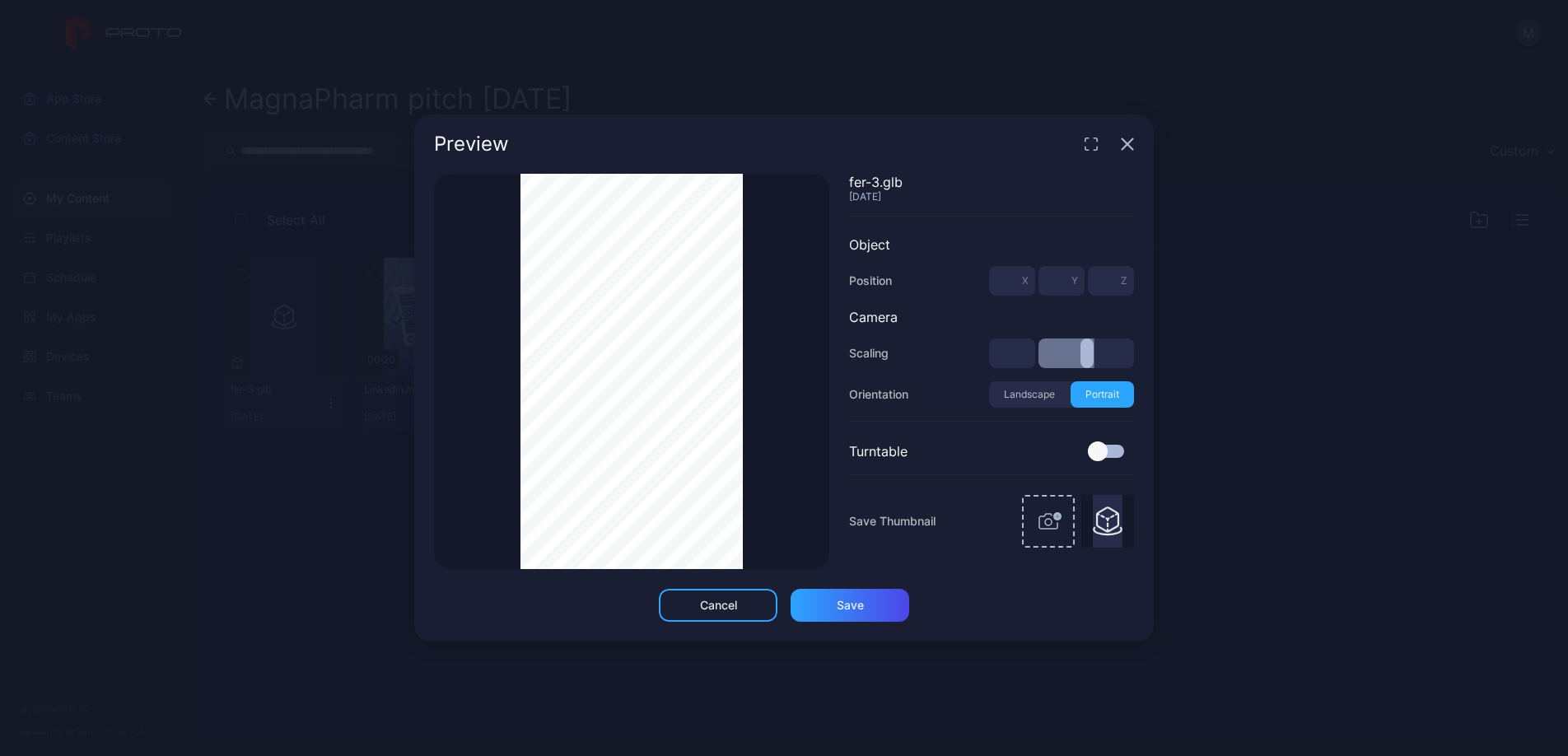
type input "***"
type input "*"
type input "***"
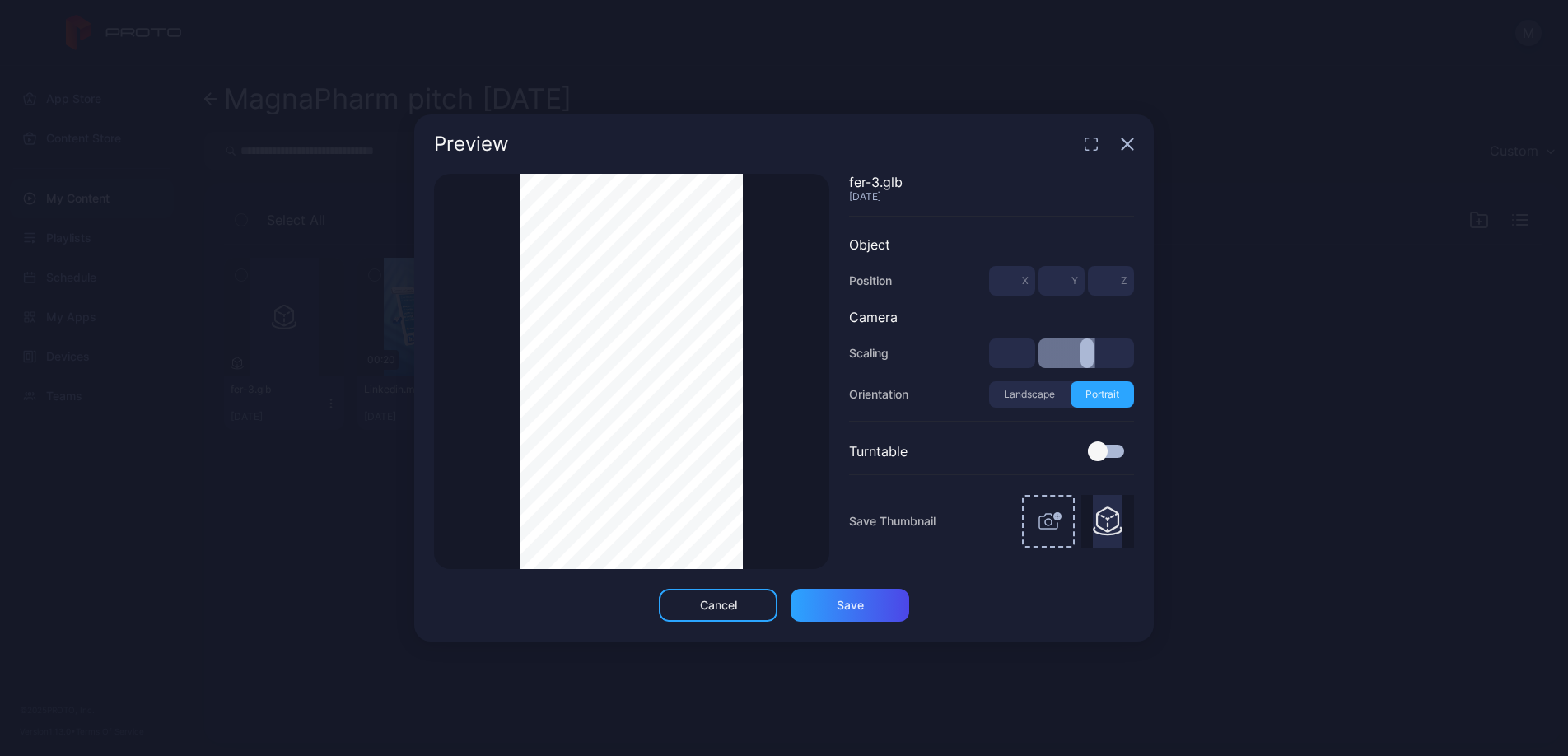
type input "***"
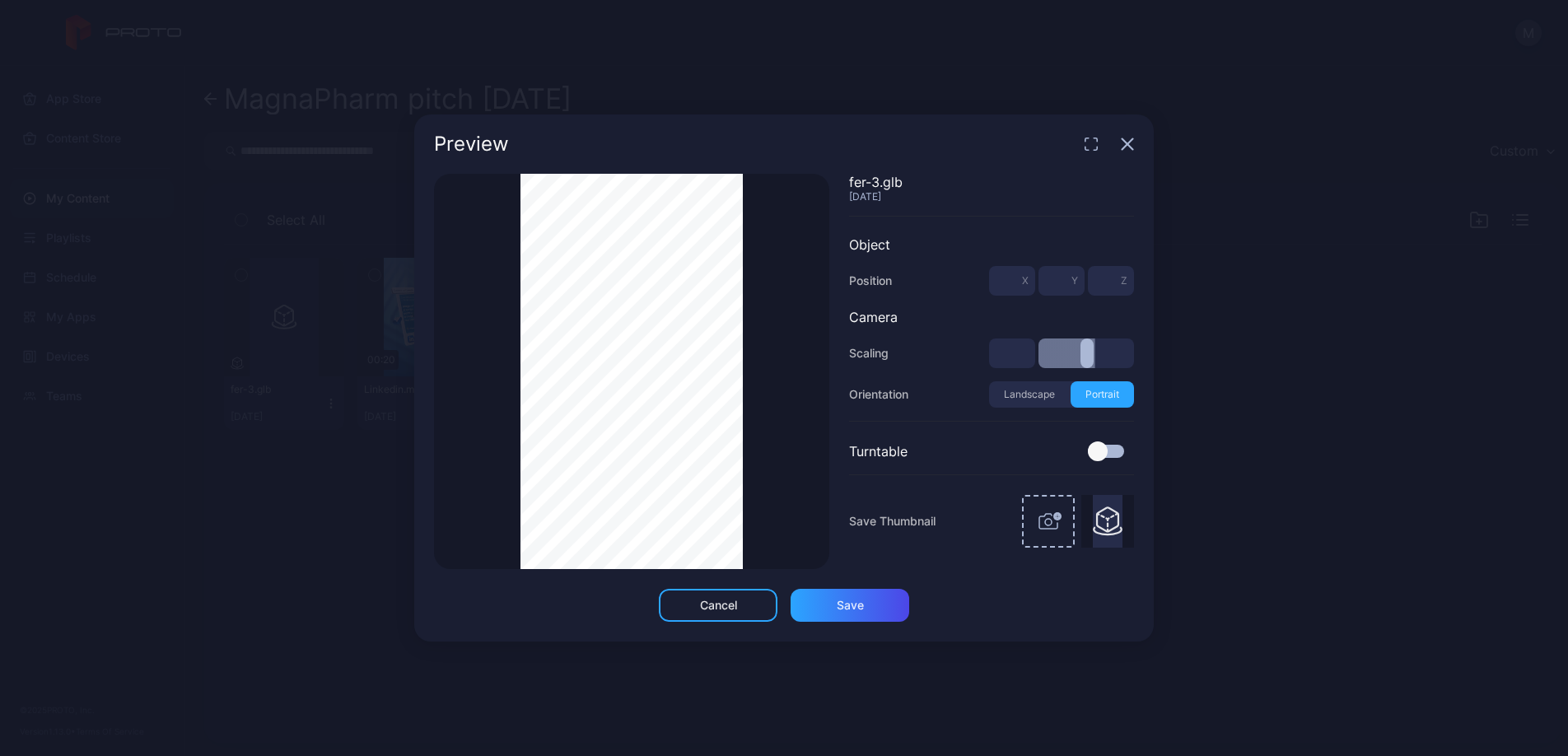
type input "***"
type input "*"
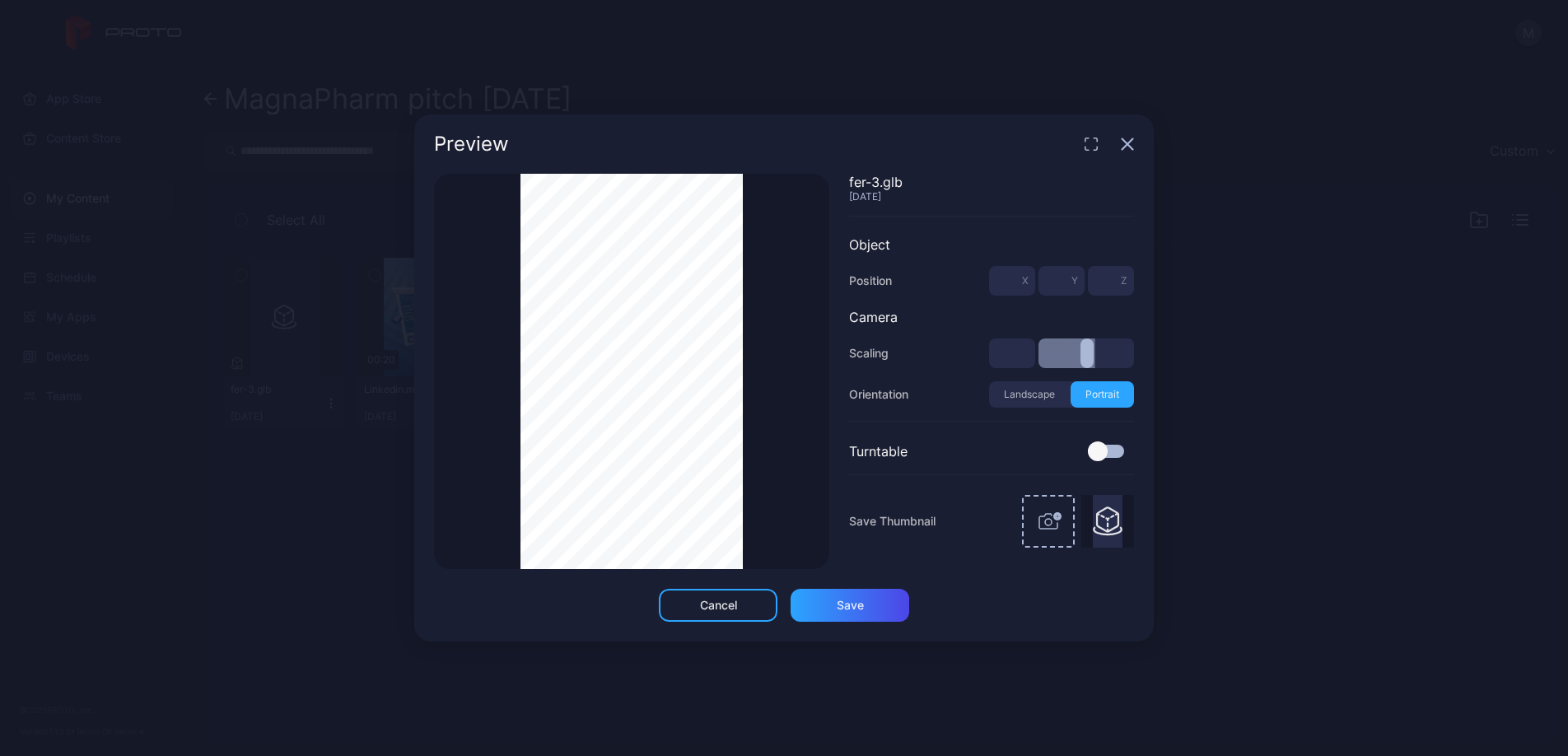
type input "*"
type input "***"
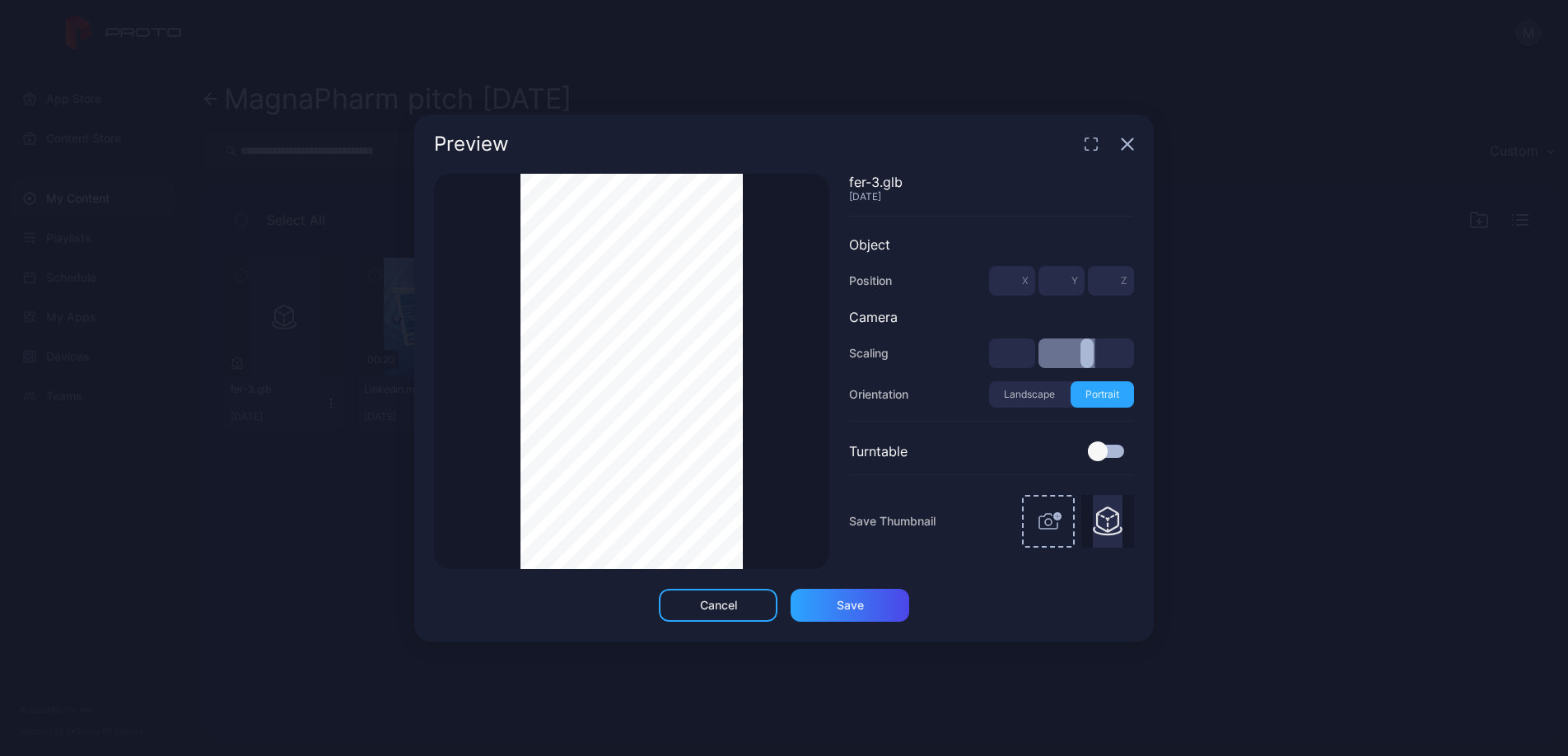
type input "***"
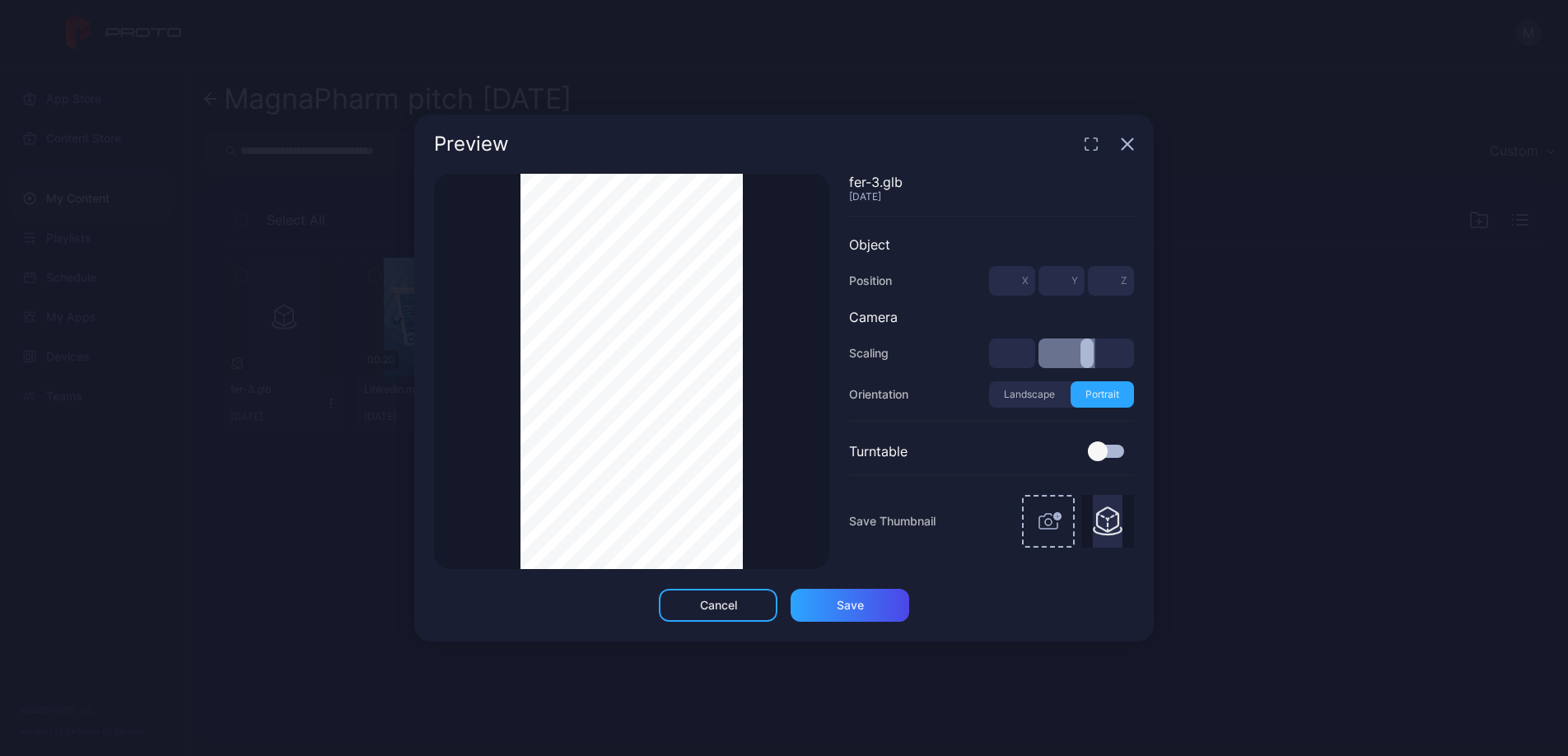
type input "***"
type input "*"
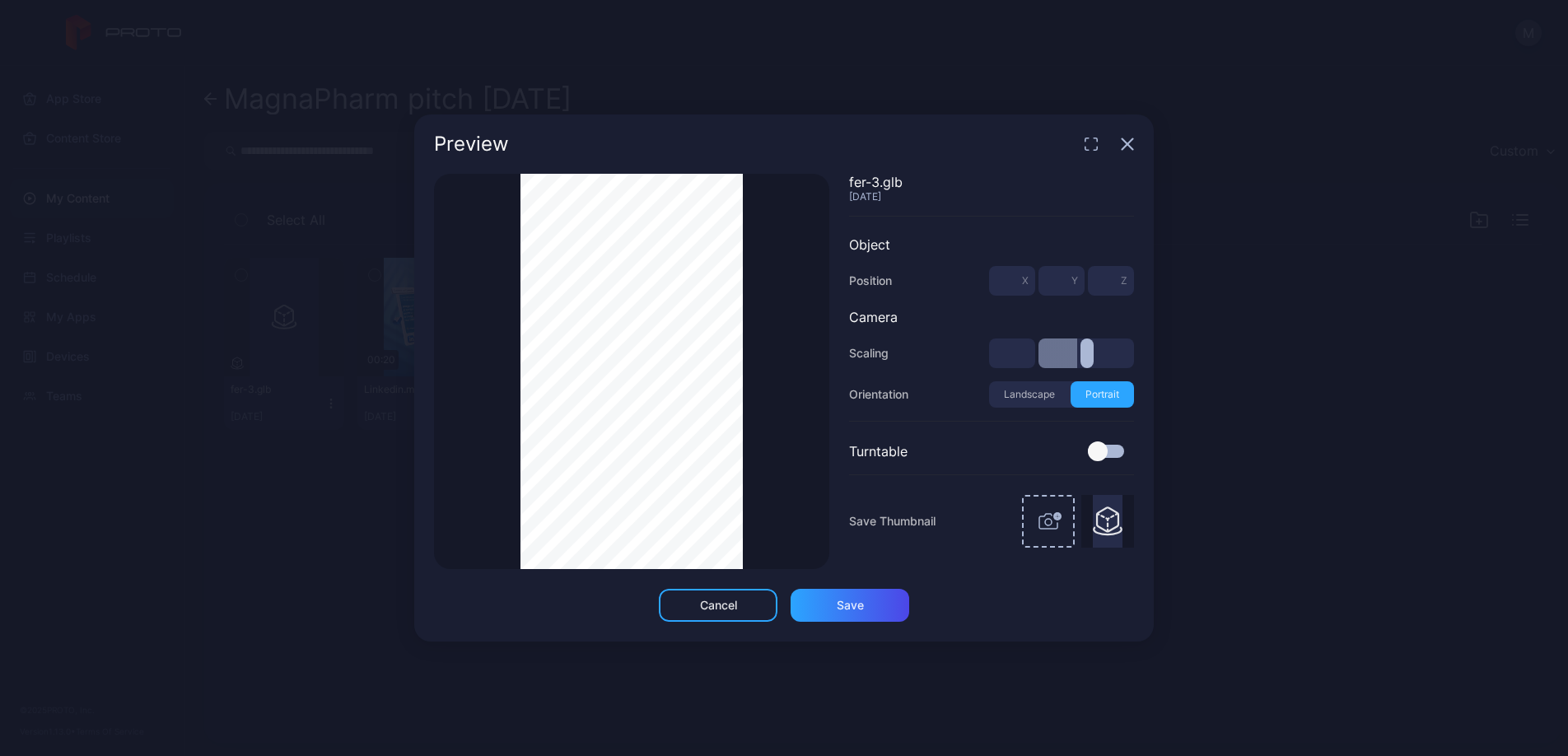
type input "***"
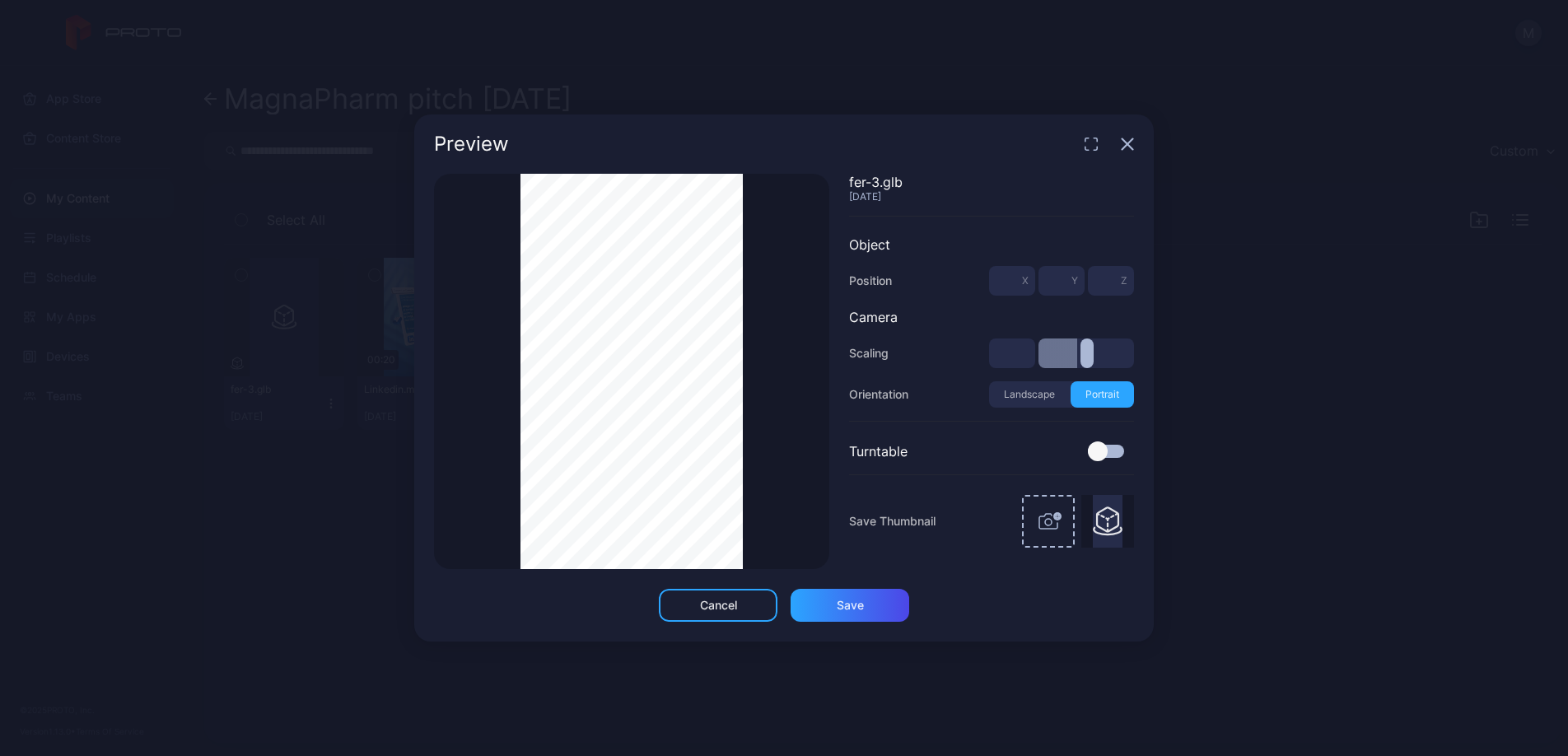
type input "***"
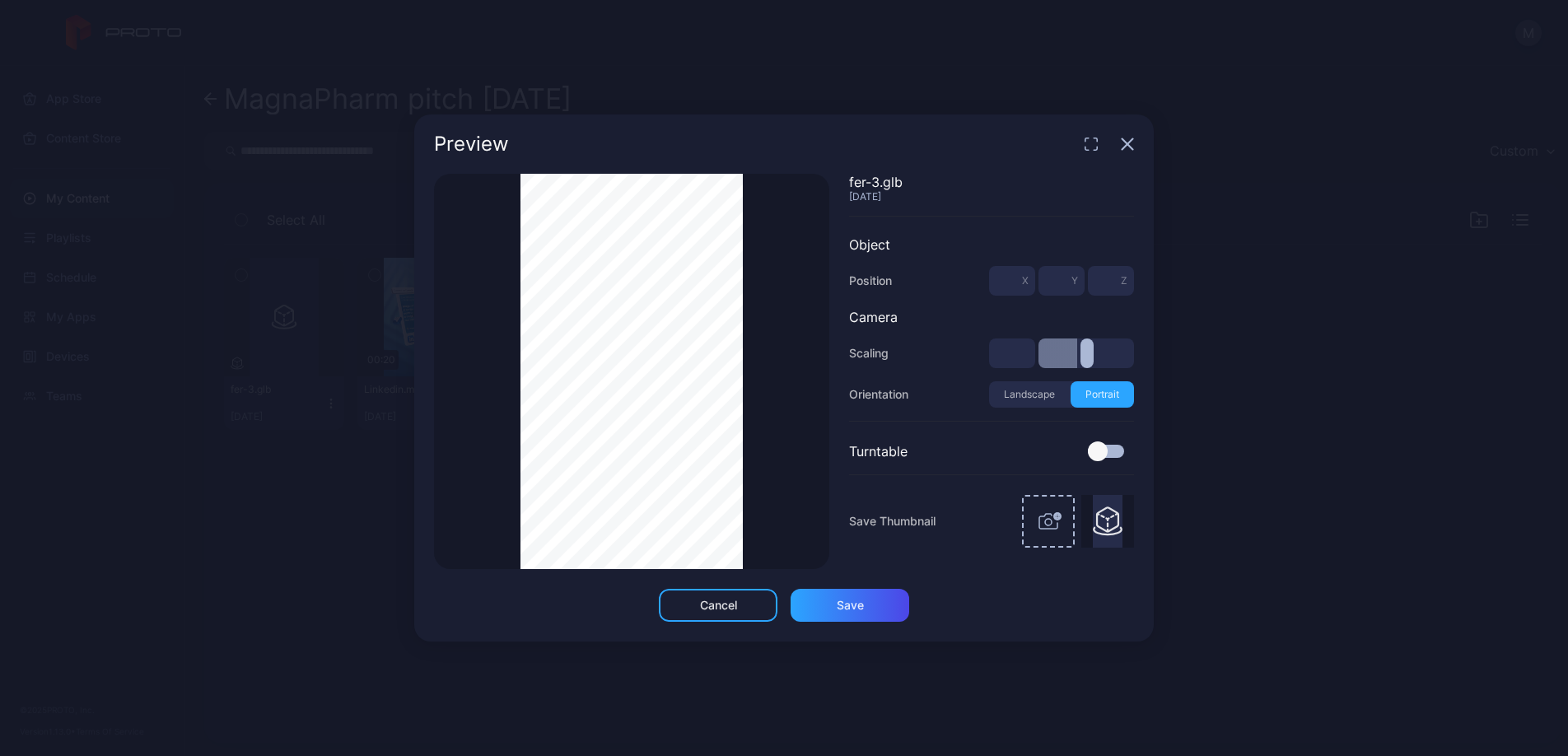
type input "***"
type input "*"
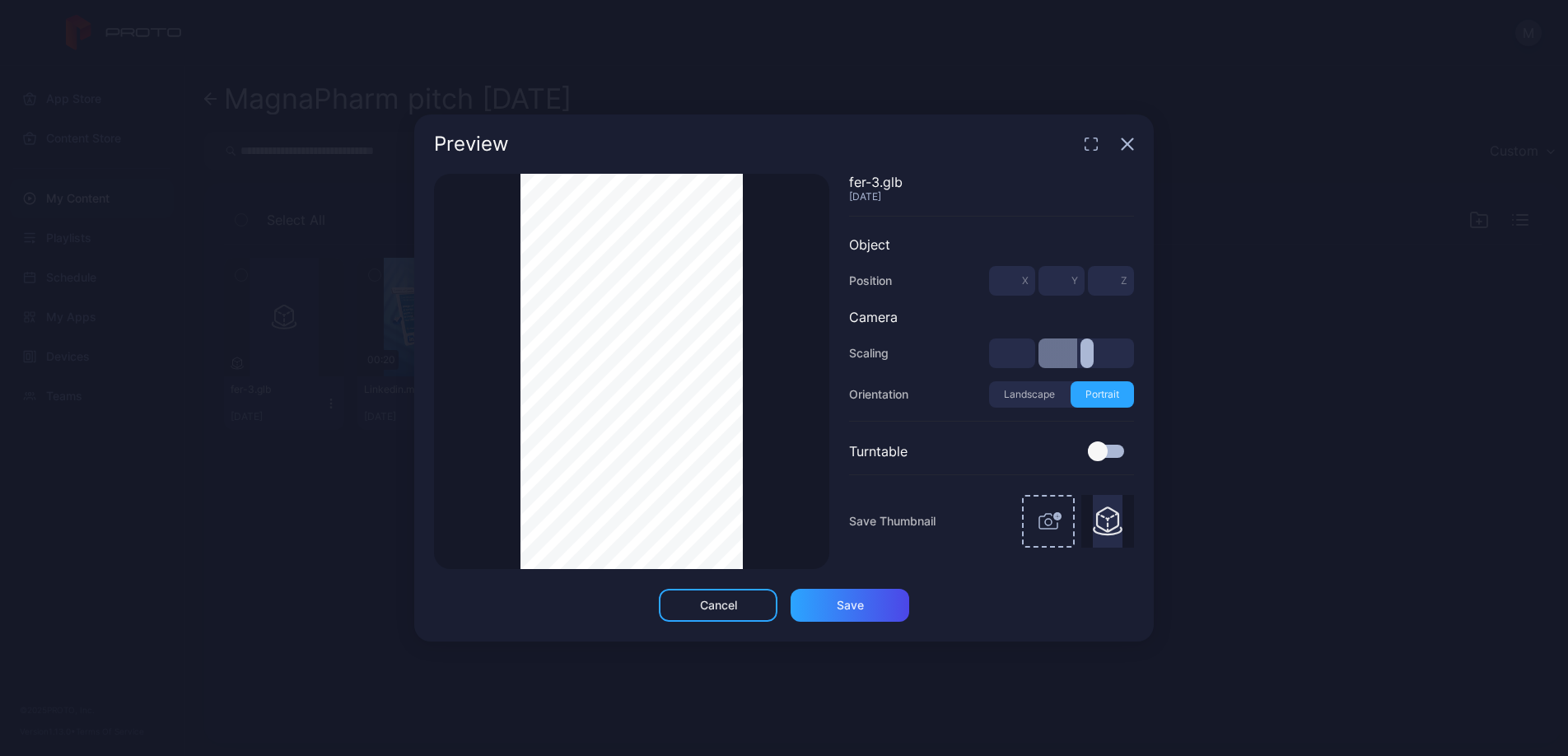
type input "*"
type input "***"
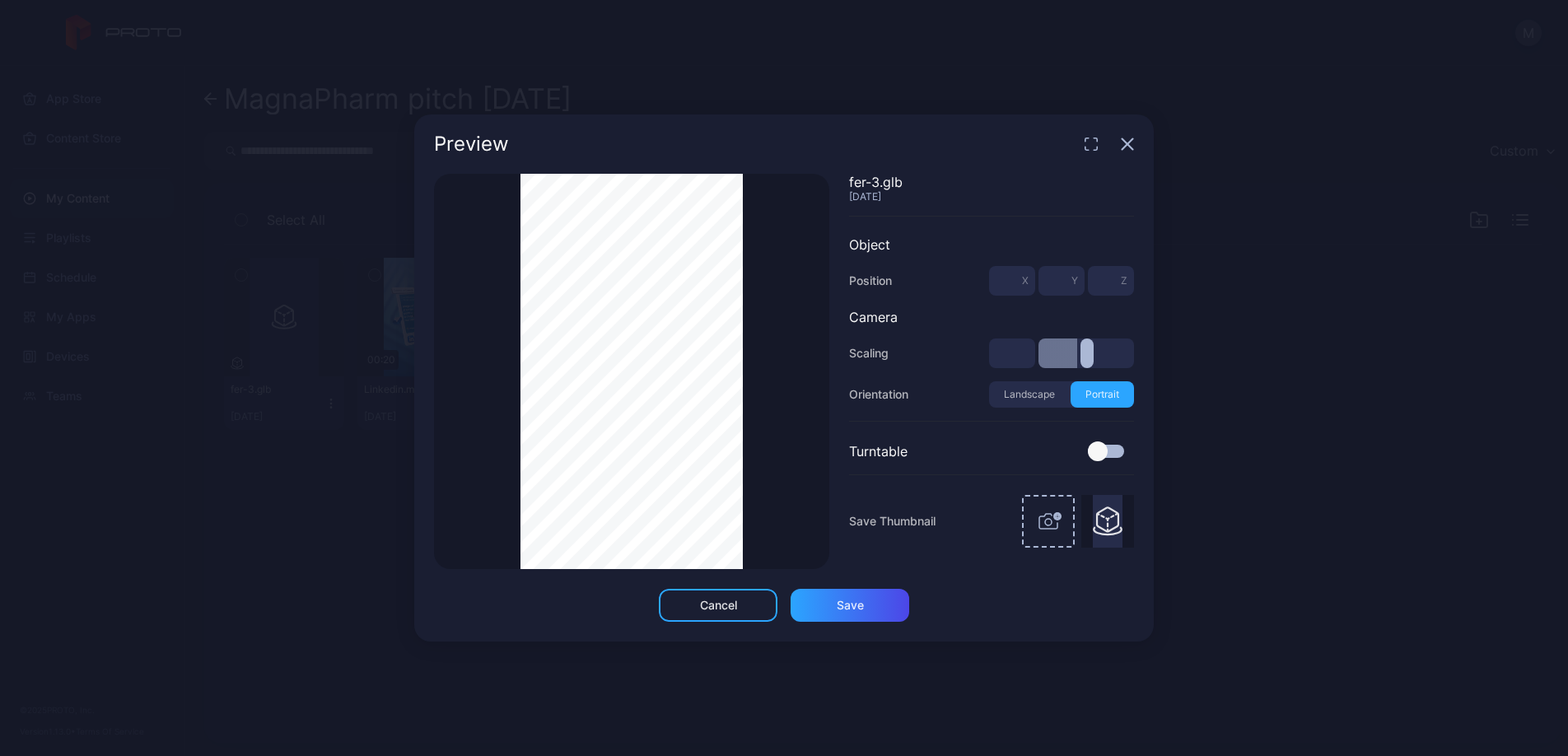
type input "***"
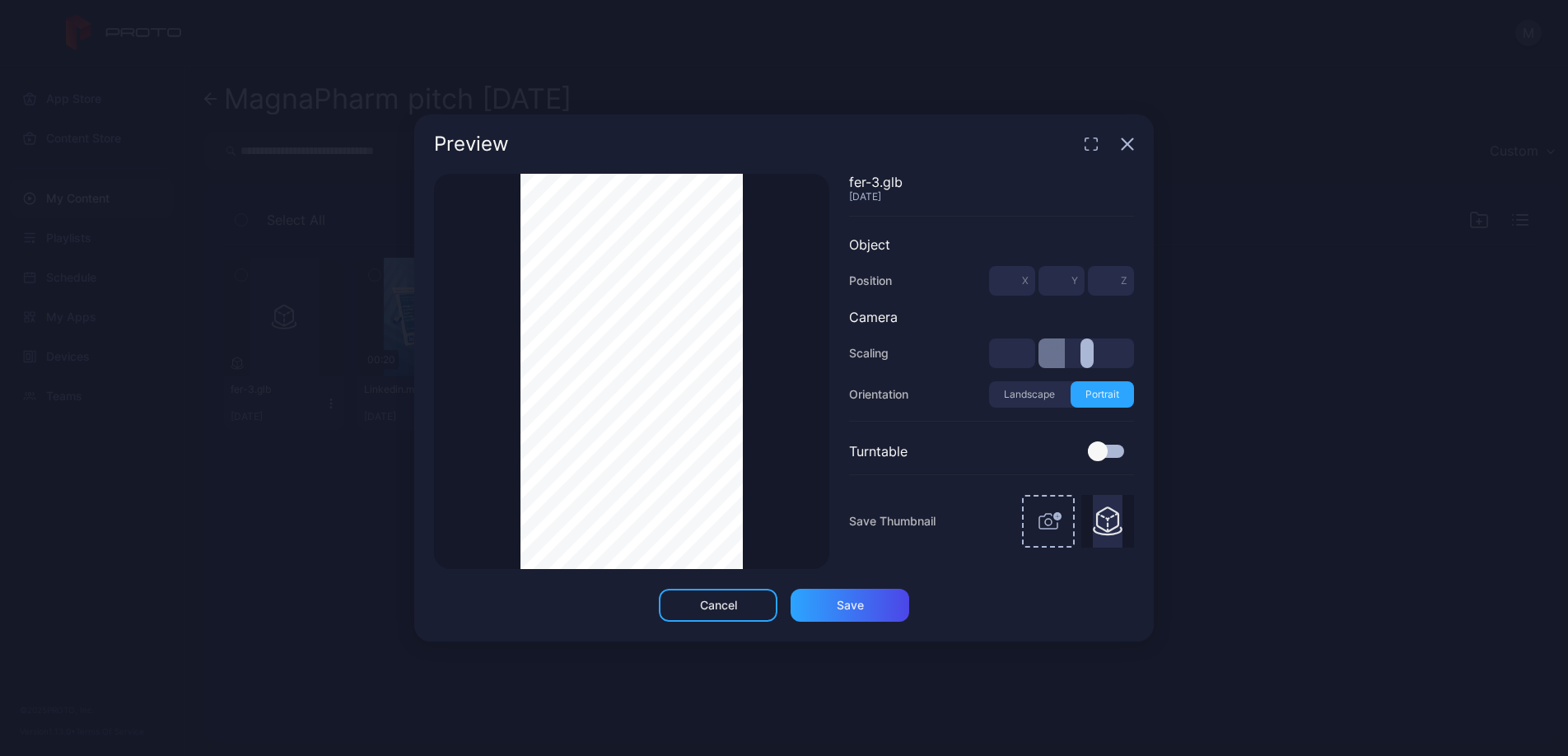
type input "***"
click at [1065, 360] on input "range" at bounding box center [1086, 353] width 96 height 30
type input "***"
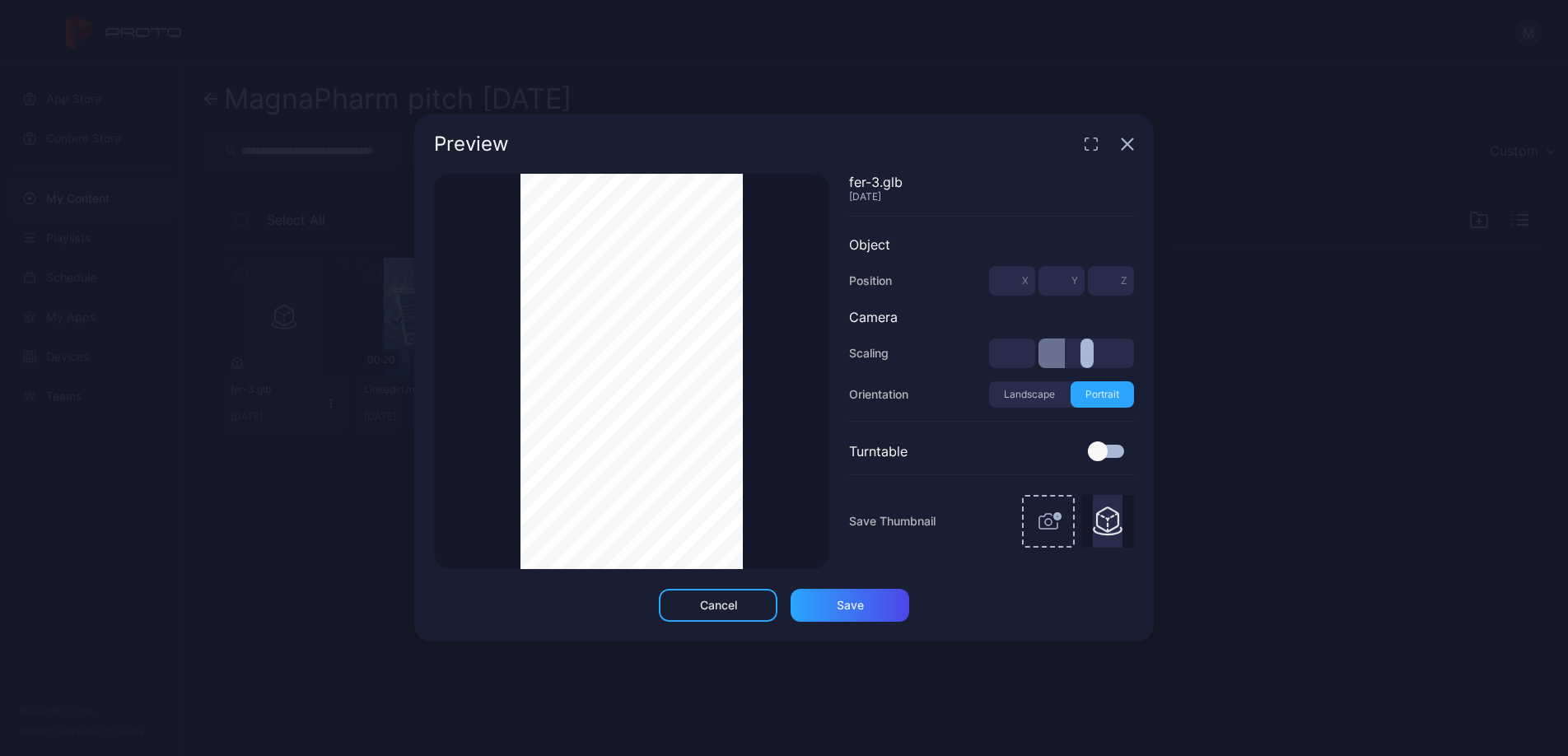
type input "***"
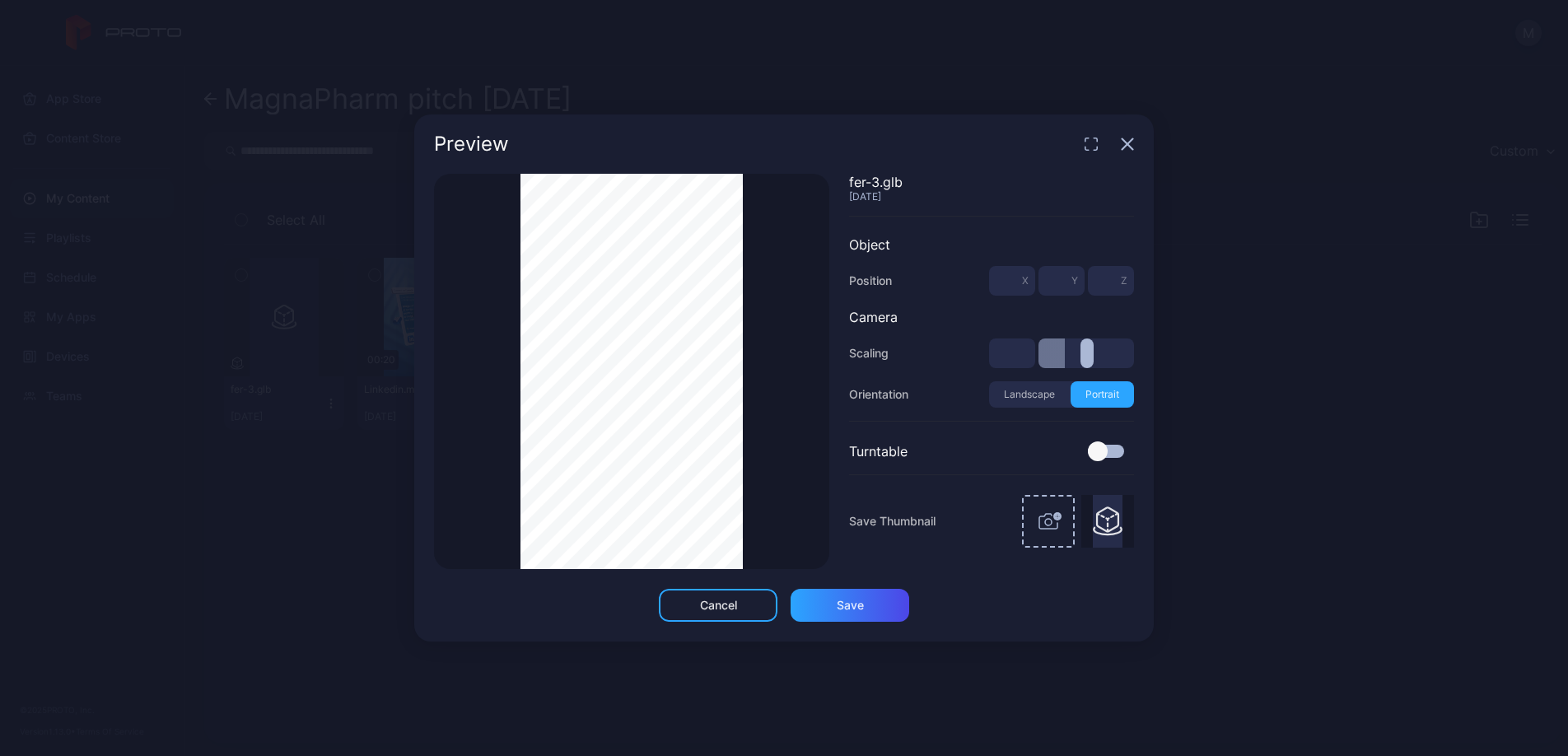
type input "*"
type input "***"
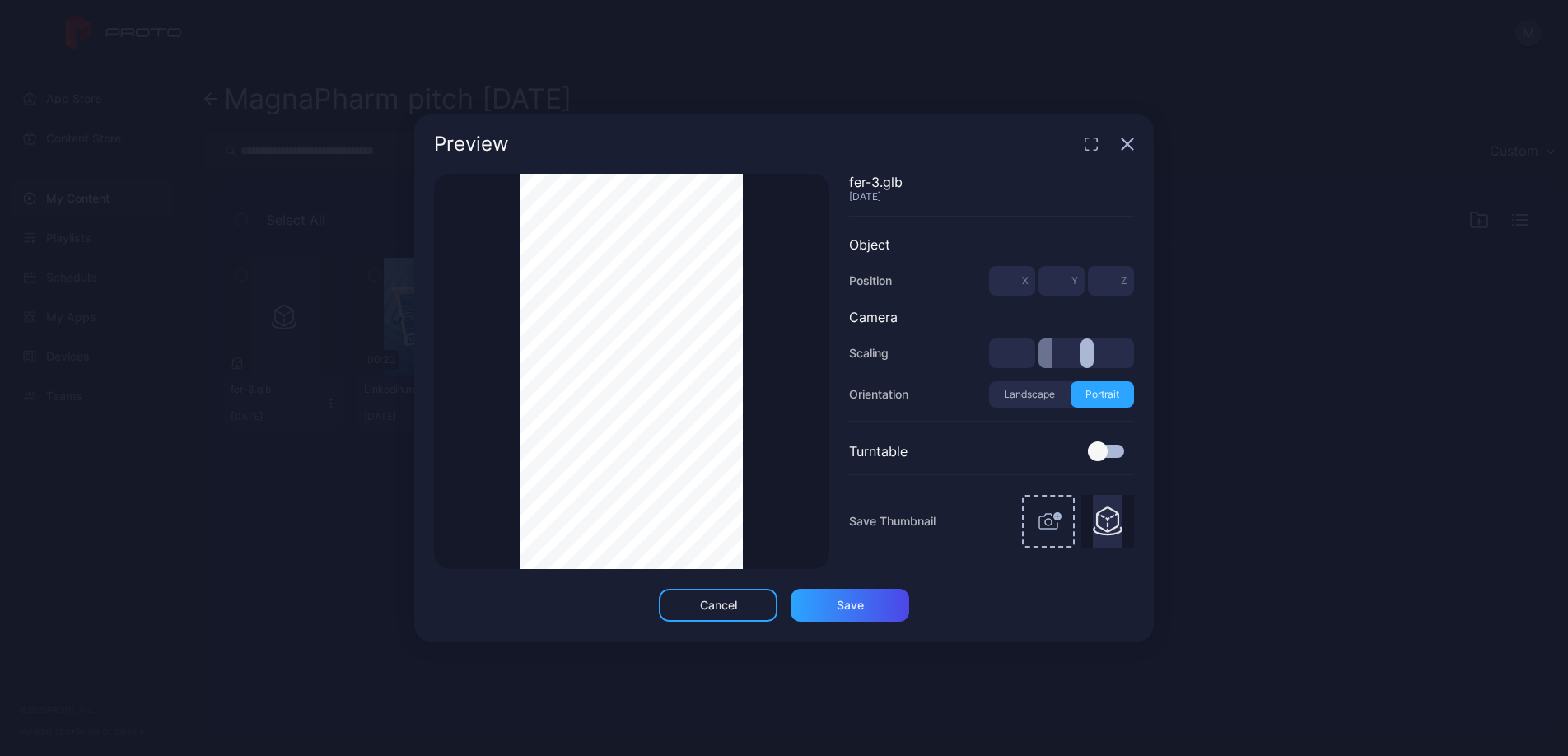
type input "***"
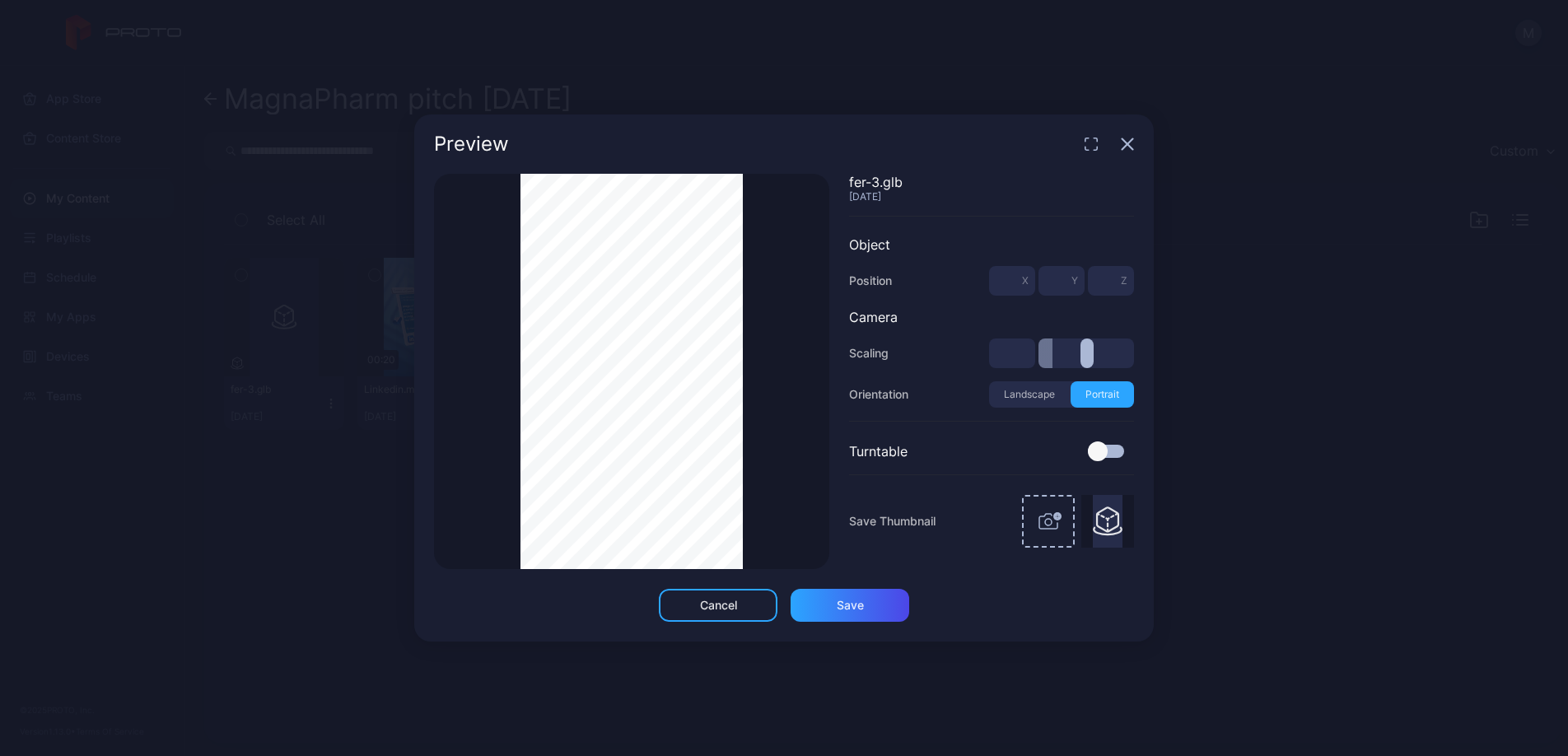
type input "***"
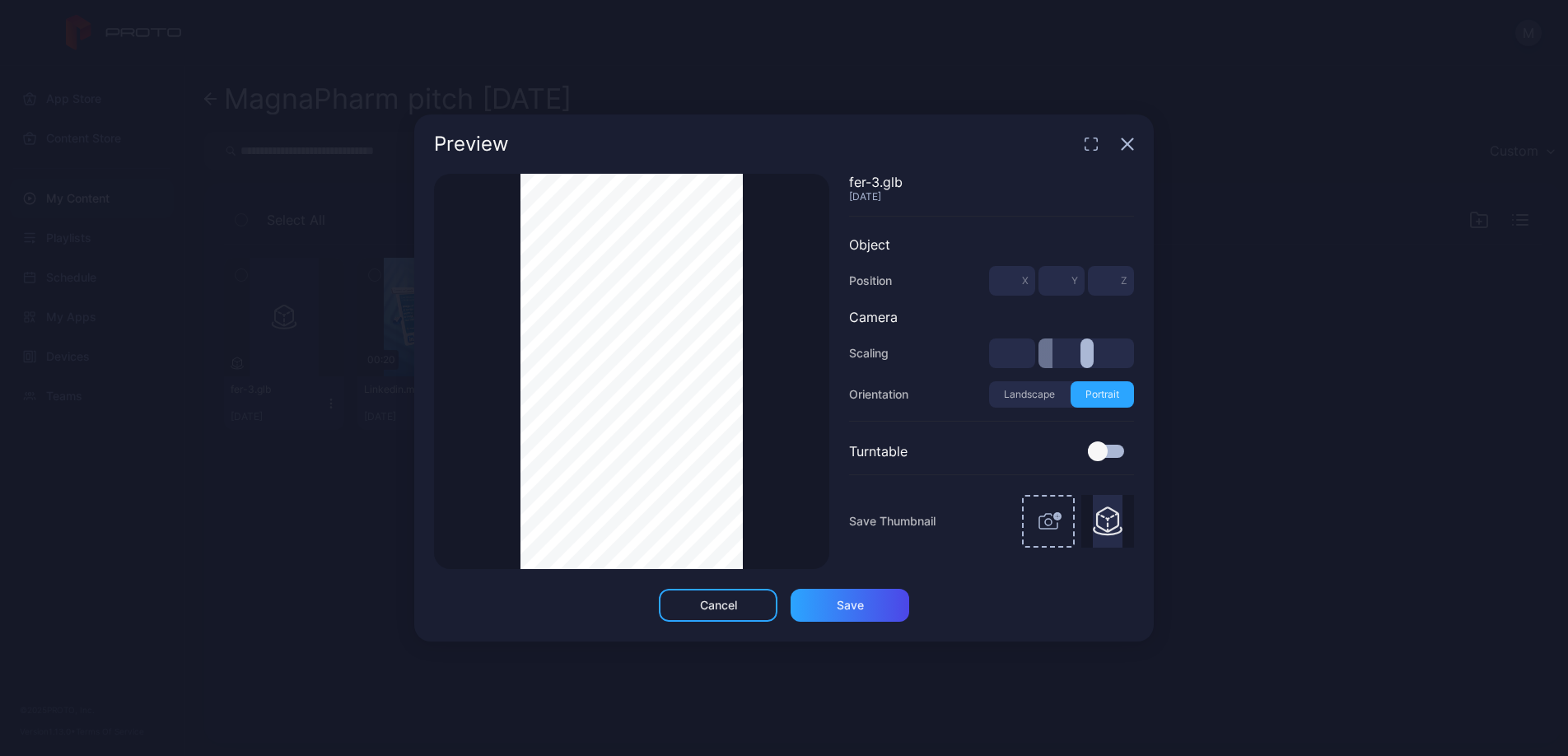
type input "***"
drag, startPoint x: 1055, startPoint y: 348, endPoint x: 1034, endPoint y: 352, distance: 21.4
type input "***"
click at [1039, 352] on input "range" at bounding box center [1086, 353] width 96 height 30
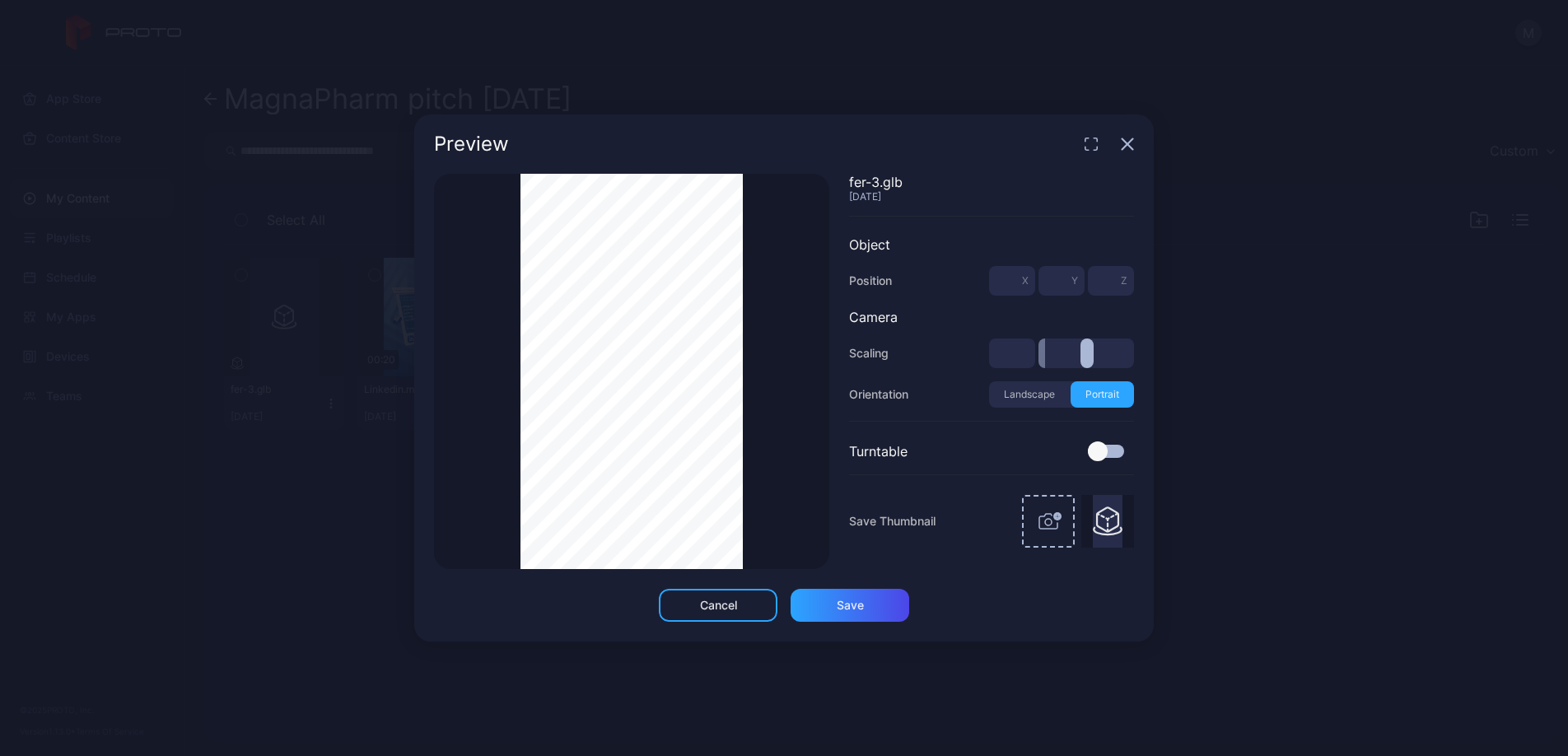
type input "***"
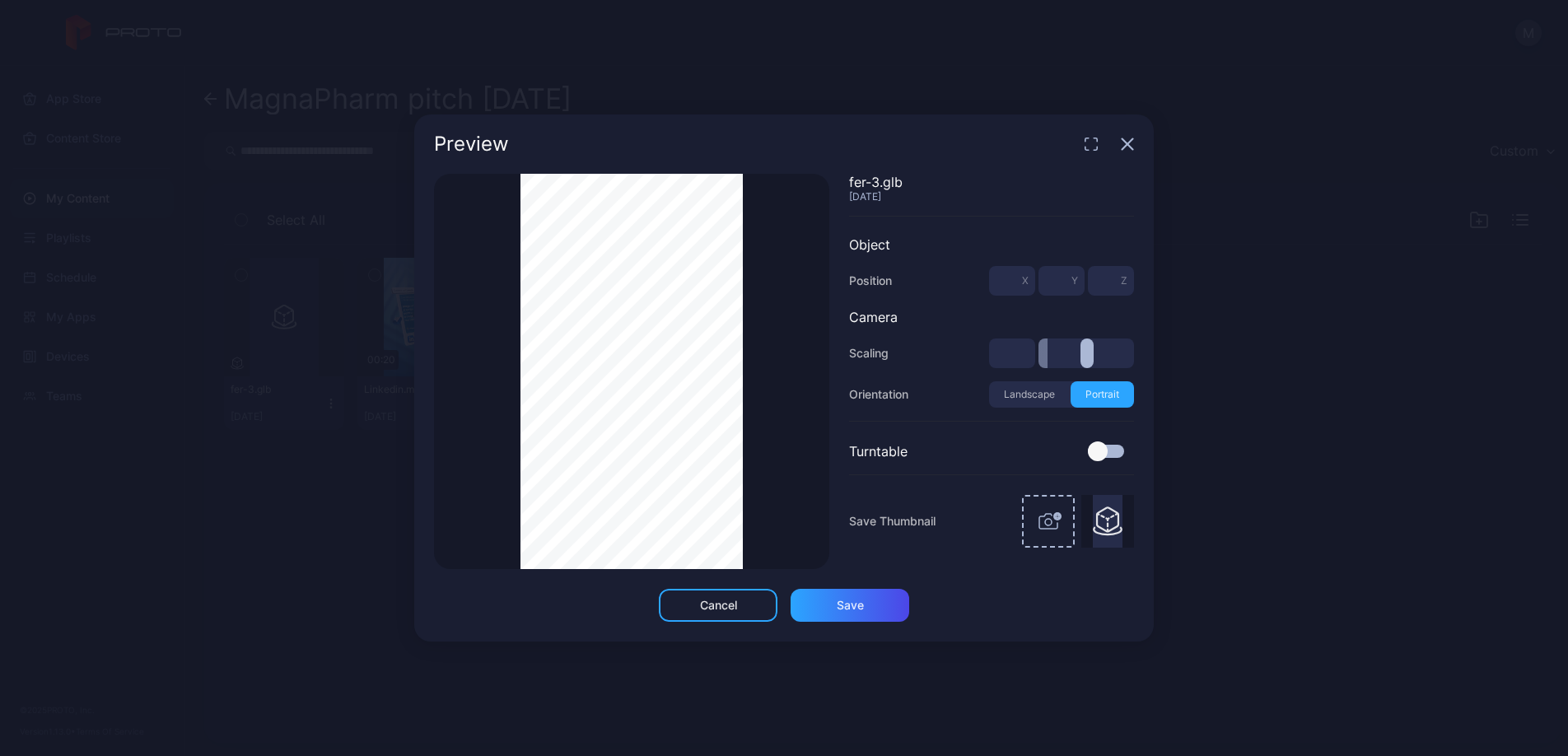
type input "***"
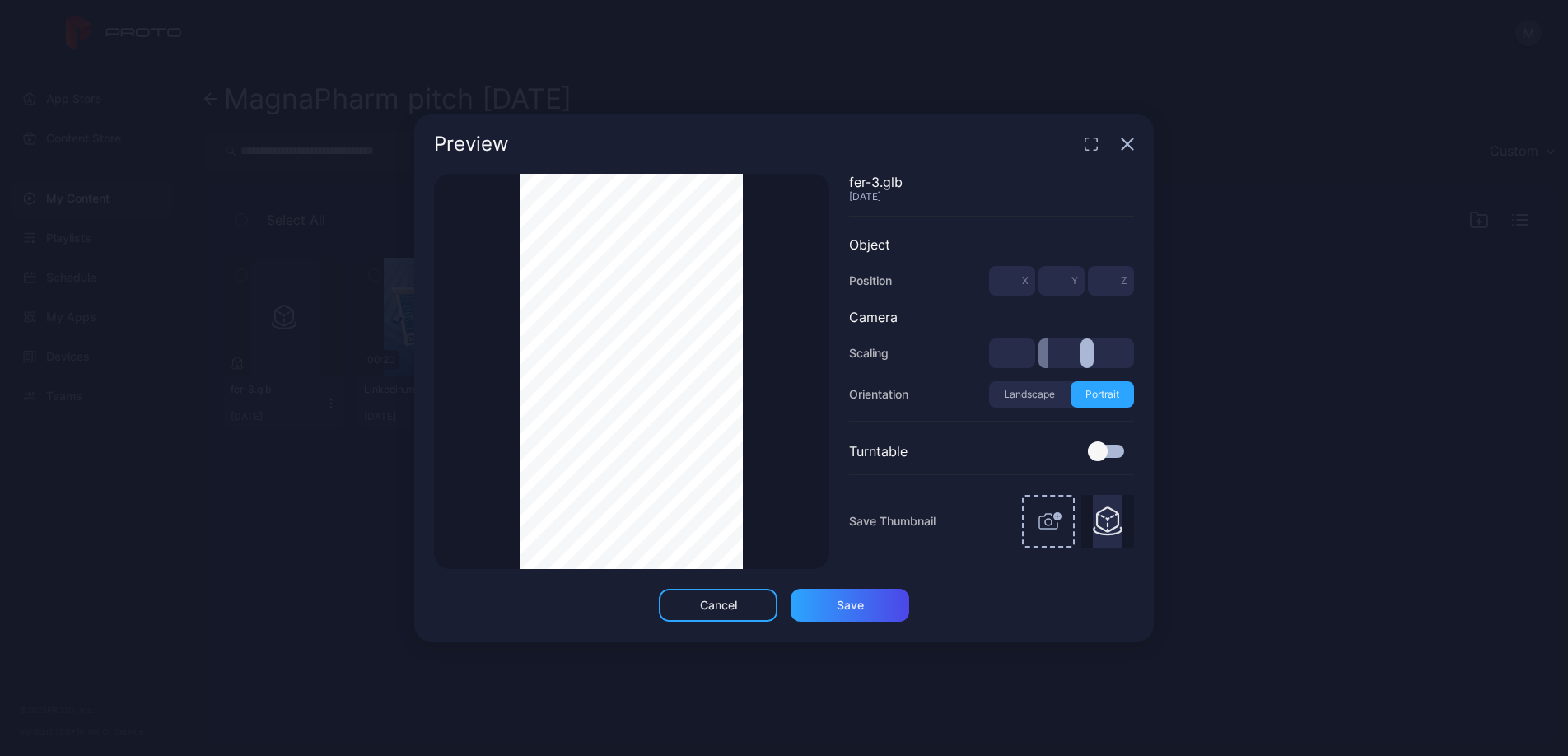
type input "***"
type input "*"
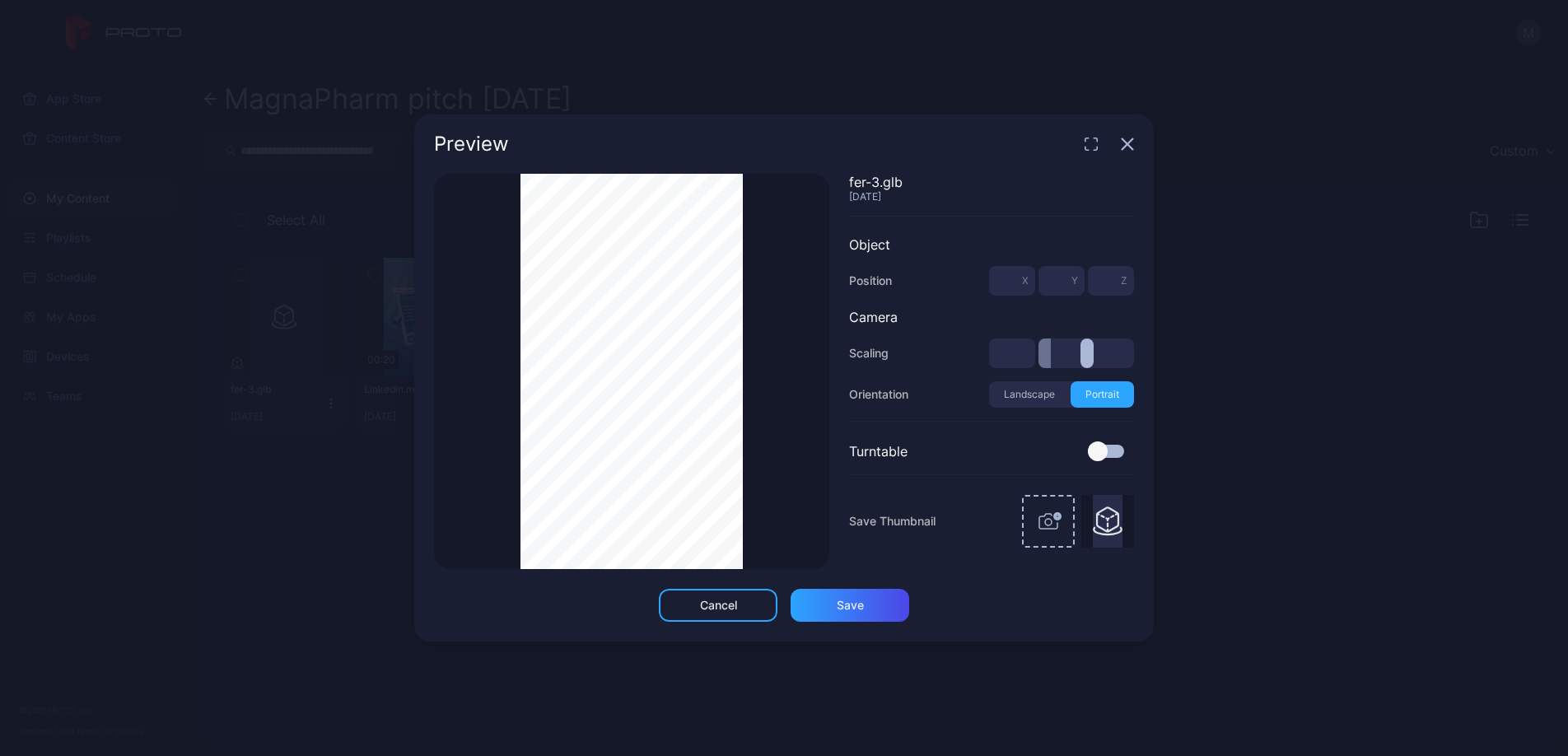
type input "*"
type input "***"
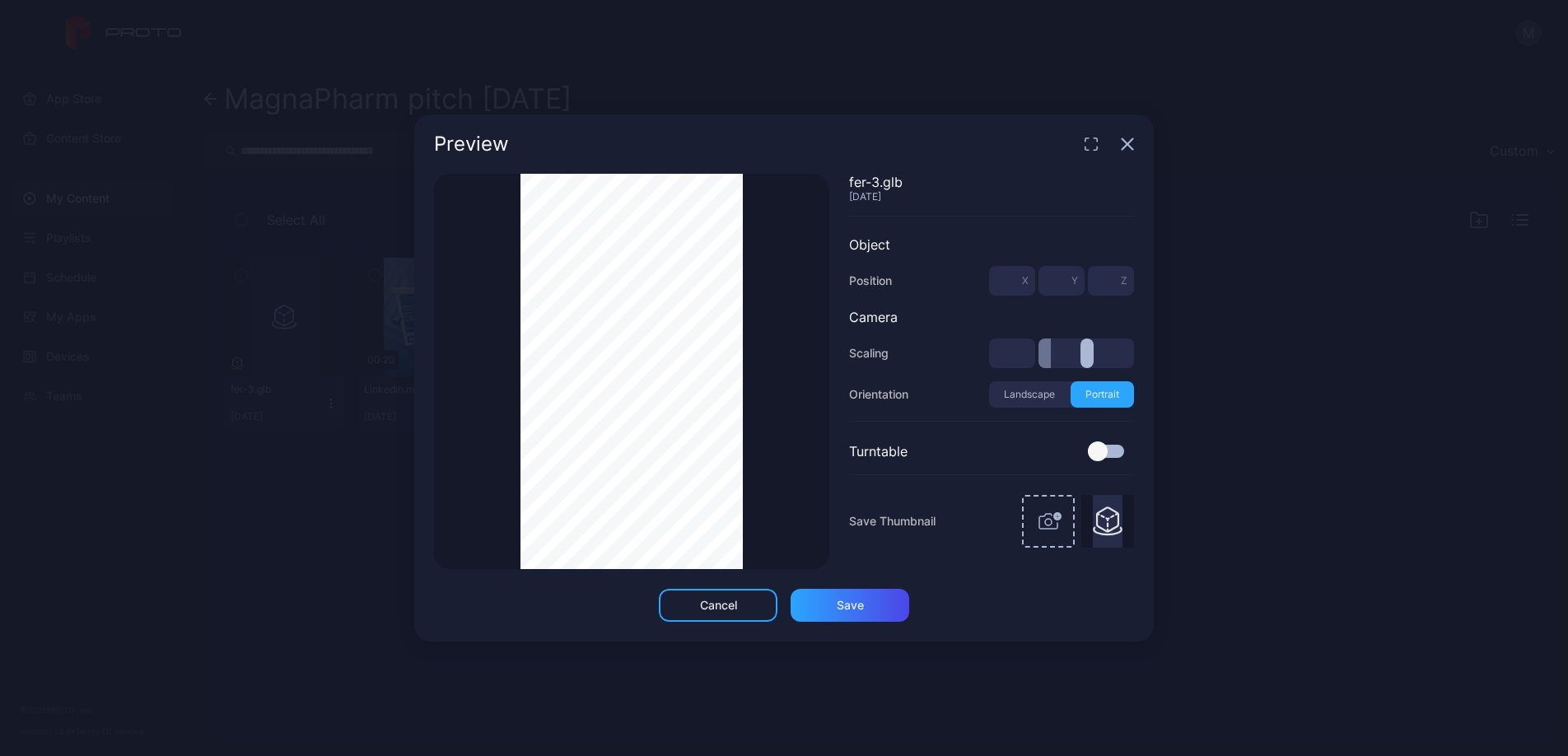
type input "***"
drag, startPoint x: 1046, startPoint y: 356, endPoint x: 1009, endPoint y: 361, distance: 37.3
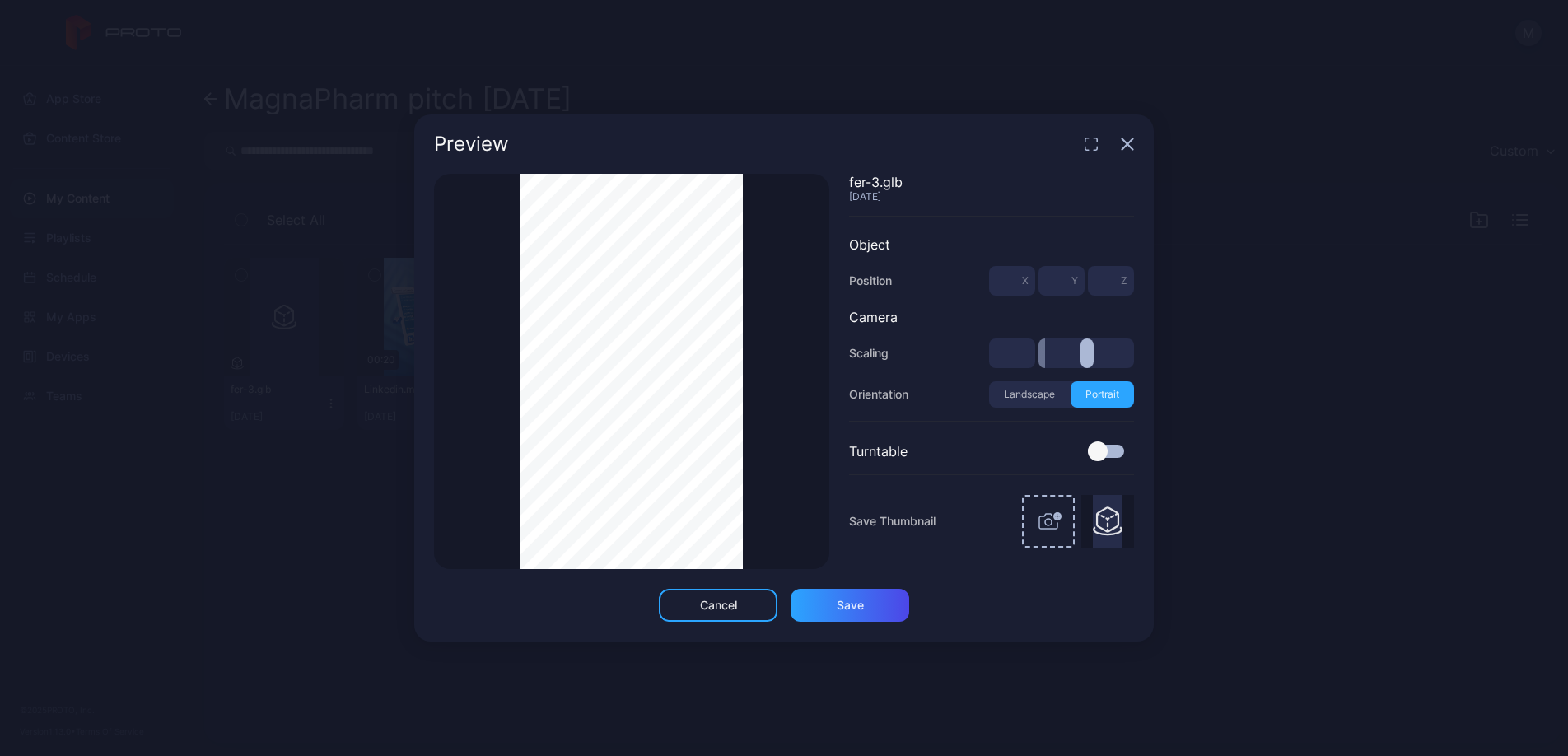
click at [1039, 361] on input "range" at bounding box center [1086, 353] width 96 height 30
click at [1135, 147] on div "Preview" at bounding box center [784, 143] width 740 height 59
click at [1128, 147] on icon "button" at bounding box center [1128, 144] width 14 height 14
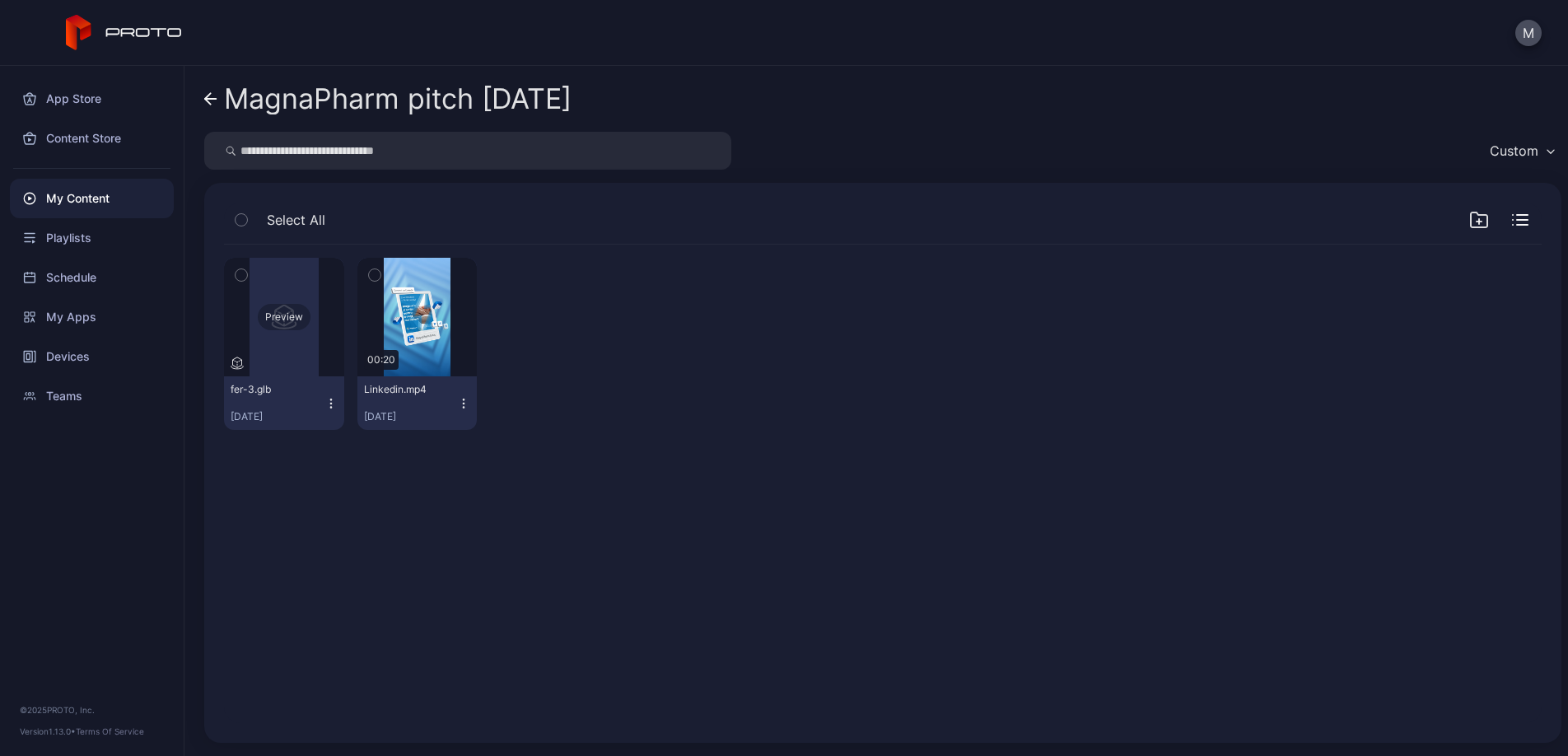
click at [287, 313] on div "Preview" at bounding box center [284, 316] width 52 height 26
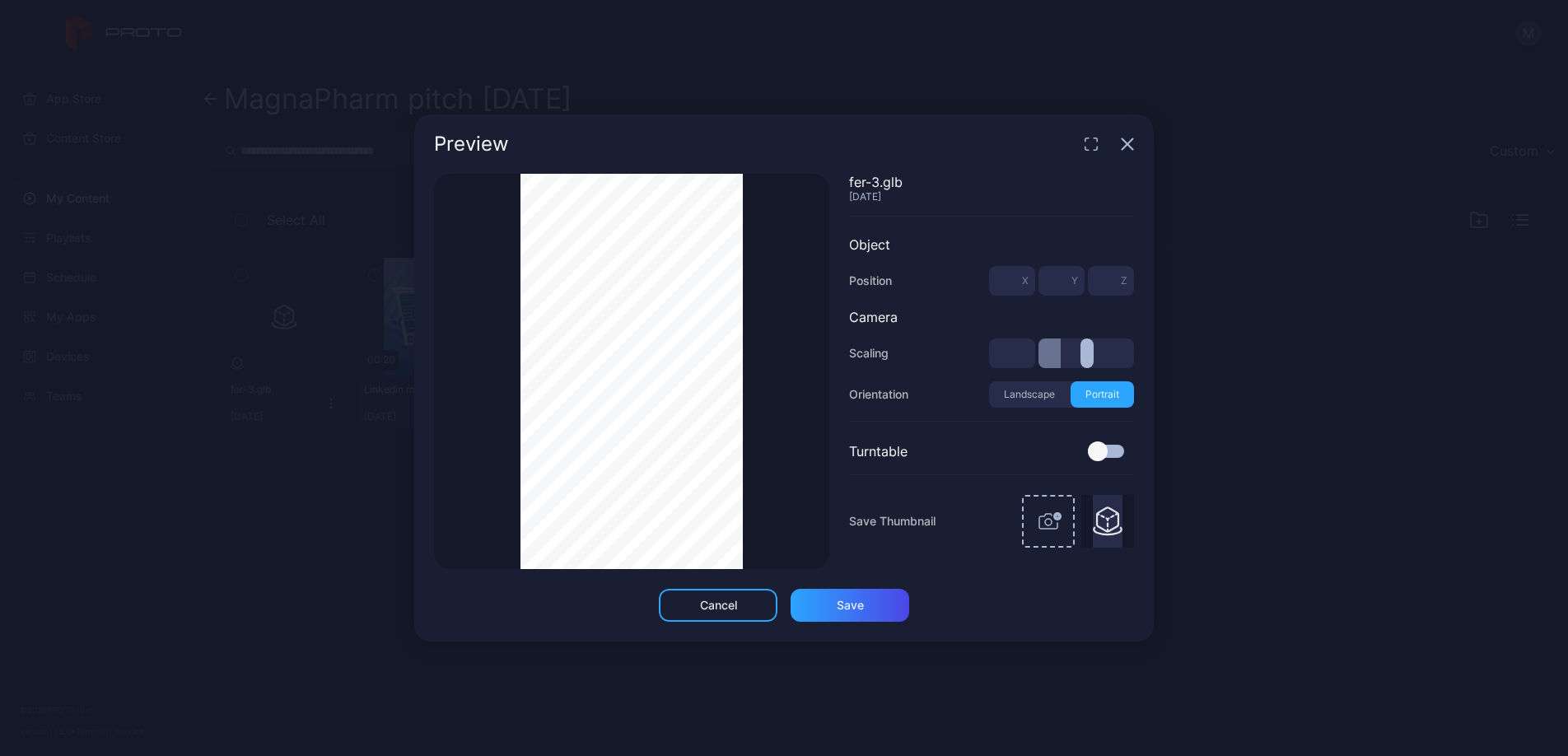
click at [1061, 361] on input "range" at bounding box center [1086, 353] width 96 height 30
click at [1099, 446] on div at bounding box center [1098, 451] width 19 height 19
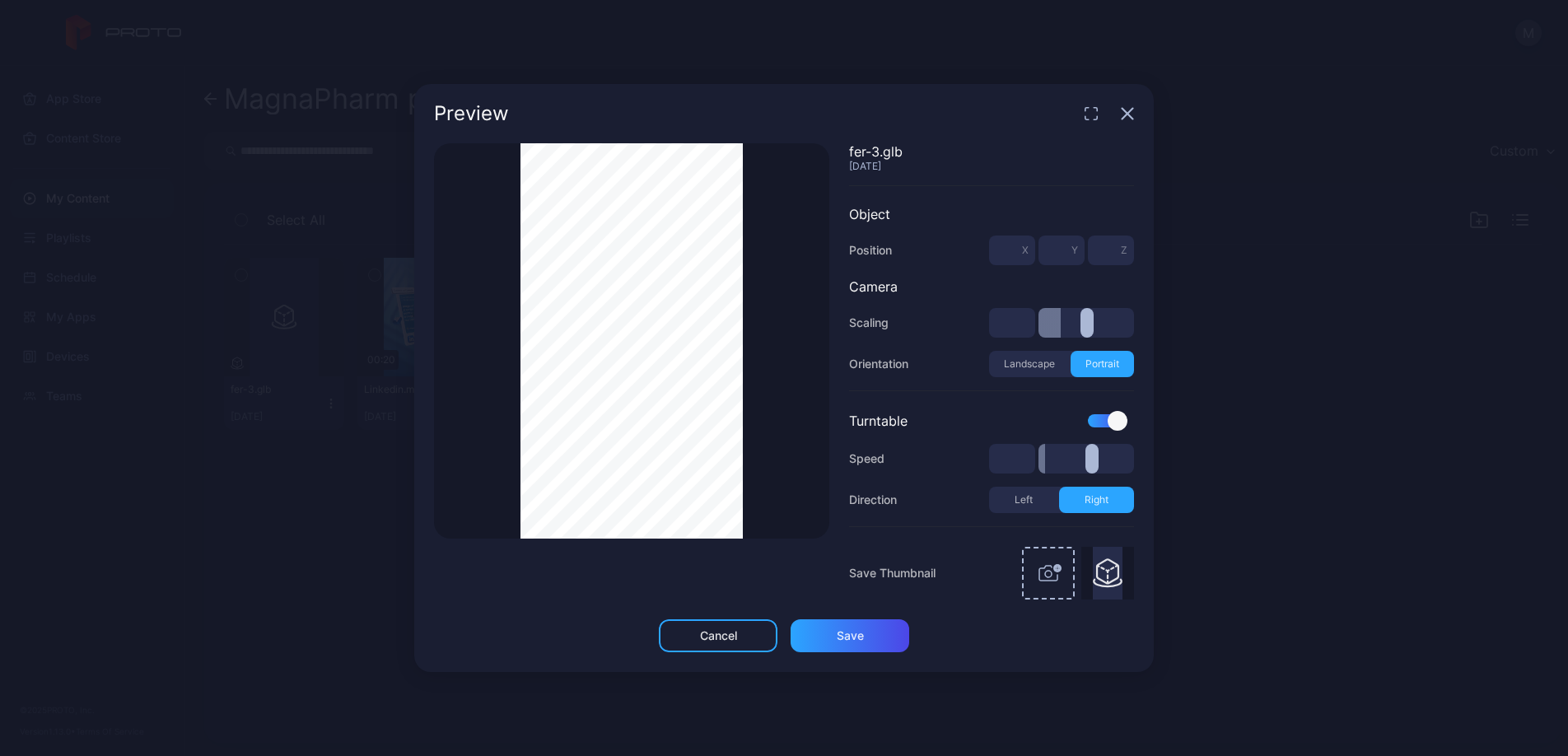
drag, startPoint x: 1053, startPoint y: 463, endPoint x: 968, endPoint y: 462, distance: 85.0
click at [1039, 462] on input "range" at bounding box center [1086, 458] width 96 height 30
click at [1056, 576] on icon "button" at bounding box center [1048, 573] width 40 height 40
click at [751, 375] on div "Thumbnail Saved" at bounding box center [632, 341] width 396 height 395
click at [762, 377] on div "Thumbnail Saved" at bounding box center [632, 341] width 396 height 395
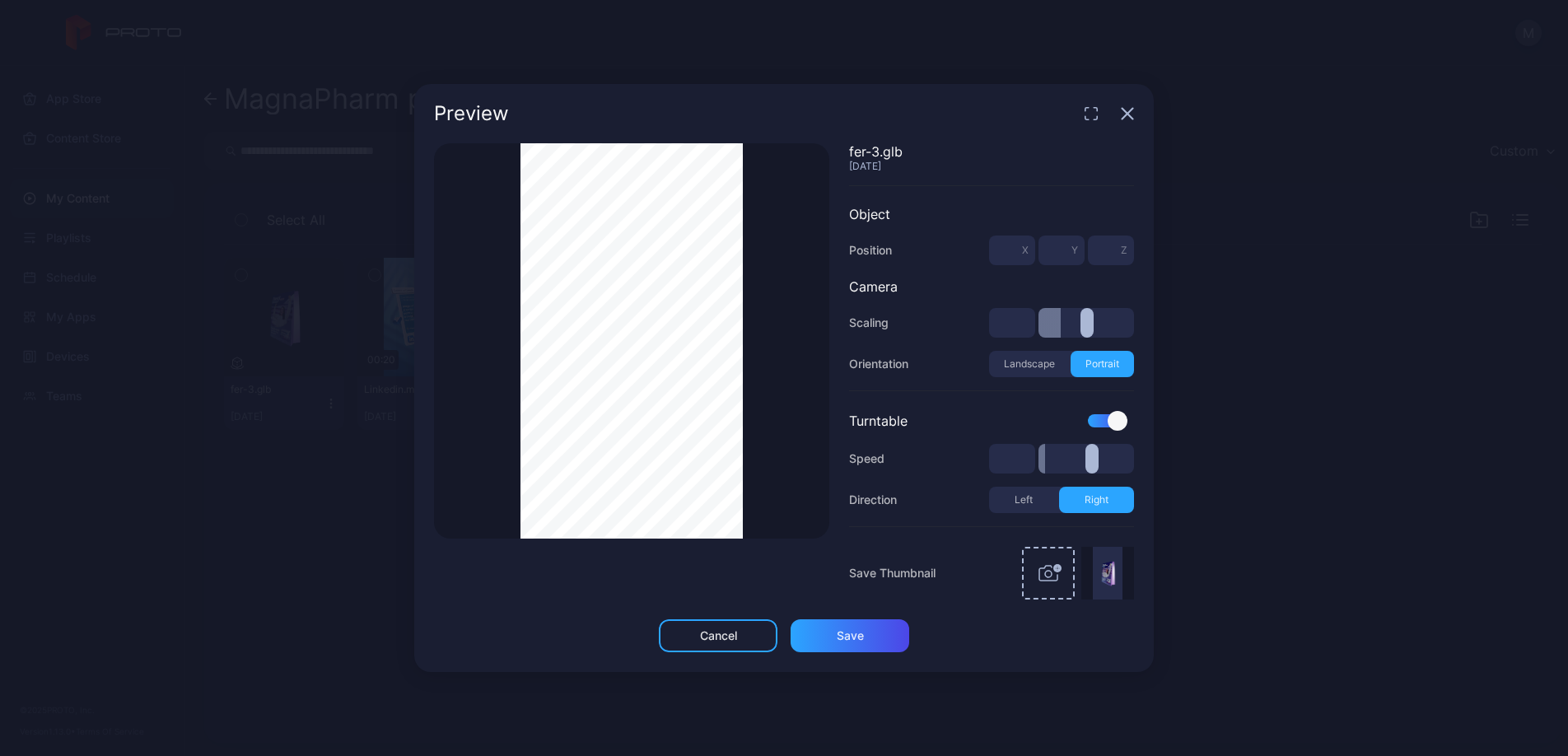
click at [798, 382] on div "Thumbnail Saved" at bounding box center [632, 341] width 396 height 395
click at [804, 381] on div "Thumbnail Saved" at bounding box center [632, 341] width 396 height 395
click at [784, 386] on div "Thumbnail Saved" at bounding box center [632, 341] width 396 height 395
click at [792, 385] on div "Thumbnail Saved" at bounding box center [632, 341] width 396 height 395
click at [778, 384] on div "Thumbnail Saved" at bounding box center [632, 341] width 396 height 395
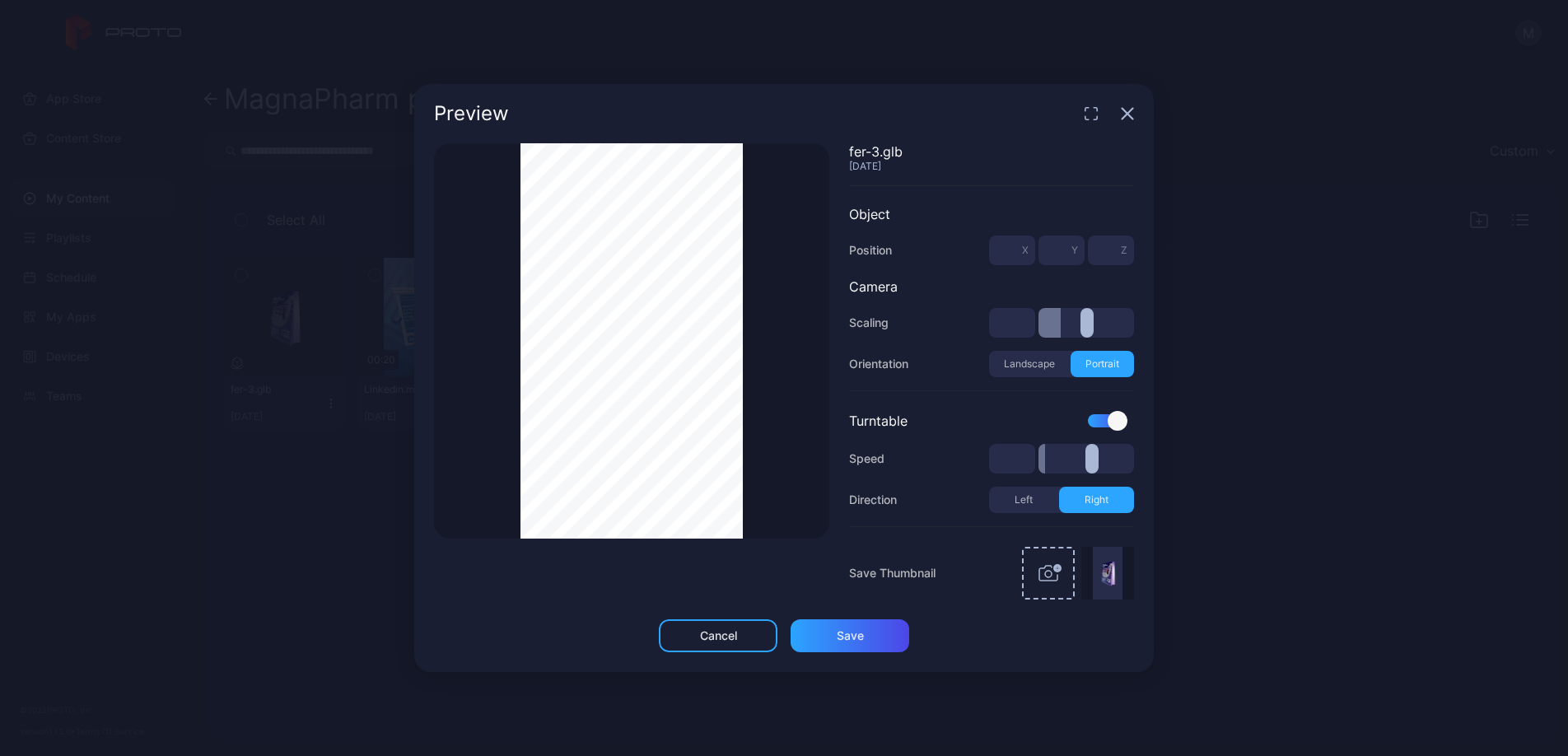
click at [805, 385] on div "Thumbnail Saved" at bounding box center [632, 341] width 396 height 395
click at [811, 388] on div "Thumbnail Saved" at bounding box center [632, 341] width 396 height 395
click at [858, 635] on div "Save" at bounding box center [850, 636] width 27 height 14
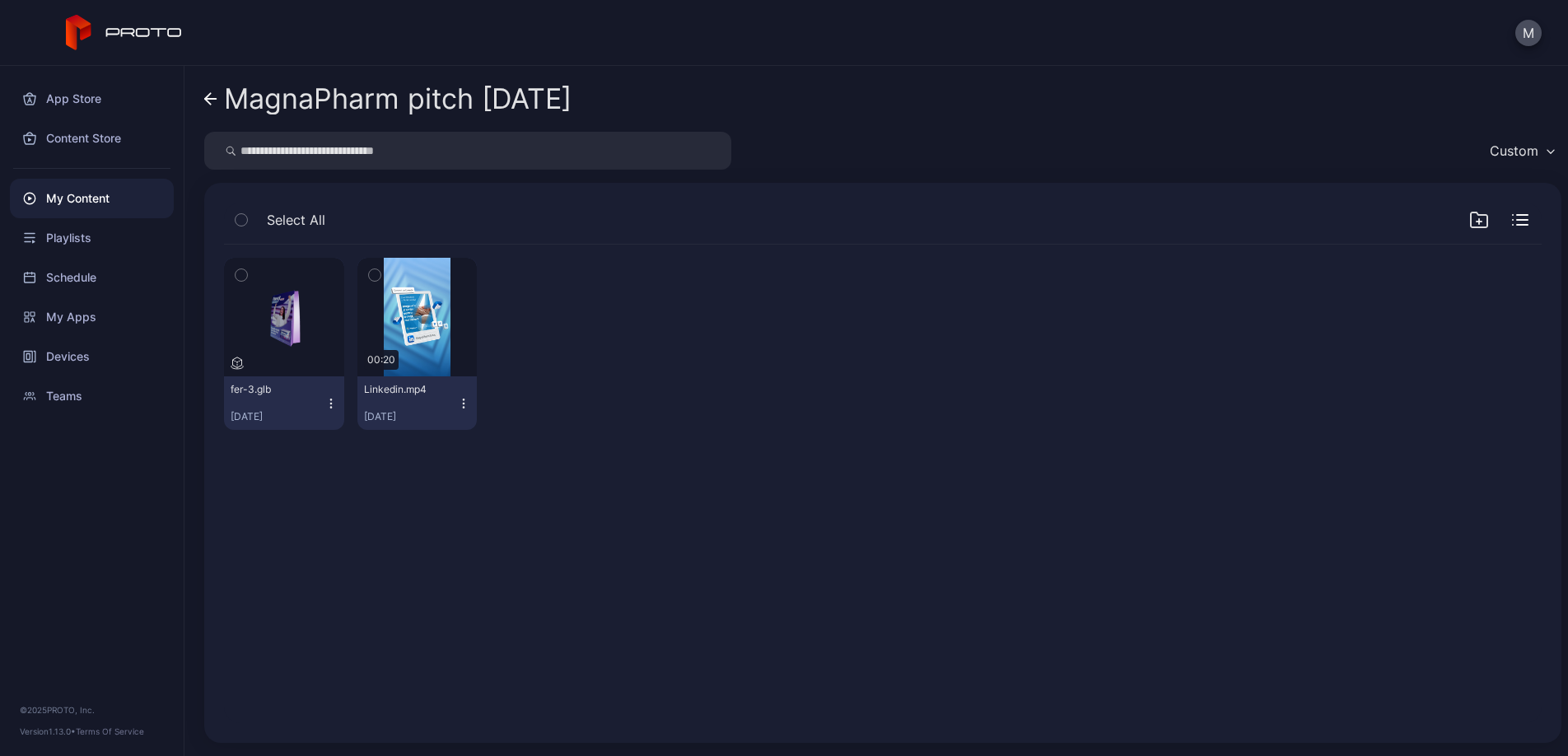
click at [212, 104] on icon at bounding box center [211, 99] width 14 height 14
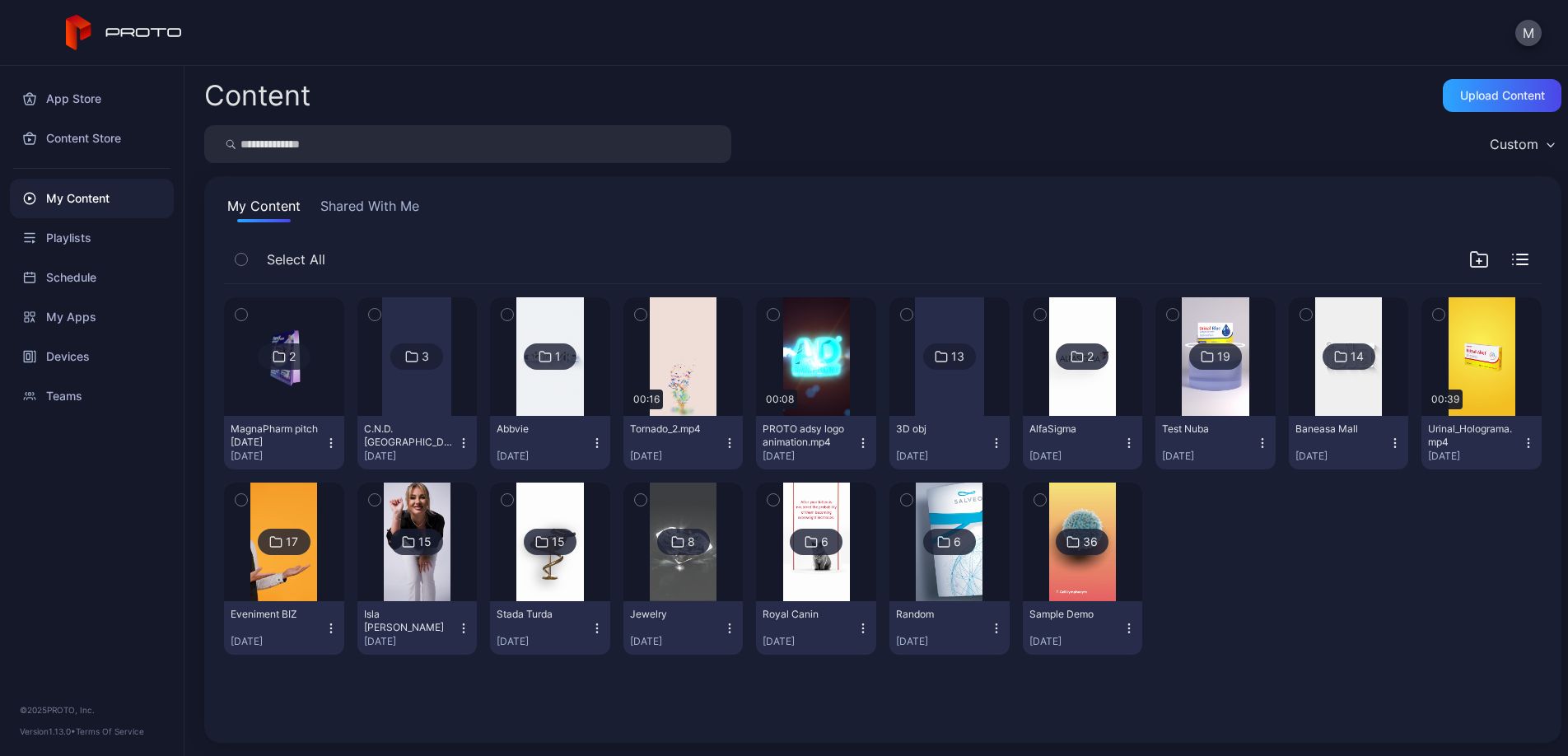
click at [964, 363] on div "13" at bounding box center [958, 356] width 14 height 15
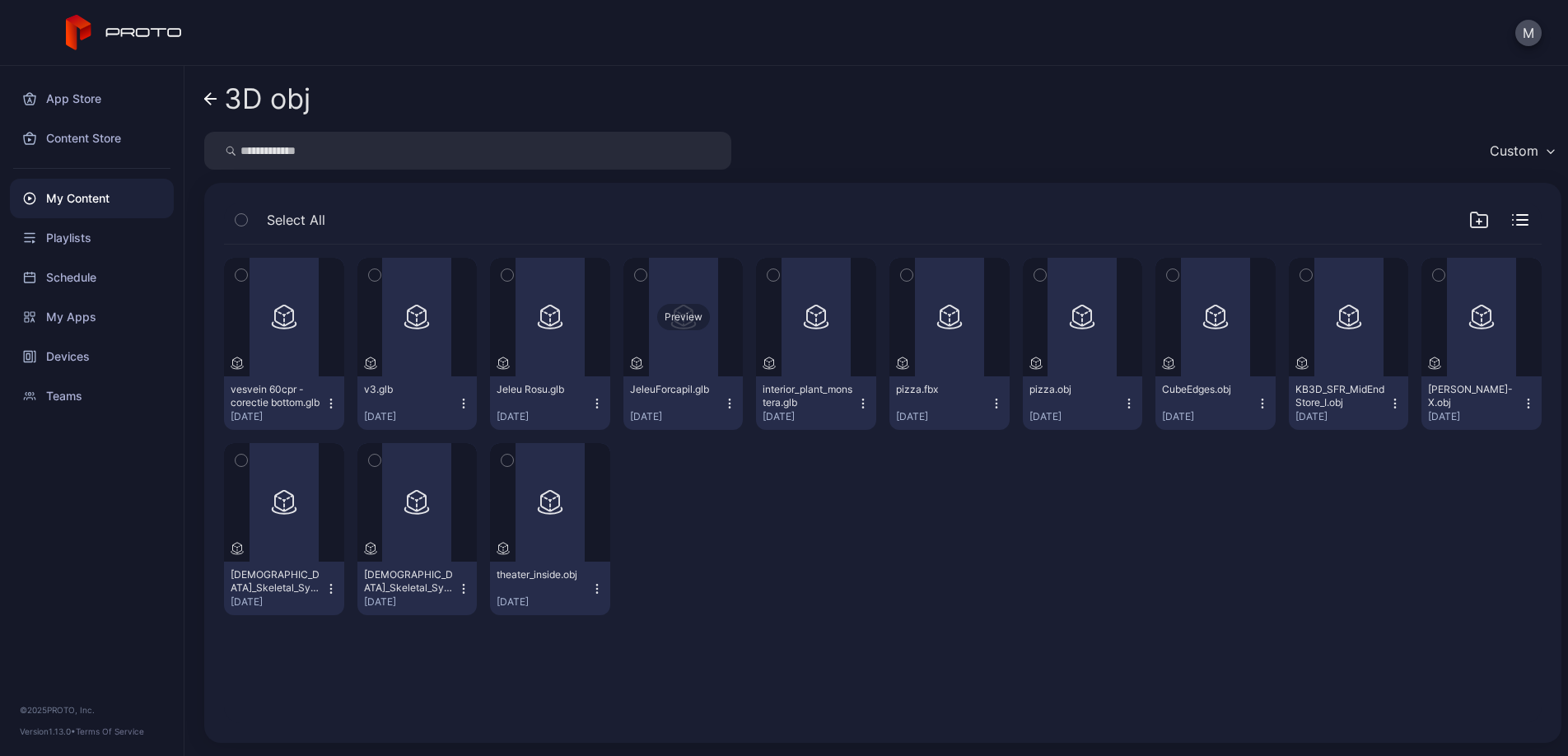
click at [710, 320] on div "Preview" at bounding box center [684, 316] width 52 height 26
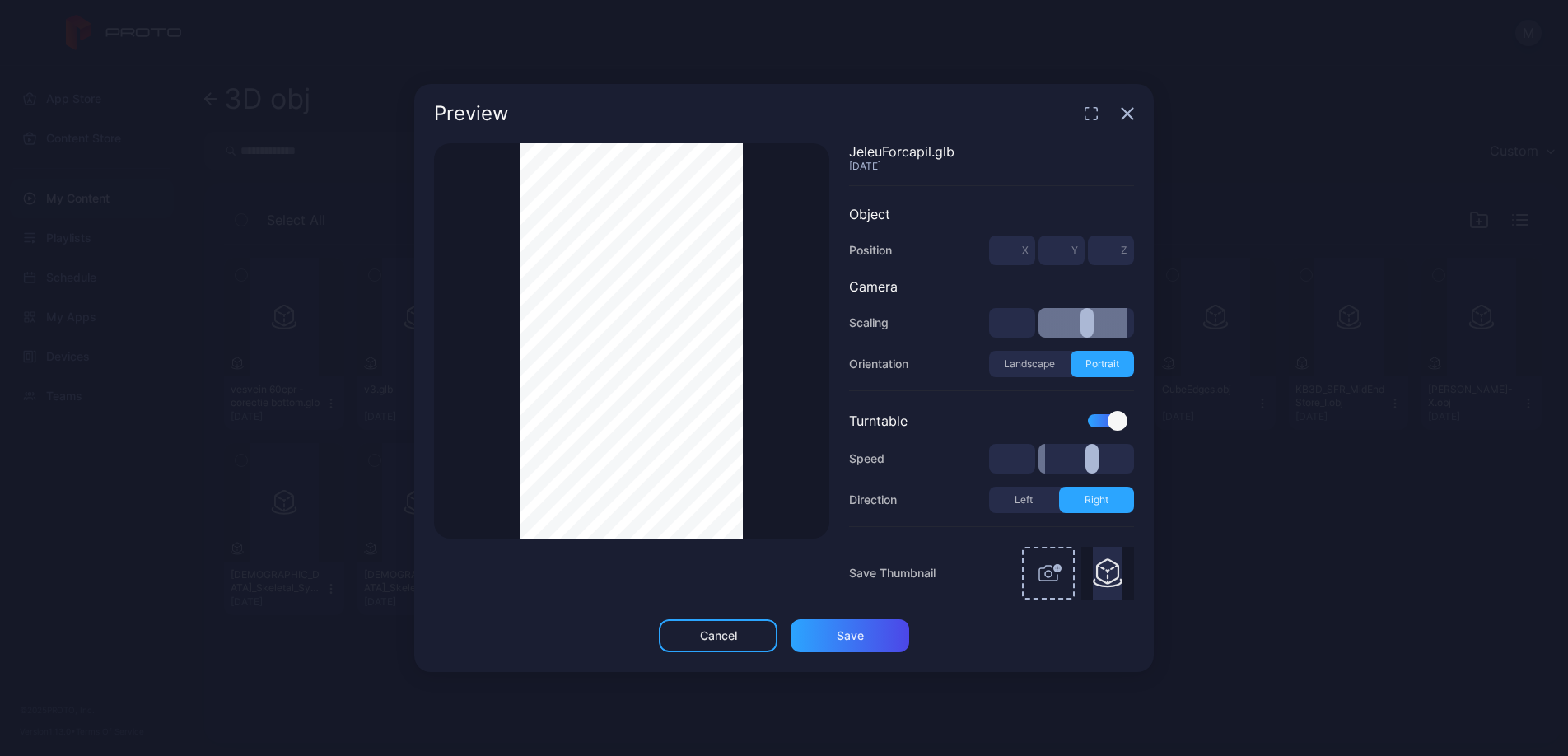
drag, startPoint x: 1061, startPoint y: 457, endPoint x: 1021, endPoint y: 457, distance: 40.0
click at [1039, 457] on input "range" at bounding box center [1086, 458] width 96 height 30
drag, startPoint x: 1045, startPoint y: 459, endPoint x: 1055, endPoint y: 459, distance: 10.0
click at [1055, 459] on input "range" at bounding box center [1086, 458] width 96 height 30
click at [1128, 114] on icon "button" at bounding box center [1127, 113] width 11 height 11
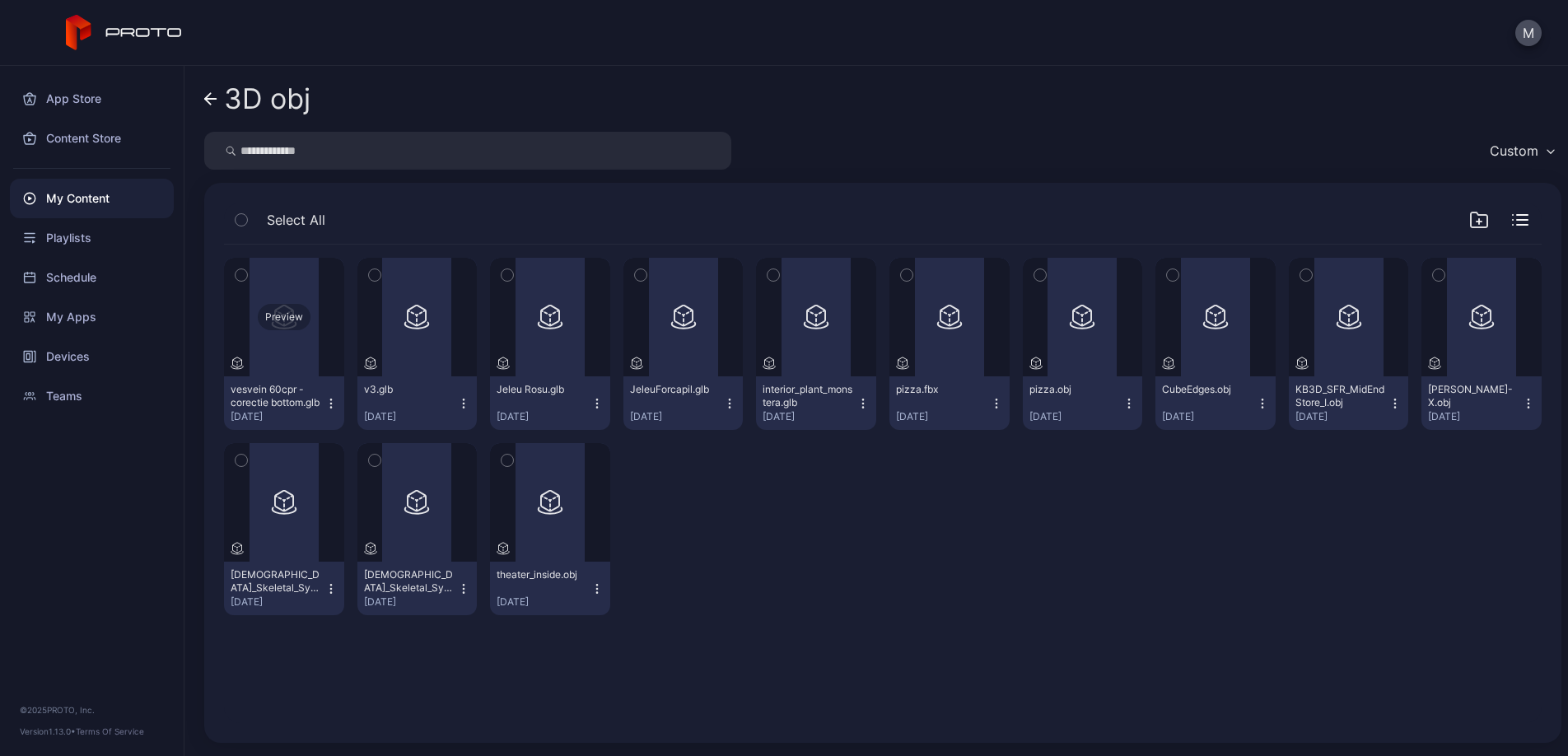
click at [290, 321] on div "Preview" at bounding box center [284, 316] width 52 height 26
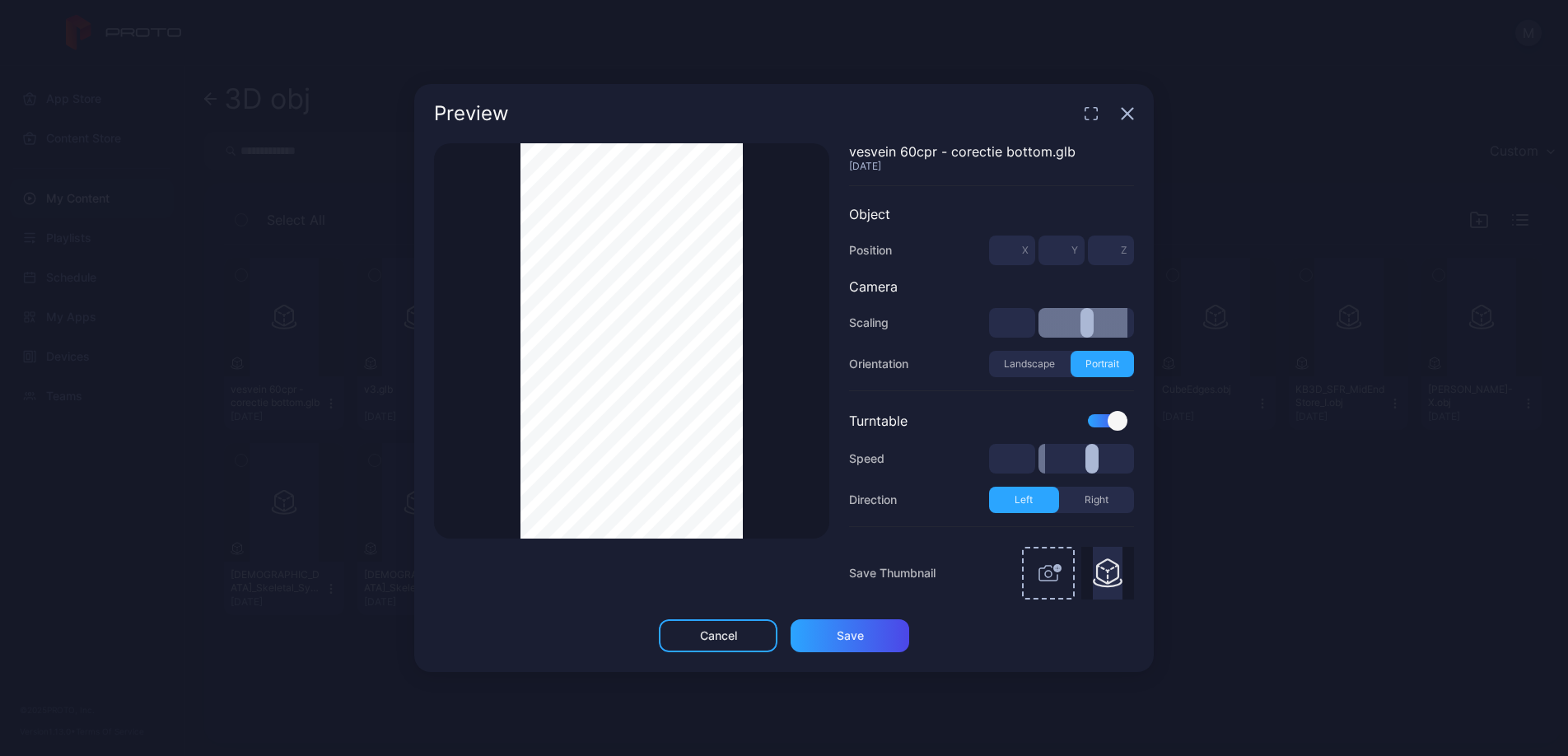
click at [1111, 424] on div at bounding box center [1117, 421] width 19 height 19
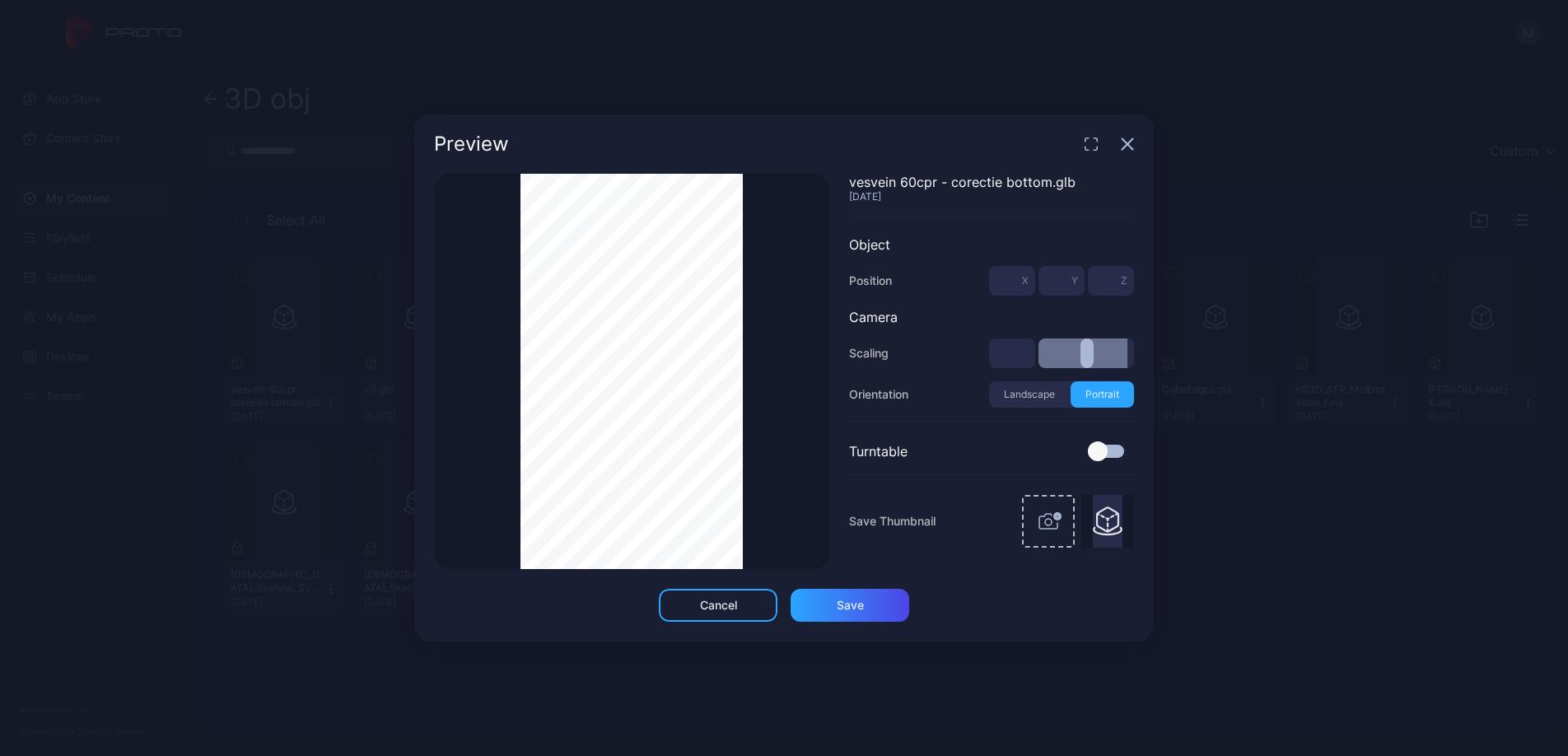
click at [832, 360] on div "Thumbnail Saved vesvein 60cpr - corectie bottom.glb [DATE] Object Position * X …" at bounding box center [784, 371] width 700 height 395
click at [500, 316] on div "Thumbnail Saved" at bounding box center [632, 371] width 396 height 395
click at [1129, 145] on icon "button" at bounding box center [1127, 144] width 11 height 11
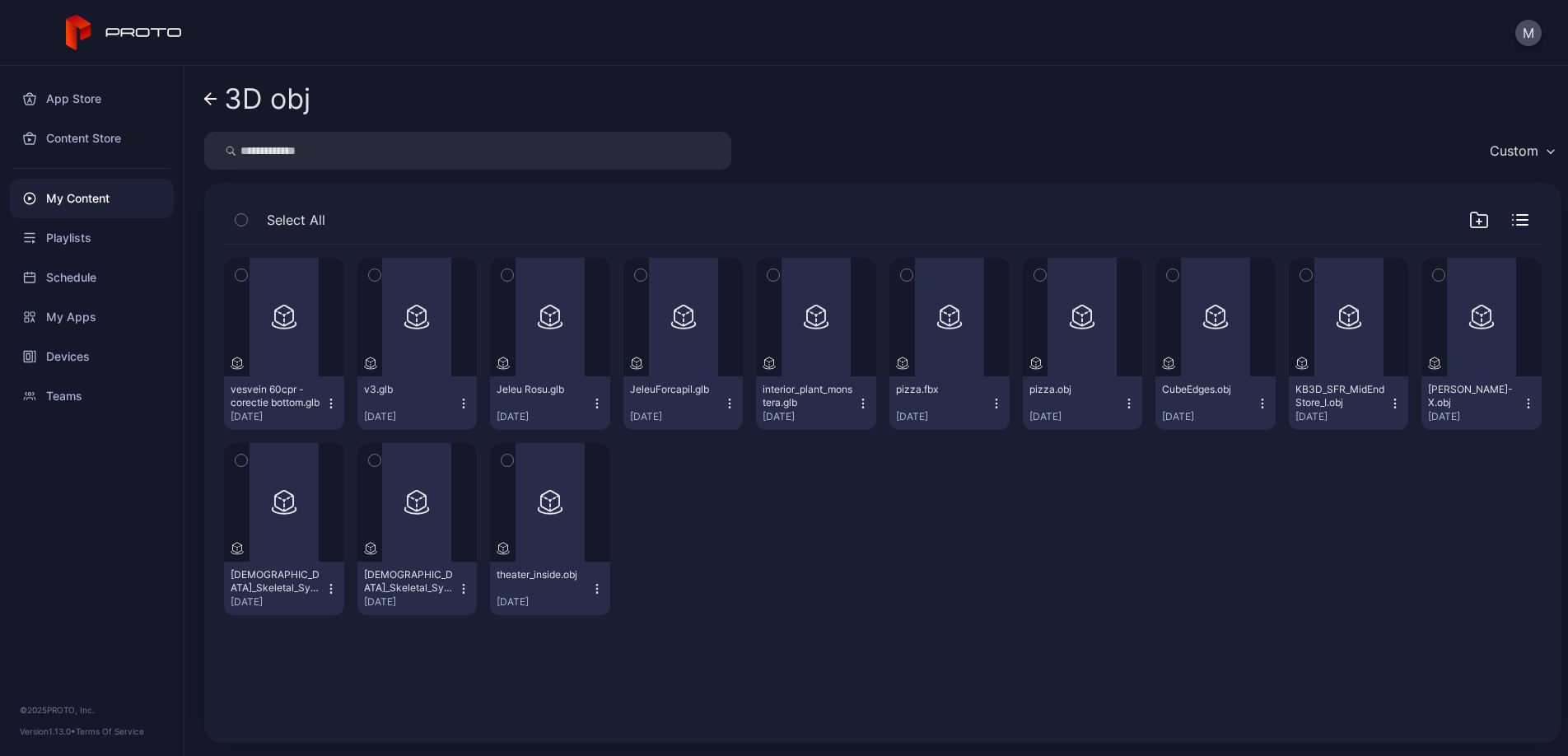
click at [220, 96] on link "3D obj" at bounding box center [258, 99] width 107 height 40
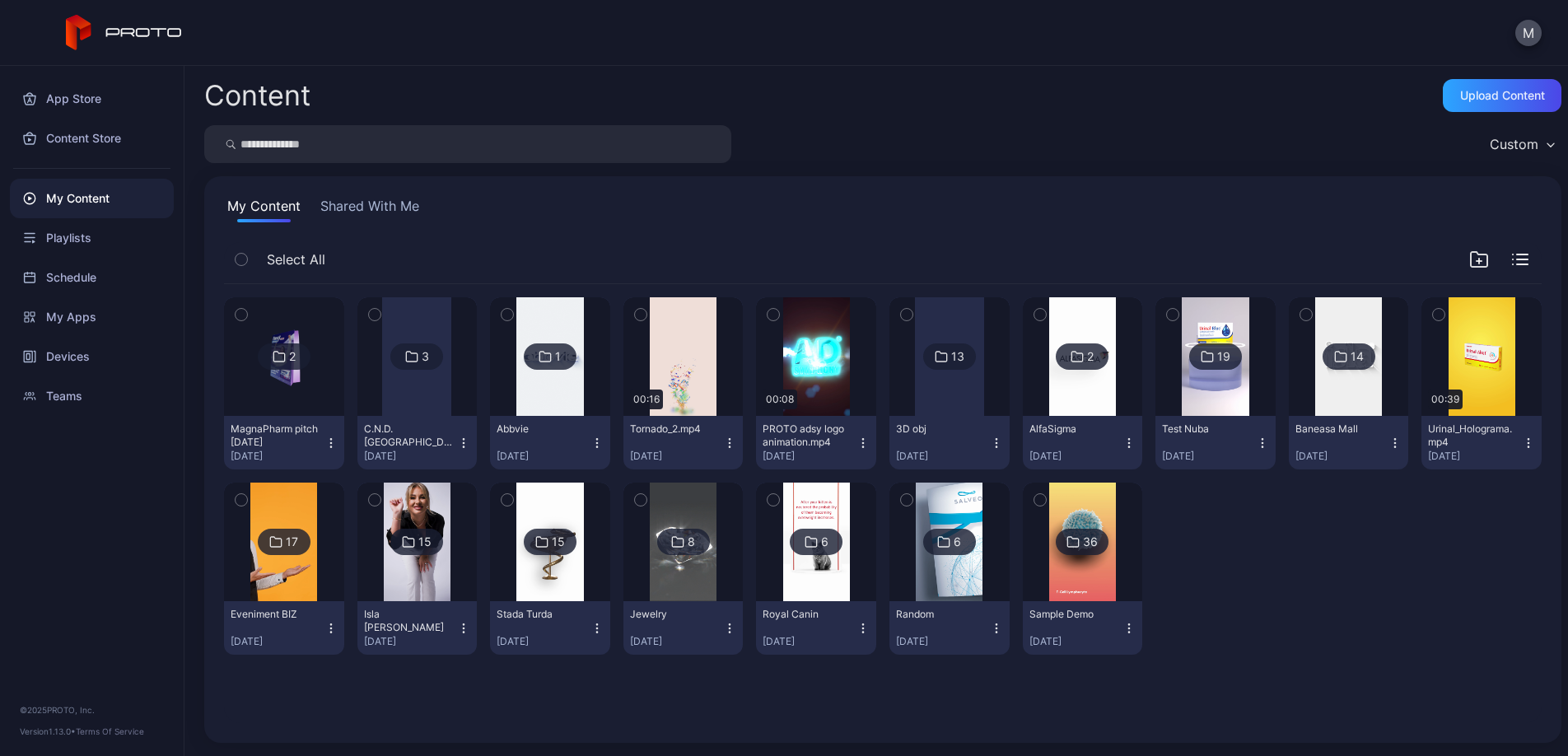
click at [260, 341] on img at bounding box center [283, 357] width 67 height 118
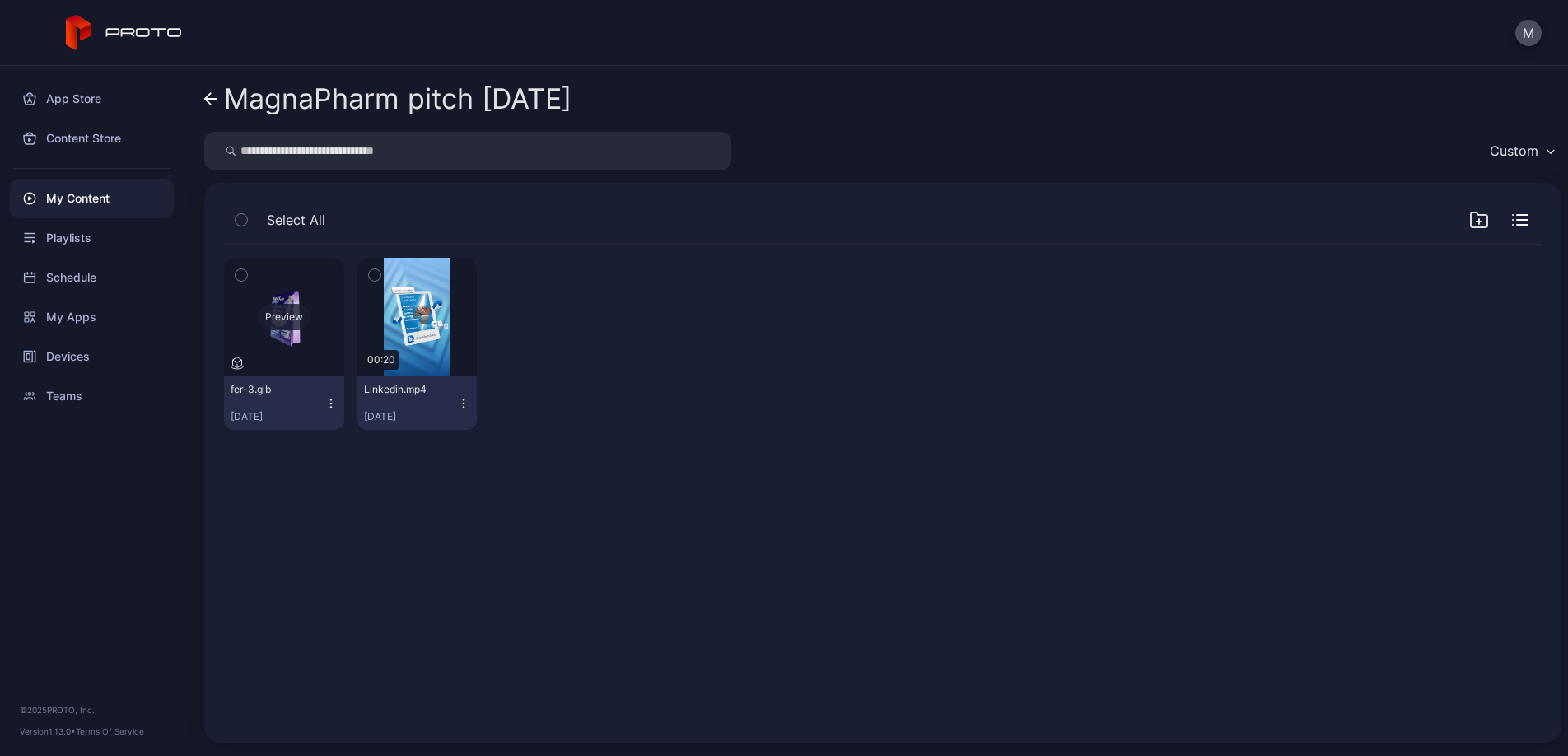
click at [292, 318] on div "Preview" at bounding box center [284, 316] width 52 height 26
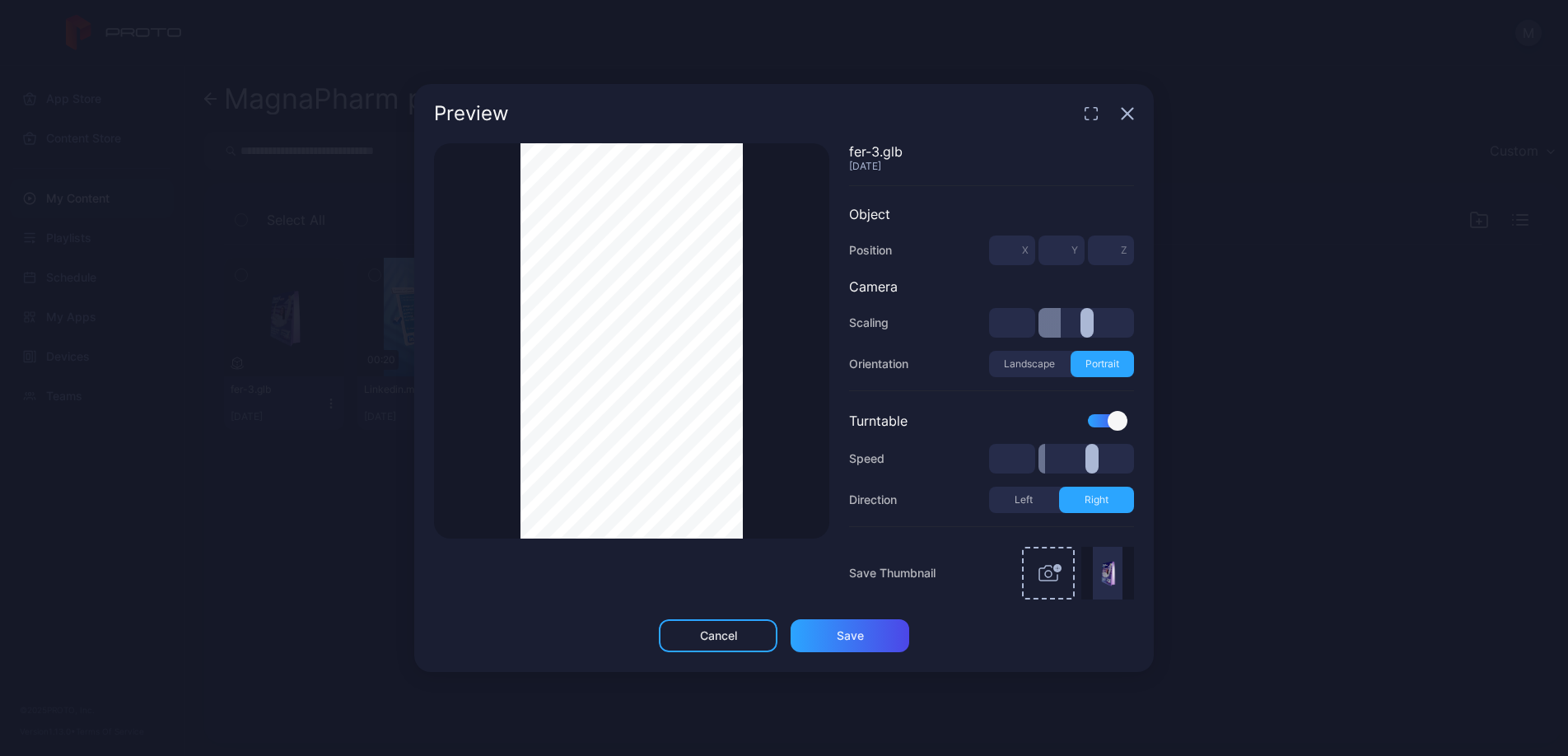
click at [1110, 425] on div at bounding box center [1117, 421] width 19 height 19
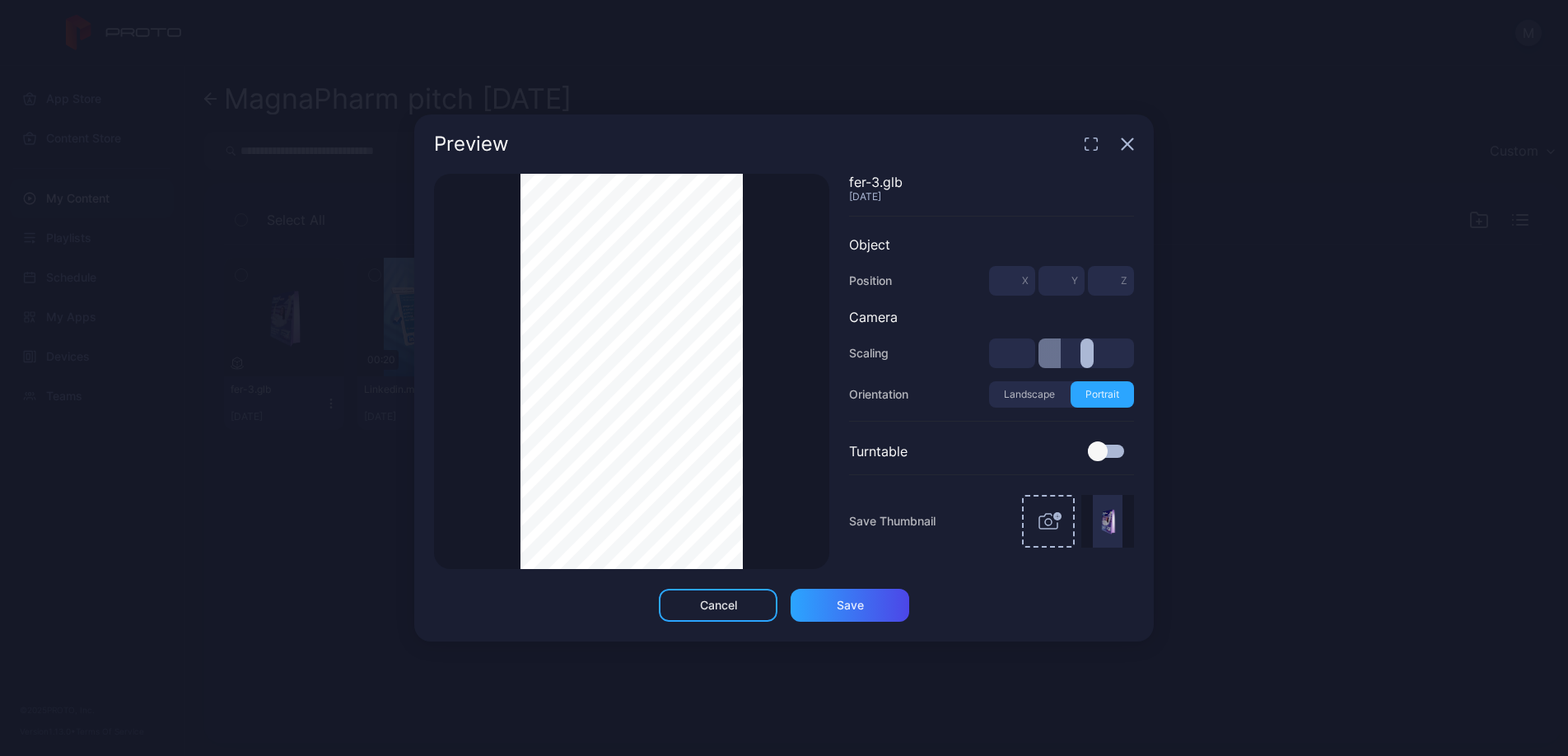
click at [501, 409] on div "Thumbnail Saved" at bounding box center [632, 371] width 396 height 395
click at [502, 407] on div "Thumbnail Saved" at bounding box center [632, 371] width 396 height 395
click at [493, 388] on div "Thumbnail Saved" at bounding box center [632, 371] width 396 height 395
click at [817, 432] on div "Thumbnail Saved" at bounding box center [632, 371] width 396 height 395
click at [870, 612] on div "Save" at bounding box center [849, 605] width 118 height 33
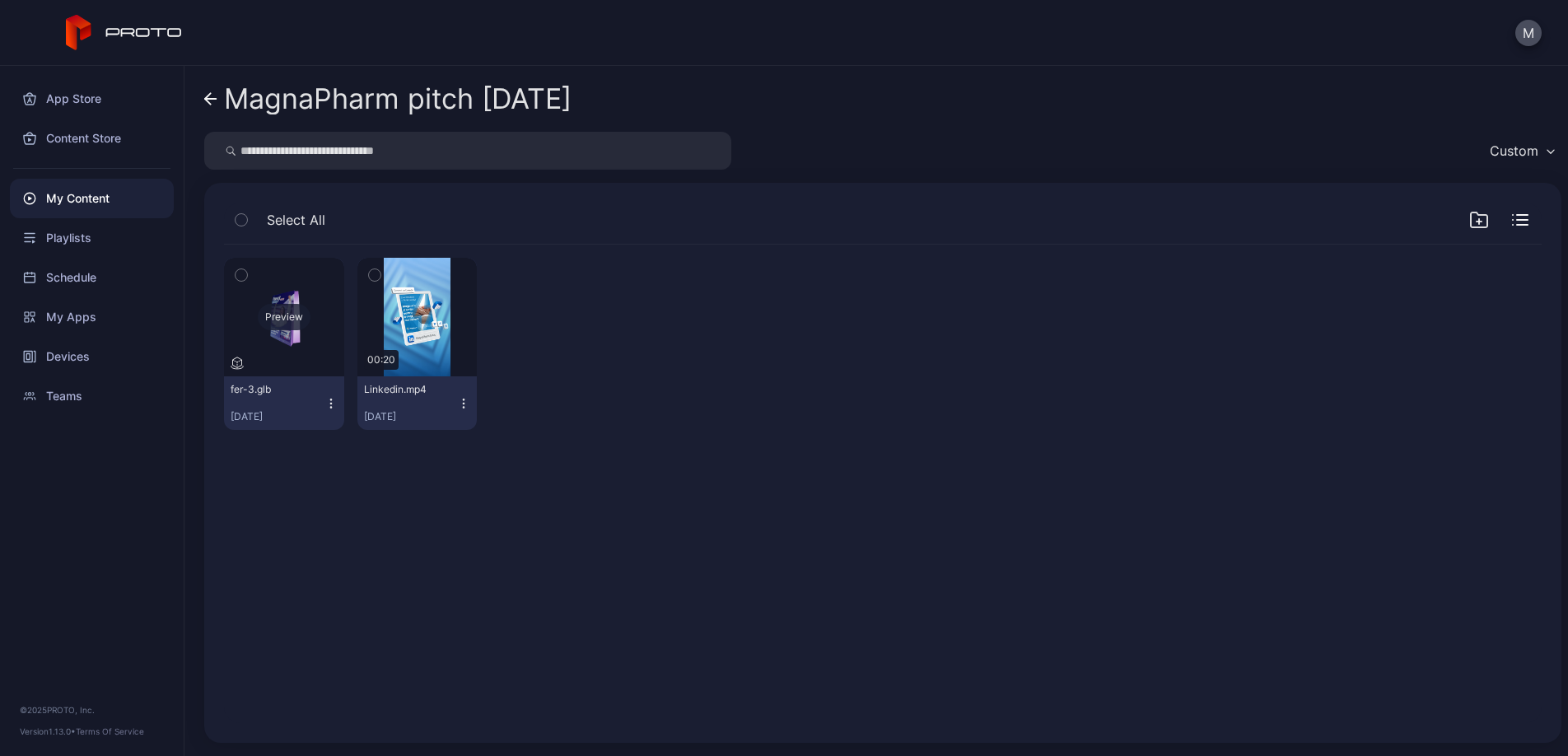
click at [304, 334] on div "Preview" at bounding box center [284, 317] width 120 height 118
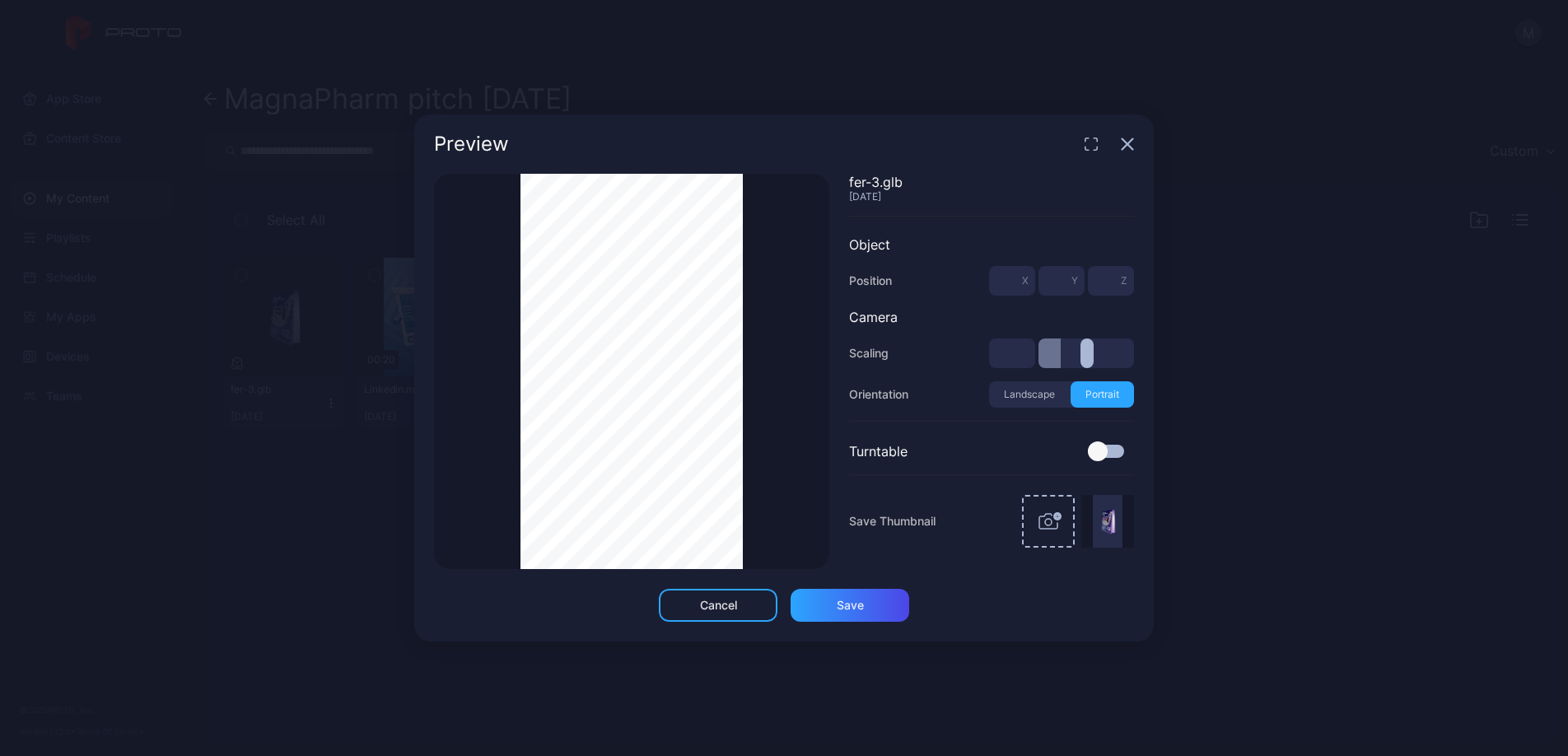
click at [1040, 395] on button "Landscape" at bounding box center [1030, 394] width 81 height 26
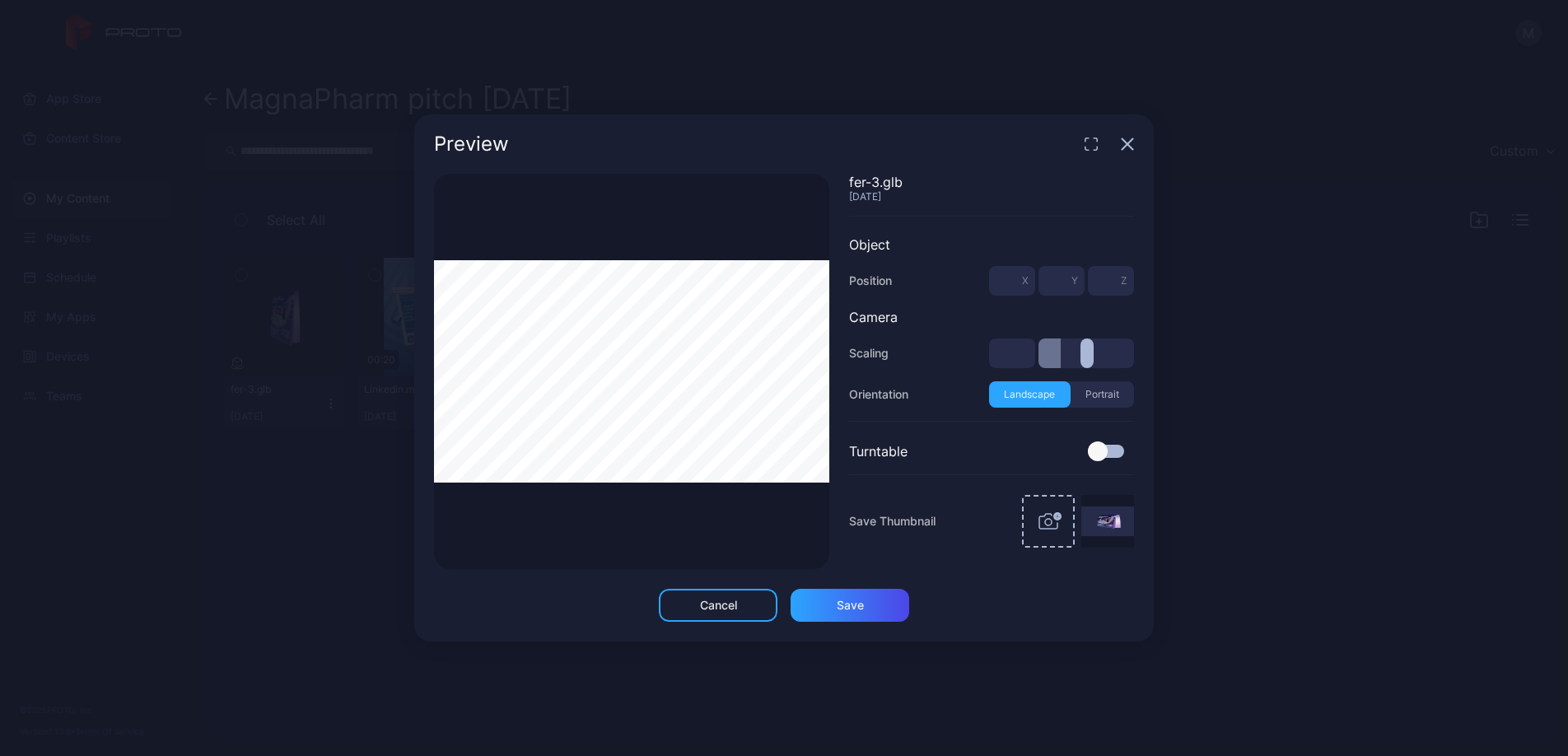
click at [1131, 144] on icon "button" at bounding box center [1128, 144] width 14 height 14
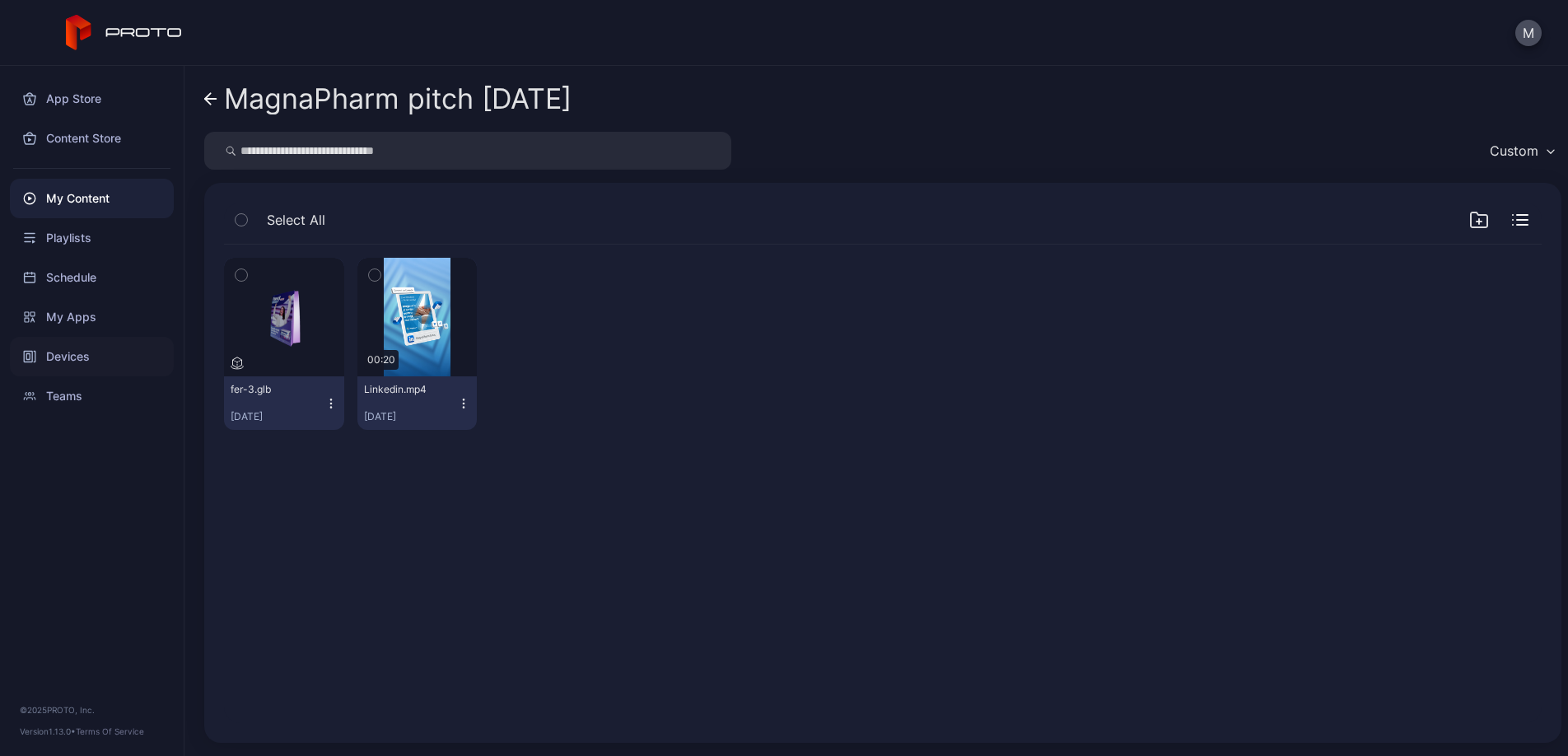
click at [114, 362] on div "Devices" at bounding box center [91, 356] width 164 height 40
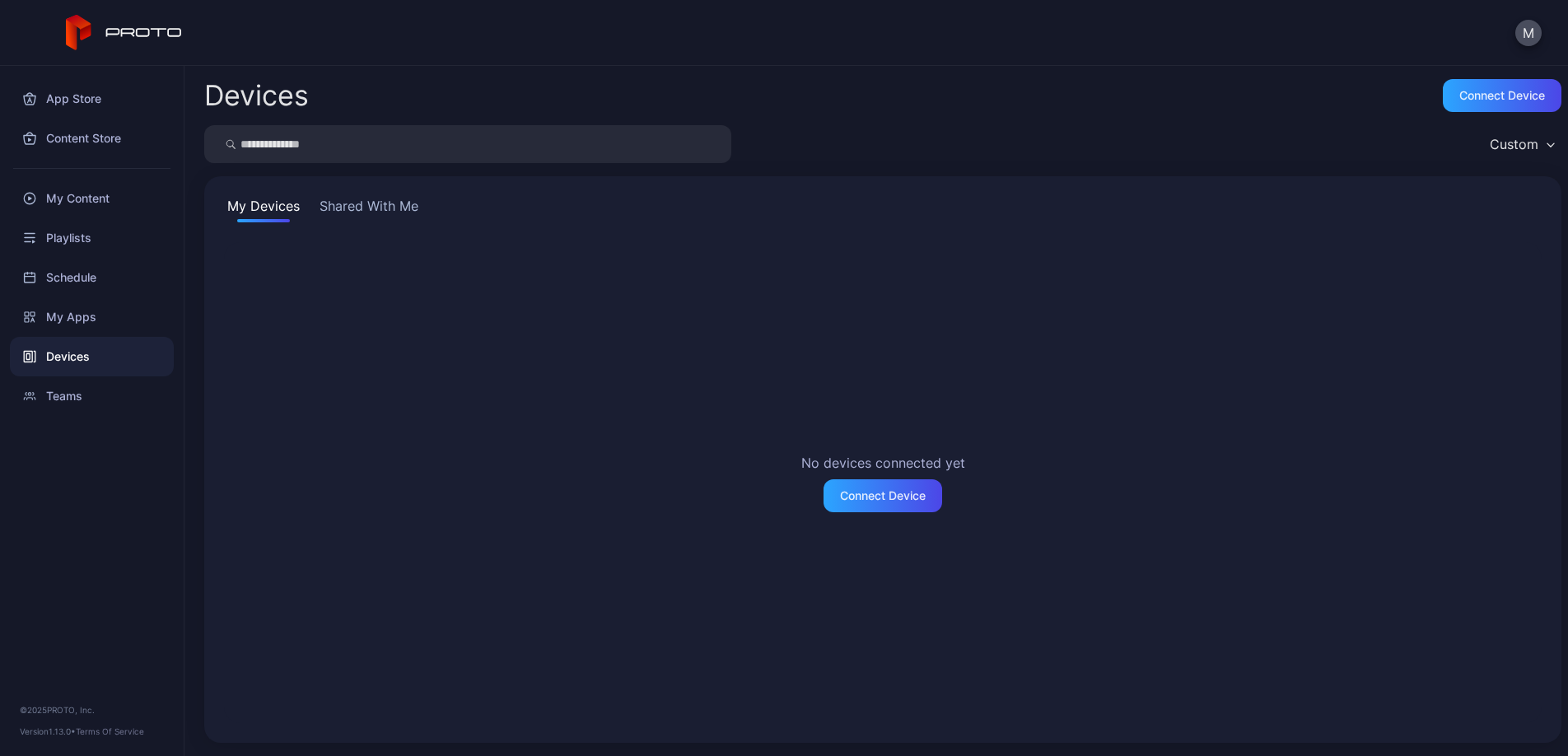
click at [373, 211] on button "Shared With Me" at bounding box center [368, 208] width 106 height 26
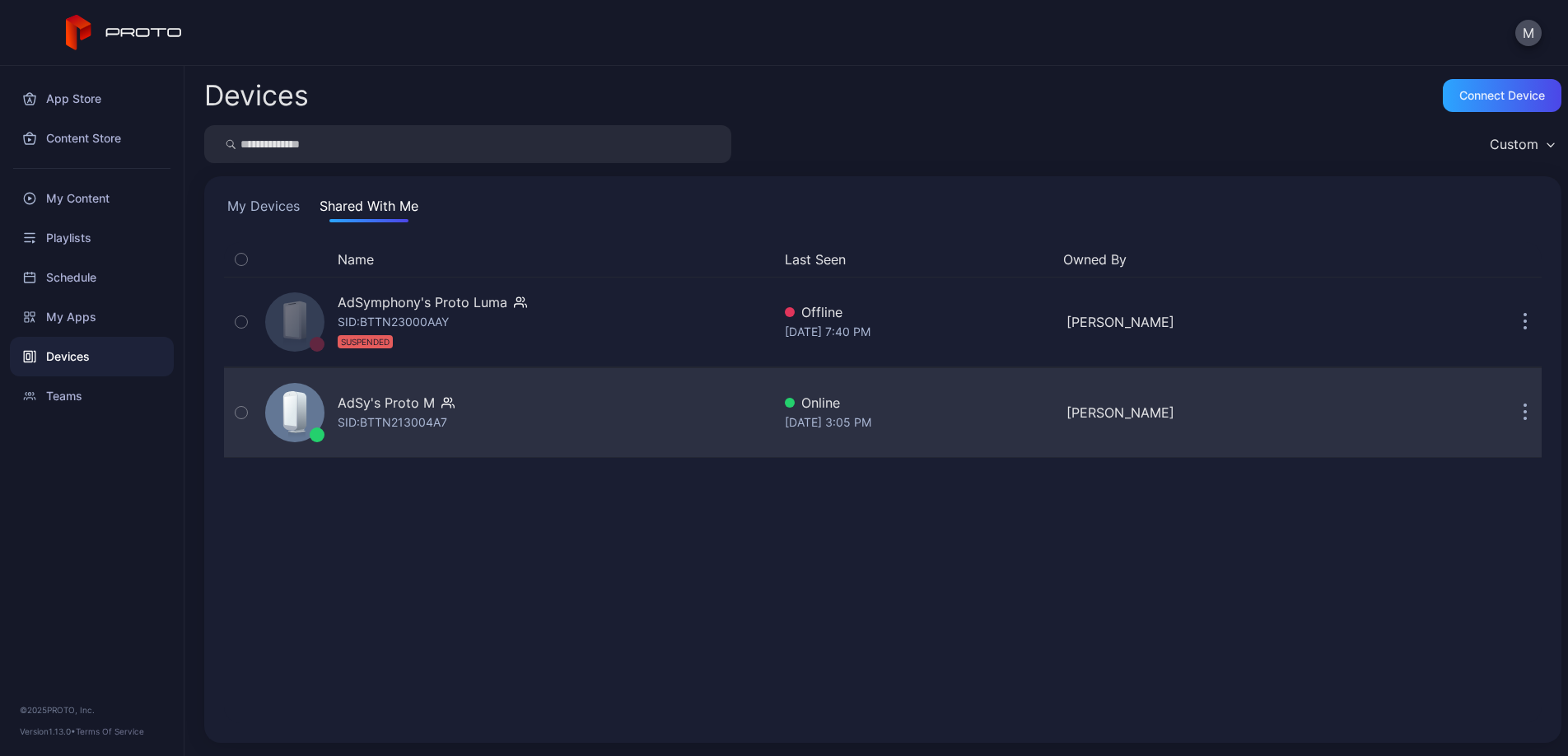
click at [1524, 413] on icon "button" at bounding box center [1525, 413] width 3 height 3
click at [938, 317] on div "AdSymphony's Proto [PERSON_NAME]: BTTN23000AAY SUSPENDED Offline [DATE] 7:40 PM…" at bounding box center [882, 366] width 1318 height 181
click at [595, 423] on div "AdSy's Proto M SID: BTTN213004A7" at bounding box center [515, 412] width 513 height 82
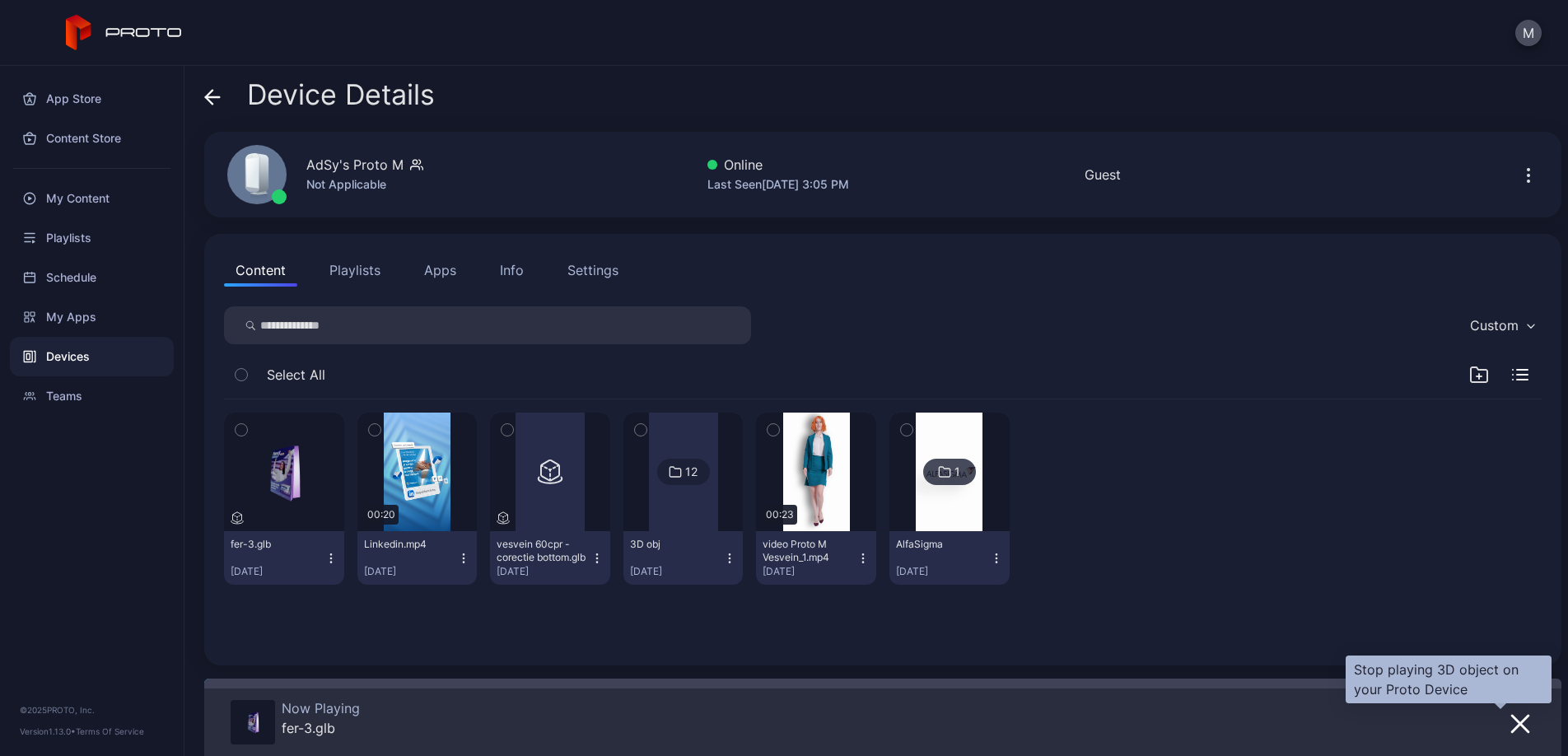
click at [1510, 725] on button "button" at bounding box center [1520, 723] width 30 height 23
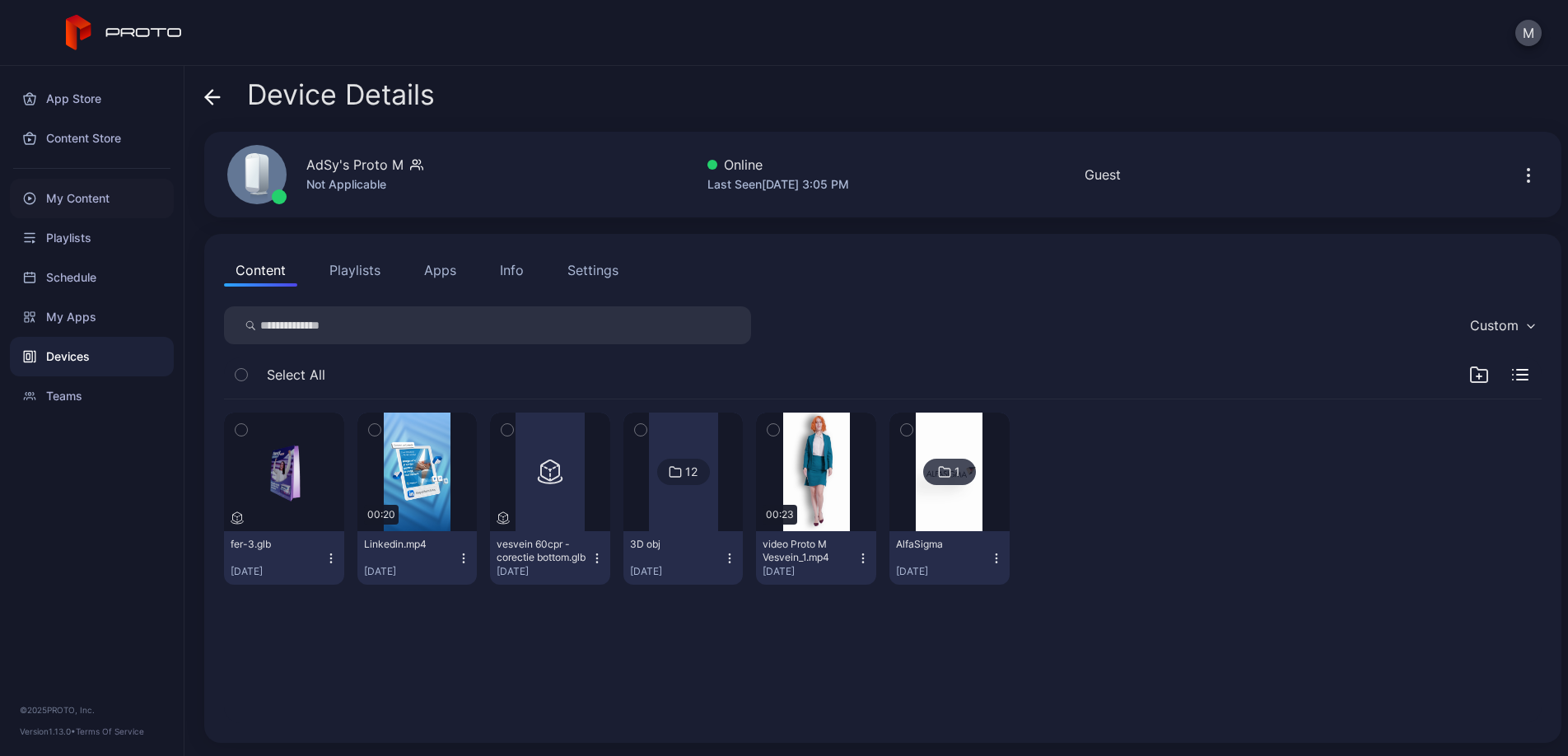
click at [85, 200] on div "My Content" at bounding box center [91, 198] width 164 height 40
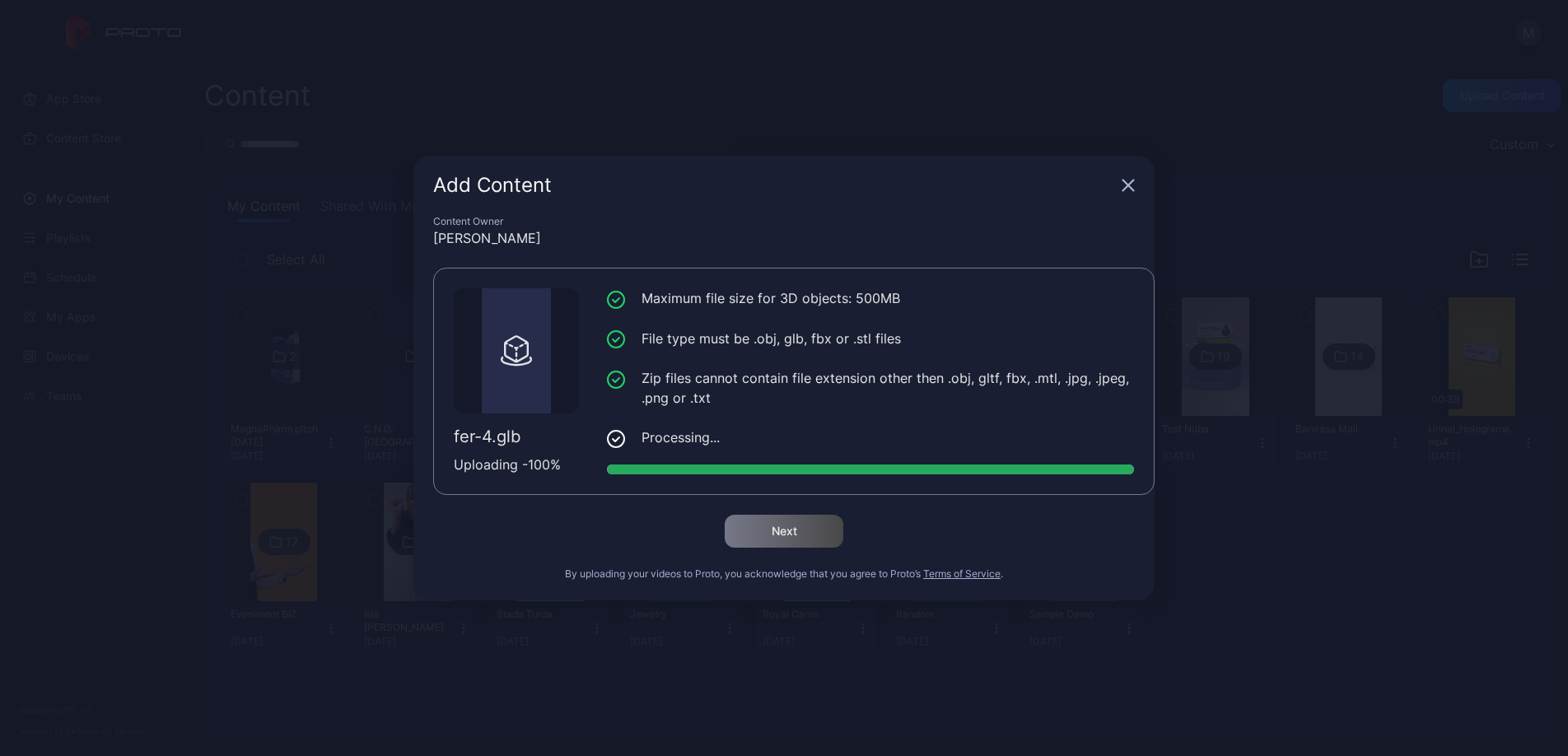
drag, startPoint x: 643, startPoint y: 377, endPoint x: 1024, endPoint y: 403, distance: 381.9
click at [1024, 403] on li "Zip files cannot contain file extension other then .obj, gltf, fbx, .mtl, .jpg,…" at bounding box center [870, 388] width 527 height 40
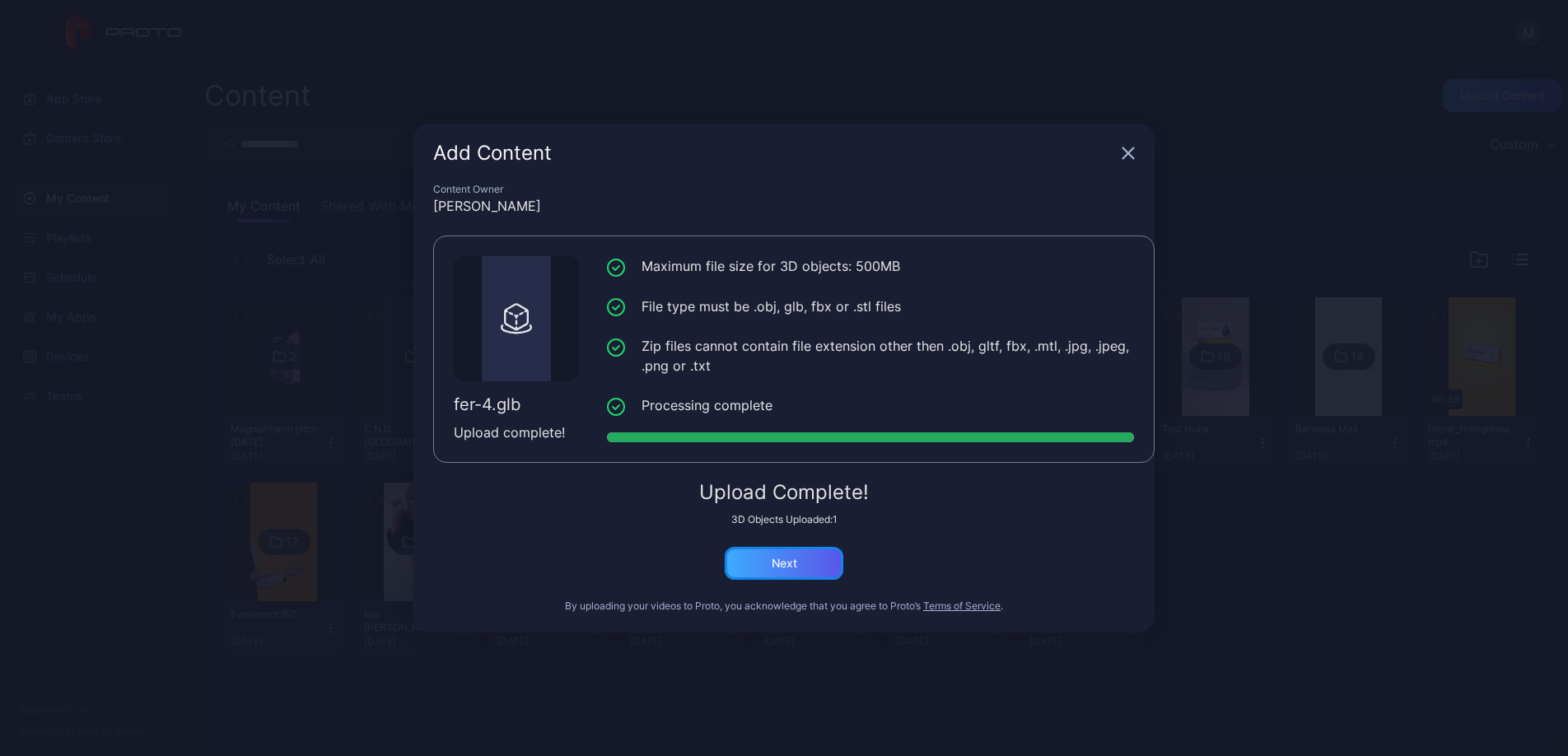
click at [796, 564] on div "Next" at bounding box center [784, 563] width 25 height 14
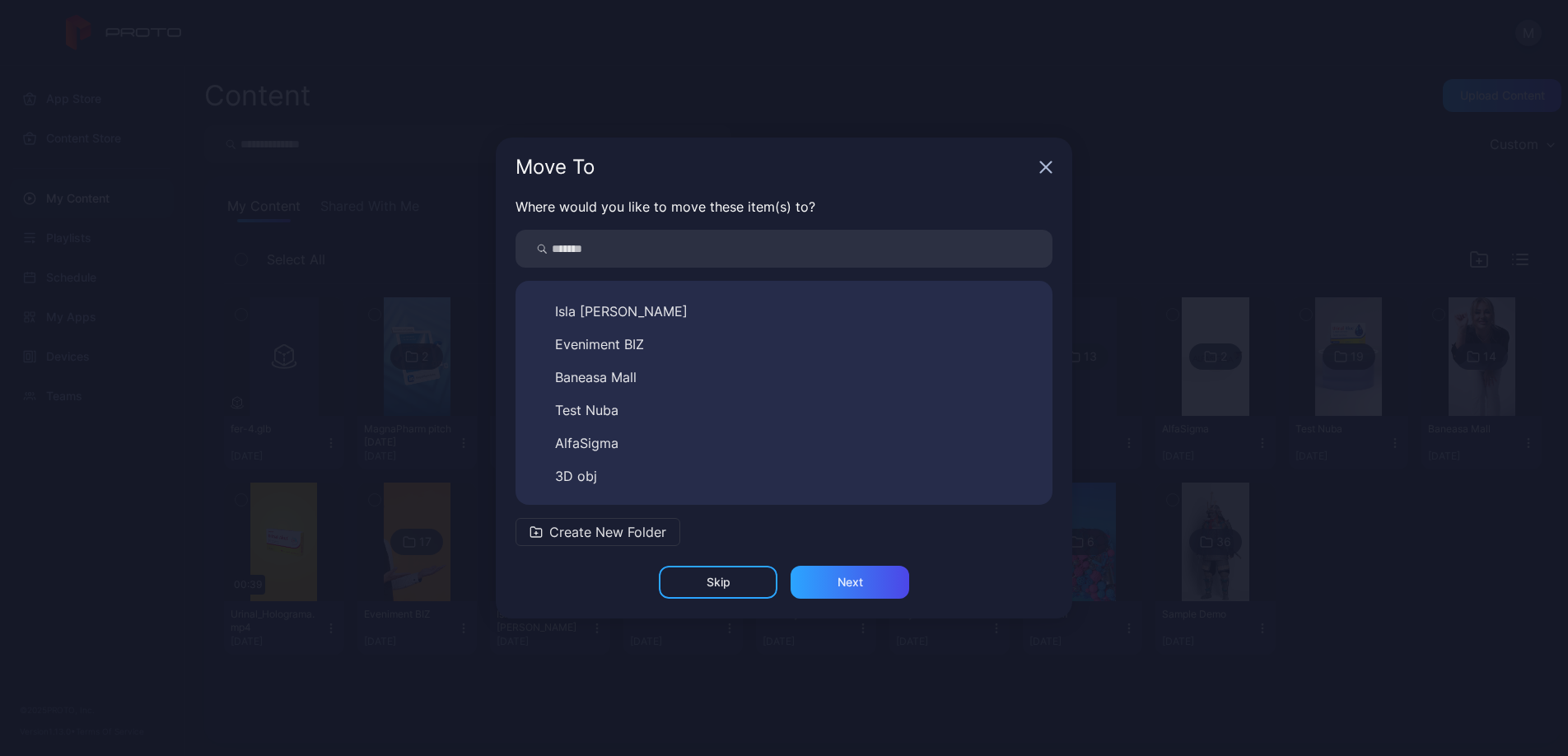
scroll to position [290, 0]
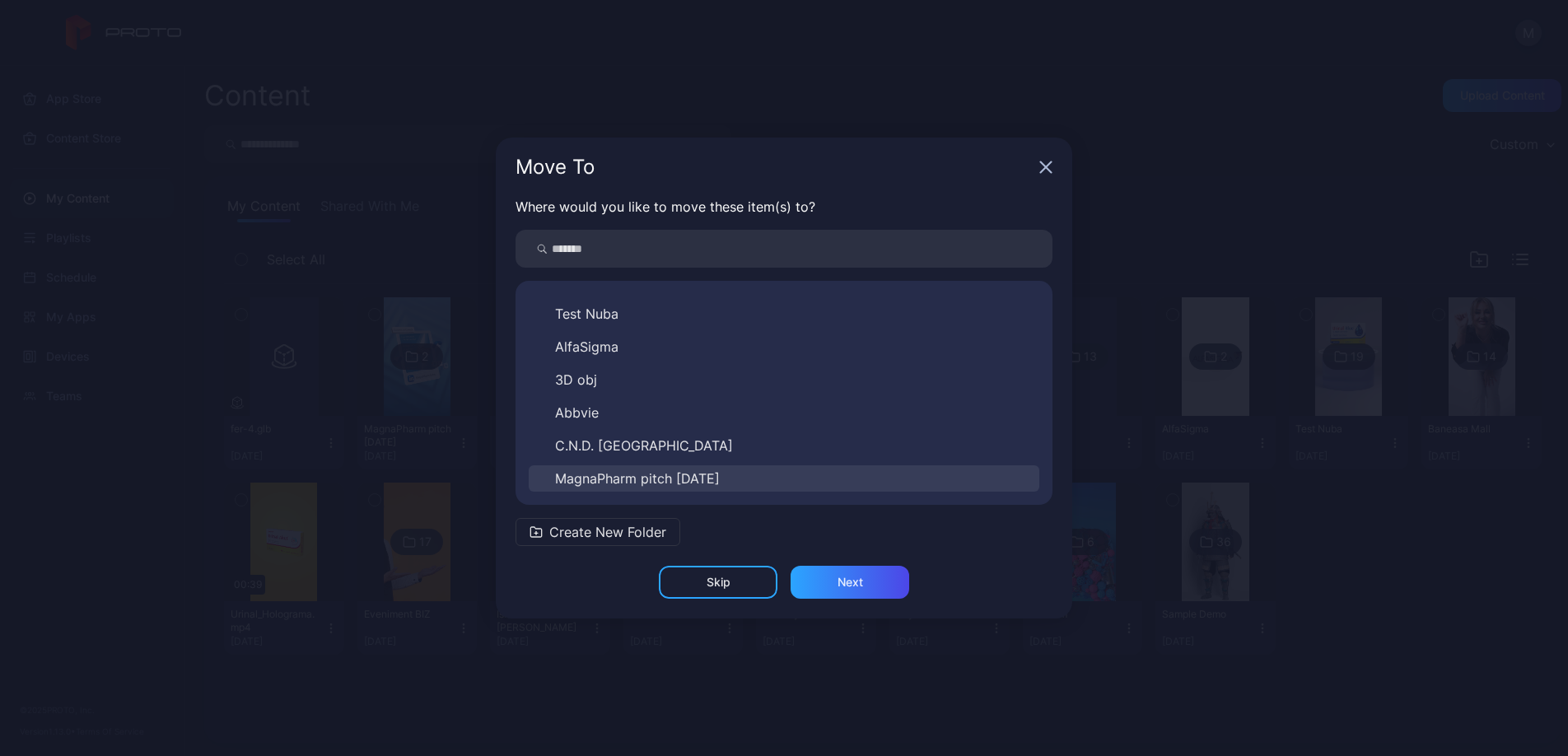
click at [713, 479] on span "MagnaPharm pitch [DATE]" at bounding box center [637, 478] width 165 height 19
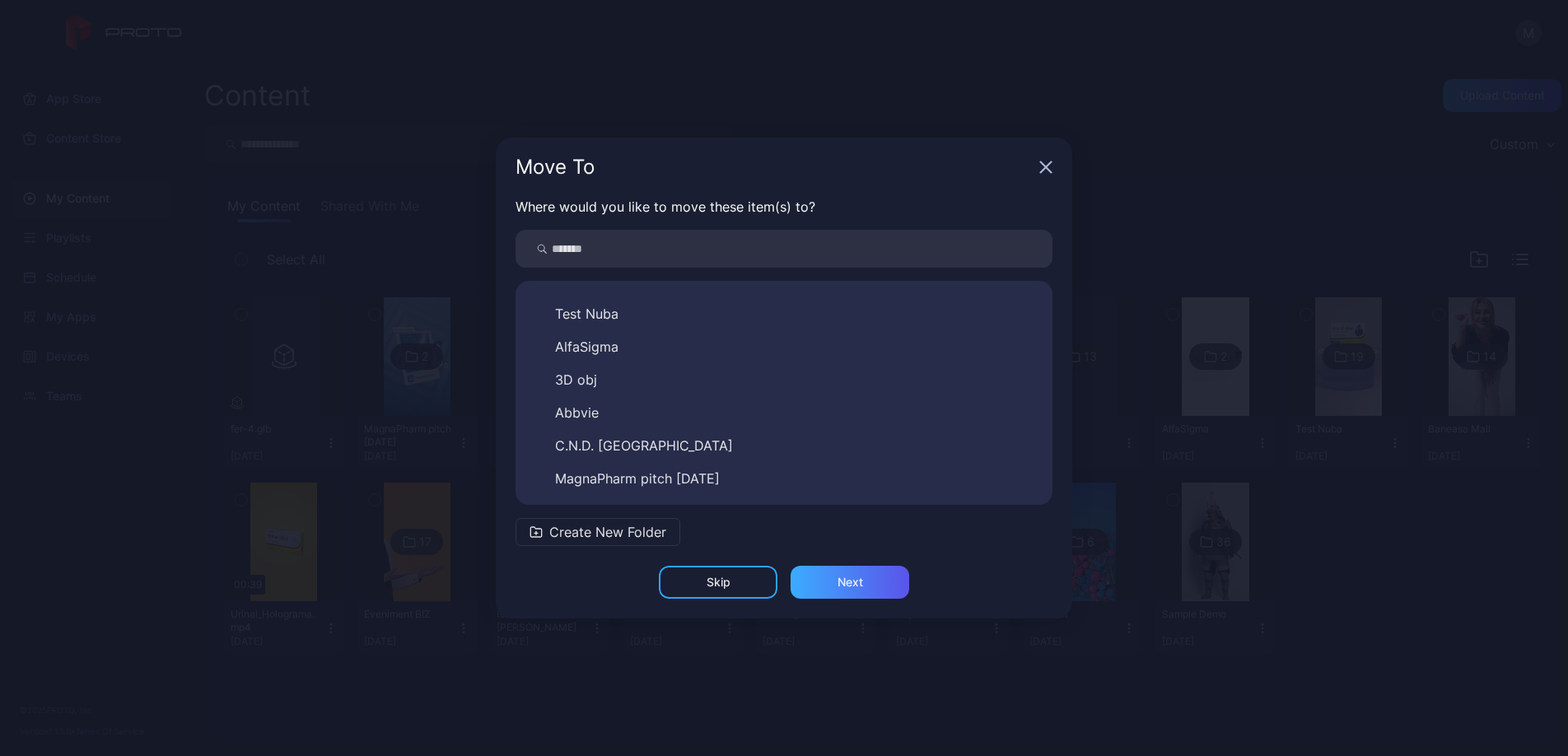
scroll to position [0, 0]
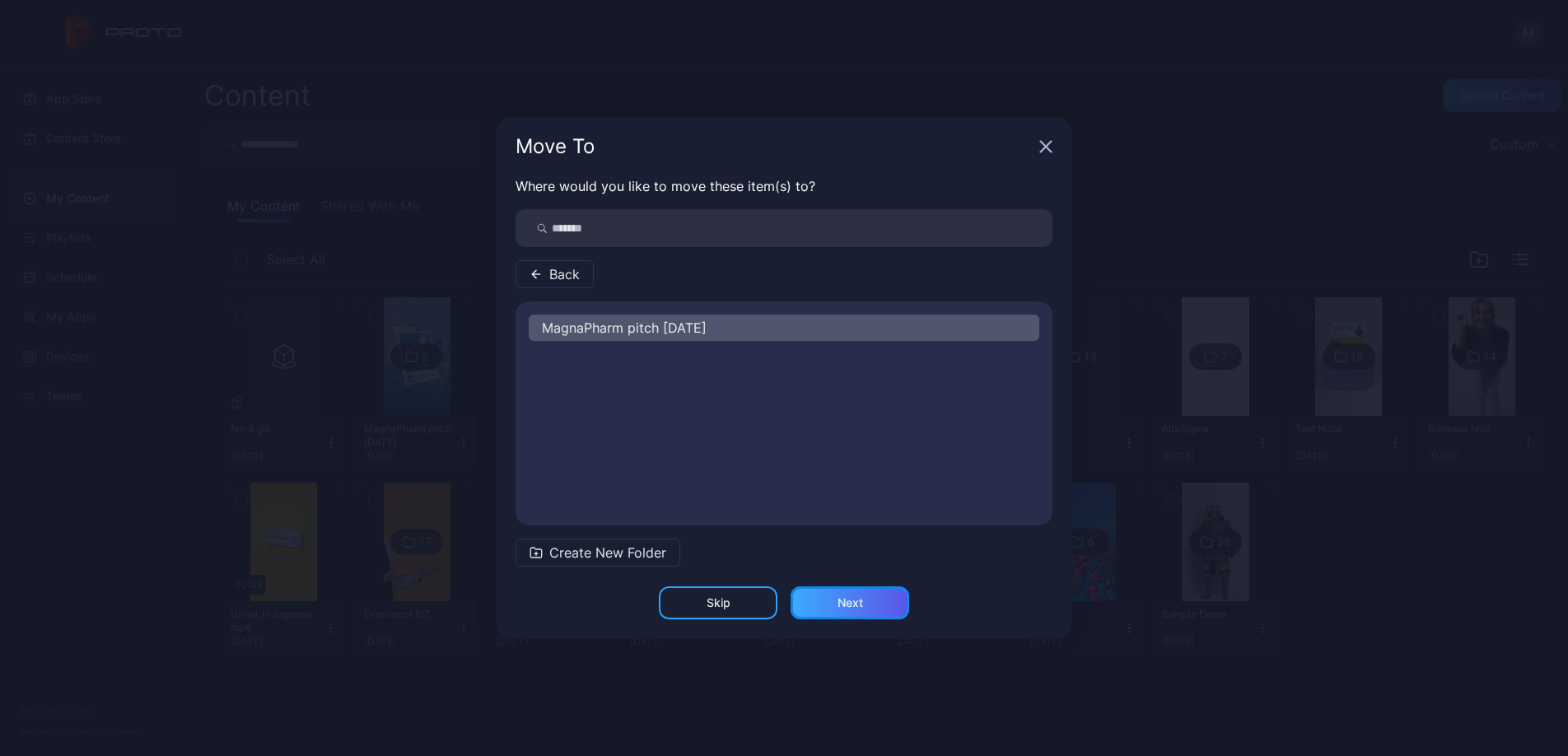
click at [883, 613] on div "Next" at bounding box center [849, 603] width 118 height 33
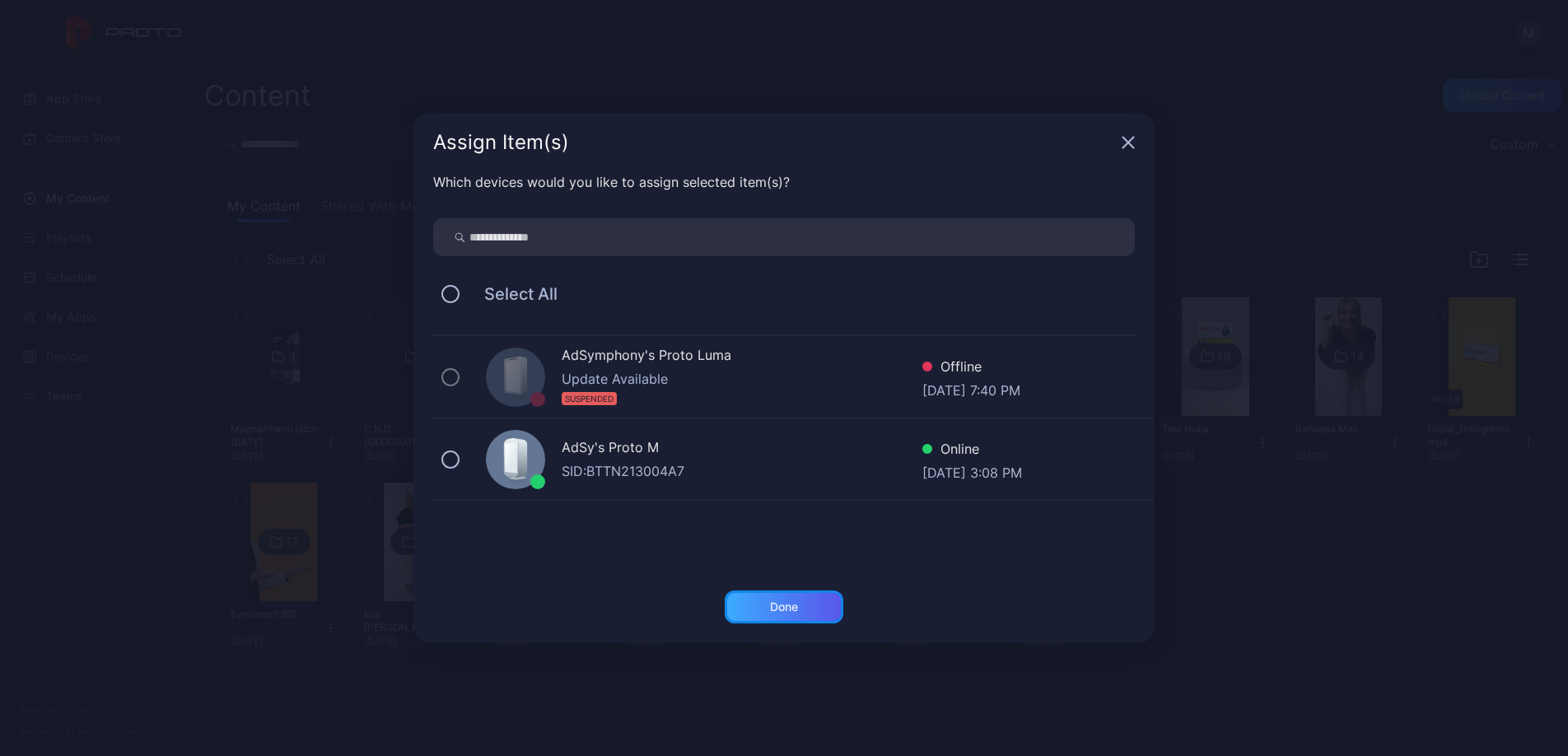
click at [793, 609] on div "Done" at bounding box center [784, 607] width 28 height 14
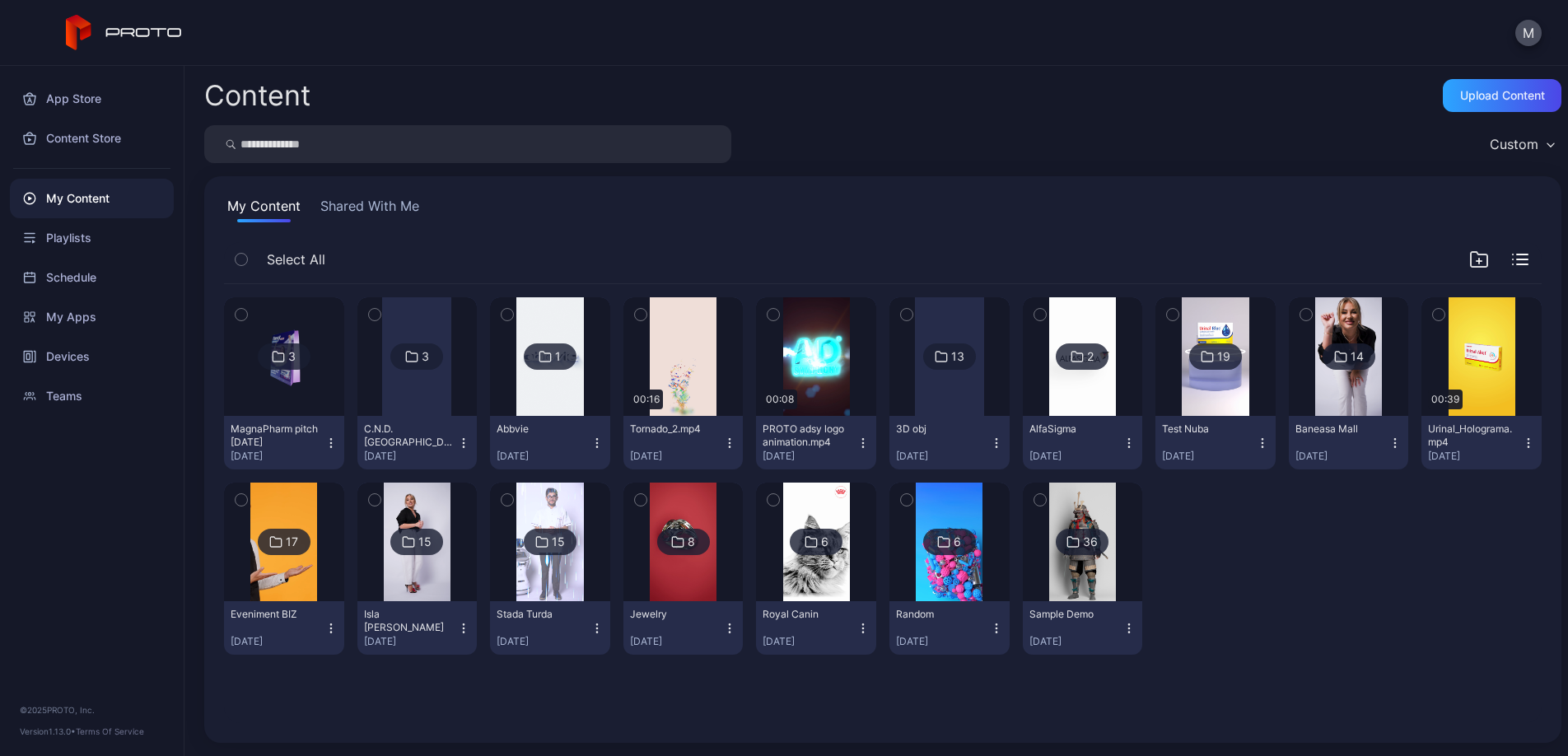
click at [264, 327] on img at bounding box center [283, 357] width 67 height 118
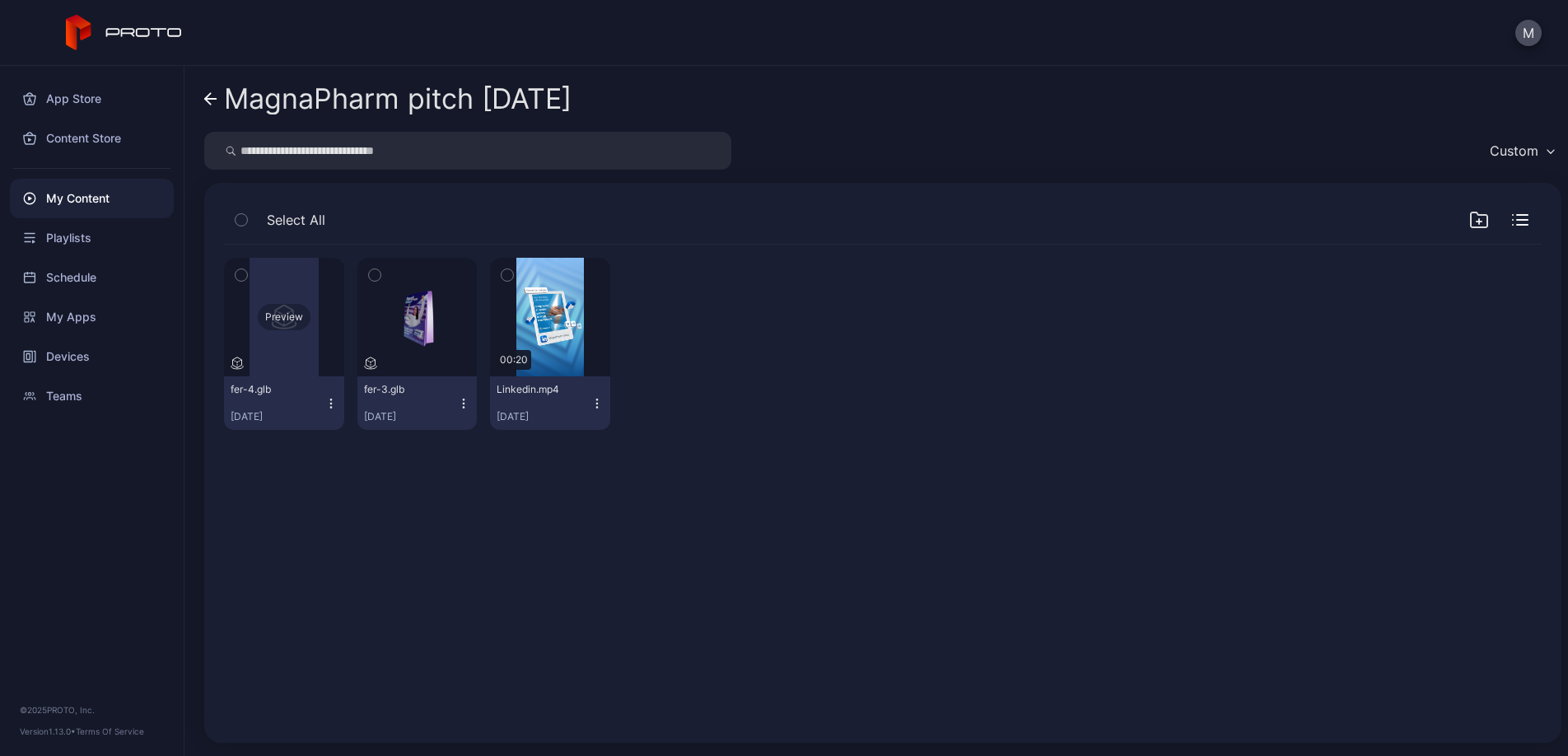
click at [306, 319] on div "Preview" at bounding box center [284, 316] width 52 height 26
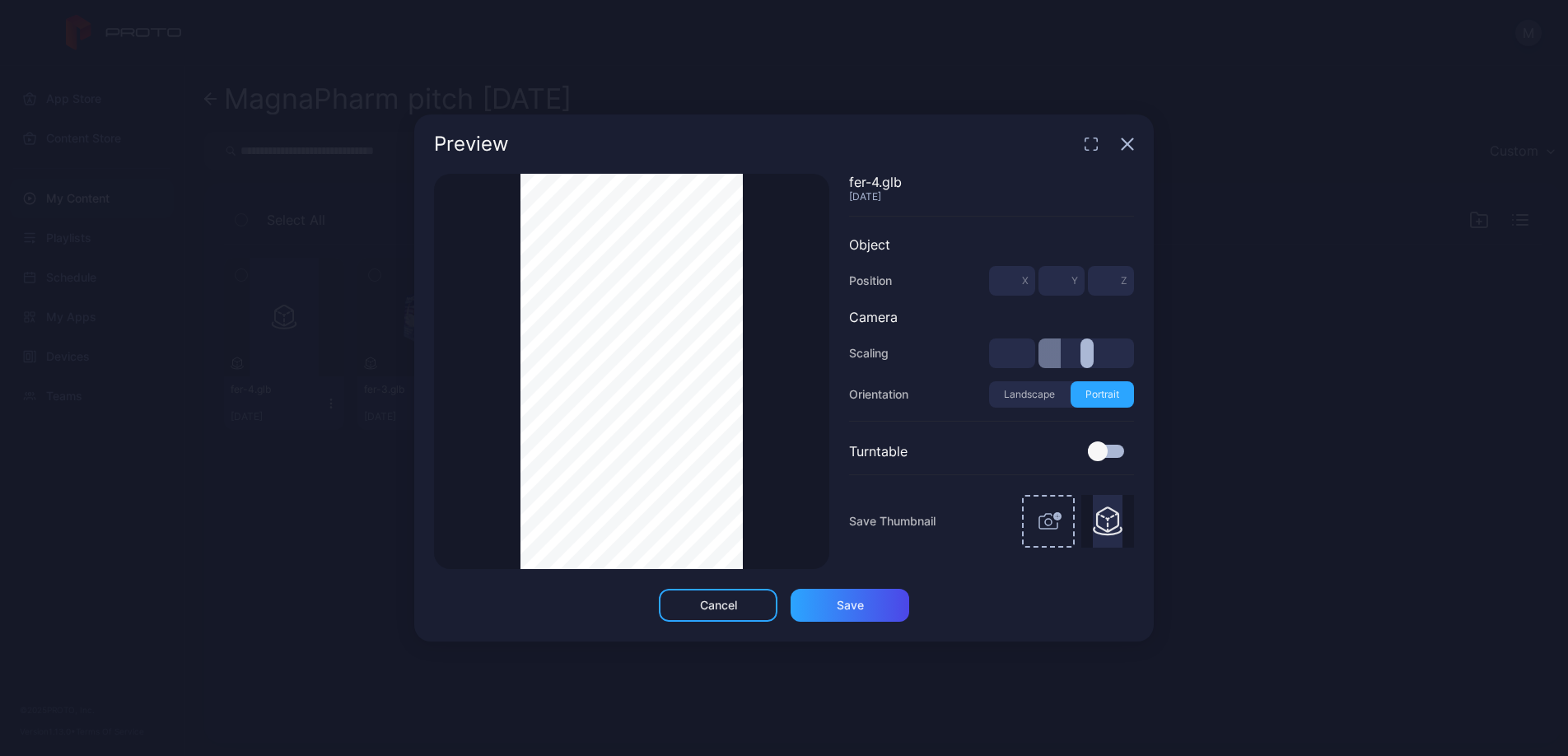
click at [1061, 358] on input "range" at bounding box center [1086, 353] width 96 height 30
click at [772, 402] on div "Thumbnail Saved" at bounding box center [632, 371] width 396 height 395
click at [516, 358] on div "Thumbnail Saved" at bounding box center [632, 371] width 396 height 395
click at [510, 385] on div "Thumbnail Saved" at bounding box center [632, 371] width 396 height 395
click at [1134, 148] on icon "button" at bounding box center [1127, 144] width 11 height 11
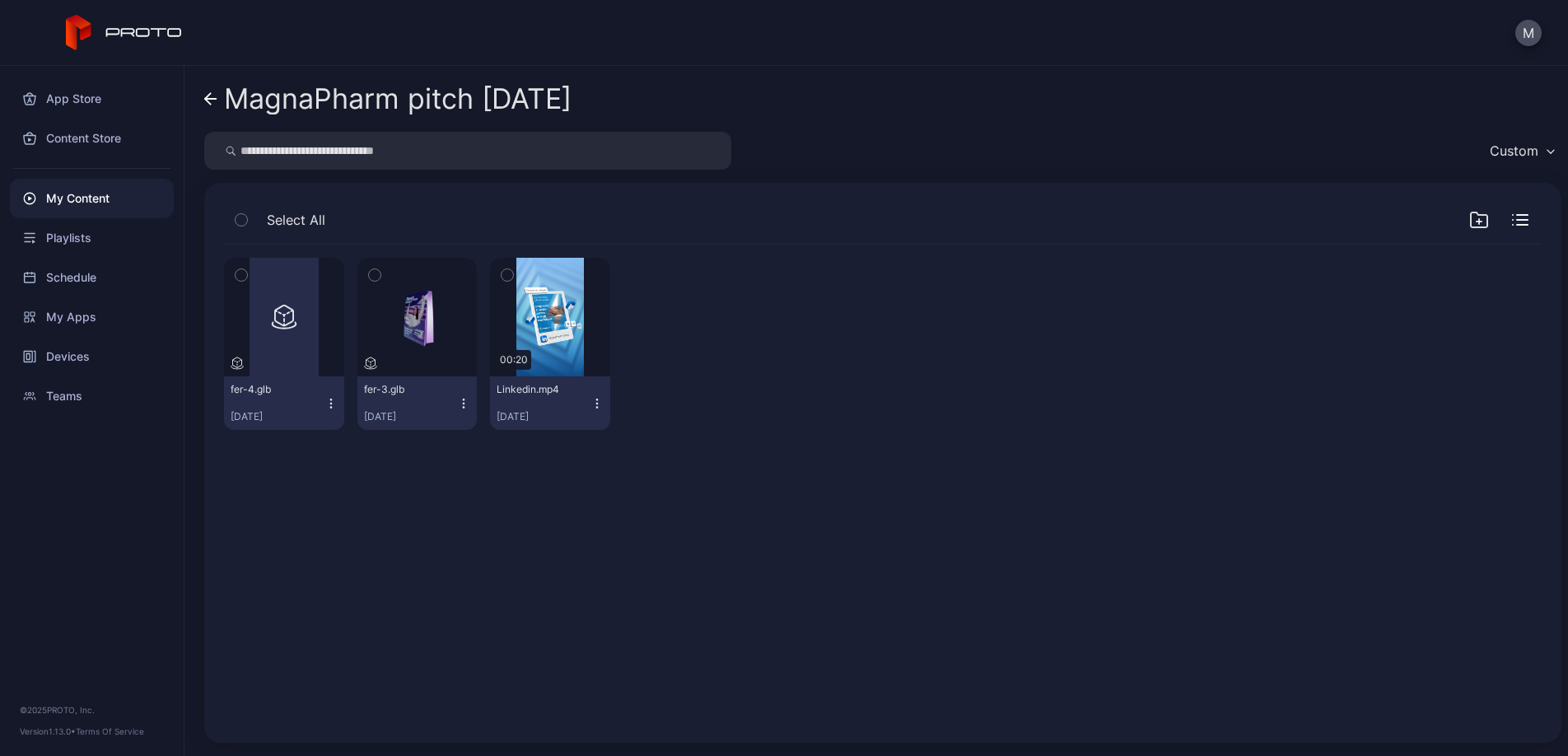
click at [205, 99] on icon at bounding box center [211, 99] width 14 height 14
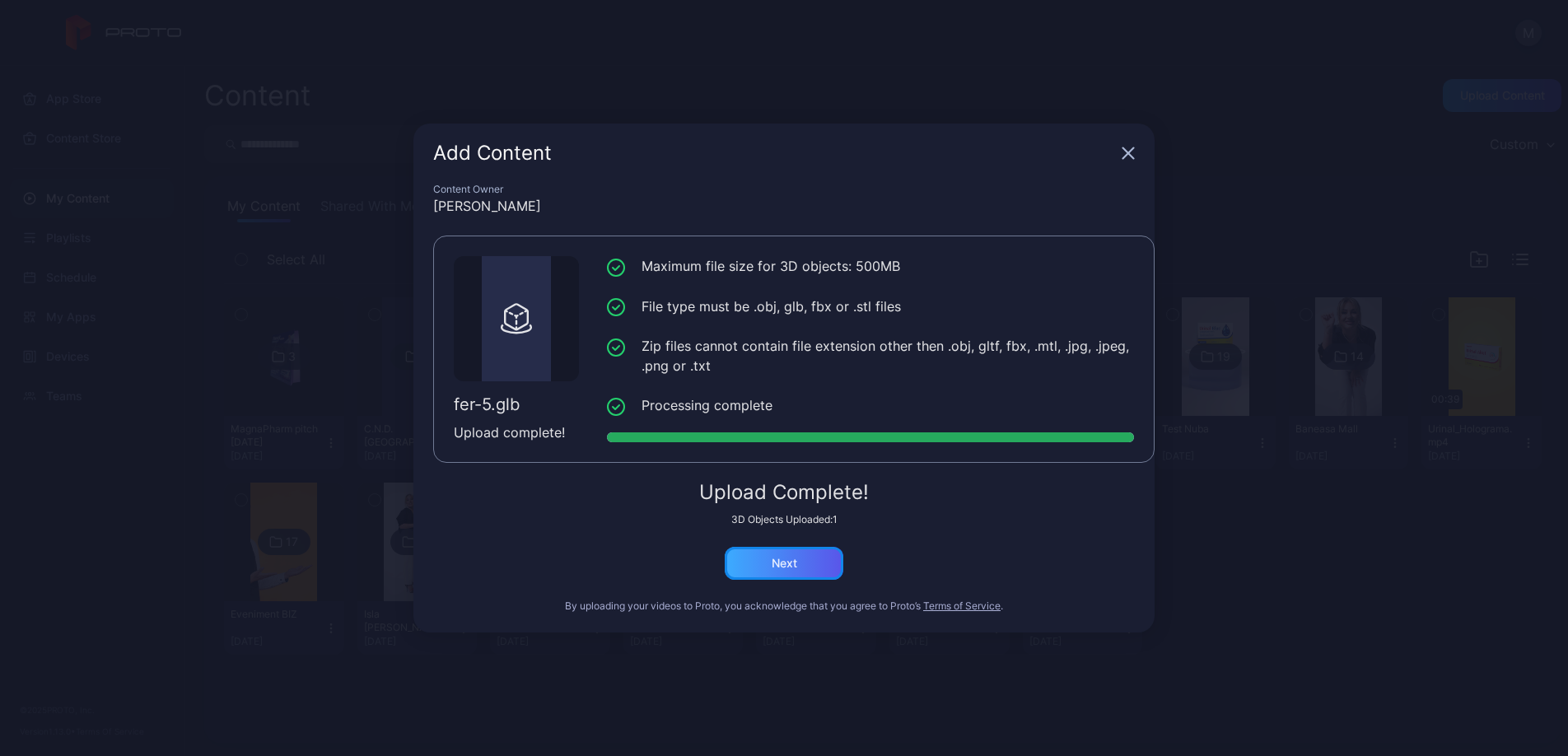
click at [746, 572] on div "Next" at bounding box center [784, 563] width 118 height 33
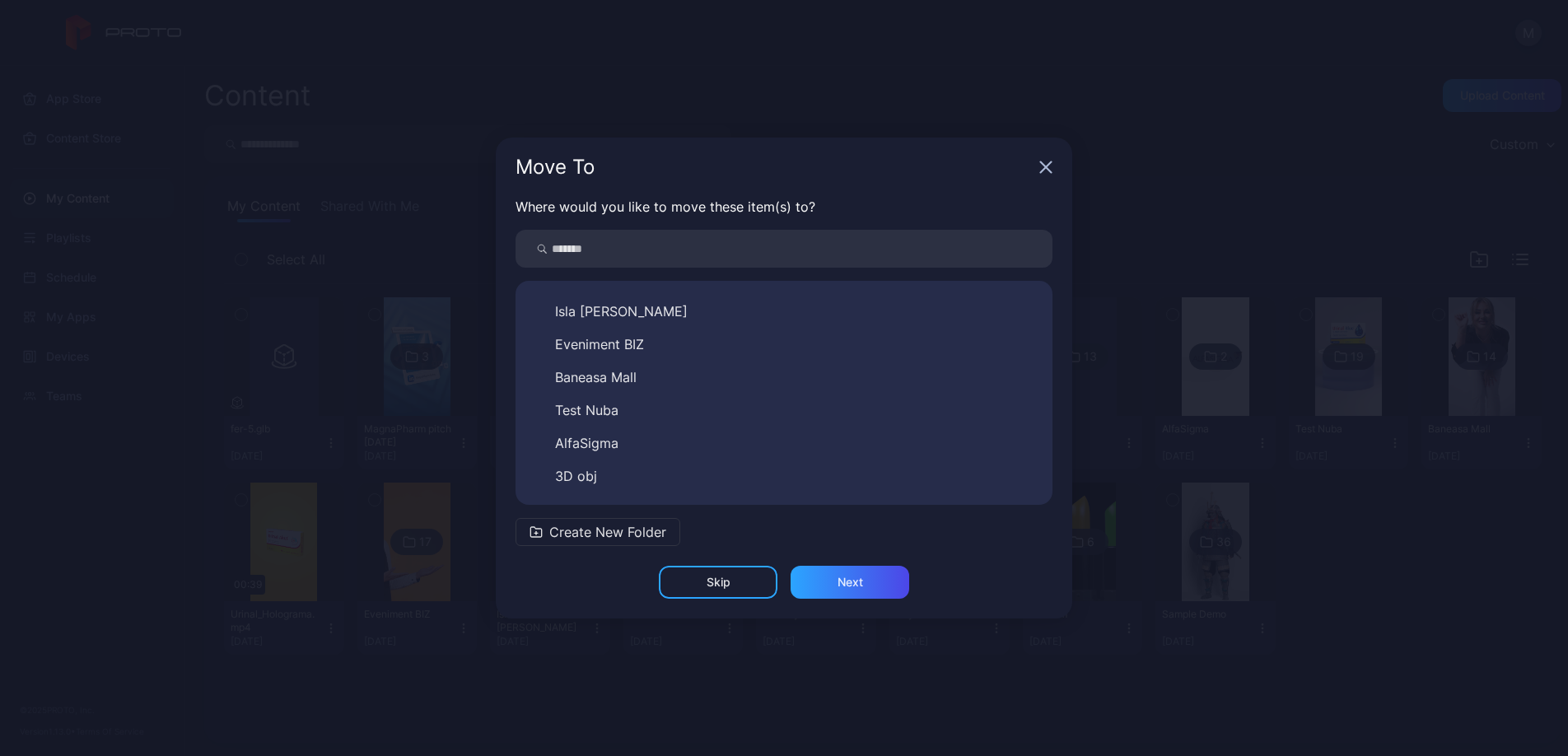
scroll to position [290, 0]
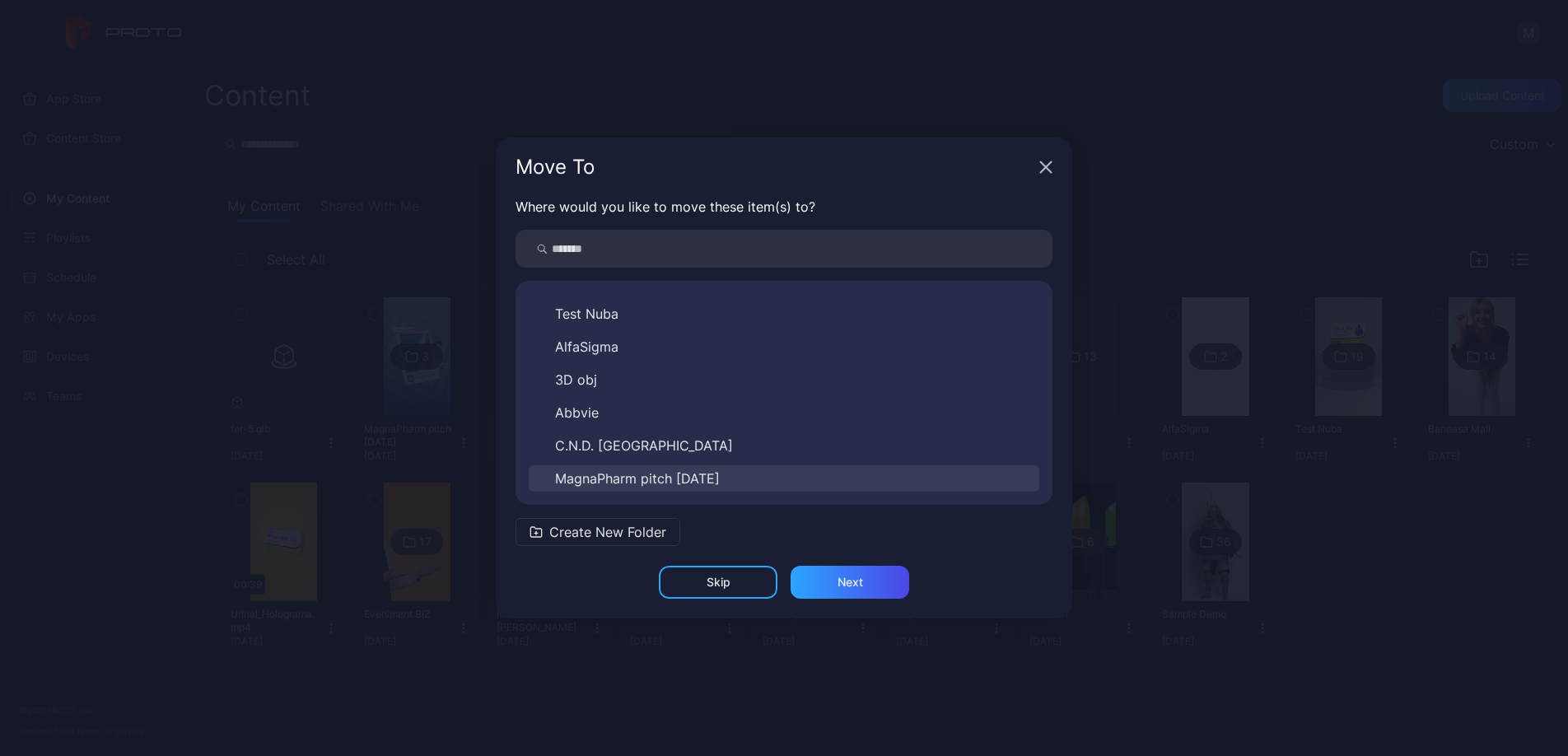
click at [720, 471] on span "MagnaPharm pitch [DATE]" at bounding box center [637, 478] width 165 height 19
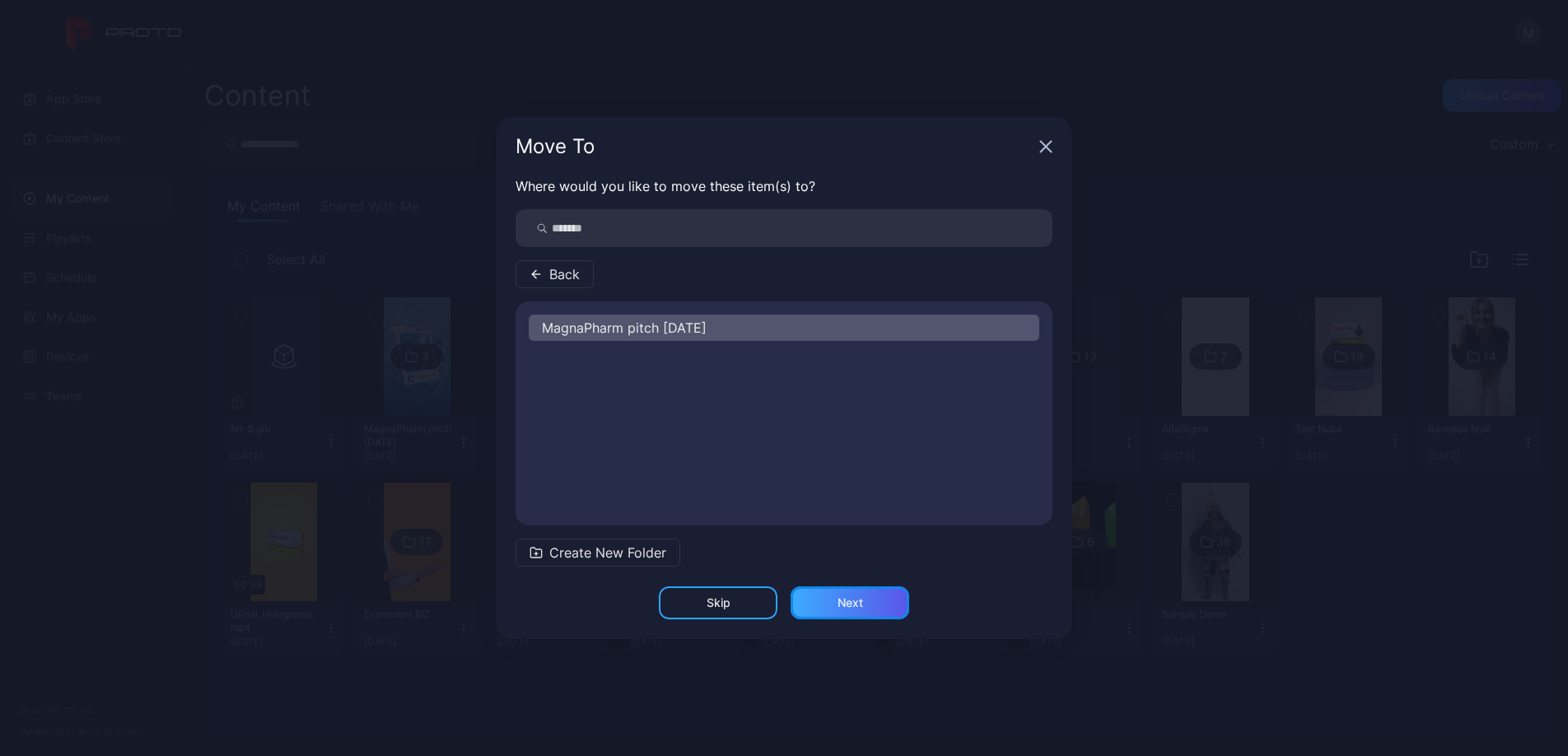
click at [854, 610] on div "Next" at bounding box center [849, 603] width 118 height 33
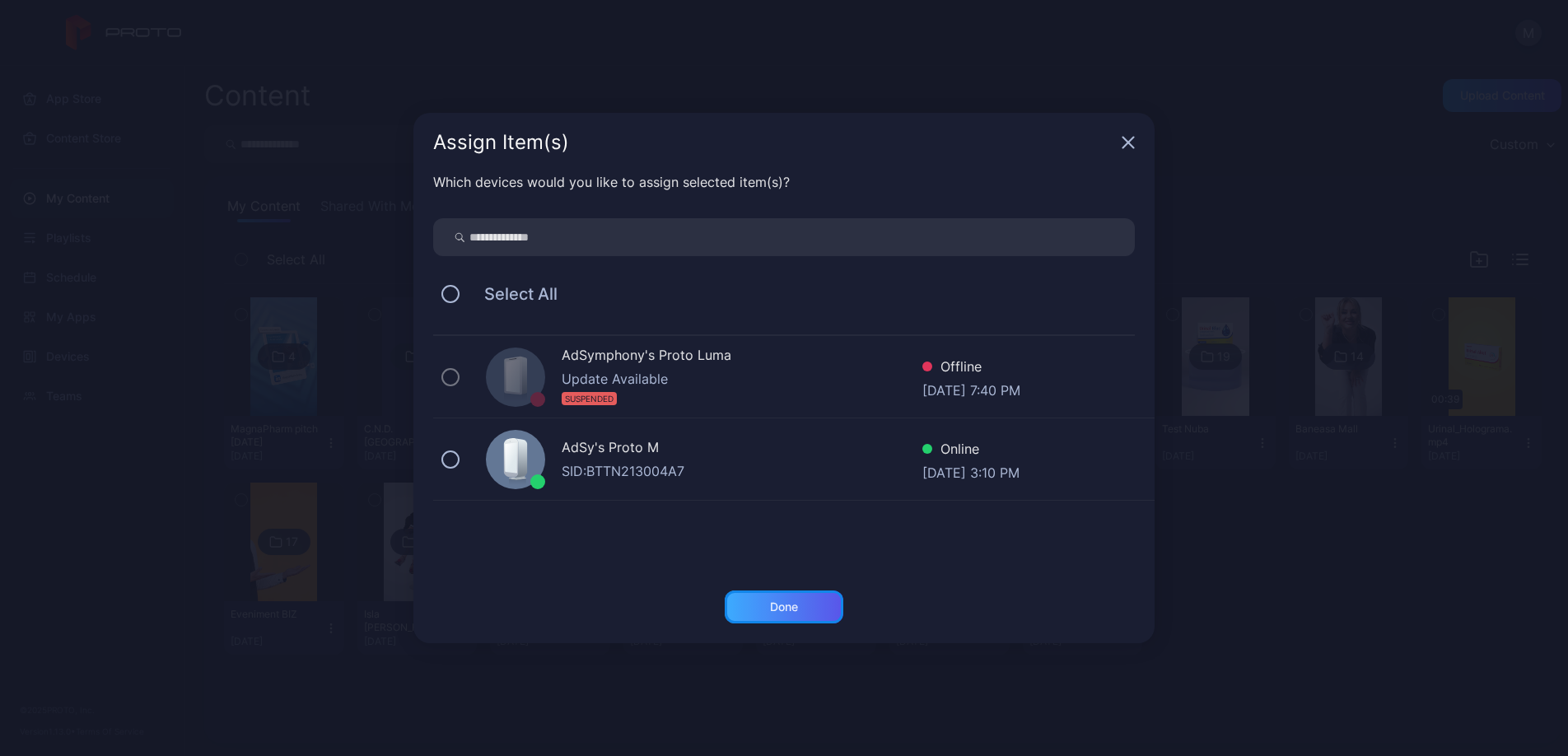
click at [797, 602] on div "Done" at bounding box center [784, 607] width 28 height 14
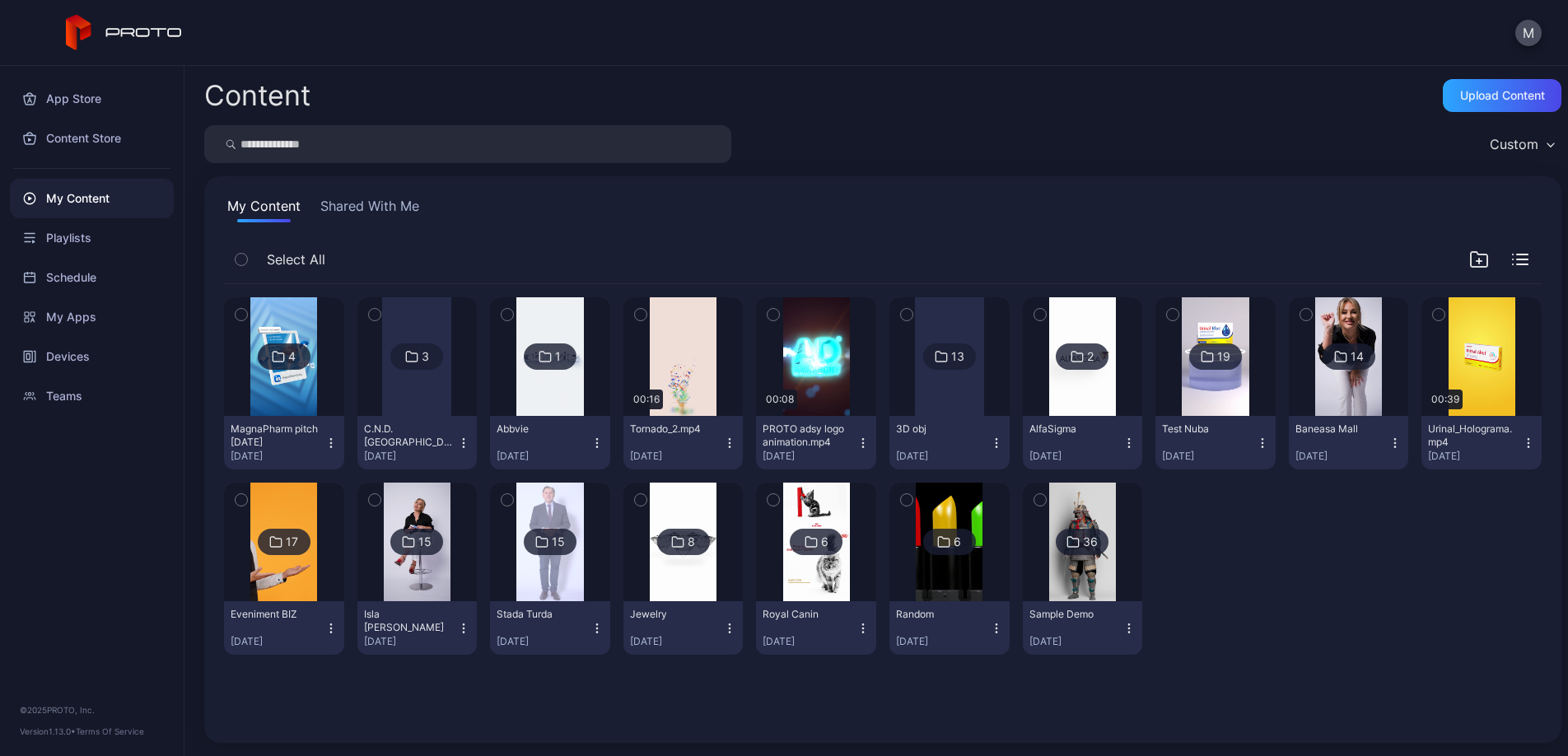
click at [296, 358] on div "4" at bounding box center [292, 356] width 8 height 15
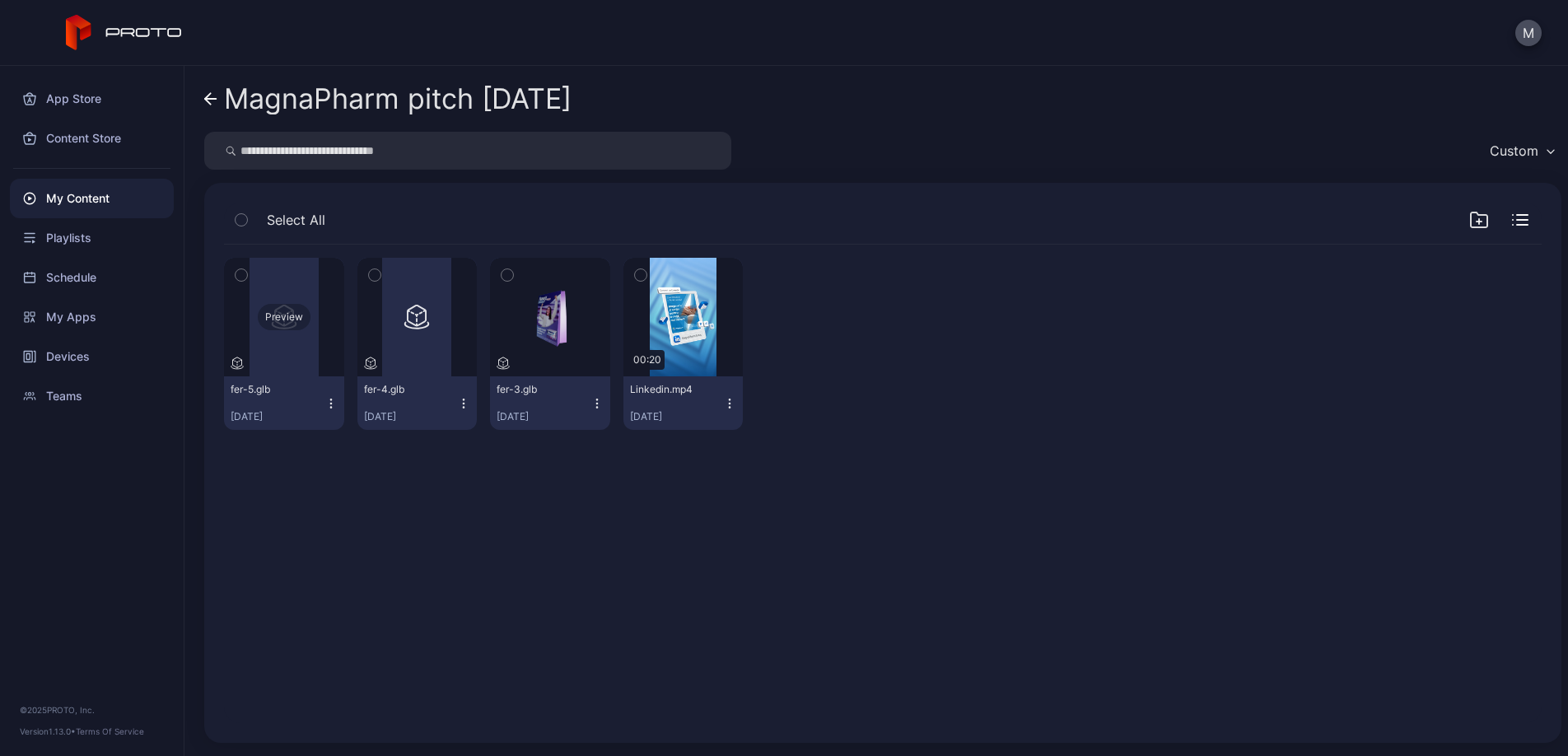
click at [293, 319] on div "Preview" at bounding box center [284, 316] width 52 height 26
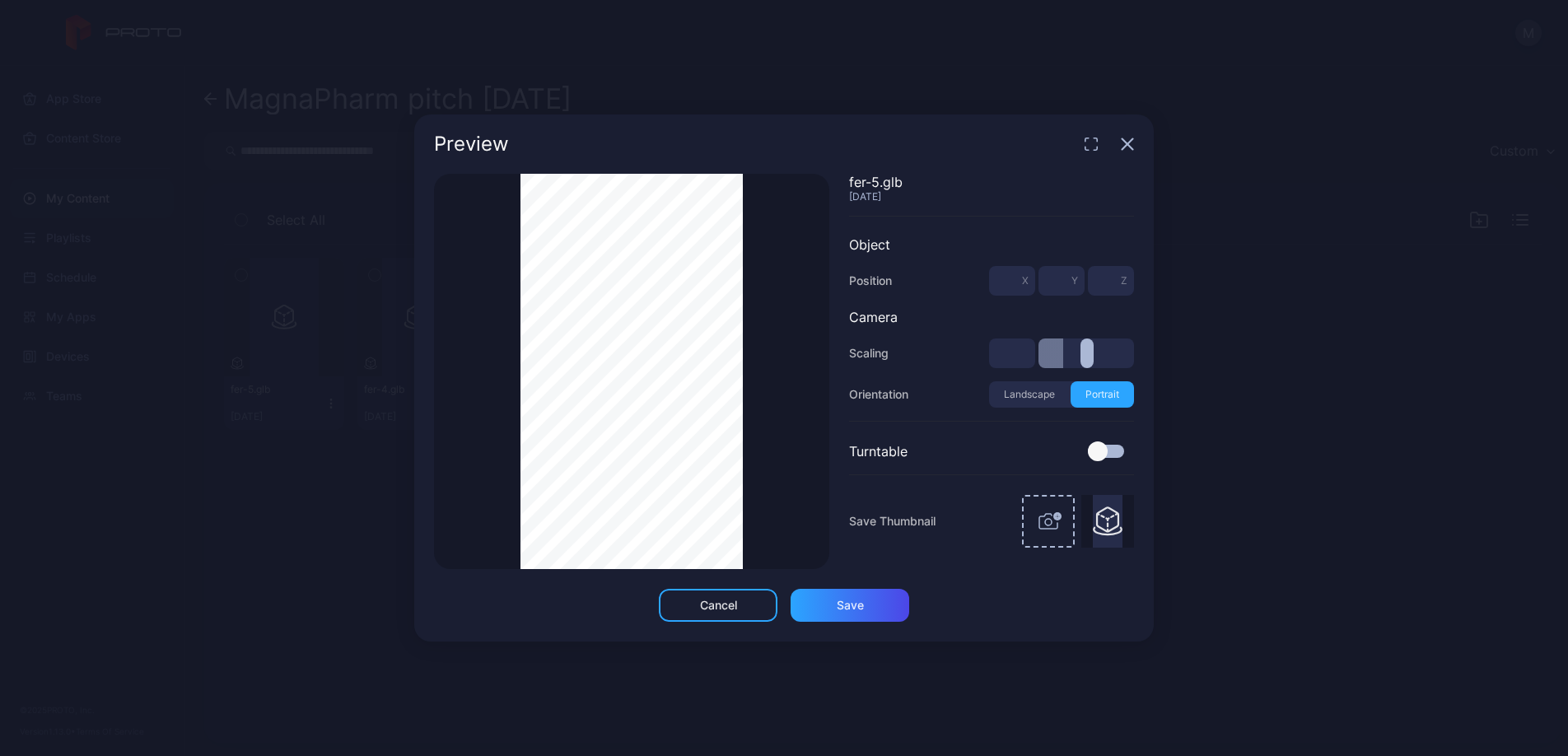
click at [1063, 364] on input "range" at bounding box center [1086, 353] width 96 height 30
click at [429, 407] on div "Thumbnail Saved fer-5.glb [DATE] Object Position * X * Y * Z Camera Scaling ***…" at bounding box center [784, 381] width 740 height 415
click at [517, 429] on div "Thumbnail Saved" at bounding box center [632, 371] width 396 height 395
click at [839, 407] on div "Thumbnail Saved fer-5.glb [DATE] Object Position * X * Y * Z Camera Scaling ***…" at bounding box center [784, 371] width 700 height 395
drag, startPoint x: 1123, startPoint y: 141, endPoint x: 876, endPoint y: 189, distance: 251.6
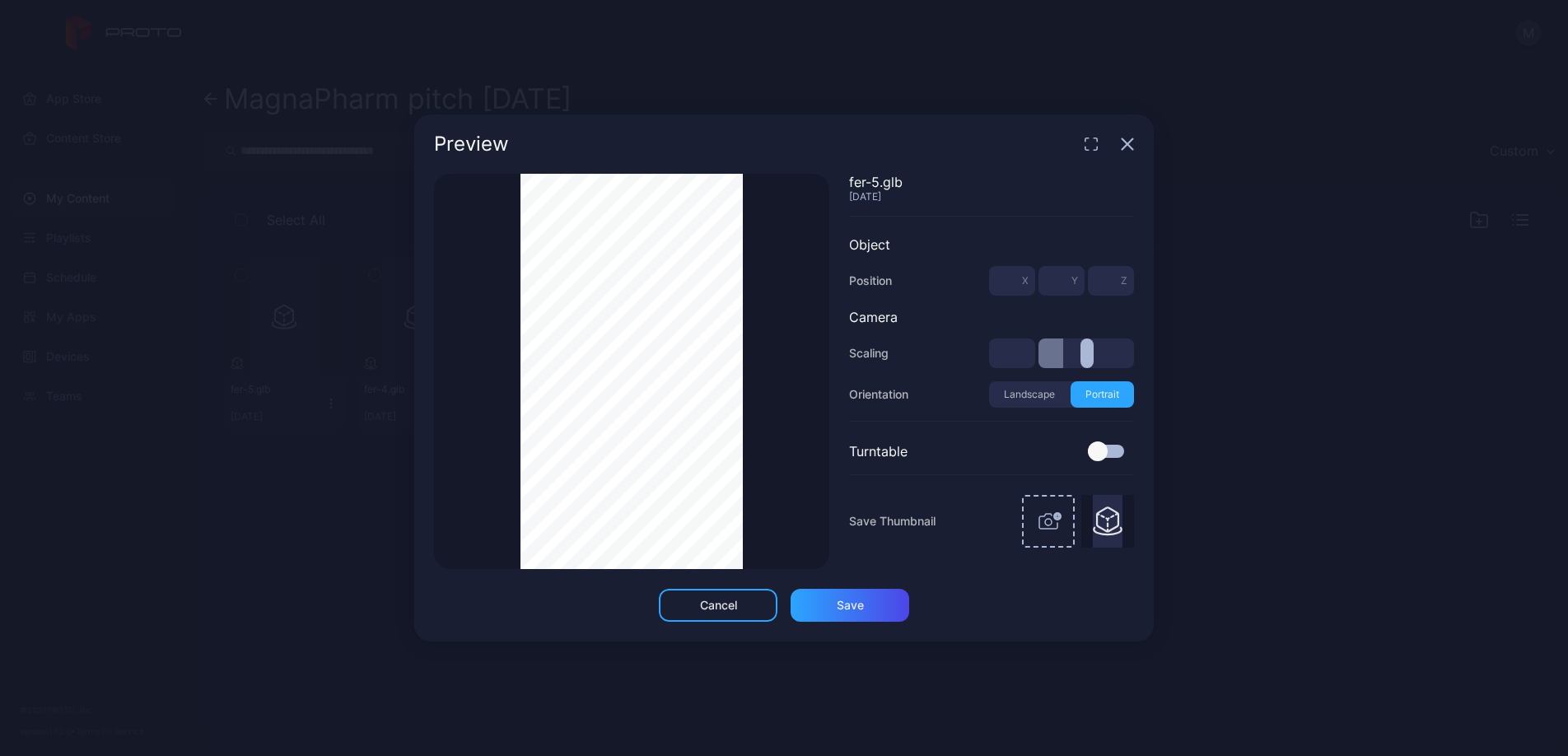
click at [1123, 141] on icon "button" at bounding box center [1127, 144] width 11 height 11
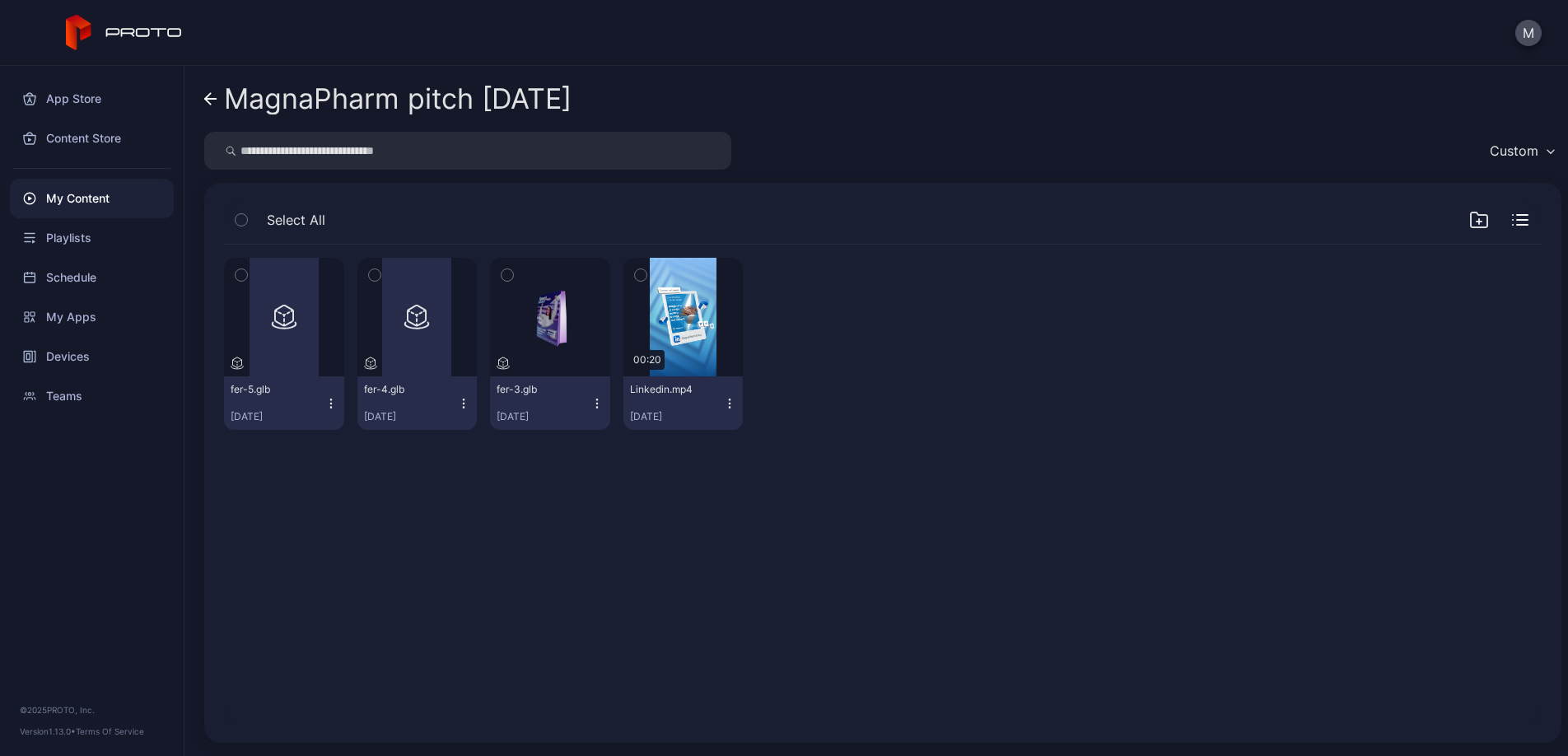
click at [218, 98] on link "MagnaPharm pitch [DATE]" at bounding box center [388, 99] width 368 height 40
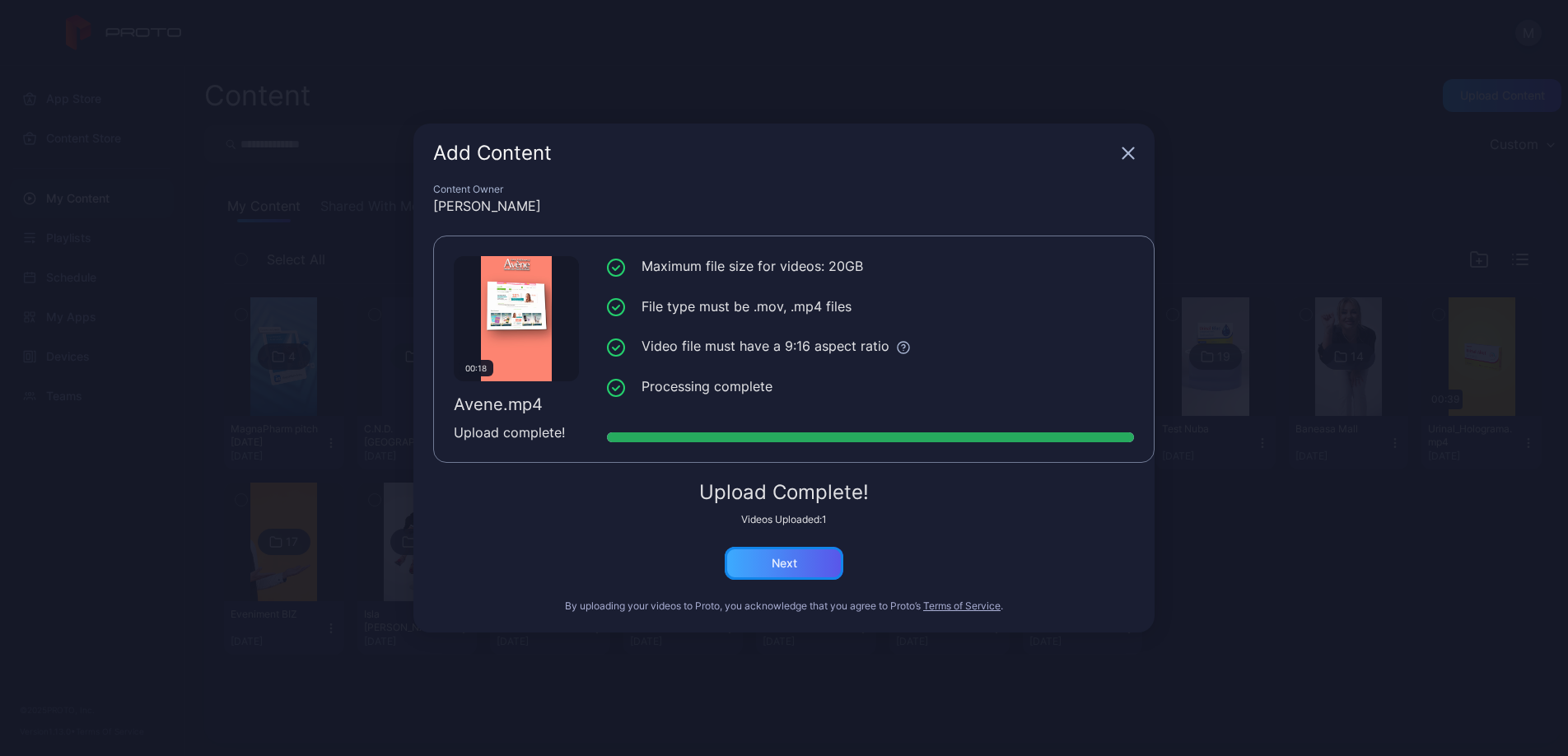
click at [811, 558] on div "Next" at bounding box center [784, 563] width 118 height 33
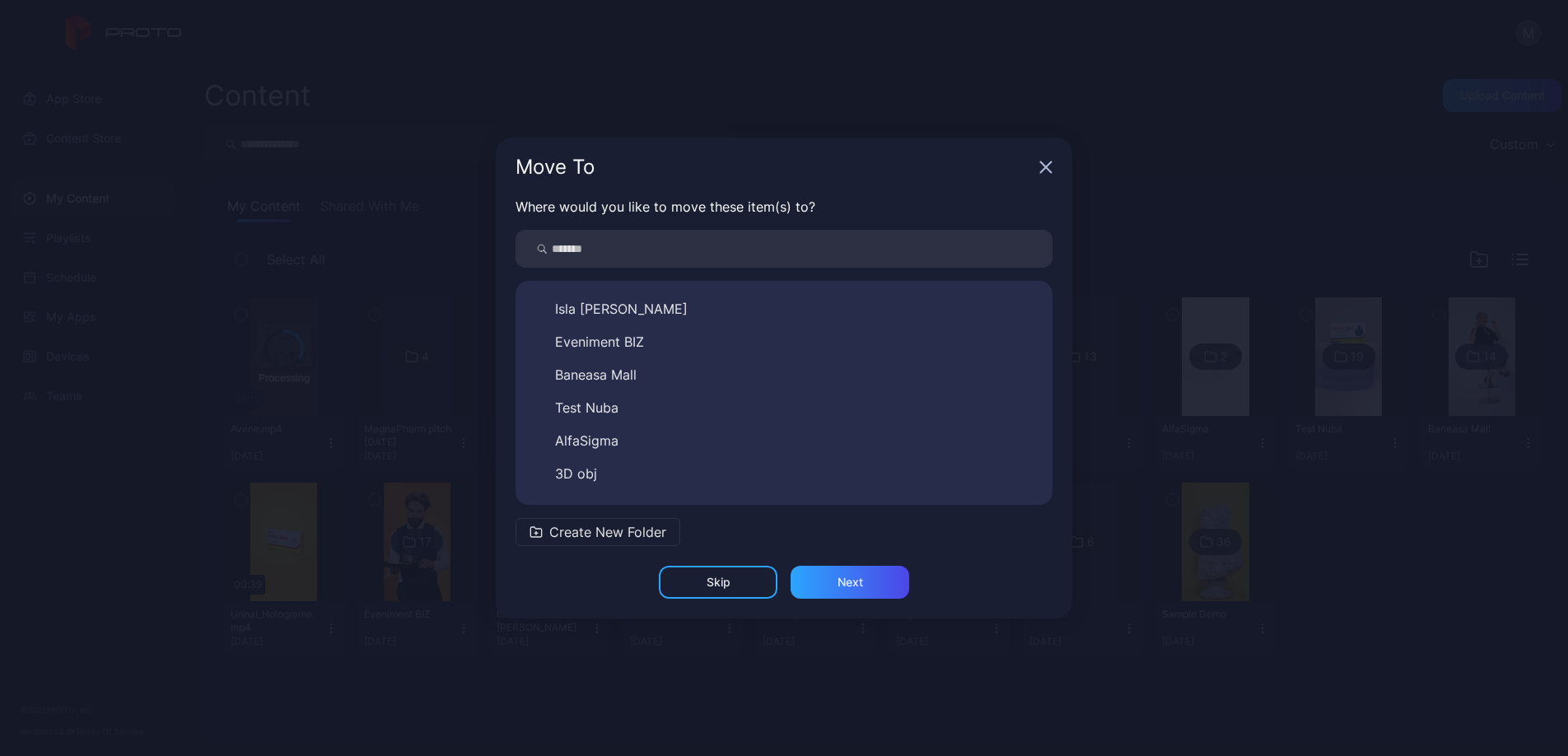
scroll to position [290, 0]
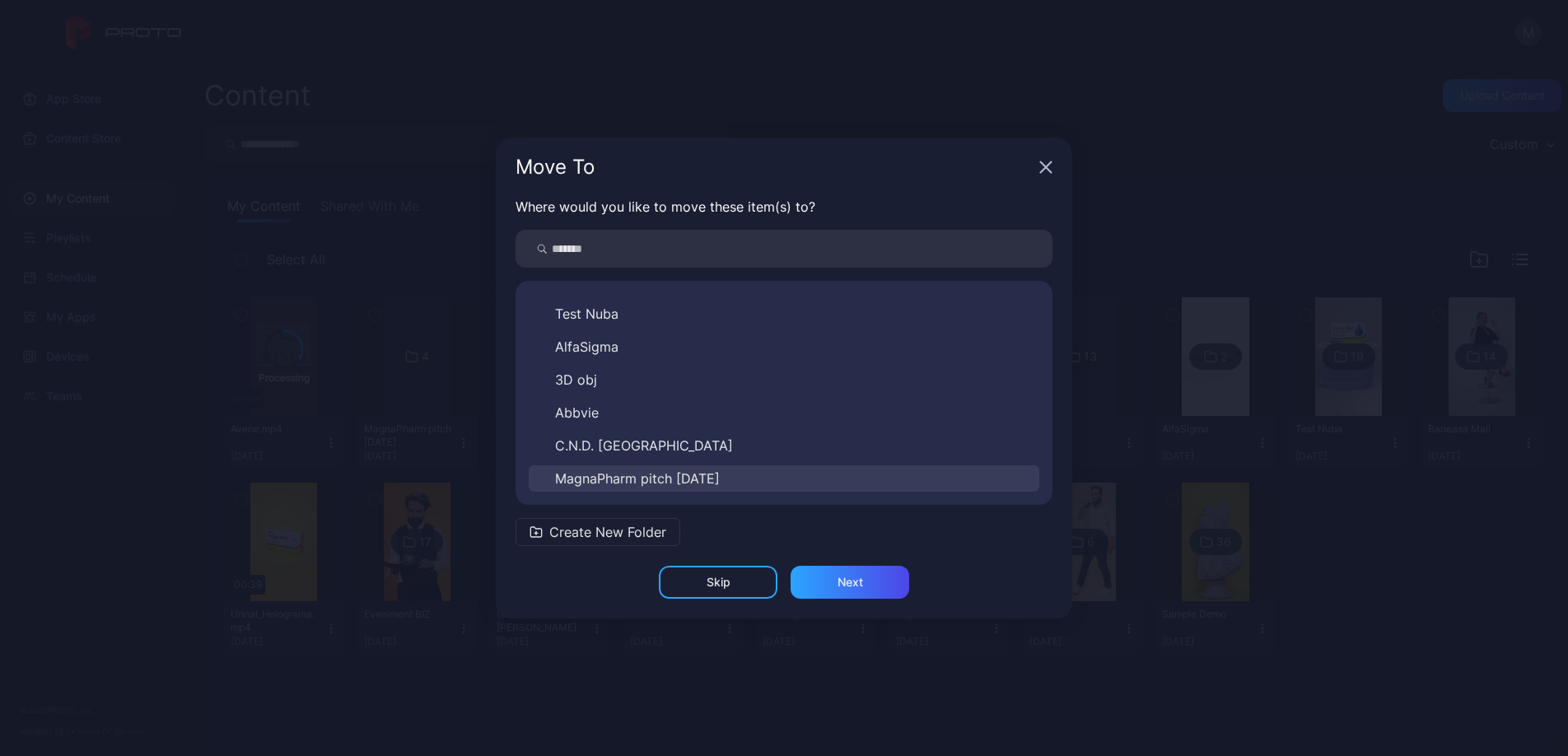
click at [702, 474] on span "MagnaPharm pitch [DATE]" at bounding box center [637, 478] width 165 height 19
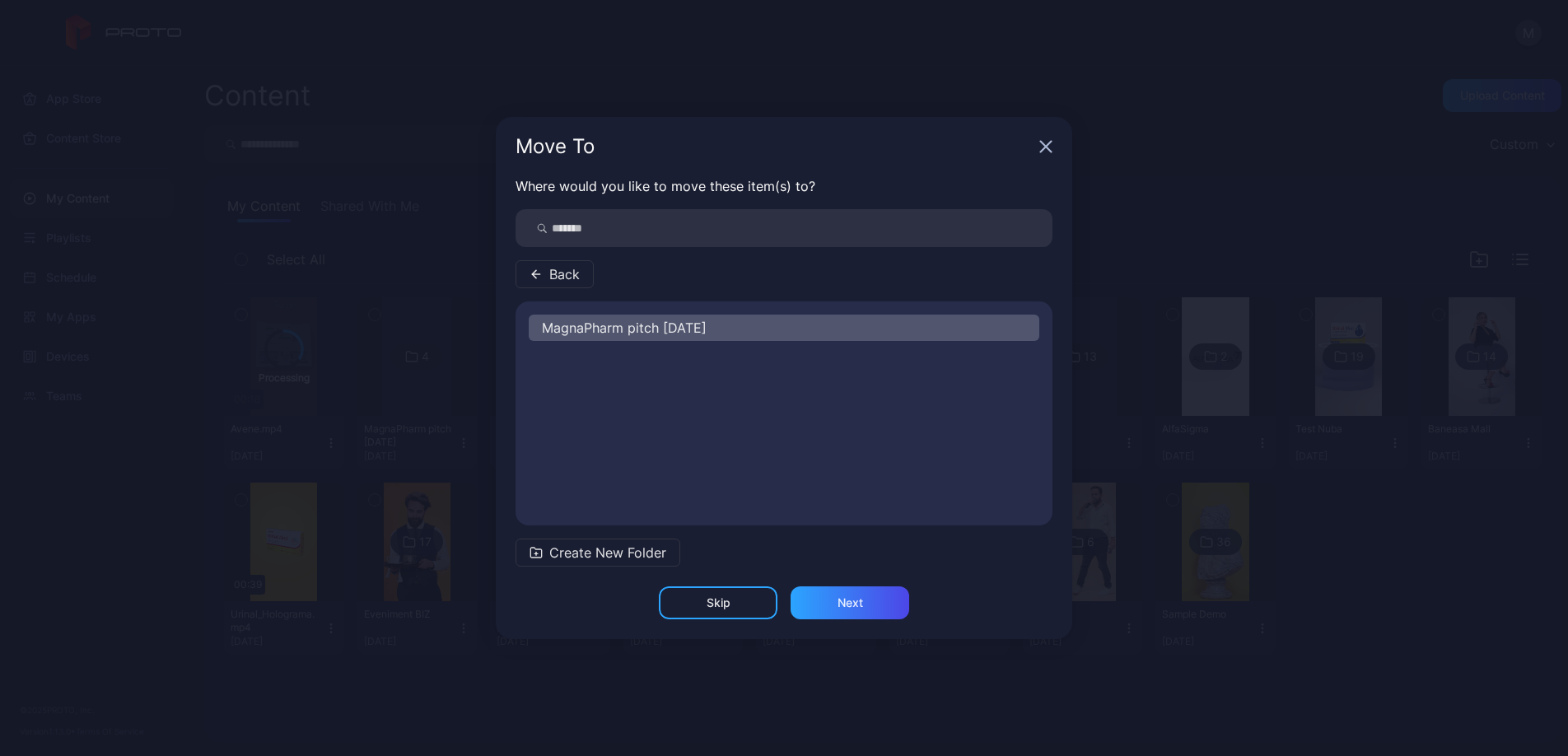
scroll to position [0, 0]
click at [843, 605] on div "Next" at bounding box center [850, 603] width 25 height 14
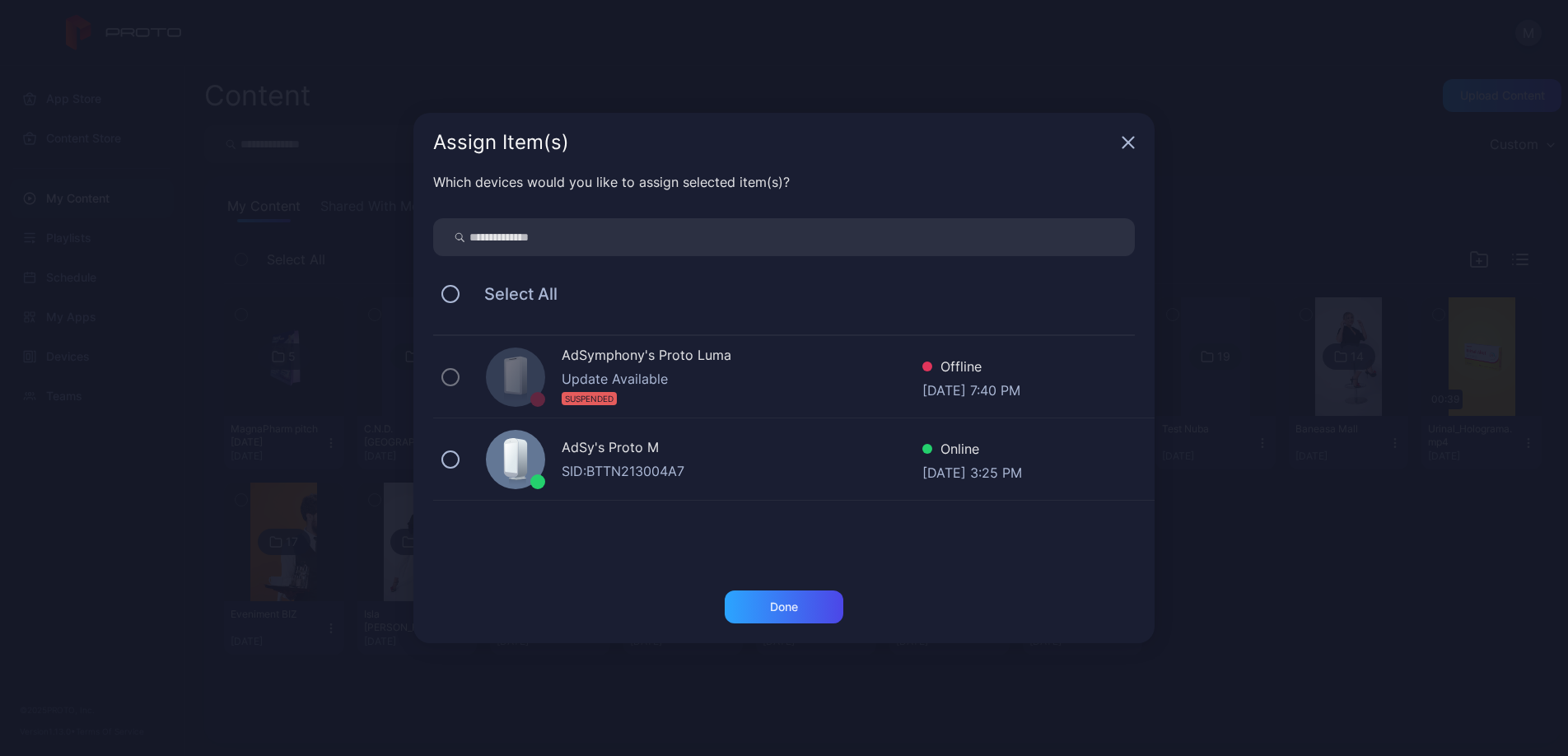
click at [669, 461] on div "SID: BTTN213004A7" at bounding box center [742, 471] width 361 height 19
click at [795, 604] on div "Done" at bounding box center [784, 607] width 28 height 14
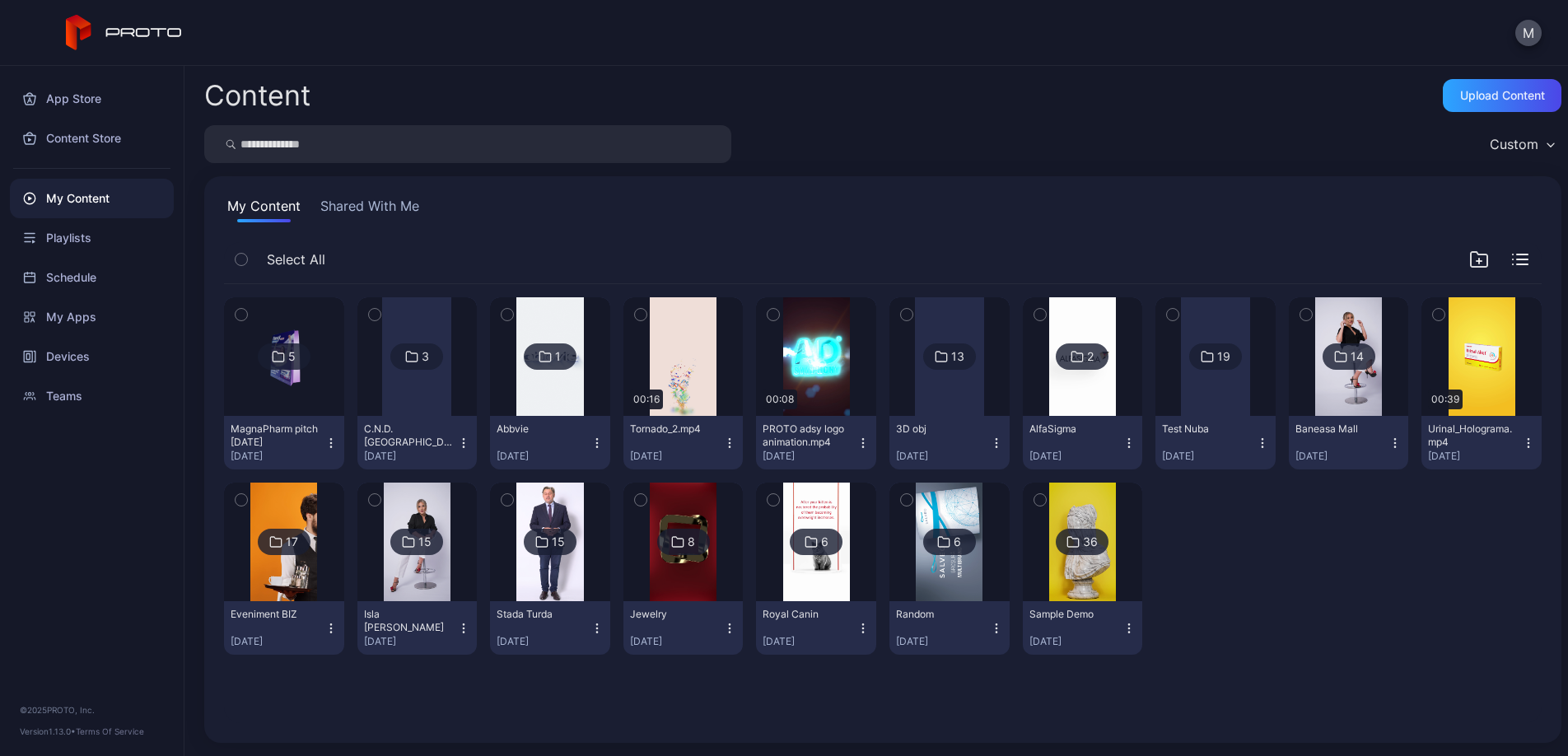
click at [1275, 610] on div at bounding box center [1215, 568] width 120 height 172
click at [1275, 635] on div at bounding box center [1215, 568] width 120 height 172
click at [1460, 90] on div "Upload Content" at bounding box center [1502, 96] width 84 height 14
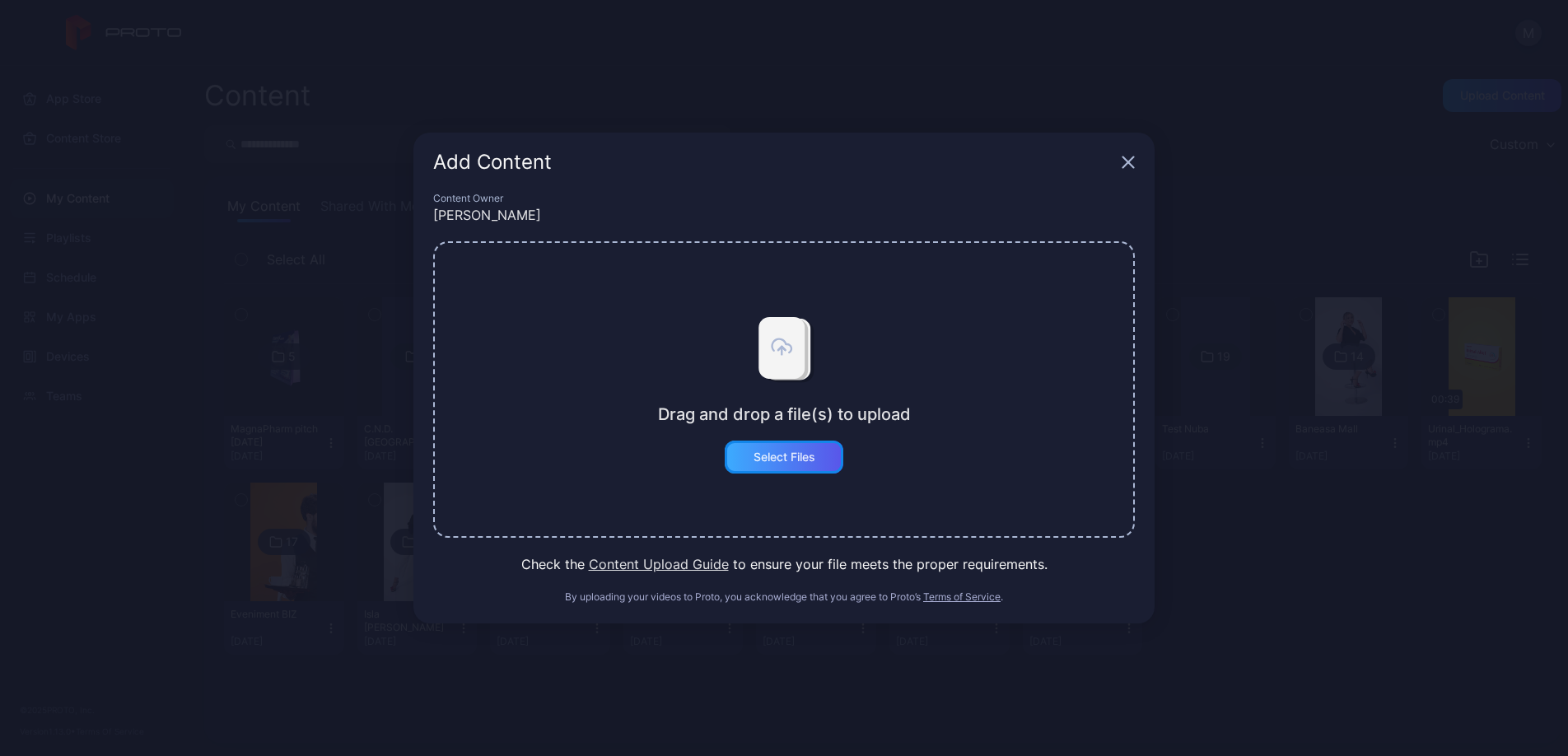
click at [759, 454] on div "Select Files" at bounding box center [784, 457] width 62 height 14
click at [669, 565] on button "Content Upload Guide" at bounding box center [658, 564] width 140 height 19
